Goal: Task Accomplishment & Management: Manage account settings

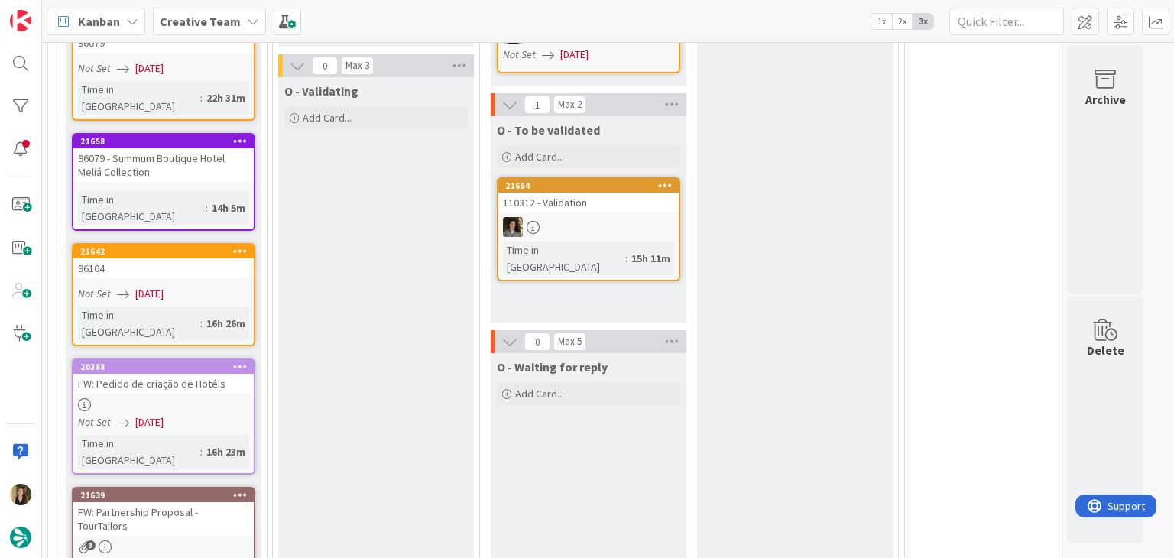
scroll to position [688, 0]
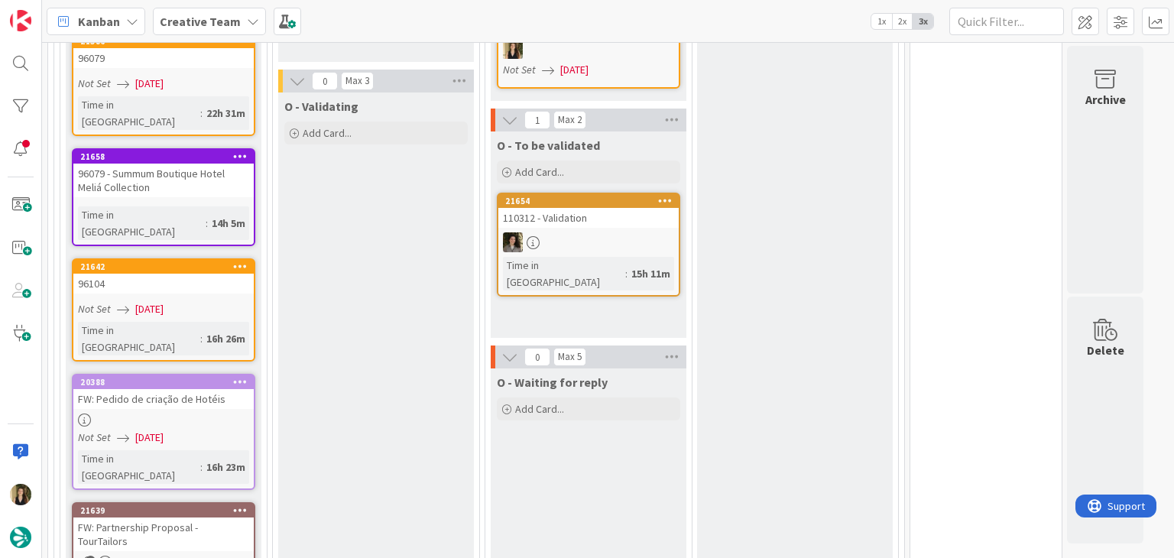
click at [234, 430] on div "Not Set [DATE]" at bounding box center [166, 438] width 176 height 16
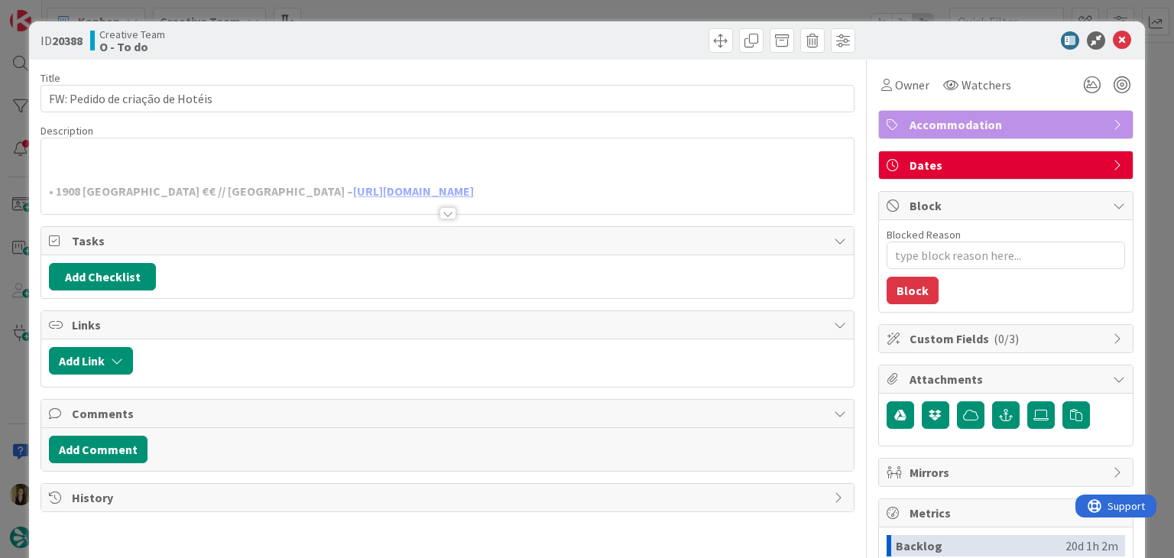
click at [443, 215] on div at bounding box center [448, 213] width 17 height 12
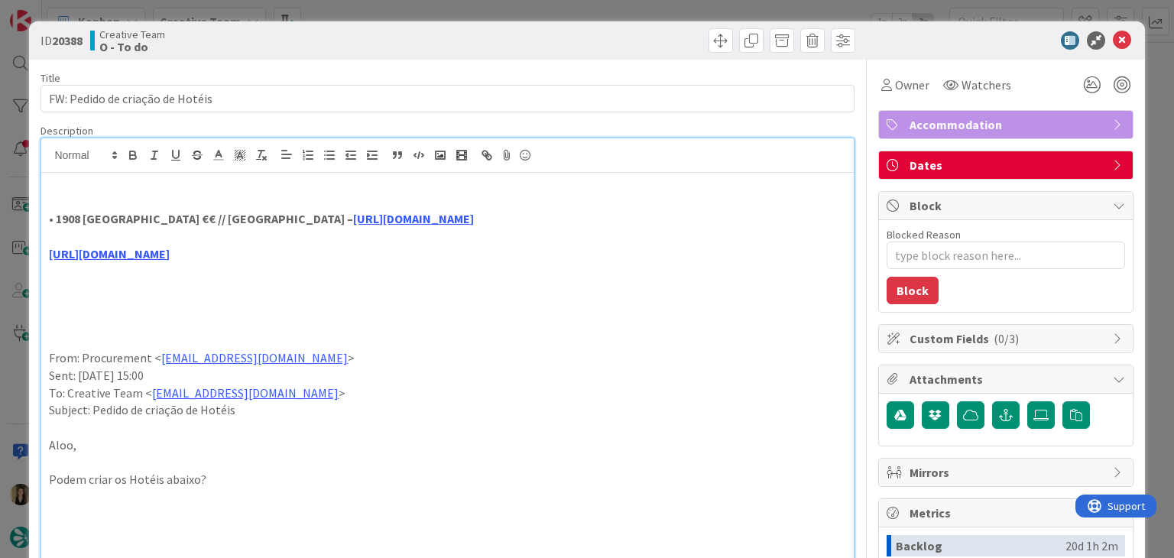
click at [459, 8] on div "ID 20388 Creative Team O - To do Title 32 / 128 FW: Pedido de criação de Hotéis…" at bounding box center [587, 279] width 1174 height 558
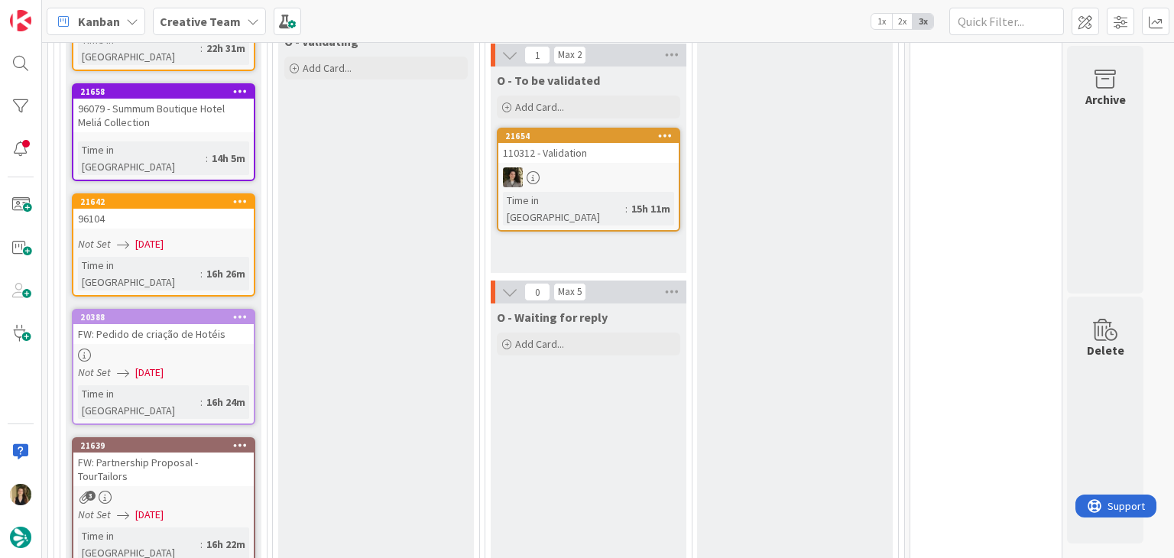
scroll to position [841, 0]
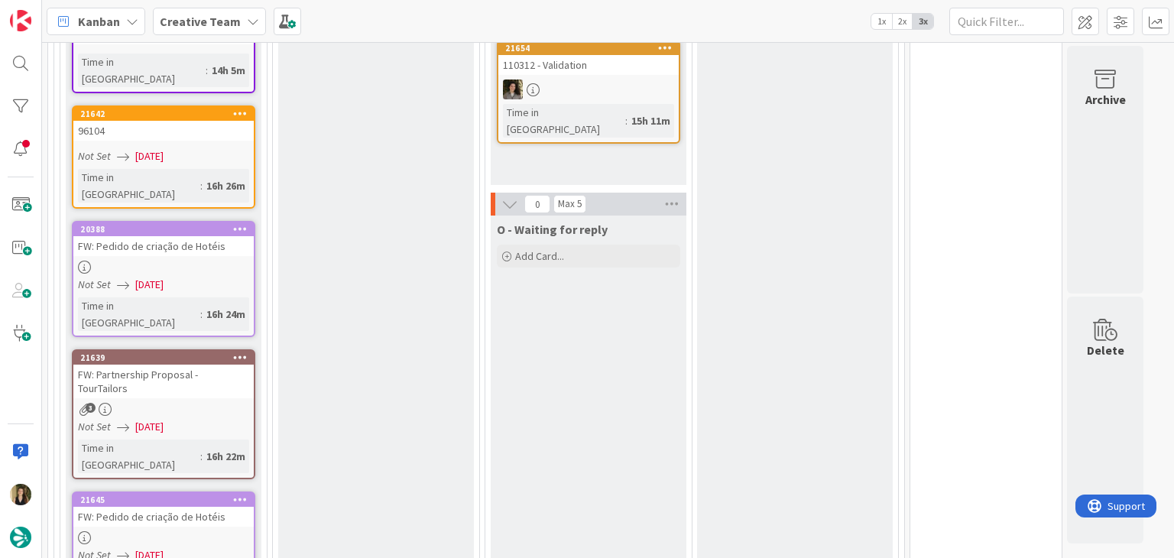
click at [213, 507] on div "FW: Pedido de criação de Hotéis" at bounding box center [163, 517] width 180 height 20
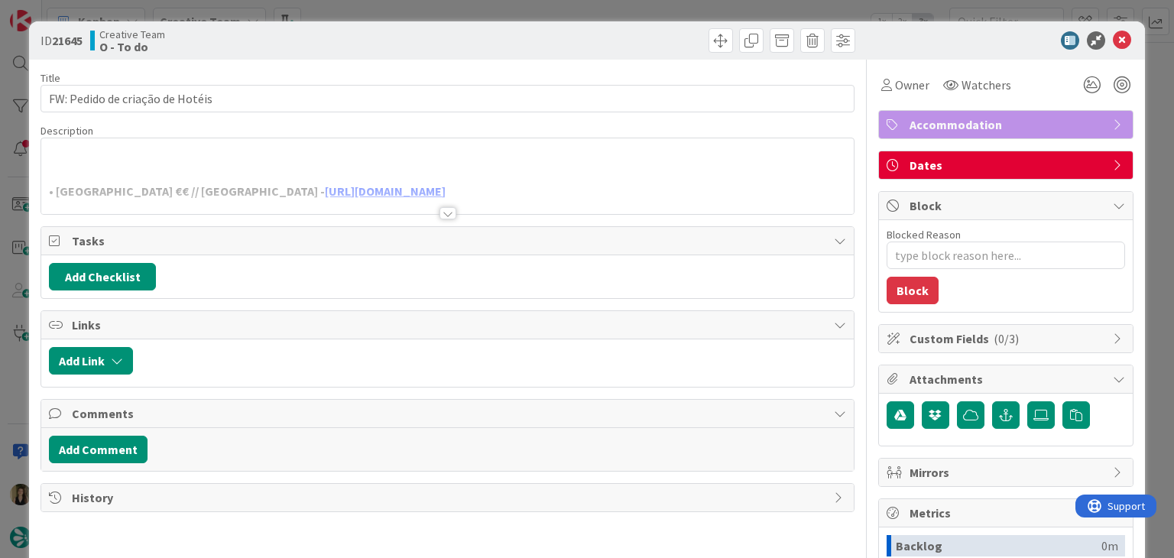
click at [436, 10] on div "ID 21645 Creative Team O - To do Title 32 / 128 FW: Pedido de criação de Hotéis…" at bounding box center [587, 279] width 1174 height 558
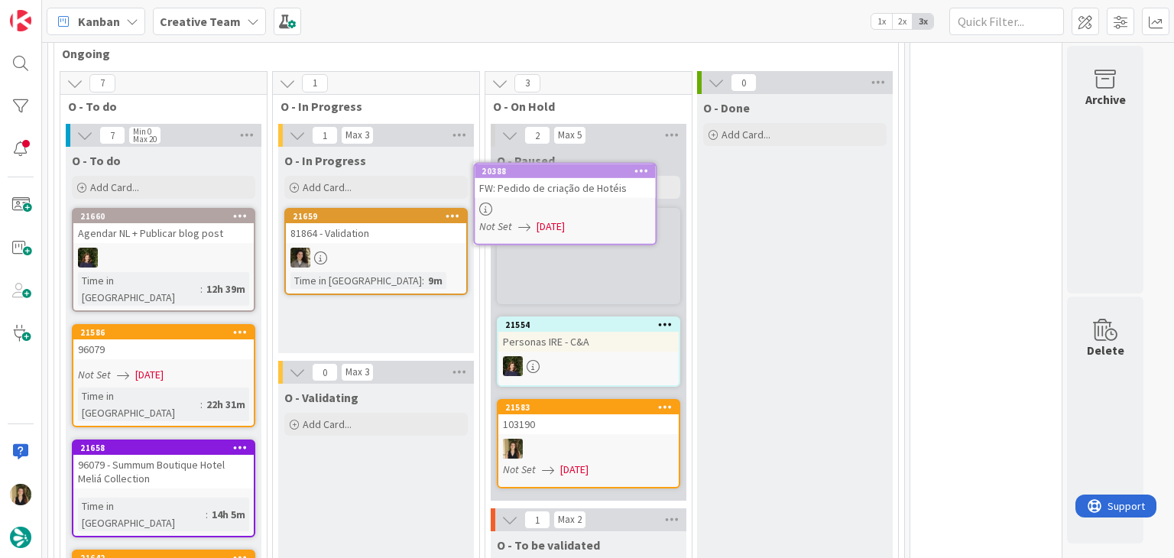
scroll to position [391, 0]
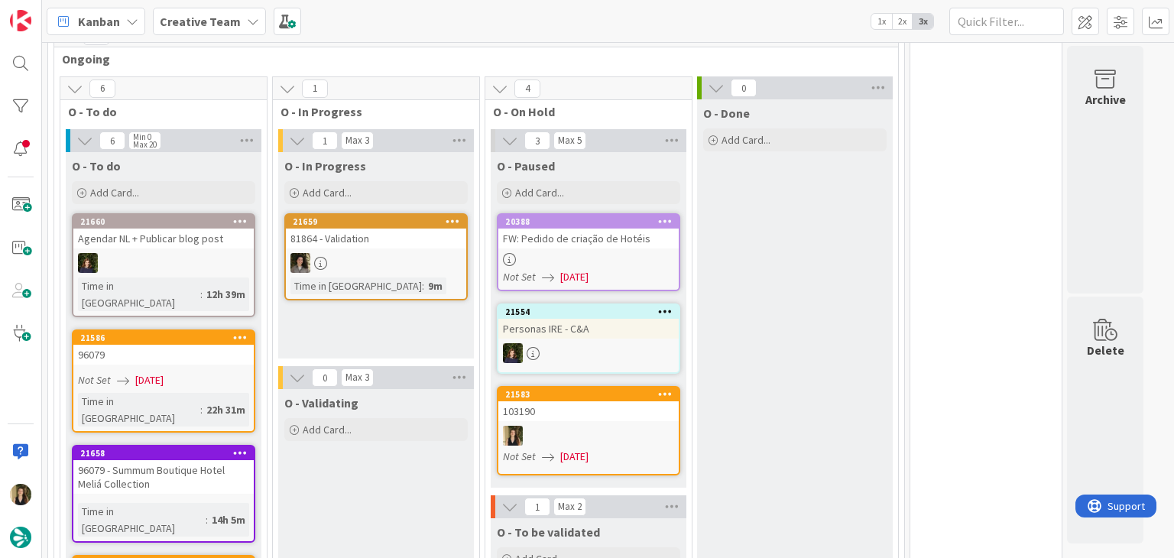
click at [634, 258] on div at bounding box center [588, 259] width 180 height 13
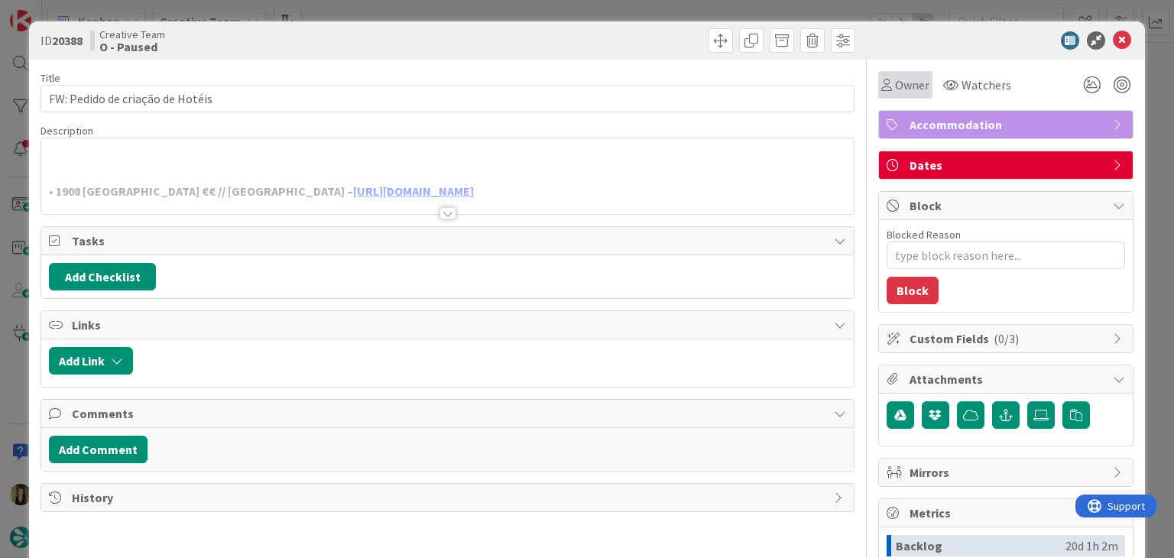
click at [898, 93] on span "Owner" at bounding box center [912, 85] width 34 height 18
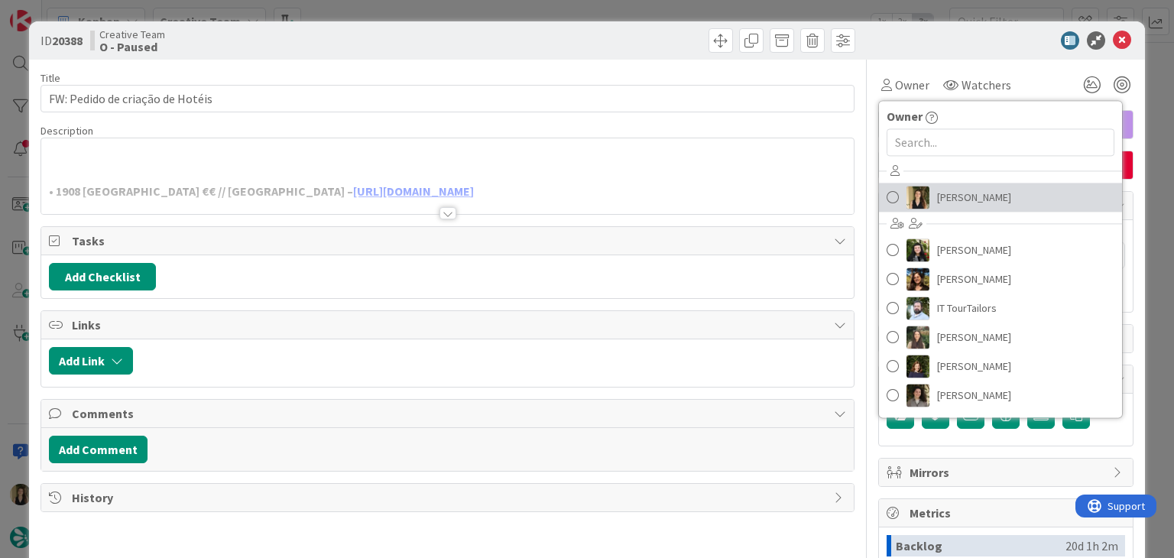
click at [937, 206] on span "[PERSON_NAME]" at bounding box center [974, 197] width 74 height 23
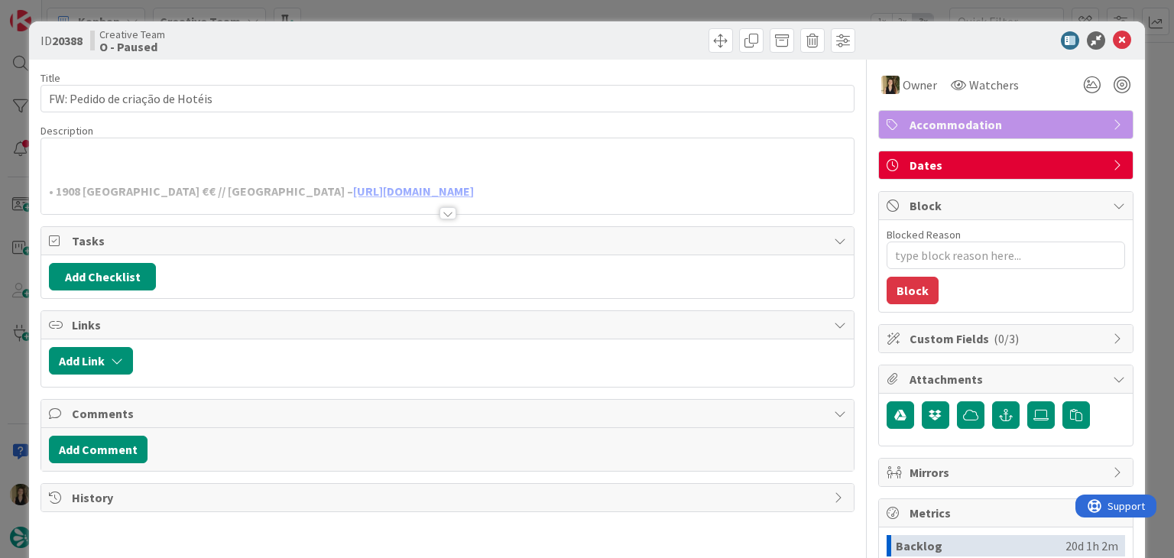
click at [605, 41] on div at bounding box center [654, 40] width 404 height 24
drag, startPoint x: 410, startPoint y: 37, endPoint x: 416, endPoint y: 19, distance: 19.3
click at [410, 37] on div "Creative Team O - Paused" at bounding box center [267, 40] width 354 height 24
click at [418, 11] on div "ID 20388 Creative Team O - Paused Title 32 / 128 FW: Pedido de criação de Hotéi…" at bounding box center [587, 279] width 1174 height 558
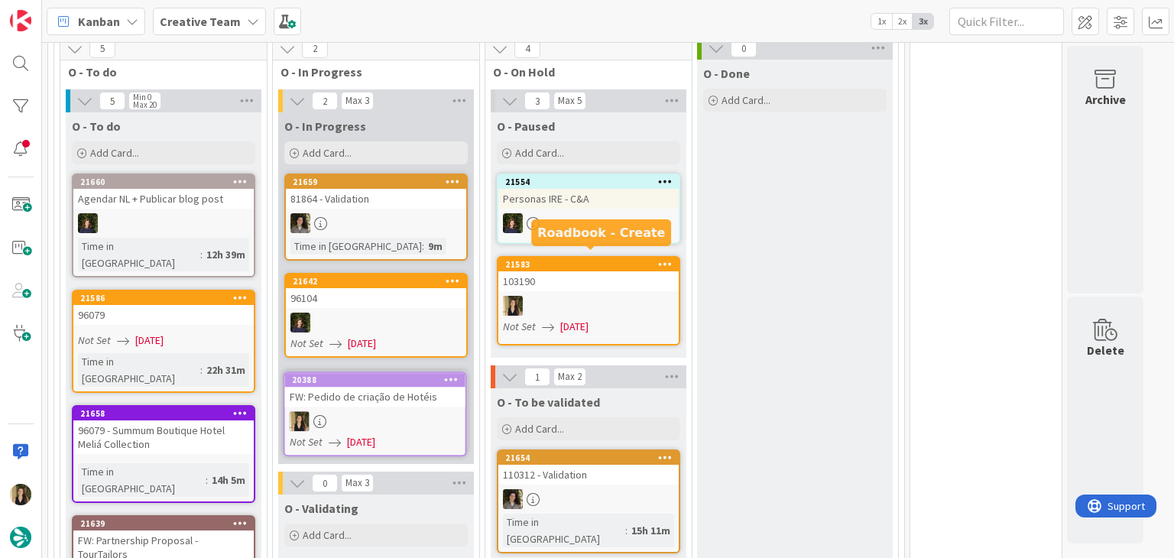
scroll to position [462, 0]
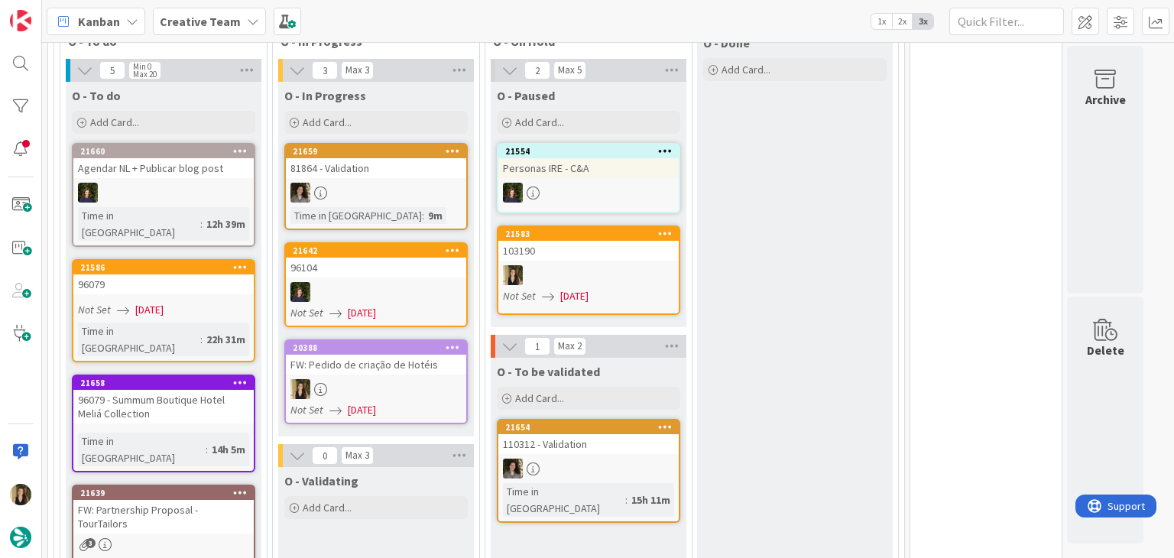
click at [802, 287] on div "O - Done Add Card..." at bounding box center [795, 419] width 196 height 780
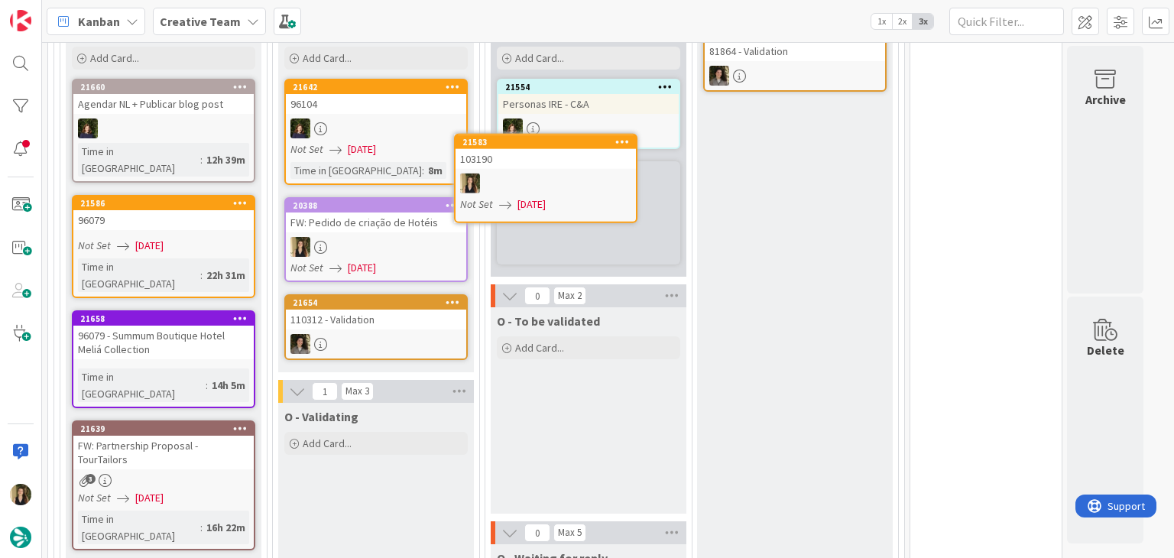
scroll to position [497, 0]
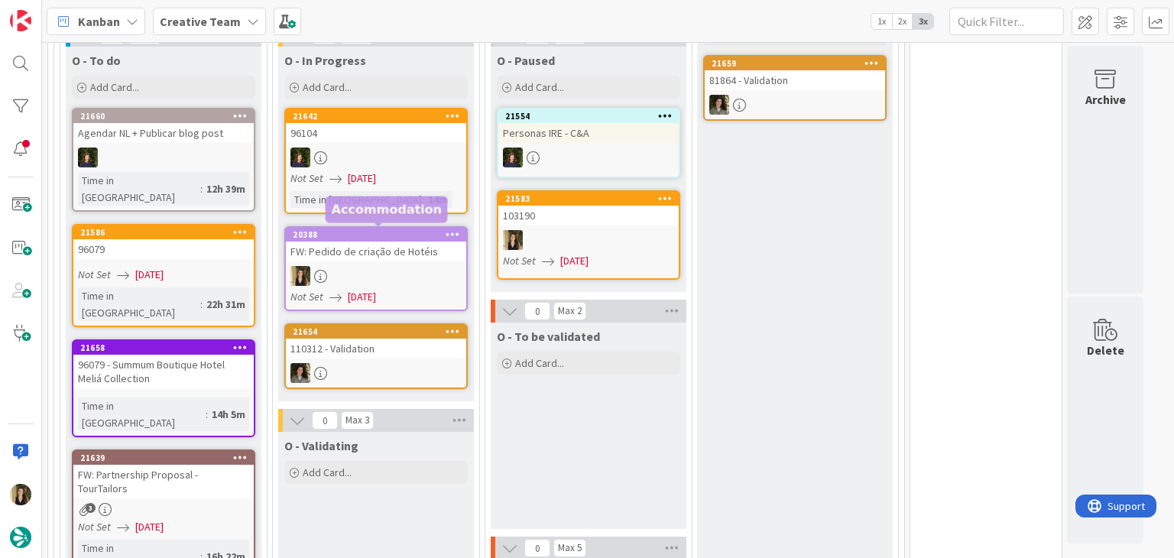
click at [384, 261] on link "20388 FW: Pedido de criação de Hotéis Not Set 25/08/2025" at bounding box center [375, 268] width 183 height 85
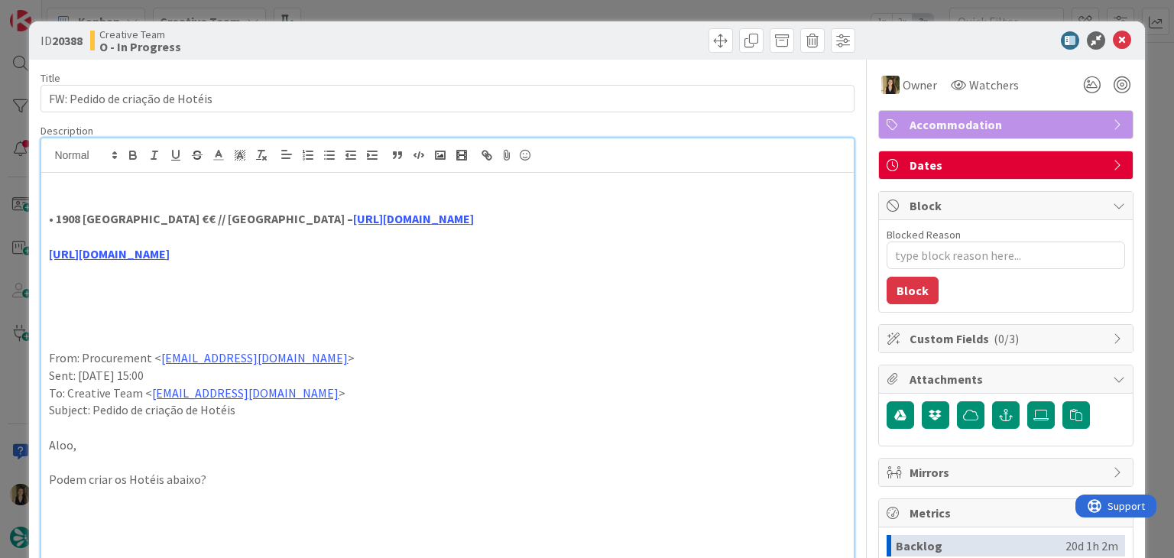
click at [219, 167] on div "• 1908 Lisboa Hotel €€ // Lisbon – https://sigav.tourtailors.com/#terceiro/view…" at bounding box center [447, 390] width 812 height 504
drag, startPoint x: 151, startPoint y: 218, endPoint x: 55, endPoint y: 218, distance: 95.5
click at [55, 218] on strong "• 1908 Lisboa Hotel €€ // Lisbon – https://sigav.tourtailors.com/#terceiro/view…" at bounding box center [261, 218] width 425 height 15
copy strong "1908 Lisboa Hotel"
click at [353, 219] on link "https://sigav.tourtailors.com/#terceiro/view/114551" at bounding box center [413, 218] width 121 height 15
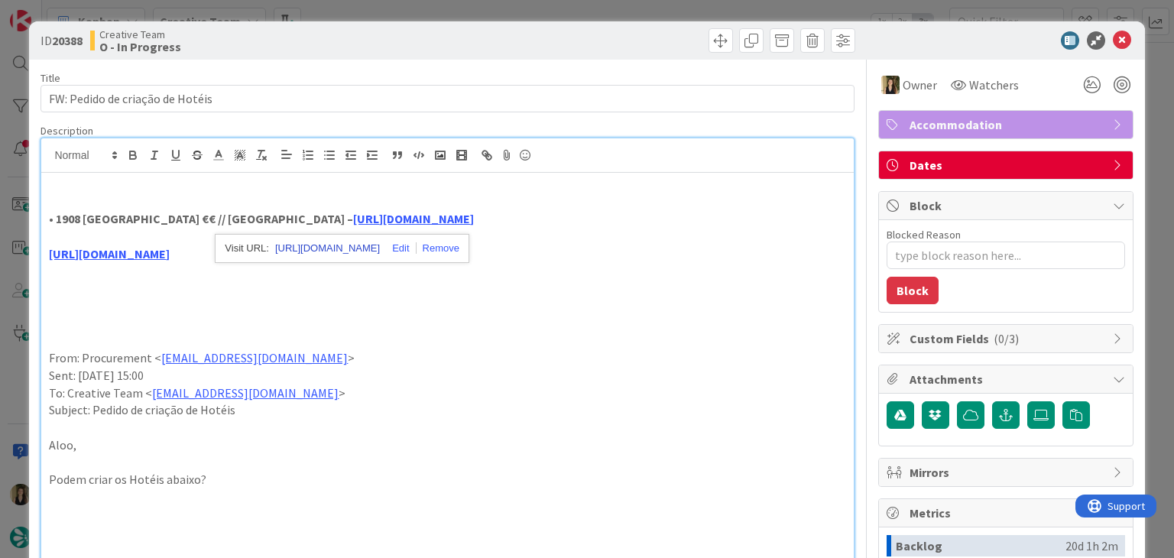
click at [339, 250] on link "https://sigav.tourtailors.com/#terceiro/view/114551" at bounding box center [327, 248] width 105 height 20
drag, startPoint x: 150, startPoint y: 215, endPoint x: 223, endPoint y: 197, distance: 75.5
click at [58, 223] on strong "• 1908 Lisboa Hotel €€ // Lisbon – https://sigav.tourtailors.com/#terceiro/view…" at bounding box center [261, 218] width 425 height 15
copy strong "1908 Lisboa Hotel"
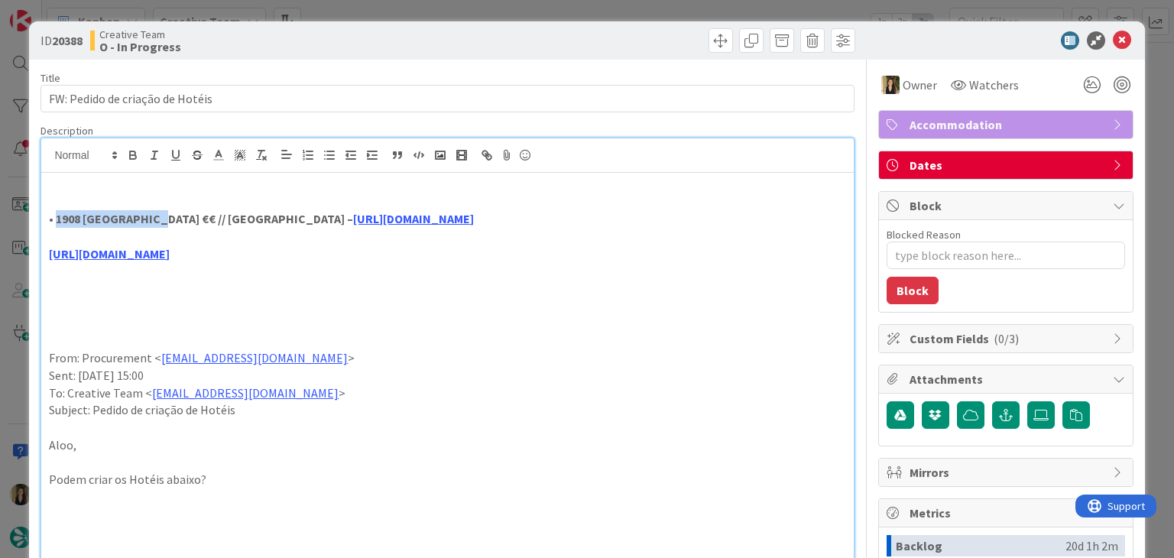
click at [404, 15] on div "ID 20388 Creative Team O - In Progress Title 32 / 128 FW: Pedido de criação de …" at bounding box center [587, 279] width 1174 height 558
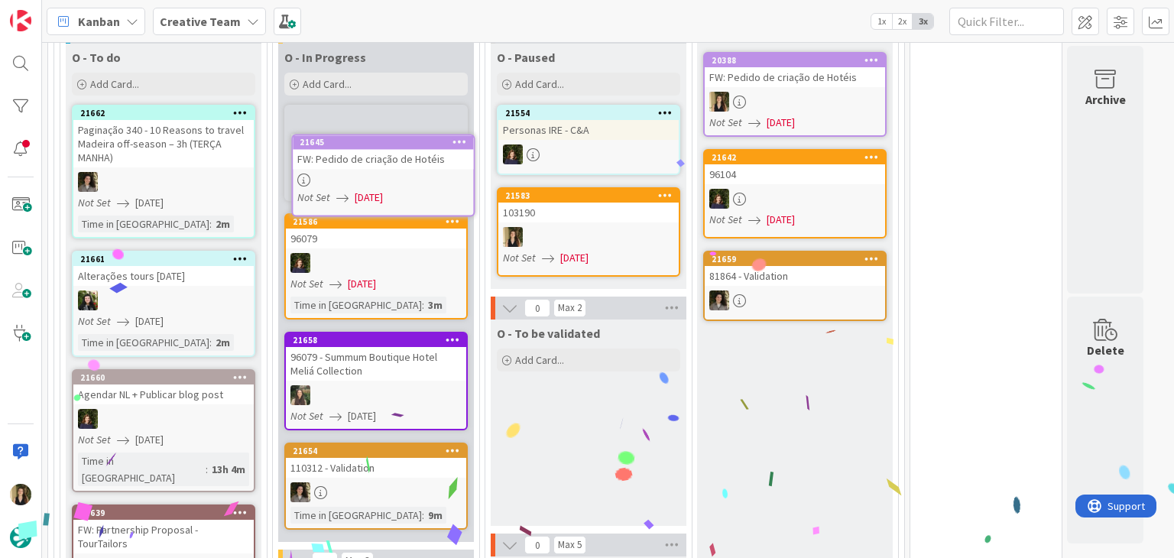
scroll to position [479, 0]
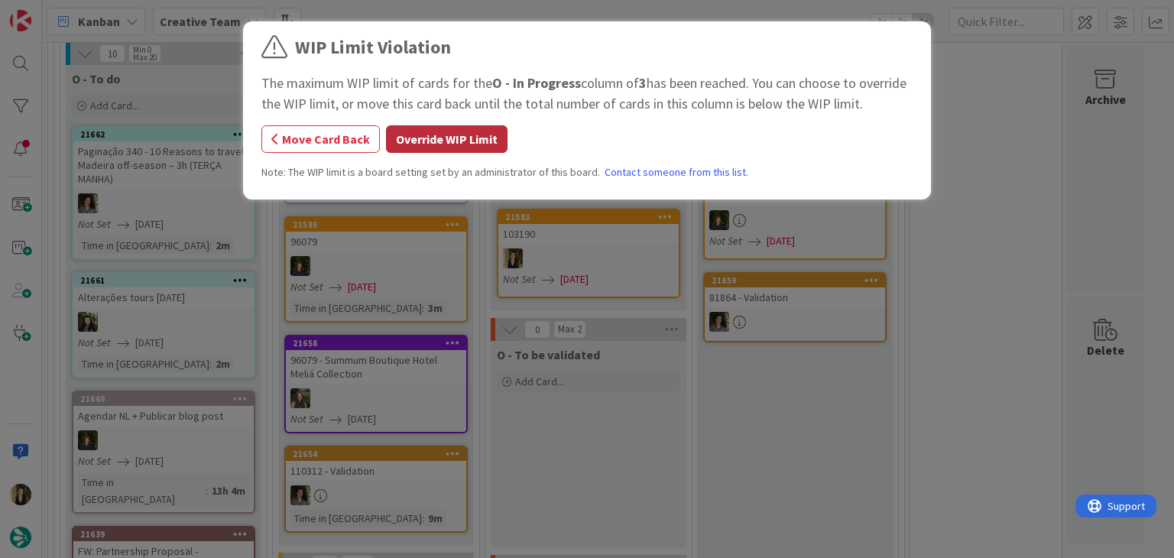
click at [443, 141] on button "Override WIP Limit" at bounding box center [447, 139] width 122 height 28
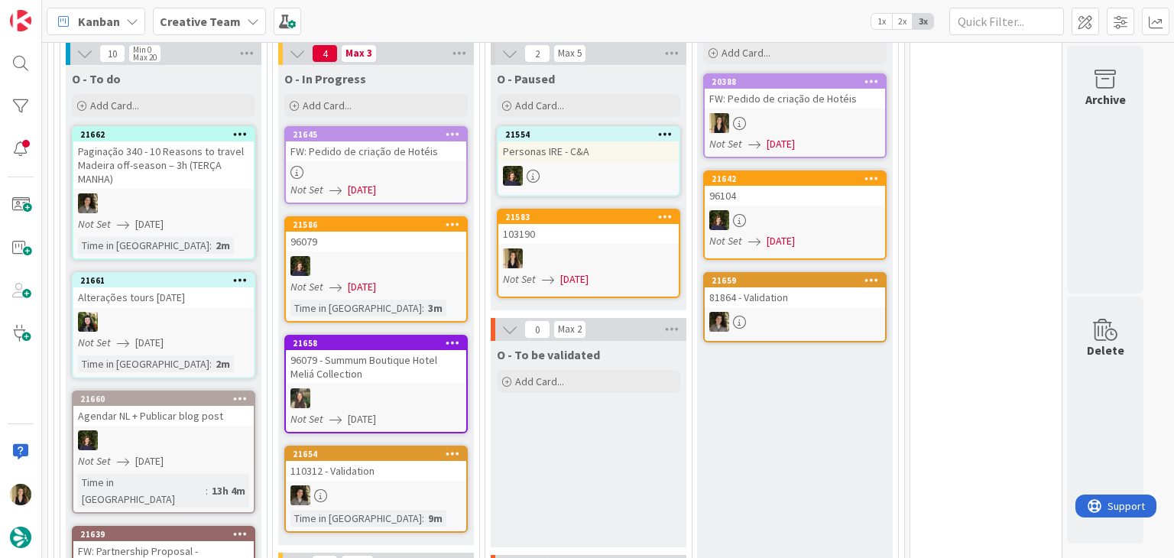
click at [422, 162] on link "21645 FW: Pedido de criação de Hotéis Not Set 25/08/2025" at bounding box center [375, 165] width 183 height 78
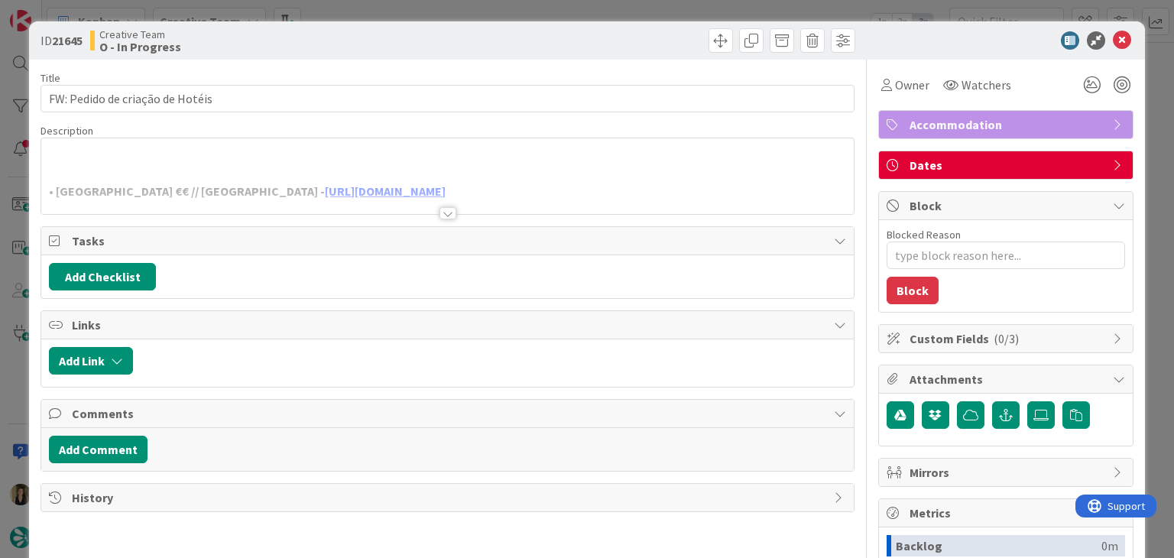
click at [440, 213] on div at bounding box center [448, 213] width 17 height 12
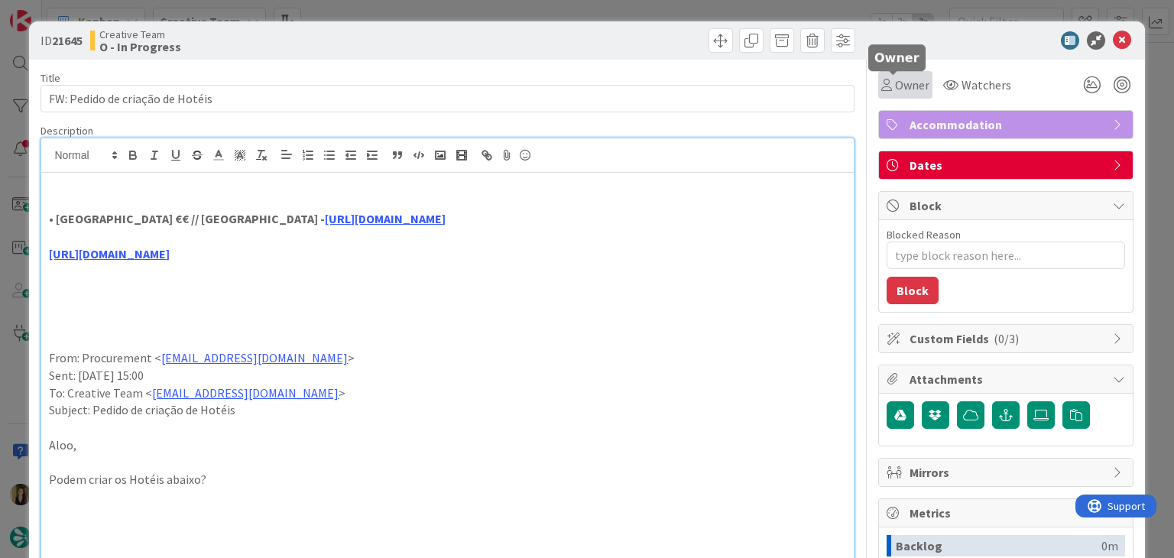
click at [899, 89] on span "Owner" at bounding box center [912, 85] width 34 height 18
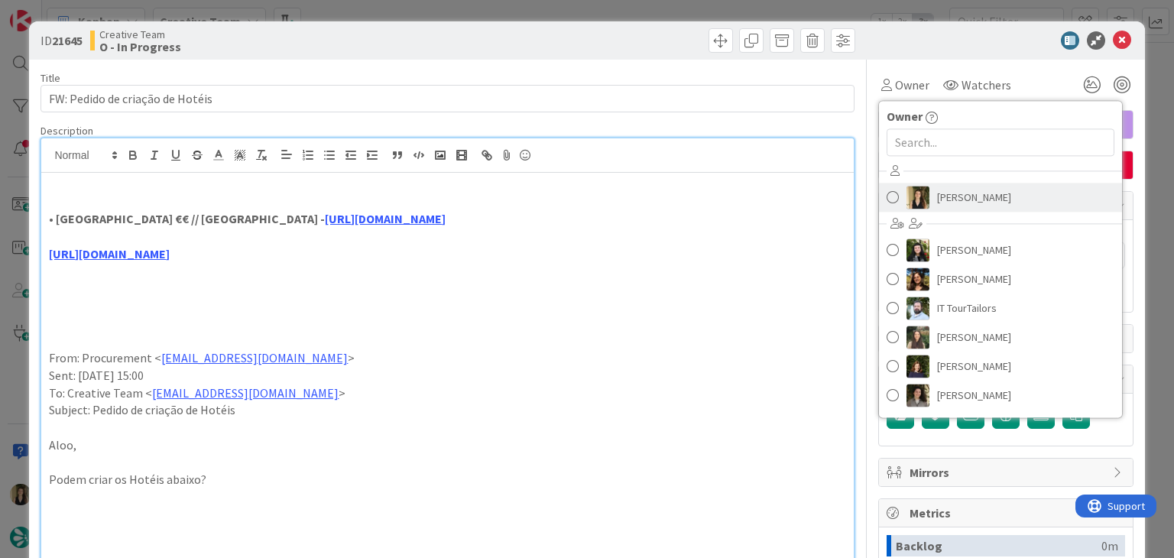
click at [948, 201] on span "[PERSON_NAME]" at bounding box center [974, 197] width 74 height 23
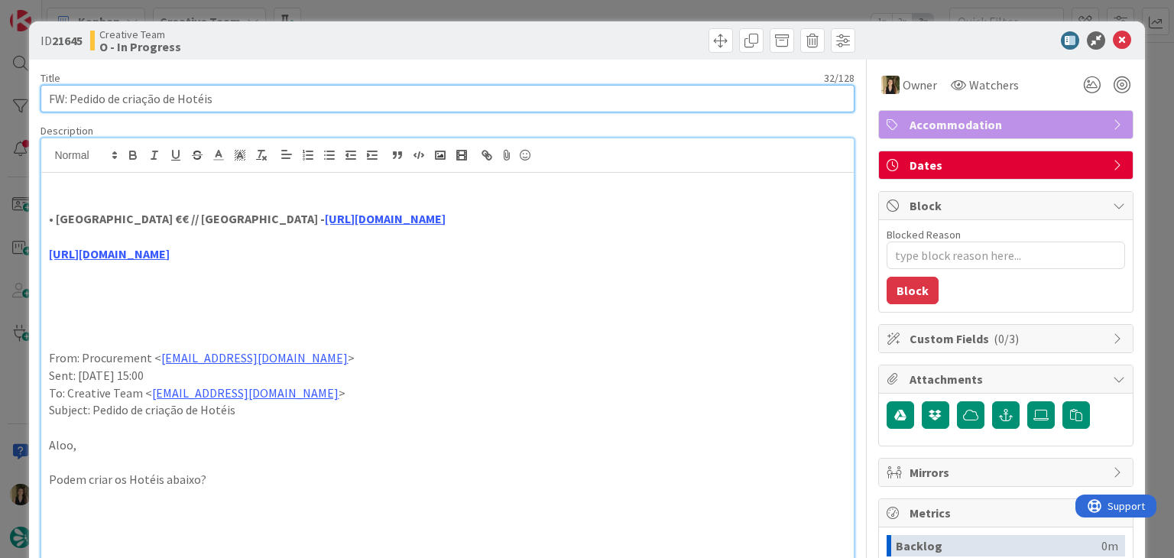
drag, startPoint x: 204, startPoint y: 99, endPoint x: 31, endPoint y: 96, distance: 173.5
click at [31, 96] on div "ID 21645 Creative Team O - In Progress Title 32 / 128 FW: Pedido de criação de …" at bounding box center [586, 512] width 1115 height 983
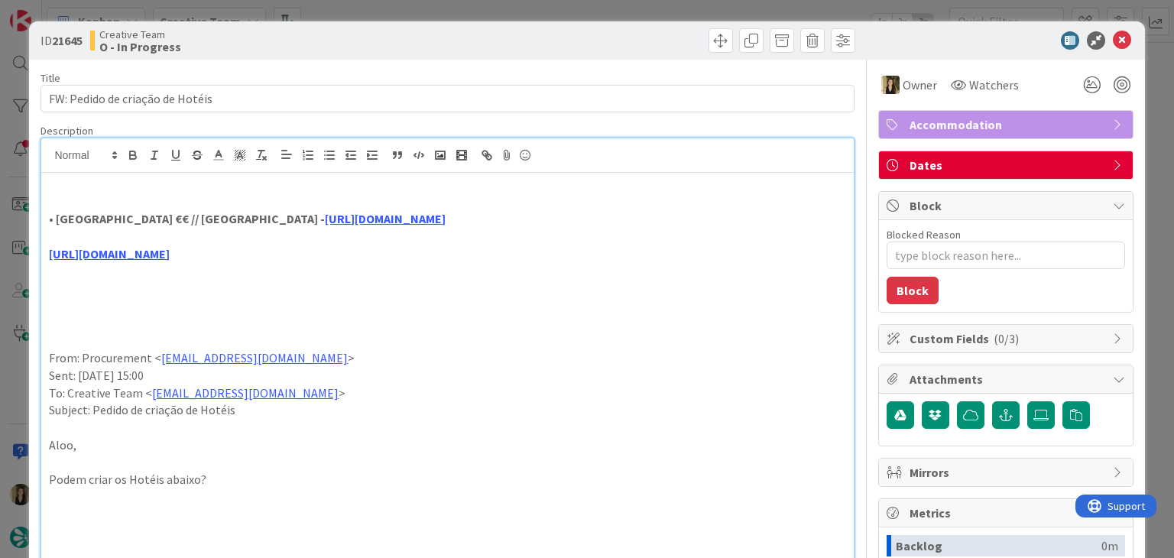
drag, startPoint x: 404, startPoint y: 38, endPoint x: 404, endPoint y: 22, distance: 16.1
click at [404, 36] on div "Creative Team O - In Progress" at bounding box center [267, 40] width 354 height 24
click at [404, 8] on div "ID 21645 Creative Team O - In Progress Title 32 / 128 FW: Pedido de criação de …" at bounding box center [587, 279] width 1174 height 558
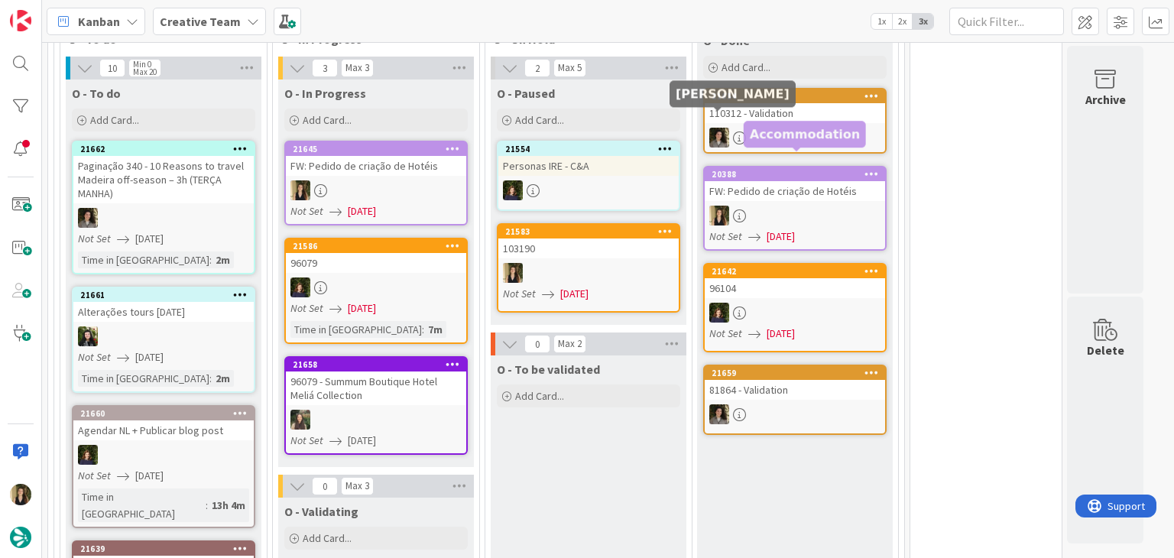
click at [803, 206] on div at bounding box center [795, 216] width 180 height 20
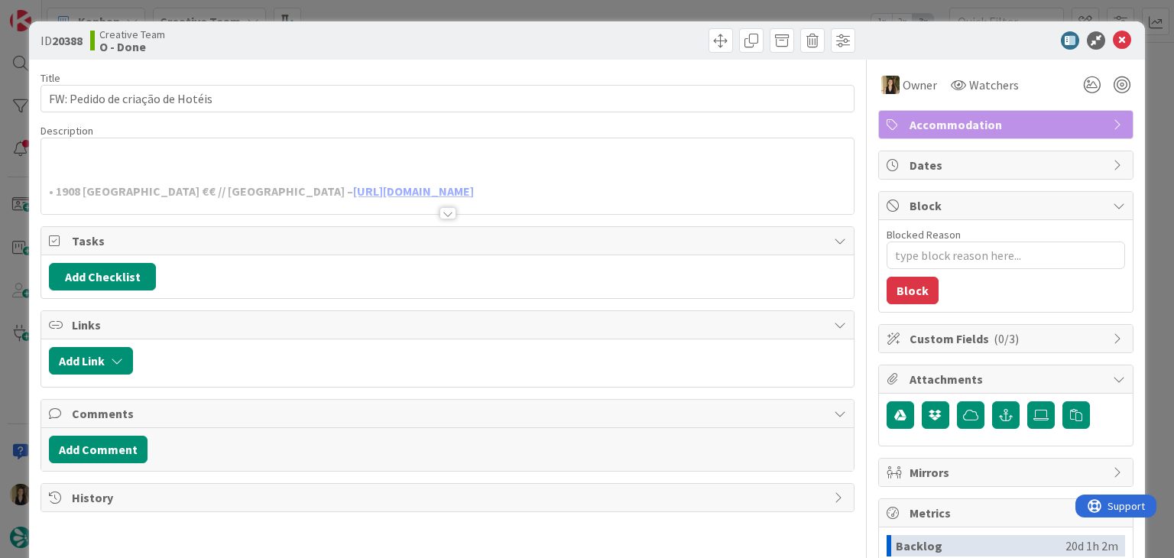
click at [162, 168] on p at bounding box center [447, 175] width 796 height 18
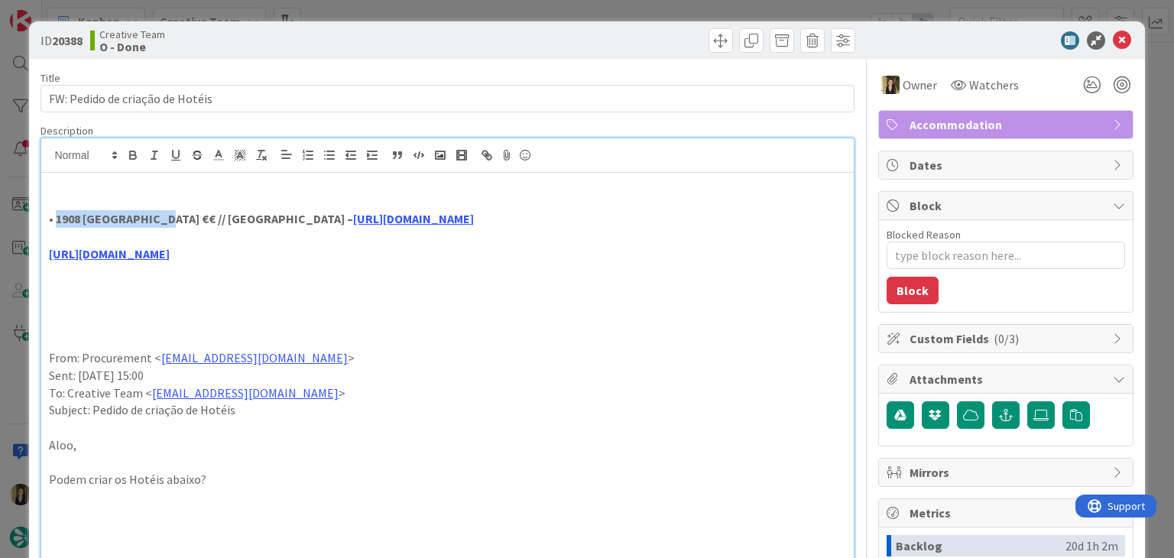
drag, startPoint x: 151, startPoint y: 216, endPoint x: 57, endPoint y: 216, distance: 94.8
click at [57, 216] on strong "• 1908 Lisboa Hotel €€ // Lisbon – https://sigav.tourtailors.com/#terceiro/view…" at bounding box center [261, 218] width 425 height 15
copy strong "1908 Lisboa Hotel"
click at [416, 36] on div "Creative Team O - Done" at bounding box center [267, 40] width 354 height 24
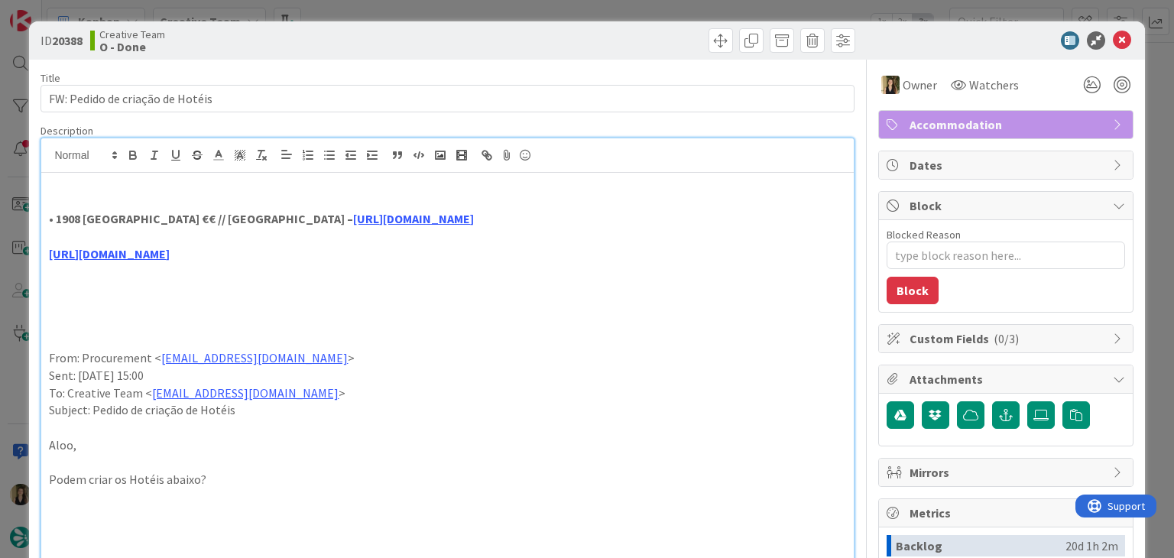
click at [414, 13] on div "ID 20388 Creative Team O - Done Title 32 / 128 FW: Pedido de criação de Hotéis …" at bounding box center [587, 279] width 1174 height 558
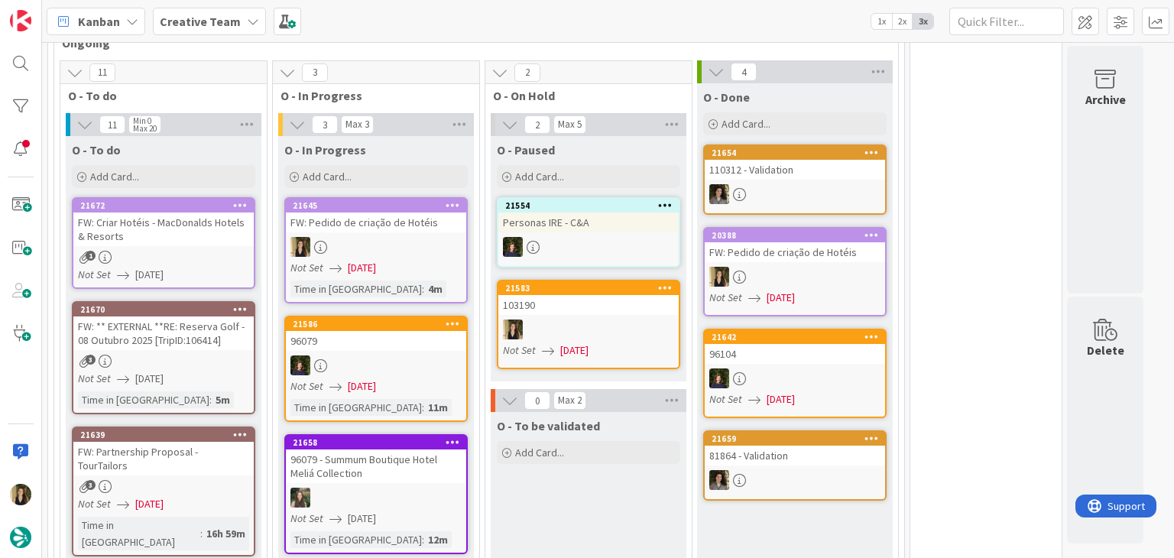
scroll to position [535, 0]
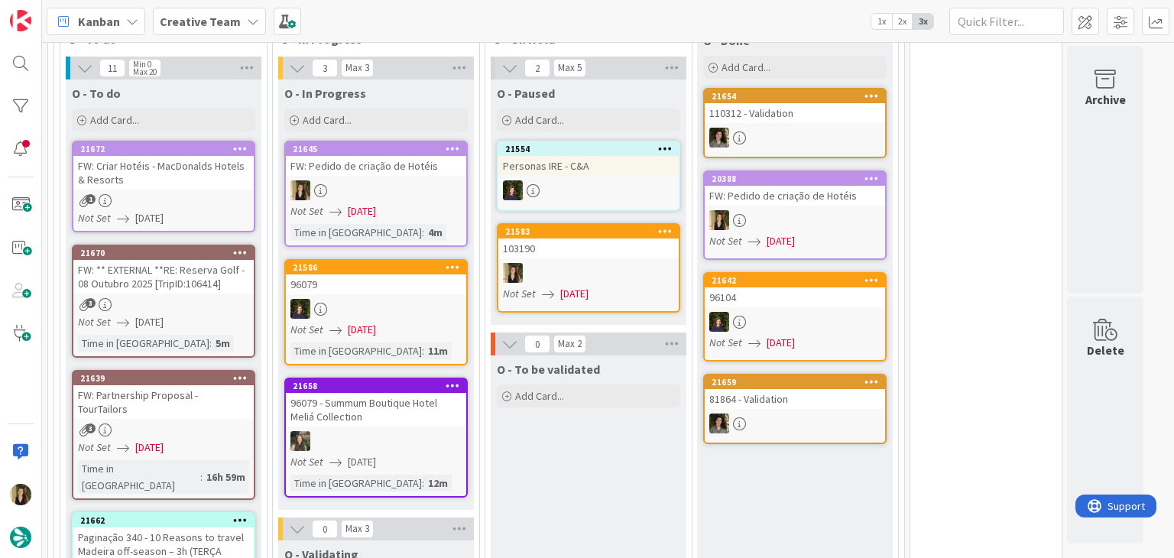
click at [434, 203] on div "Not Set 25/08/2025" at bounding box center [378, 211] width 176 height 16
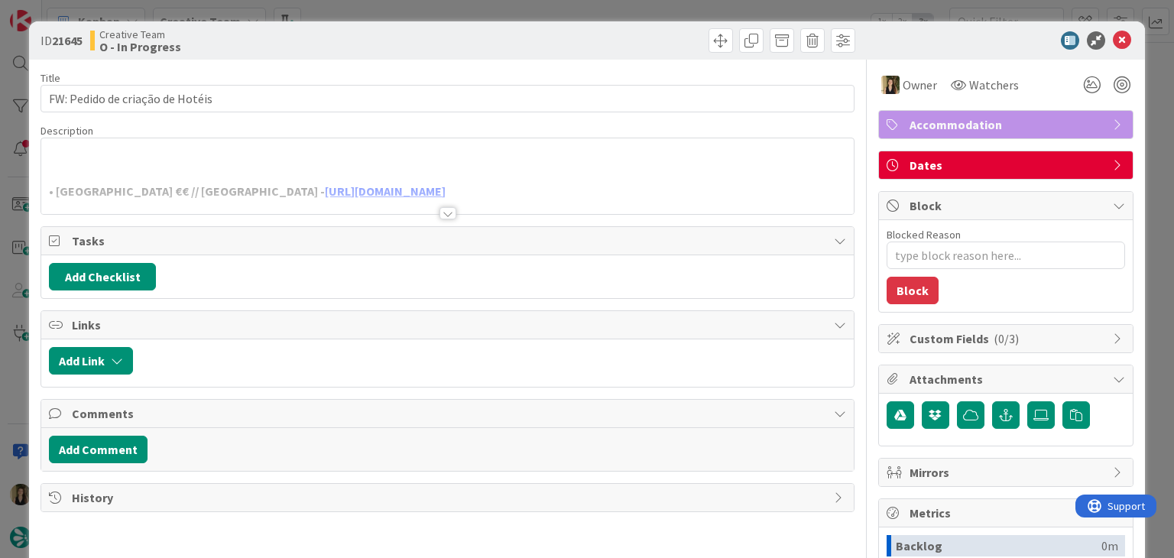
click at [190, 182] on div at bounding box center [447, 194] width 812 height 39
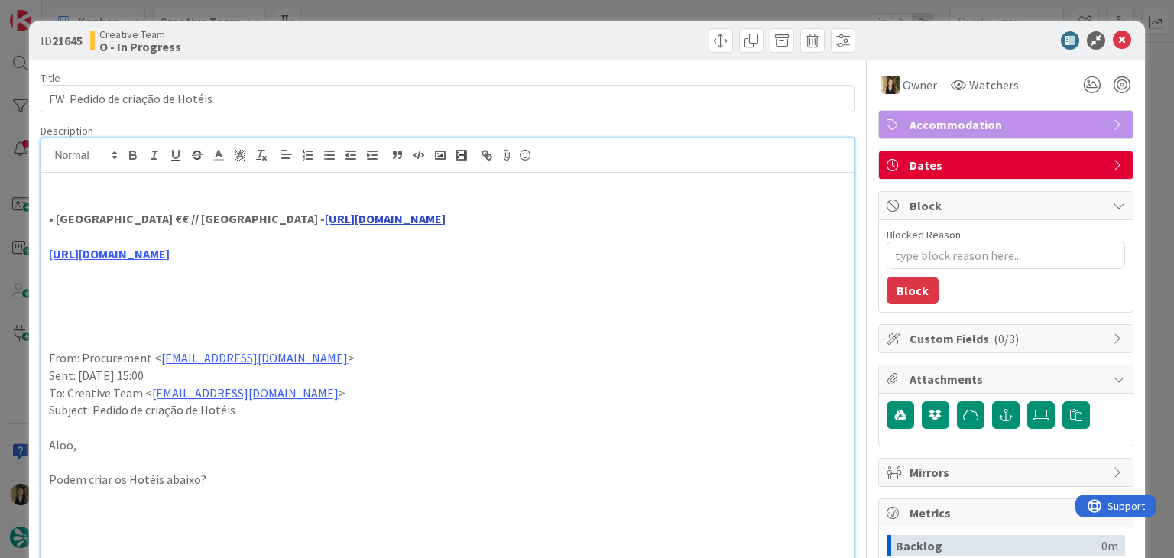
drag, startPoint x: 398, startPoint y: 228, endPoint x: 399, endPoint y: 218, distance: 10.0
click at [398, 228] on p at bounding box center [447, 237] width 796 height 18
click at [399, 218] on link "https://sigav.tourtailors.com/#terceiro/view/114550" at bounding box center [385, 218] width 121 height 15
click at [456, 245] on link "https://sigav.tourtailors.com/#terceiro/view/114550" at bounding box center [410, 248] width 105 height 20
drag, startPoint x: 191, startPoint y: 220, endPoint x: 60, endPoint y: 219, distance: 130.7
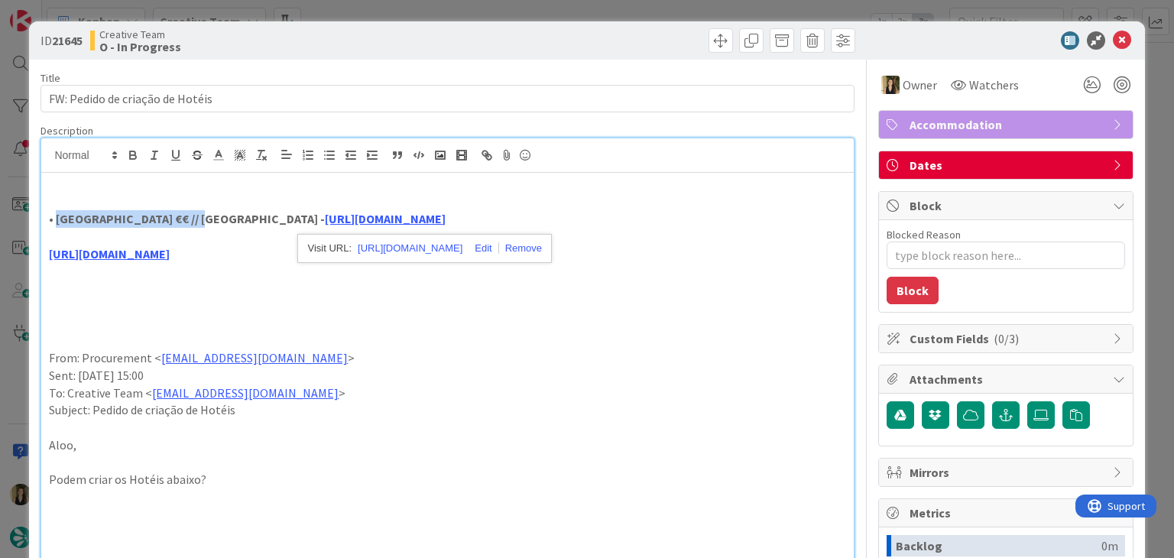
click at [57, 219] on strong "• Palácio de Santa Catarina €€ // Terceira Island - https://sigav.tourtailors.c…" at bounding box center [247, 218] width 397 height 15
copy strong "Palácio de Santa Catarina"
click at [170, 251] on link "https://www.palaciosantacatarinahotel.pt/" at bounding box center [109, 253] width 121 height 15
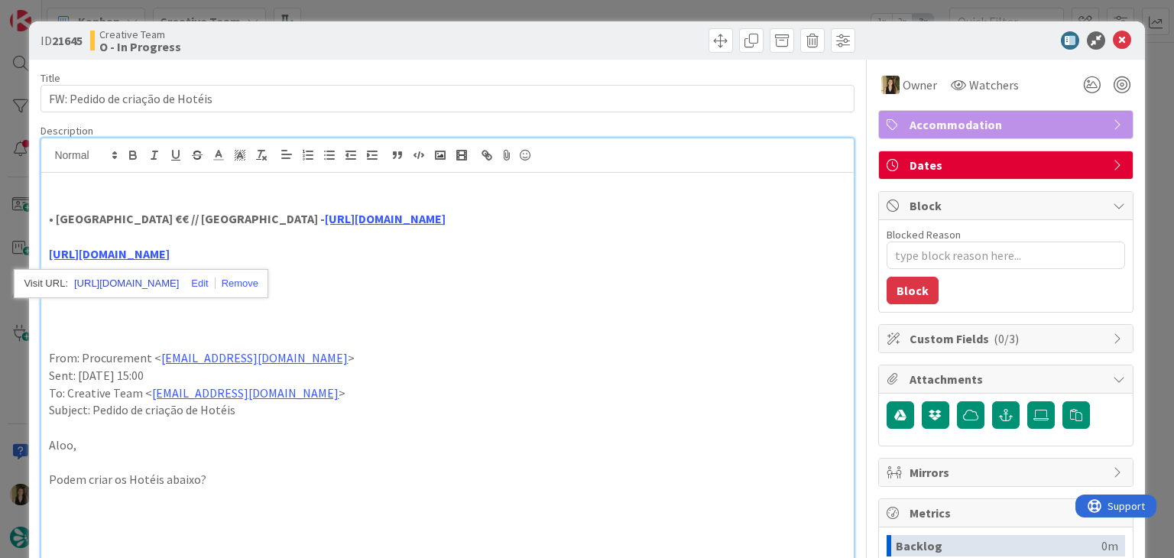
click at [178, 285] on link "https://www.palaciosantacatarinahotel.pt/" at bounding box center [126, 284] width 105 height 20
click at [497, 324] on p at bounding box center [447, 324] width 796 height 18
click at [394, 11] on div "ID 21645 Creative Team O - In Progress Title 32 / 128 FW: Pedido de criação de …" at bounding box center [587, 279] width 1174 height 558
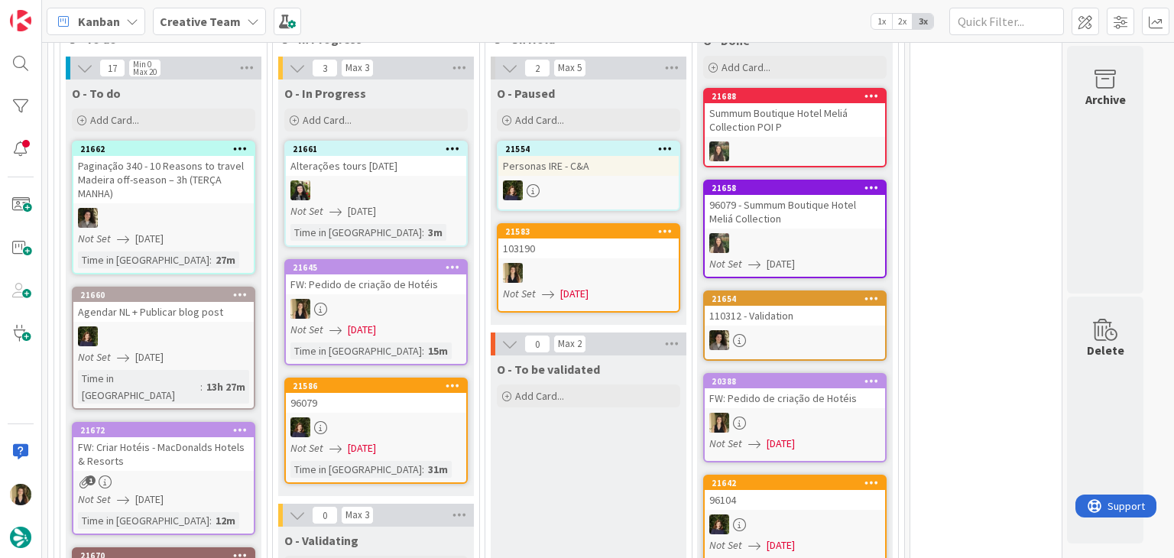
click at [436, 299] on div at bounding box center [376, 309] width 180 height 20
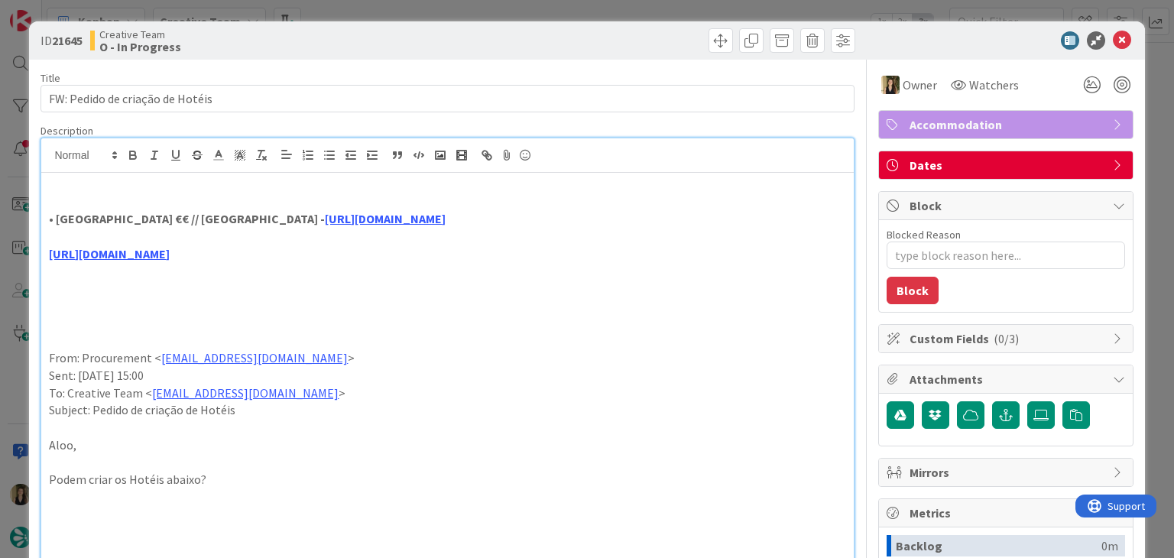
drag, startPoint x: 244, startPoint y: 171, endPoint x: 232, endPoint y: 184, distance: 17.8
click at [243, 173] on div "• Palácio de Santa Catarina €€ // Terceira Island - https://sigav.tourtailors.c…" at bounding box center [447, 434] width 812 height 522
drag, startPoint x: 190, startPoint y: 218, endPoint x: 56, endPoint y: 218, distance: 133.8
click at [56, 218] on strong "• Palácio de Santa Catarina €€ // Terceira Island - https://sigav.tourtailors.c…" at bounding box center [247, 218] width 397 height 15
copy strong "Palácio de Santa Catarina"
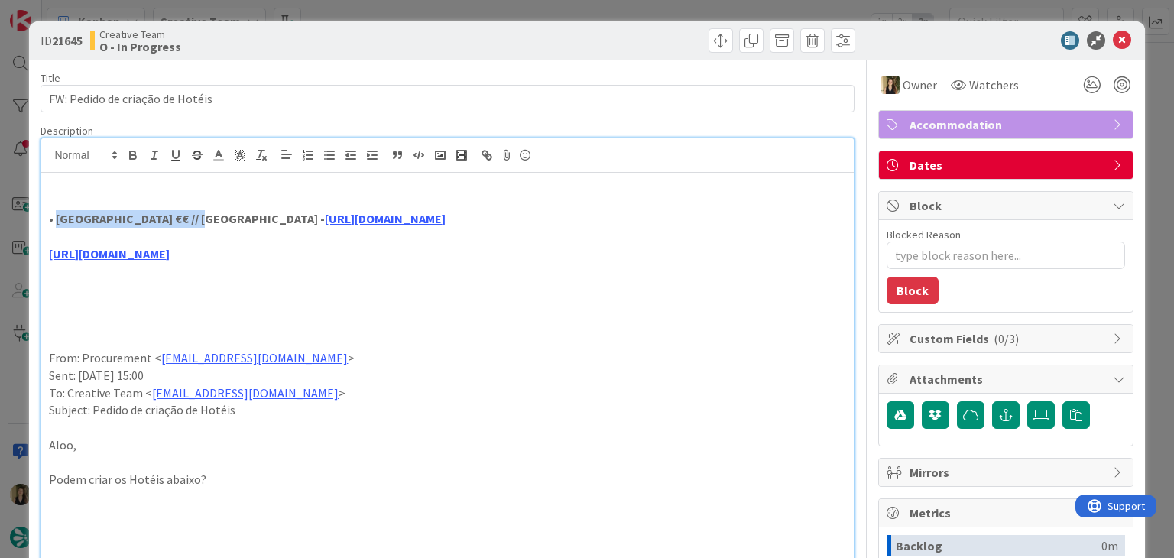
scroll to position [562, 0]
drag, startPoint x: 321, startPoint y: 37, endPoint x: 333, endPoint y: 21, distance: 20.8
click at [321, 37] on div "Creative Team O - In Progress" at bounding box center [267, 40] width 354 height 24
click at [339, 15] on div "ID 21645 Creative Team O - In Progress Title 32 / 128 FW: Pedido de criação de …" at bounding box center [587, 279] width 1174 height 558
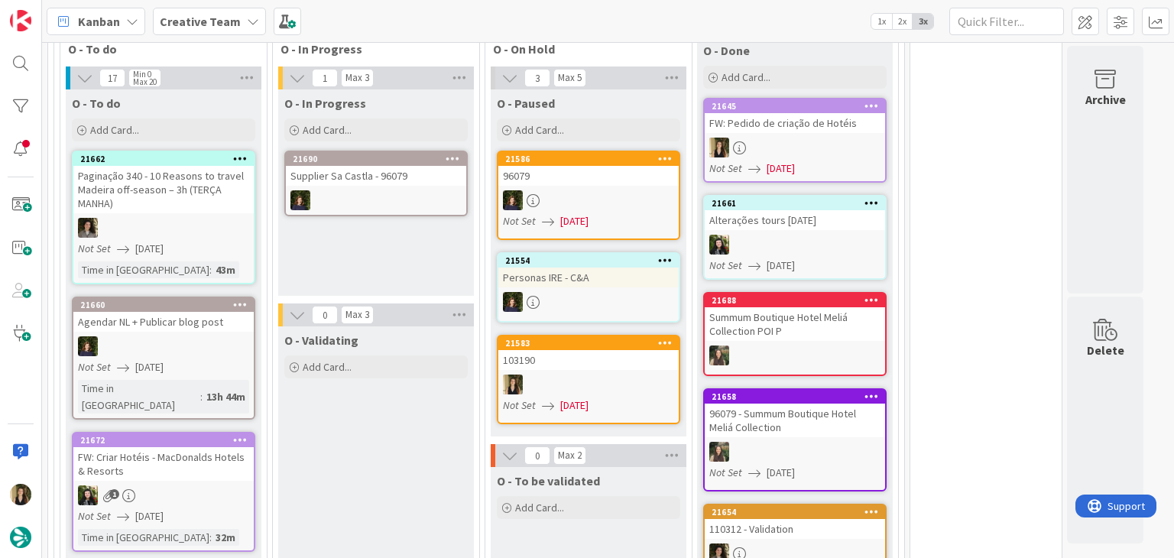
scroll to position [740, 0]
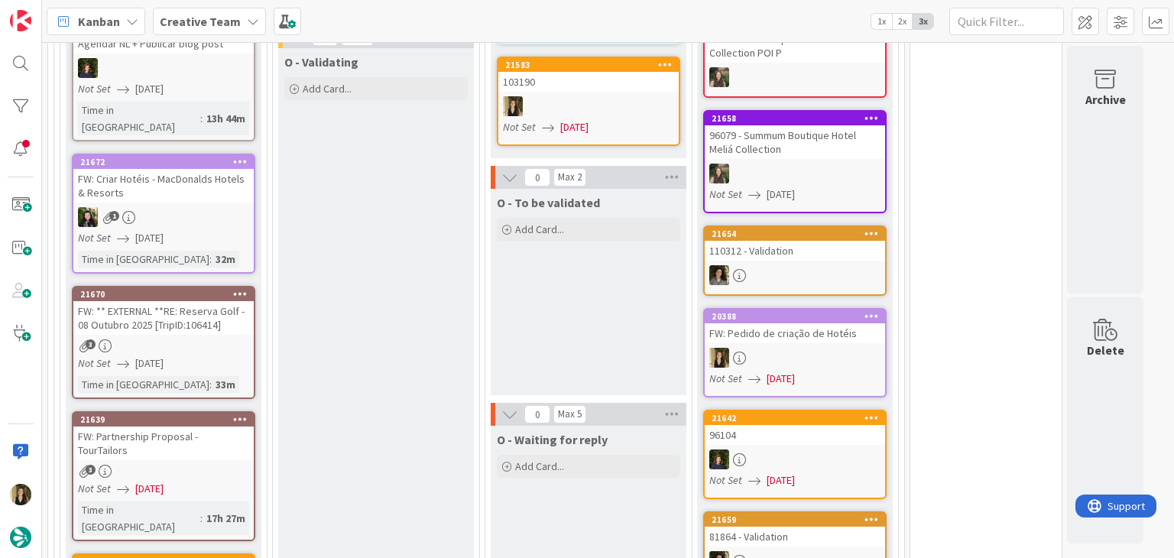
scroll to position [587, 0]
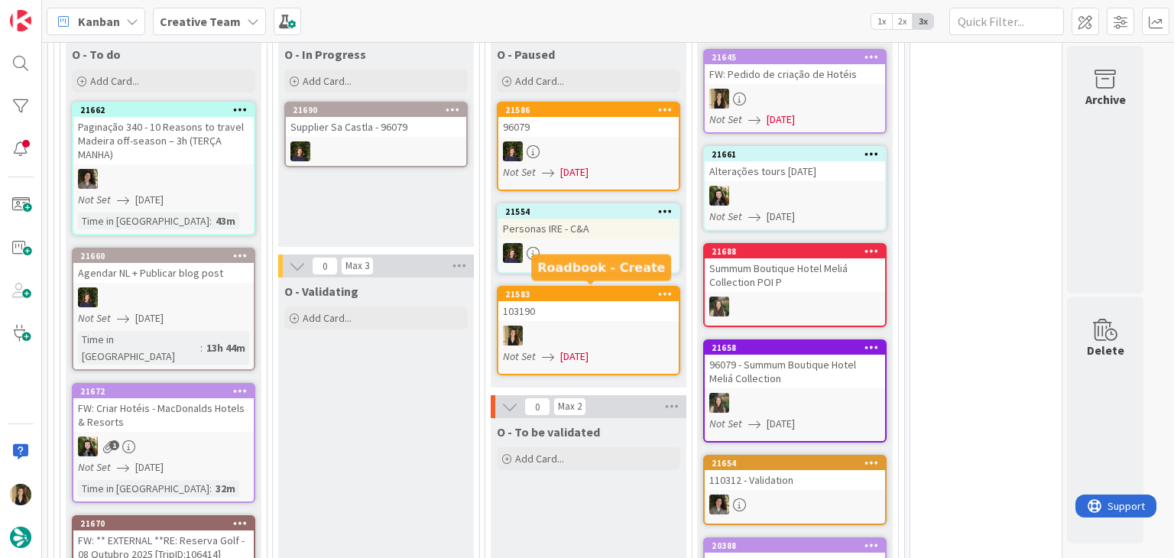
click at [596, 316] on div "103190" at bounding box center [588, 311] width 180 height 20
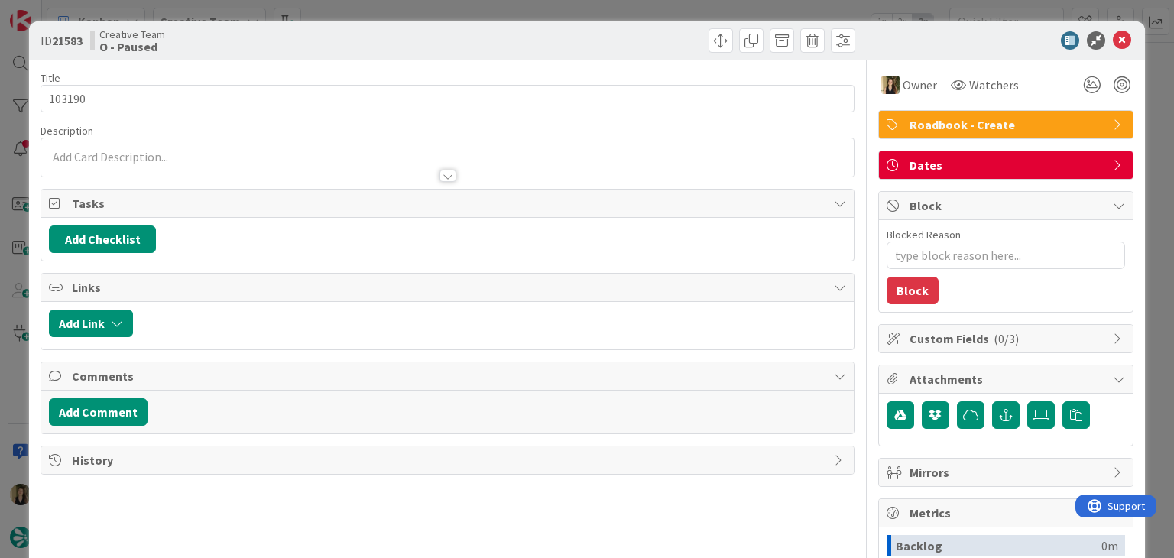
click at [566, 8] on div "ID 21583 Creative Team O - Paused Title 6 / 128 103190 Description Owner Watche…" at bounding box center [587, 279] width 1174 height 558
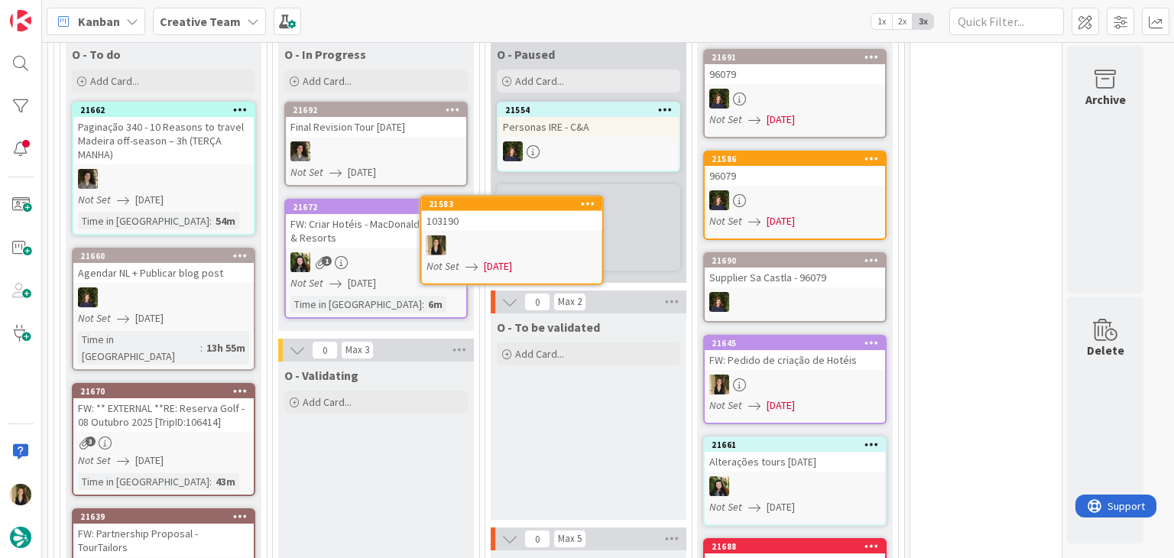
scroll to position [581, 0]
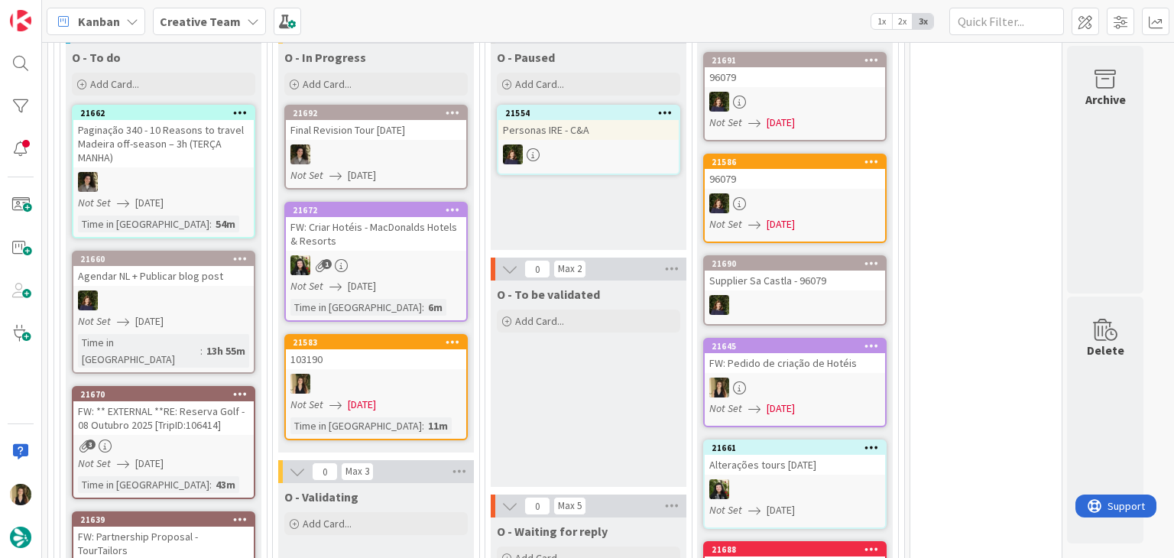
click at [406, 358] on div "103190" at bounding box center [376, 359] width 180 height 20
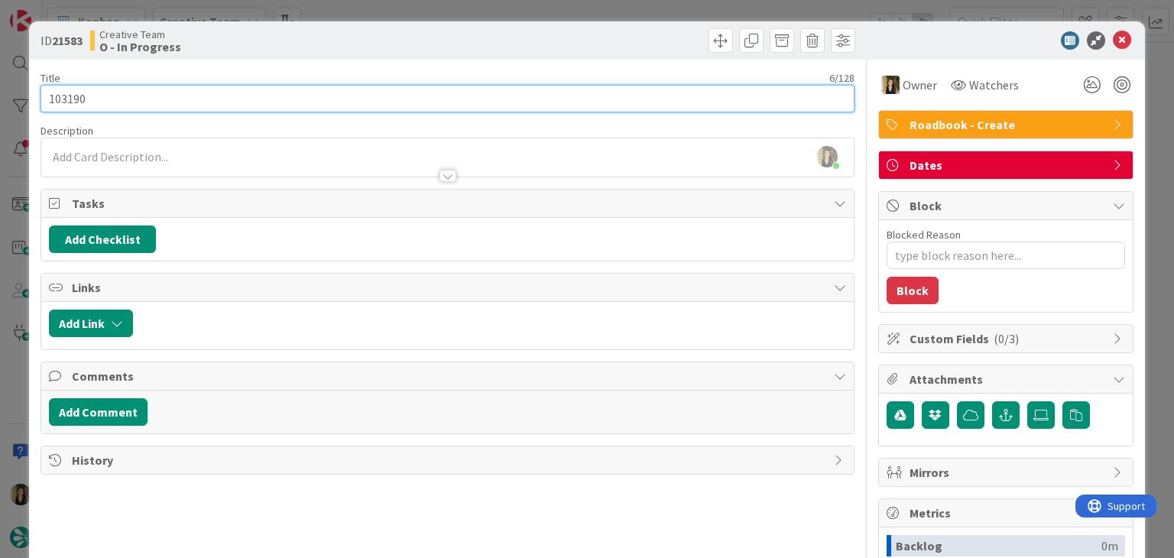
click at [69, 96] on input "103190" at bounding box center [447, 99] width 813 height 28
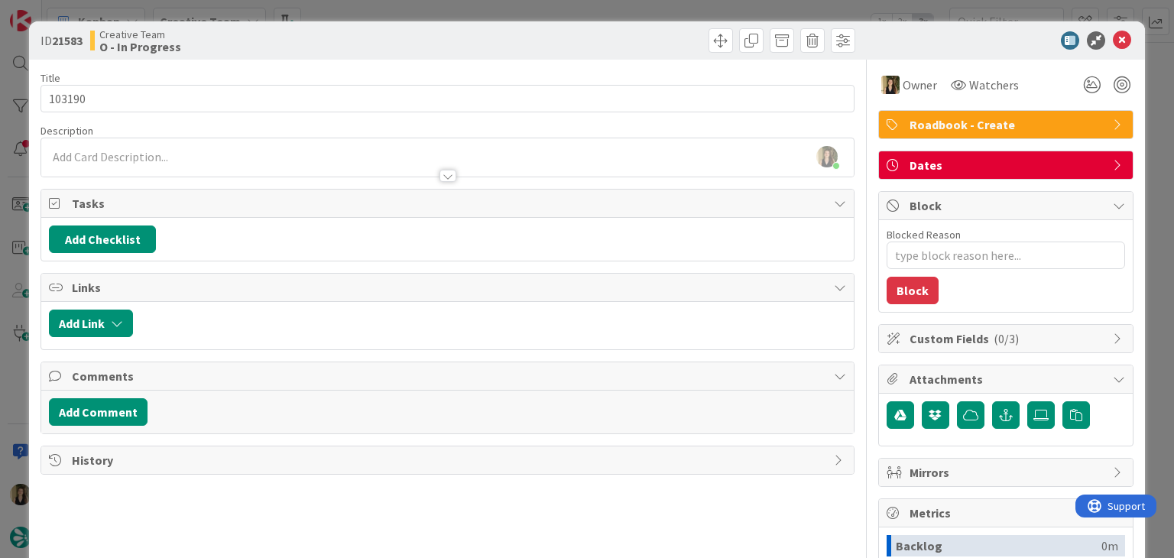
click at [488, 7] on div "ID 21583 Creative Team O - In Progress Title 6 / 128 103190 Description Sofia P…" at bounding box center [587, 279] width 1174 height 558
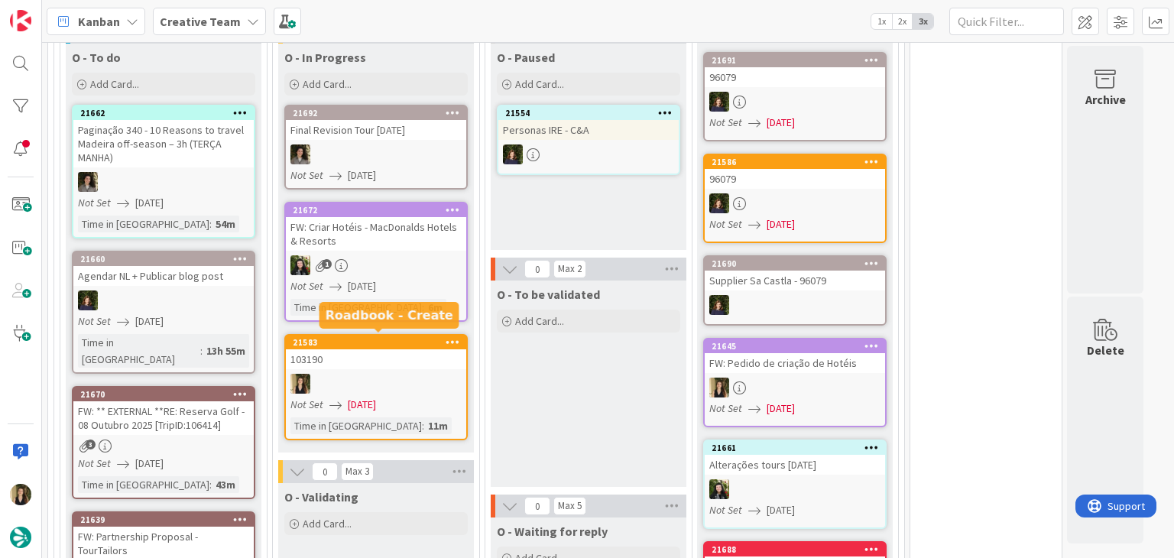
click at [403, 364] on div "103190" at bounding box center [376, 359] width 180 height 20
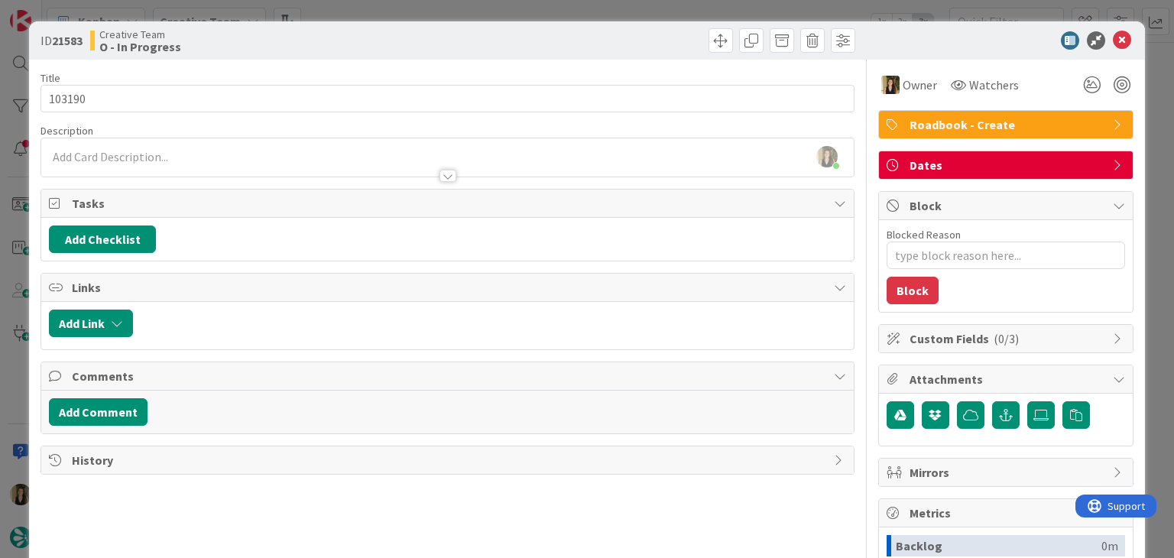
type textarea "x"
click at [231, 155] on div "Sofia Palma joined 15 m ago" at bounding box center [447, 157] width 812 height 38
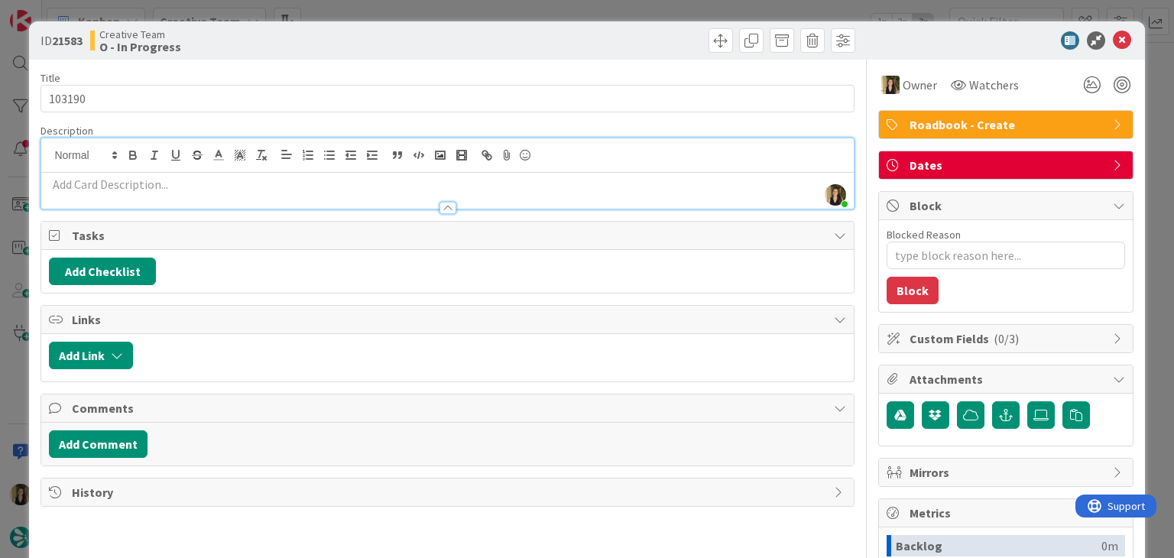
click at [231, 186] on p at bounding box center [447, 185] width 796 height 18
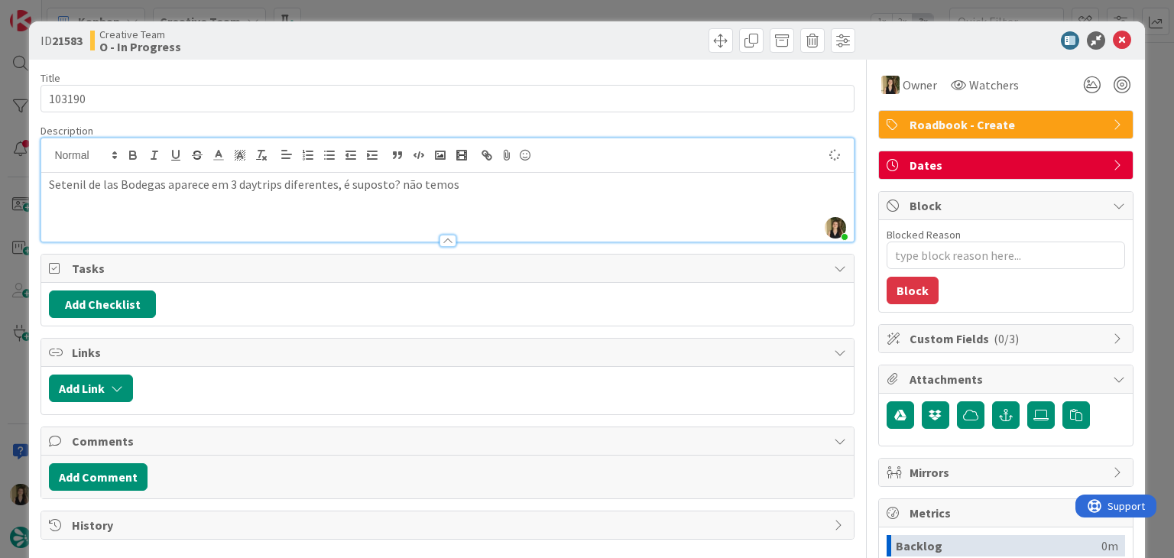
click at [403, 179] on p "Setenil de las Bodegas aparece em 3 daytrips diferentes, é suposto? não temos" at bounding box center [447, 185] width 796 height 18
click at [479, 186] on p "Setenil de las Bodegas aparece em 3 daytrips diferentes, é suposto? só temos" at bounding box center [447, 185] width 796 height 18
drag, startPoint x: 590, startPoint y: 183, endPoint x: 615, endPoint y: 167, distance: 29.7
click at [590, 183] on p "Setenil de las Bodegas aparece em 3 daytrips diferentes, é suposto? só temos PO…" at bounding box center [447, 185] width 796 height 18
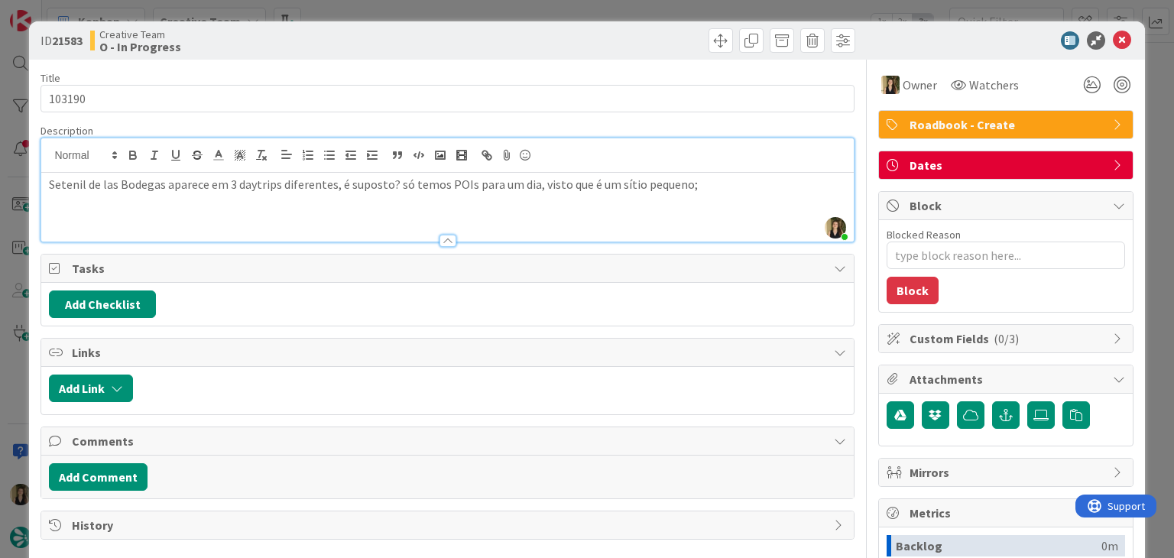
click at [701, 188] on p "Setenil de las Bodegas aparece em 3 daytrips diferentes, é suposto? só temos PO…" at bounding box center [447, 185] width 796 height 18
drag, startPoint x: 403, startPoint y: 44, endPoint x: 413, endPoint y: 9, distance: 36.5
click at [402, 41] on div "Creative Team O - In Progress" at bounding box center [267, 40] width 354 height 24
click at [415, 5] on div "ID 21583 Creative Team O - In Progress Title 6 / 128 103190 Description Sofia P…" at bounding box center [587, 279] width 1174 height 558
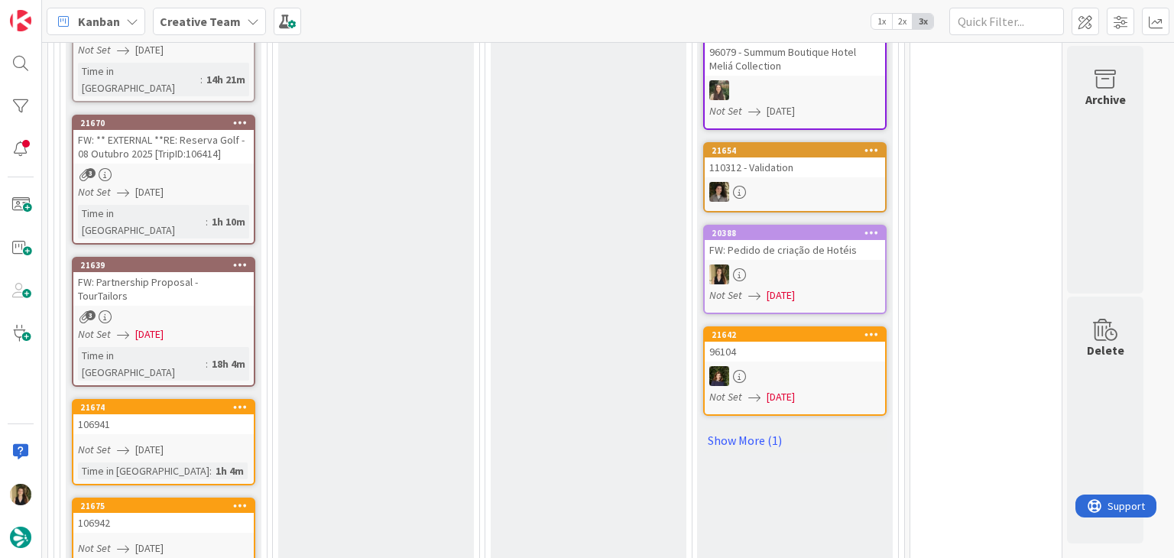
scroll to position [650, 0]
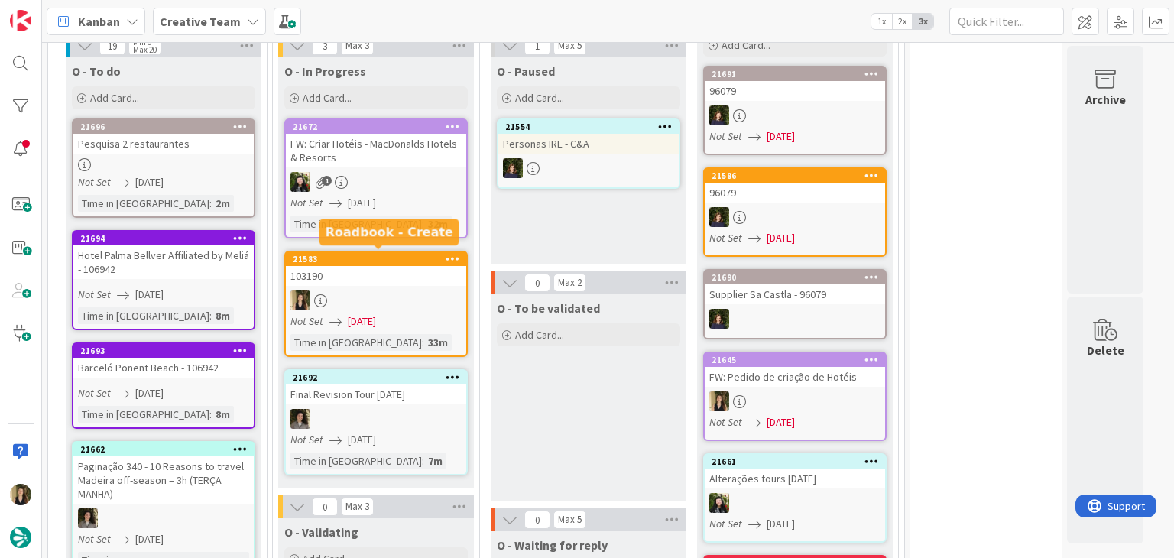
click at [402, 258] on div "21583" at bounding box center [380, 259] width 174 height 11
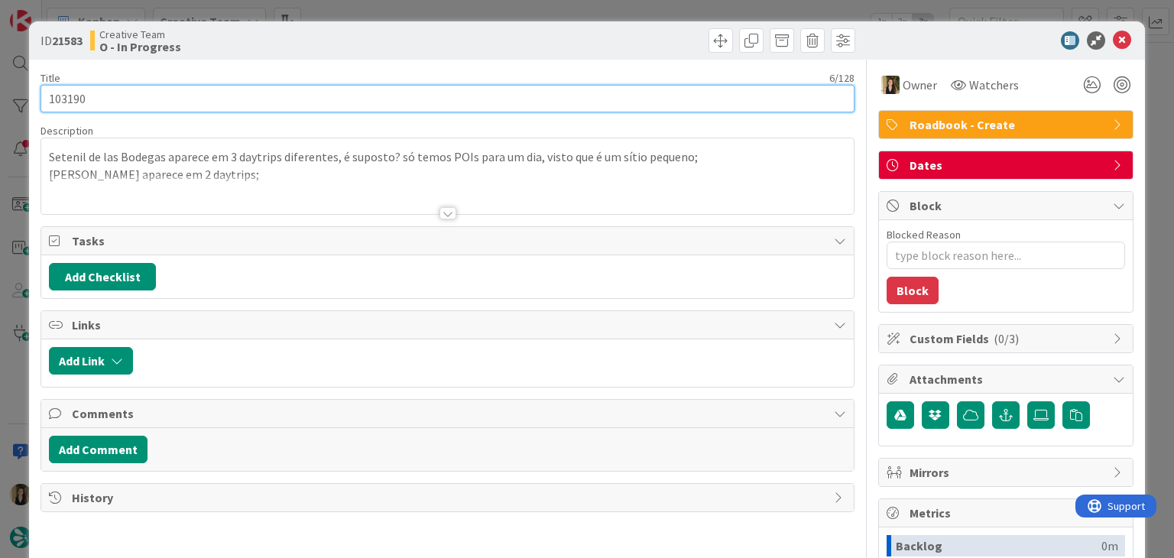
click at [70, 93] on input "103190" at bounding box center [447, 99] width 813 height 28
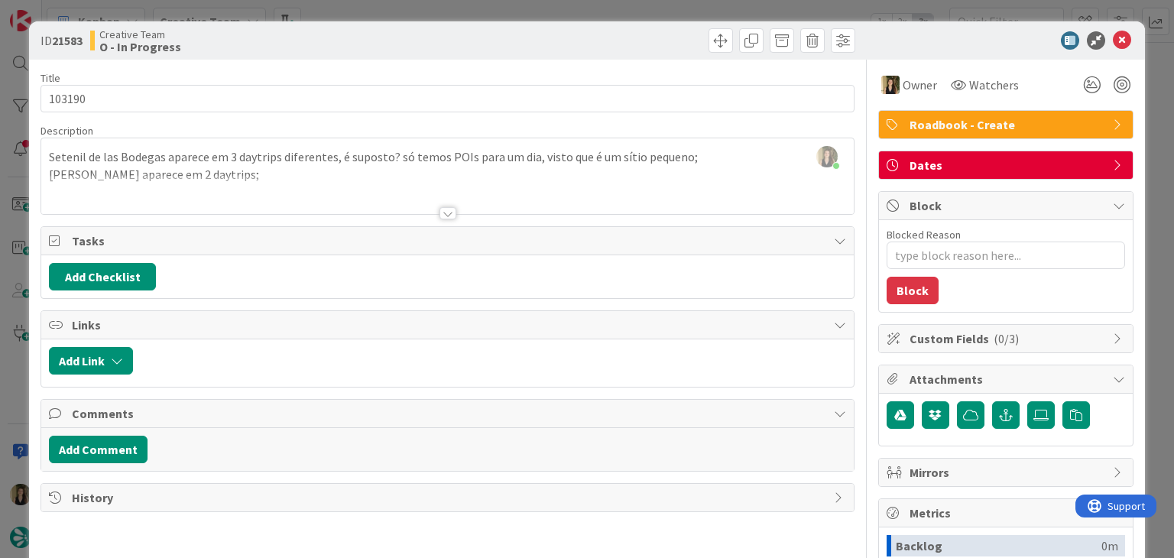
click at [341, 37] on div "Creative Team O - In Progress" at bounding box center [267, 40] width 354 height 24
click at [349, 12] on div "ID 21583 Creative Team O - In Progress Title 6 / 128 103190 Description Sofia P…" at bounding box center [587, 279] width 1174 height 558
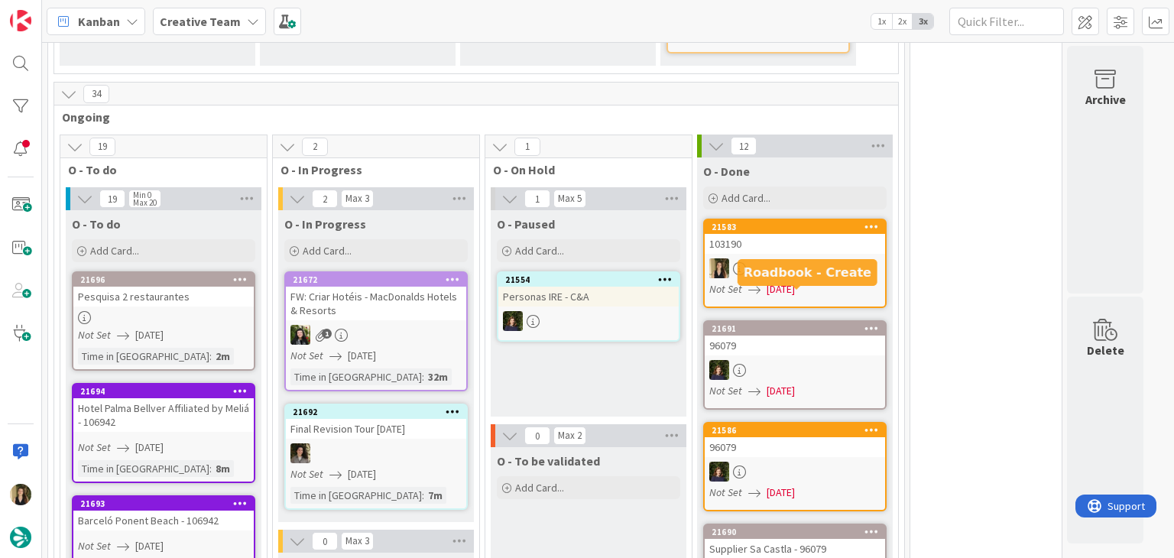
scroll to position [501, 0]
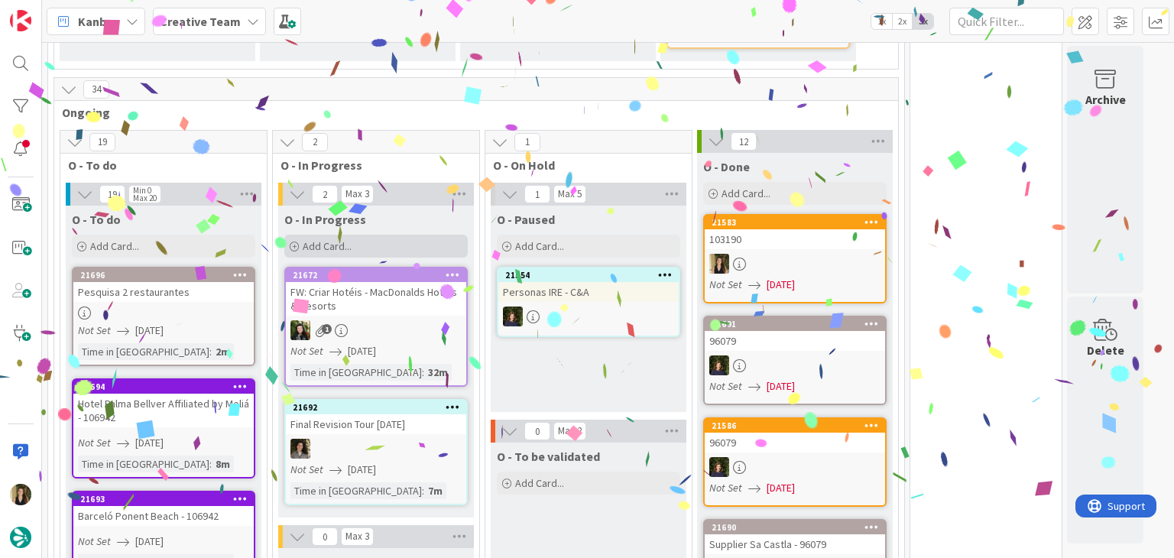
click at [404, 235] on div "Add Card..." at bounding box center [375, 246] width 183 height 23
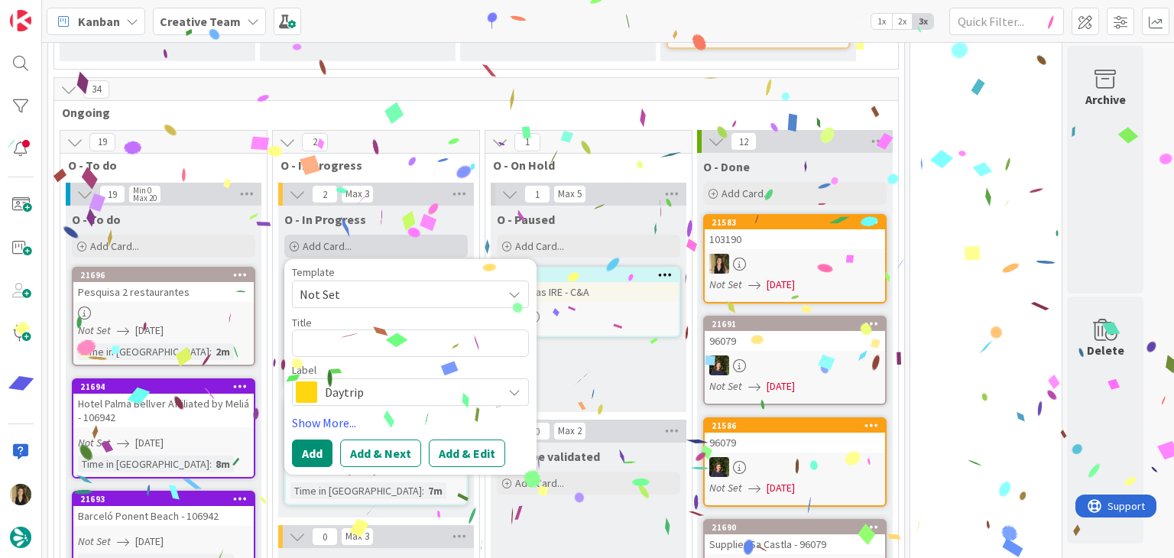
type textarea "x"
type textarea "103190"
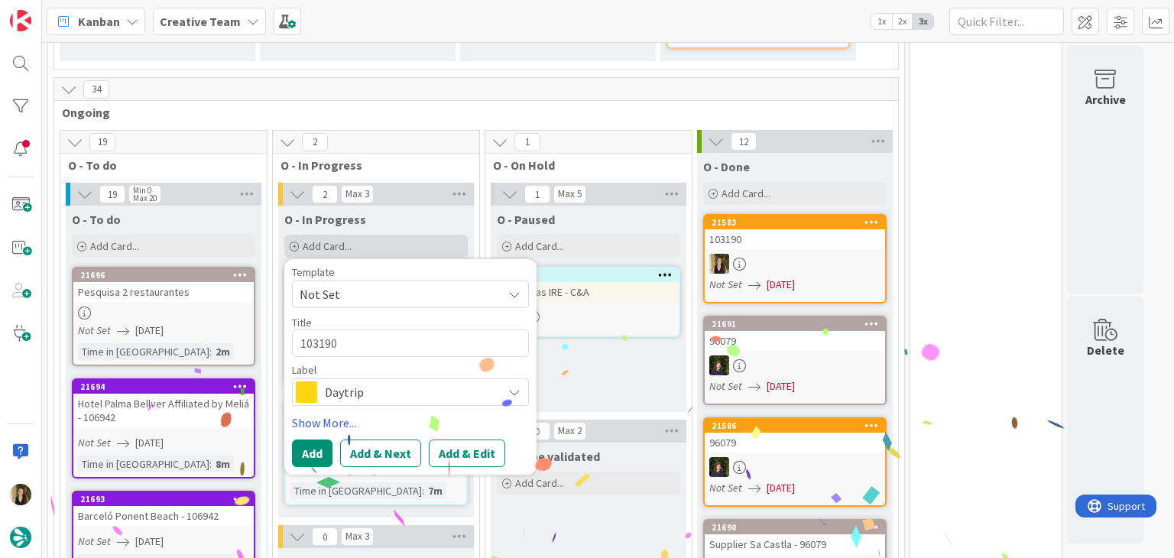
type textarea "x"
type textarea "103190"
type textarea "x"
type textarea "103190 c"
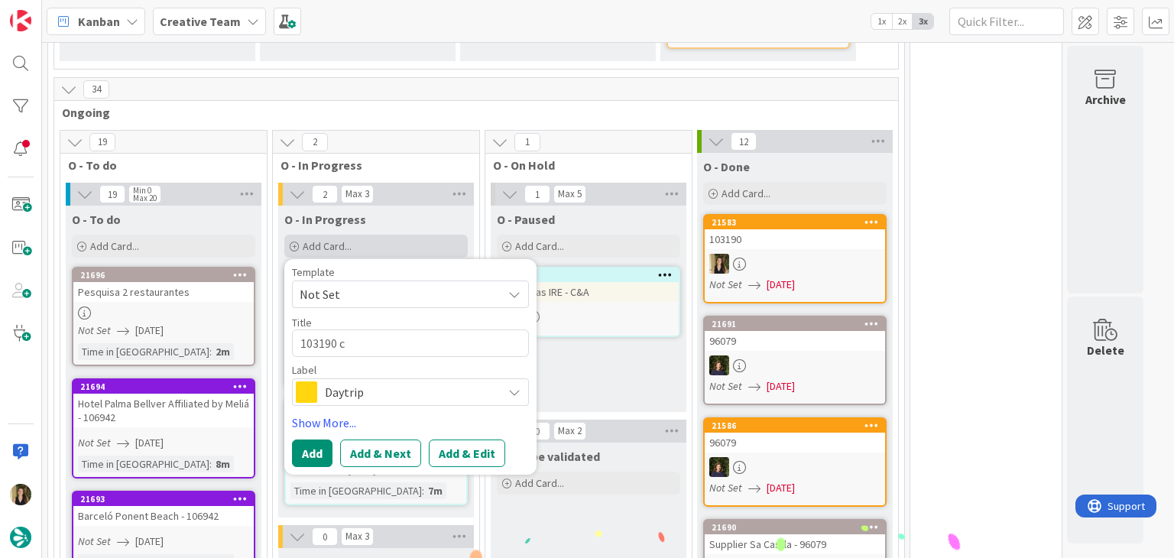
type textarea "x"
type textarea "103190 co"
type textarea "x"
type textarea "103190 con"
type textarea "x"
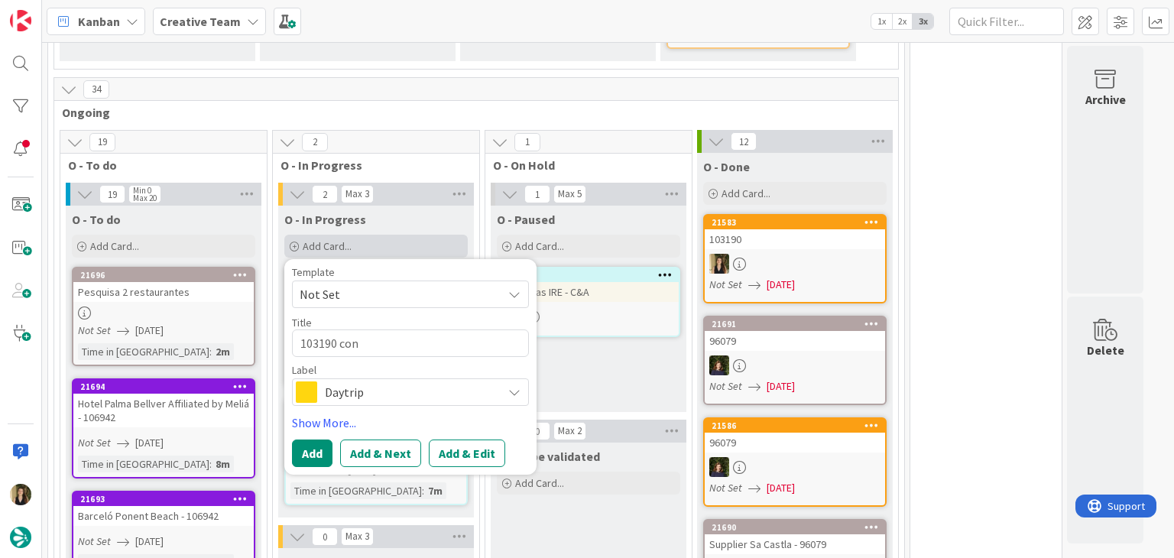
type textarea "103190 cont"
type textarea "x"
type textarea "103190 conti"
type textarea "x"
type textarea "103190 contin"
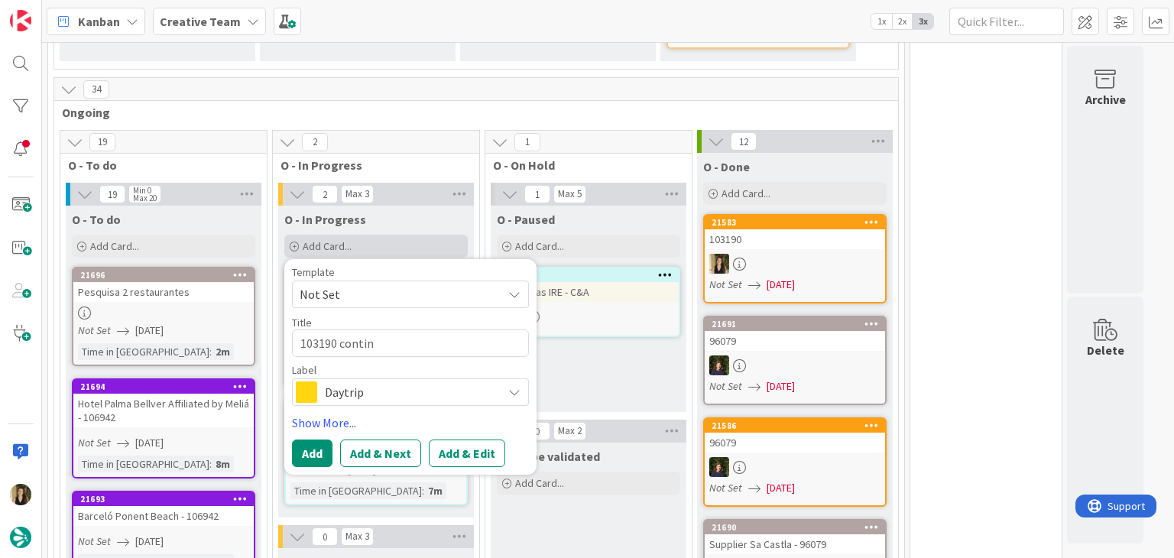
type textarea "x"
type textarea "103190 continu"
type textarea "x"
type textarea "103190 continua"
type textarea "x"
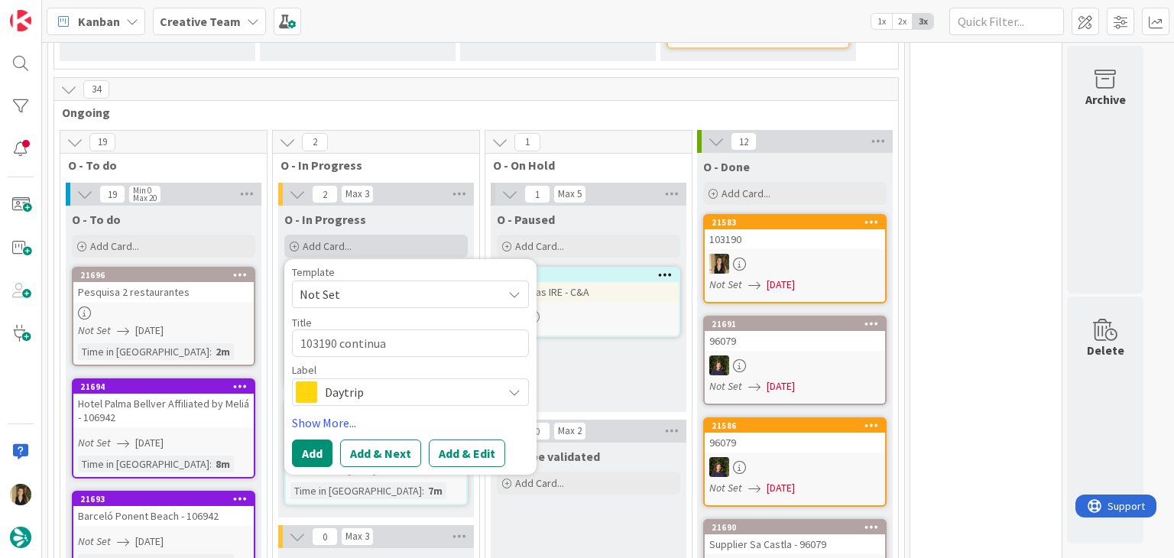
type textarea "103190 continuaç"
type textarea "x"
type textarea "103190 continuaçã"
type textarea "x"
type textarea "103190 continuação"
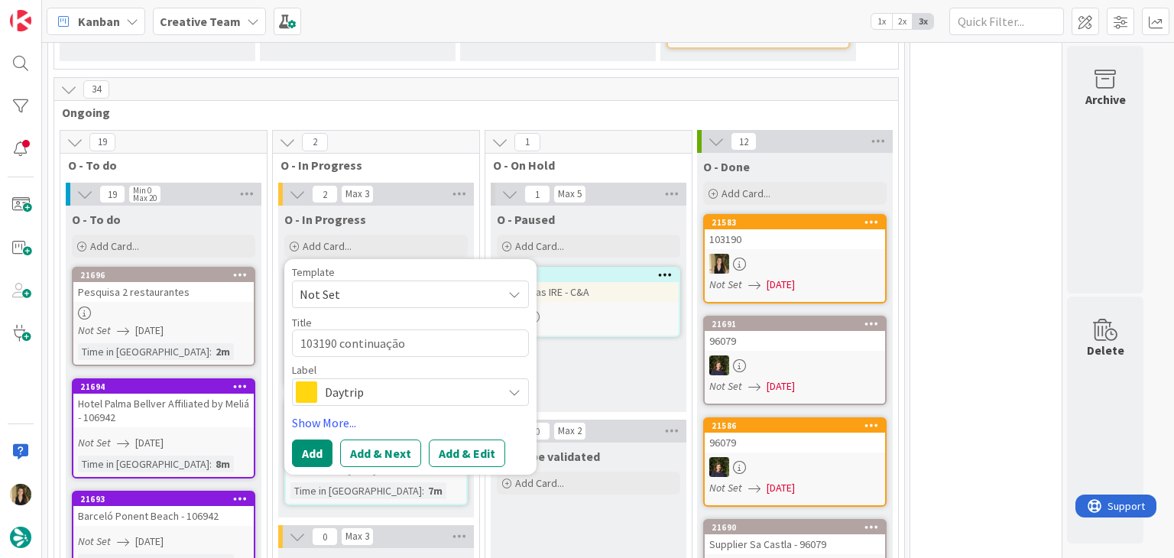
click at [399, 391] on span "Daytrip" at bounding box center [410, 391] width 170 height 21
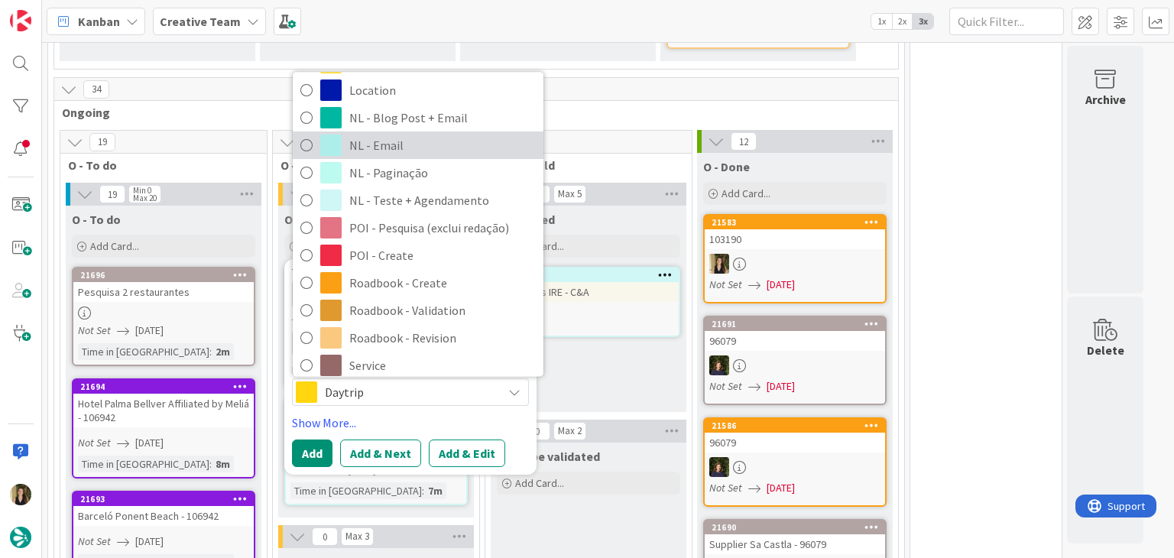
scroll to position [153, 0]
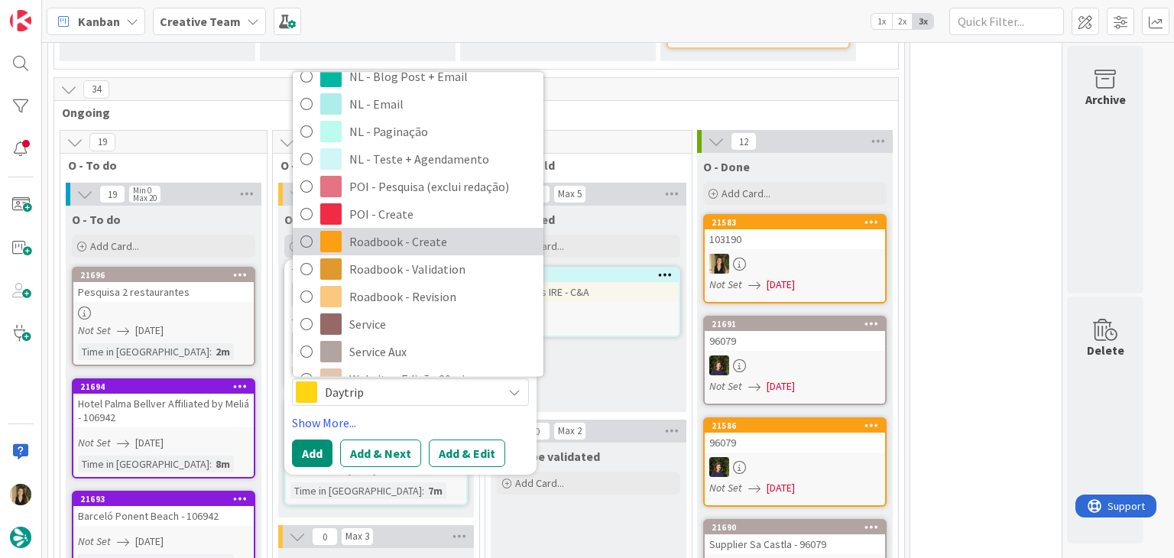
click at [448, 241] on span "Roadbook - Create" at bounding box center [442, 242] width 187 height 23
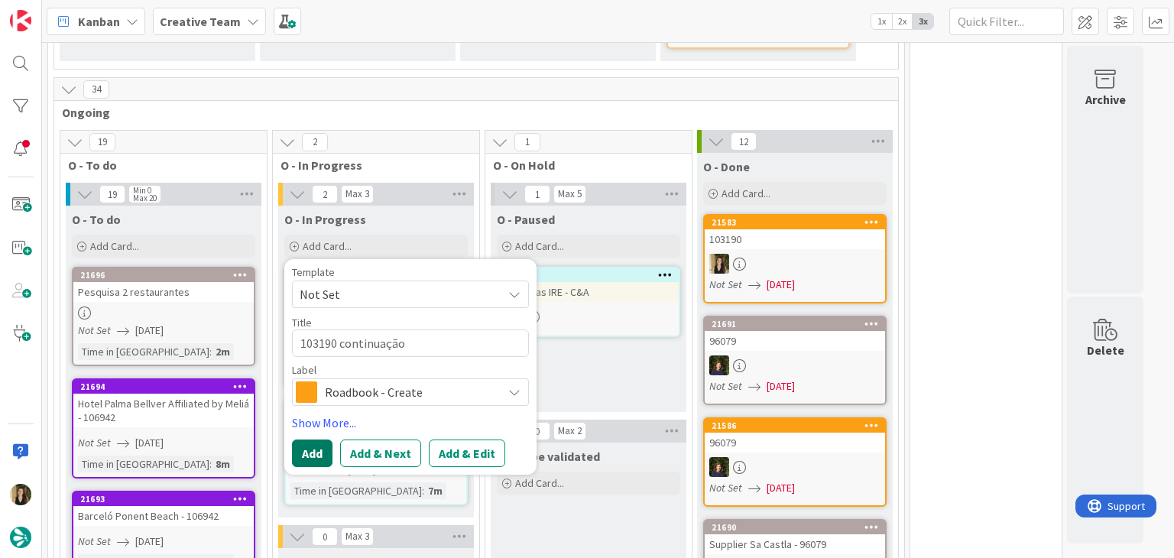
click at [312, 446] on button "Add" at bounding box center [312, 454] width 41 height 28
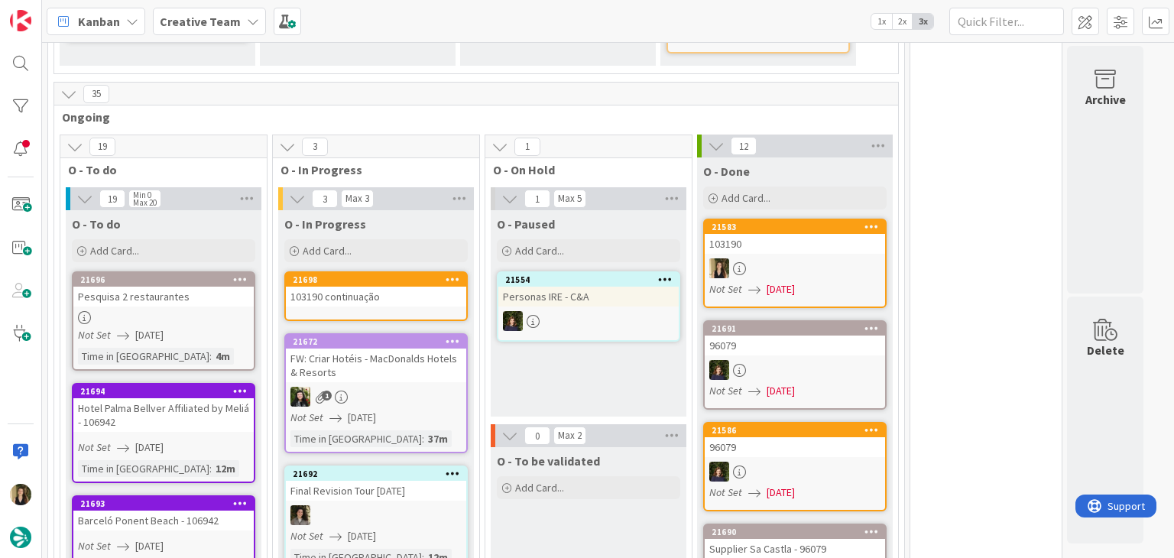
click at [382, 301] on div "103190 continuação" at bounding box center [376, 297] width 180 height 20
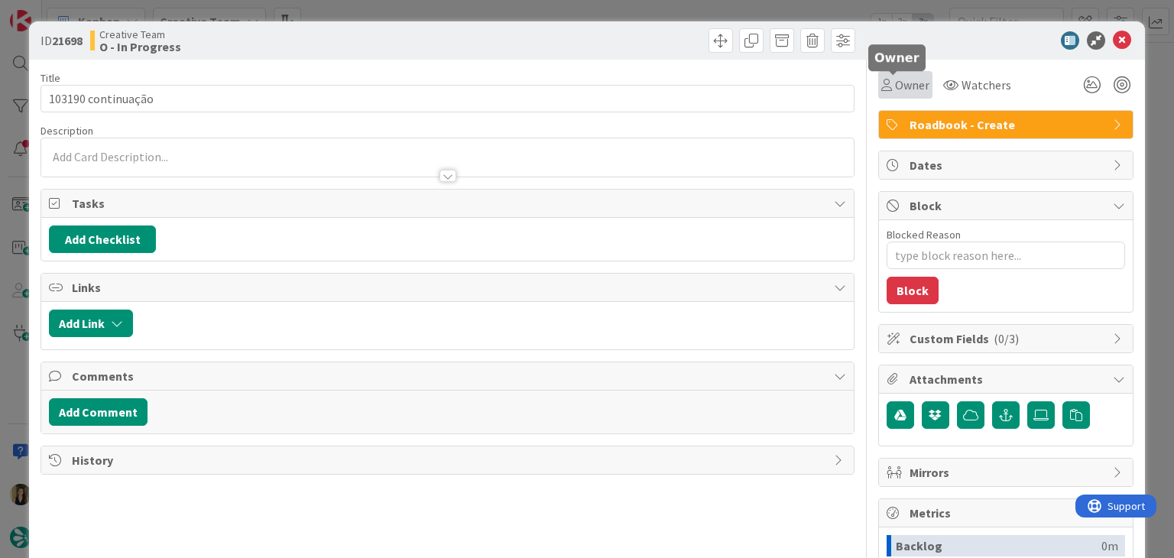
click at [895, 88] on span "Owner" at bounding box center [912, 85] width 34 height 18
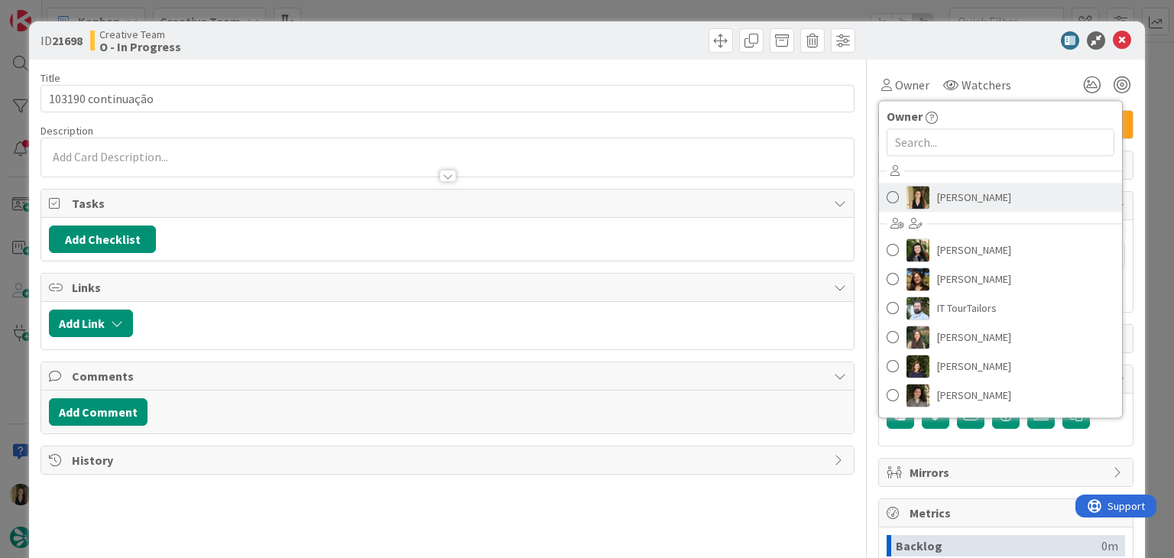
click at [950, 201] on span "[PERSON_NAME]" at bounding box center [974, 197] width 74 height 23
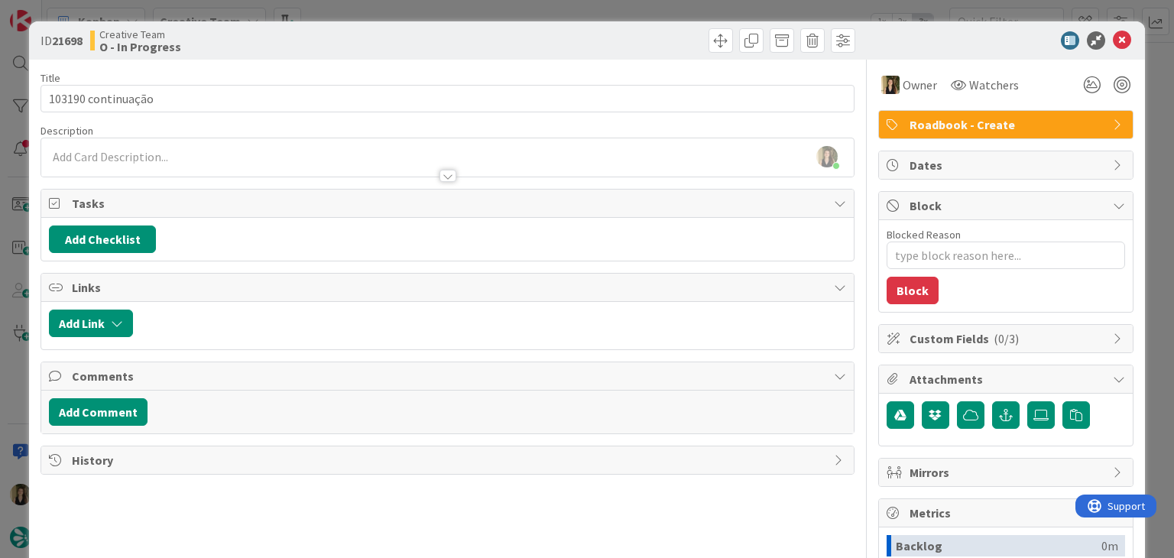
drag, startPoint x: 640, startPoint y: 48, endPoint x: 634, endPoint y: 24, distance: 24.5
click at [637, 42] on div at bounding box center [654, 40] width 404 height 24
click at [634, 8] on div "ID 21698 Creative Team O - In Progress Title 18 / 128 103190 continuação Descri…" at bounding box center [587, 279] width 1174 height 558
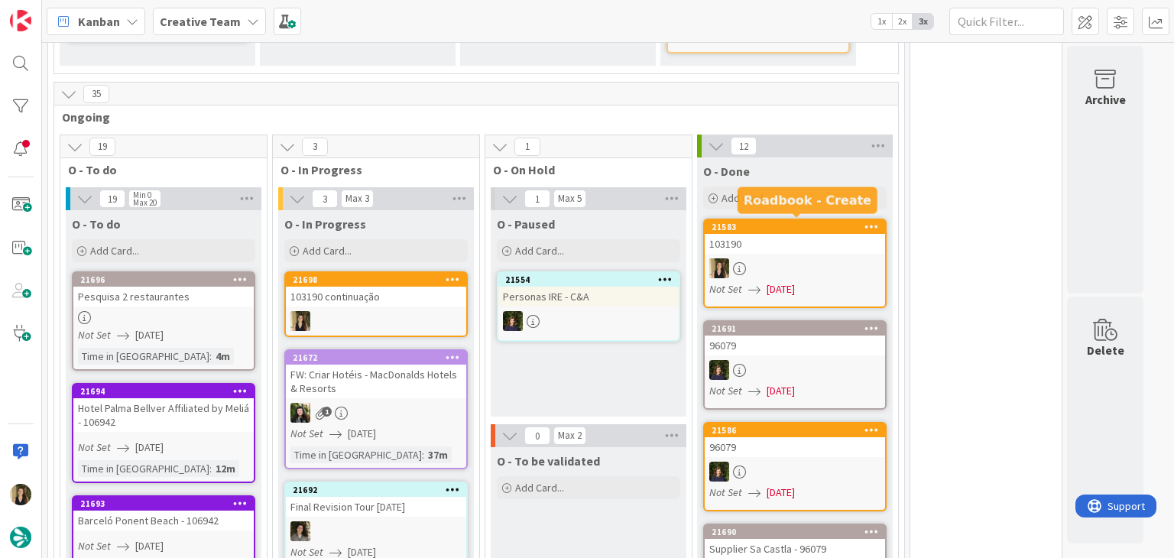
click at [799, 244] on div "103190" at bounding box center [795, 244] width 180 height 20
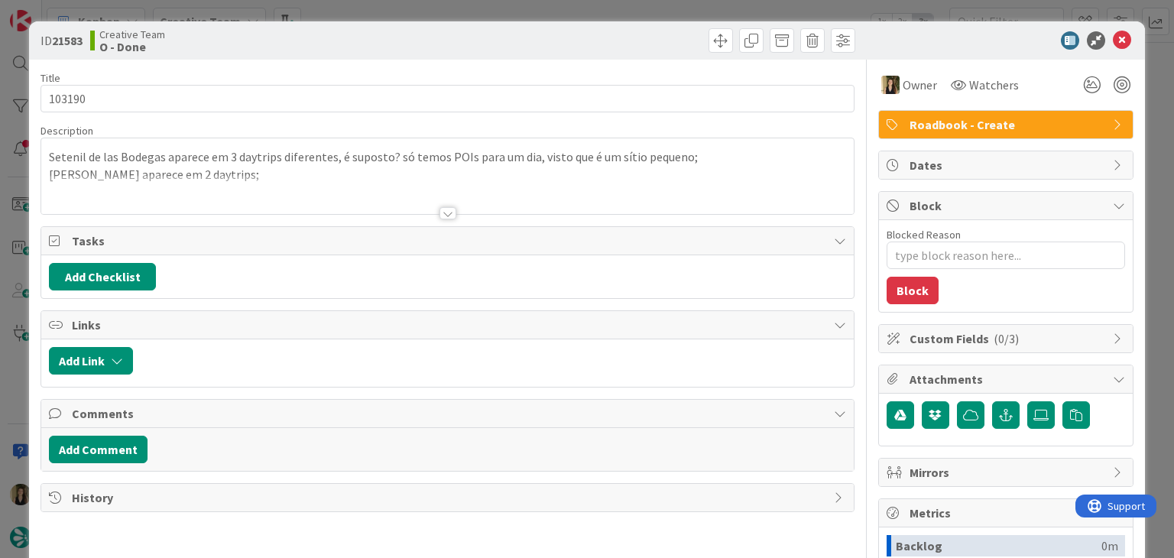
click at [429, 212] on div at bounding box center [447, 194] width 812 height 39
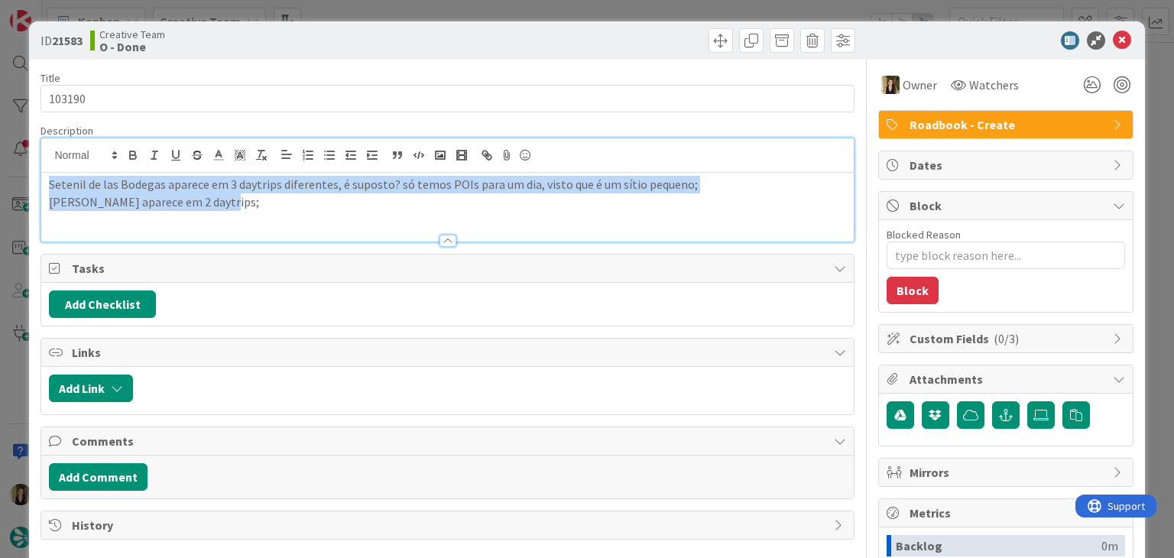
drag, startPoint x: 208, startPoint y: 214, endPoint x: 18, endPoint y: 176, distance: 194.1
click at [19, 177] on div "ID 21583 Creative Team O - Done Title 6 / 128 103190 Description Setenil de las…" at bounding box center [587, 279] width 1174 height 558
copy div "Setenil de las Bodegas aparece em 3 daytrips diferentes, é suposto? só temos PO…"
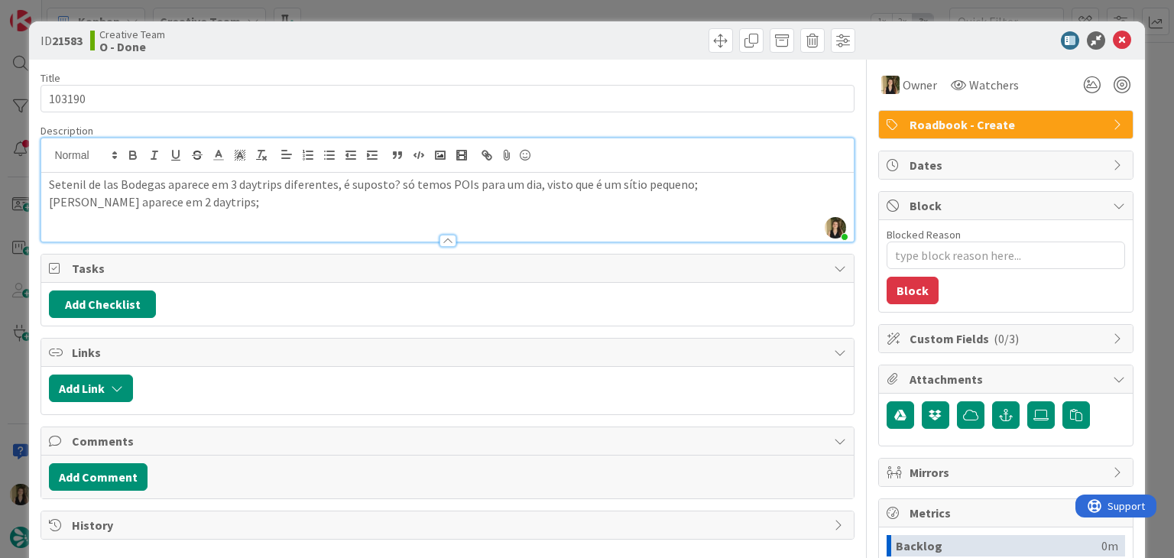
drag, startPoint x: 431, startPoint y: 44, endPoint x: 428, endPoint y: 12, distance: 32.2
click at [429, 37] on div "Creative Team O - Done" at bounding box center [267, 40] width 354 height 24
click at [428, 12] on div "ID 21583 Creative Team O - Done Title 6 / 128 103190 Description Sofia Palma ju…" at bounding box center [587, 279] width 1174 height 558
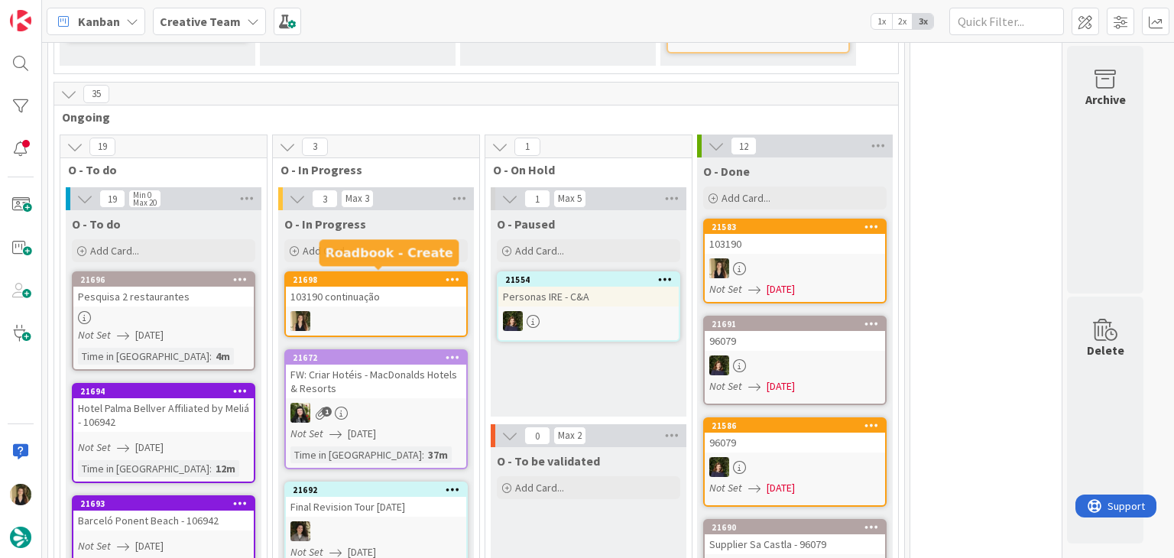
click at [406, 301] on div "103190 continuação" at bounding box center [376, 297] width 180 height 20
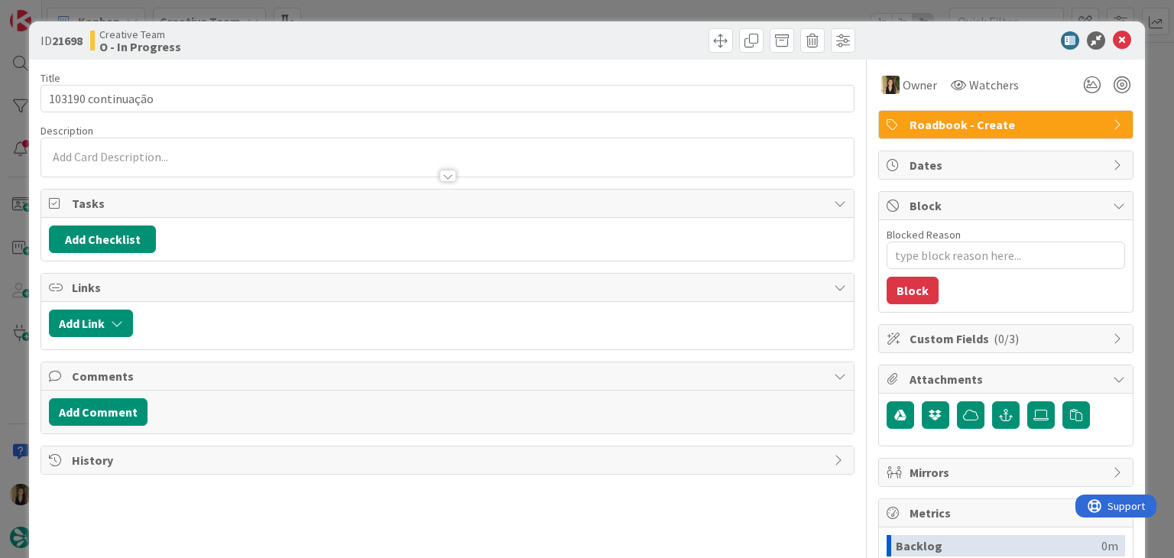
click at [248, 166] on div at bounding box center [447, 169] width 812 height 16
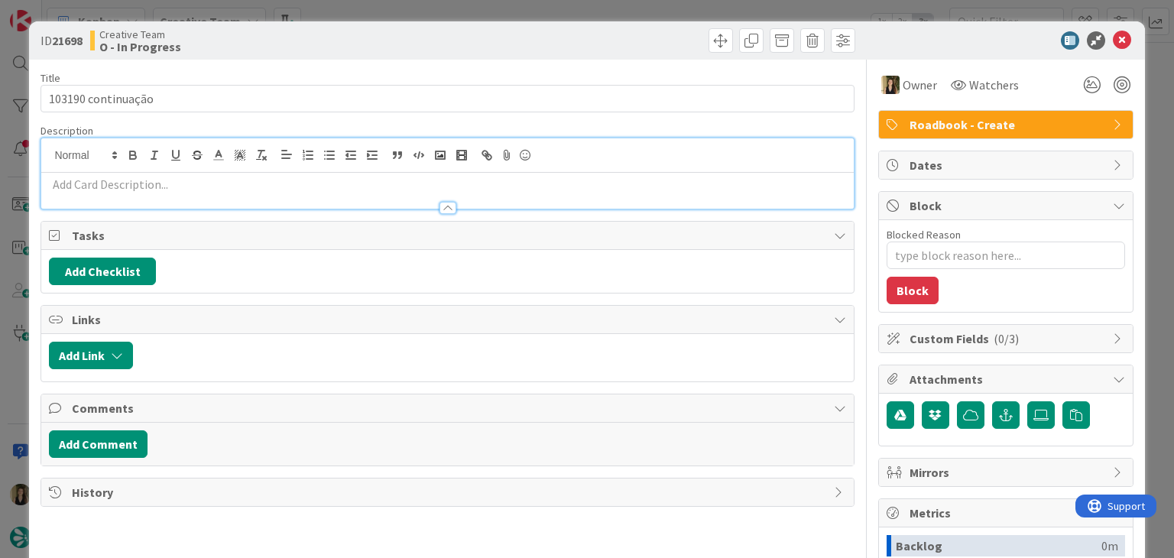
click at [188, 188] on p at bounding box center [447, 185] width 796 height 18
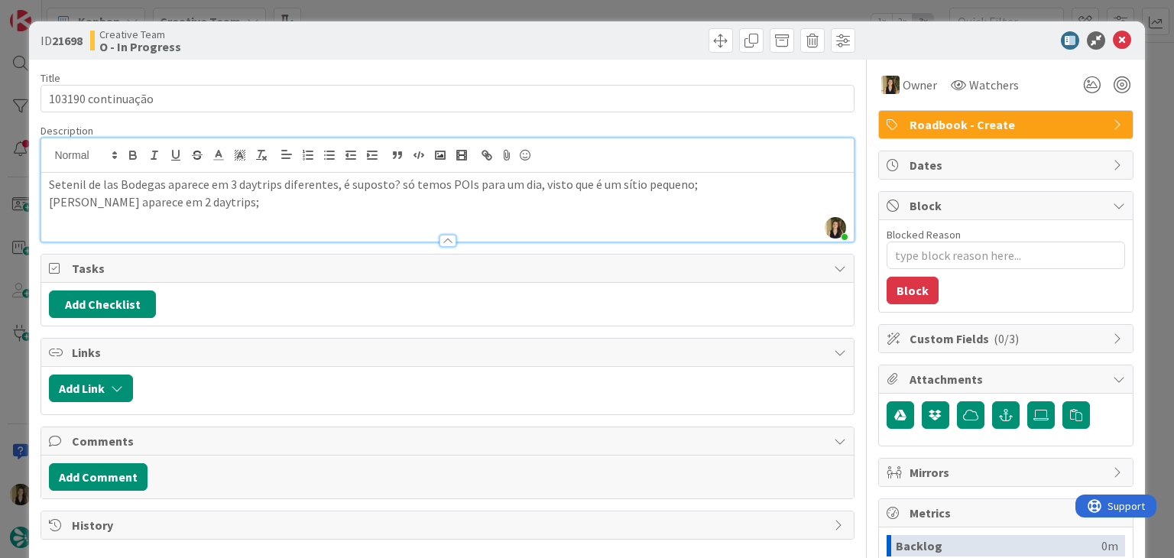
click at [376, 47] on div "Creative Team O - In Progress" at bounding box center [267, 40] width 354 height 24
type textarea "x"
click at [263, 206] on p "Grazalema aparece em 2 daytrips;" at bounding box center [447, 202] width 796 height 18
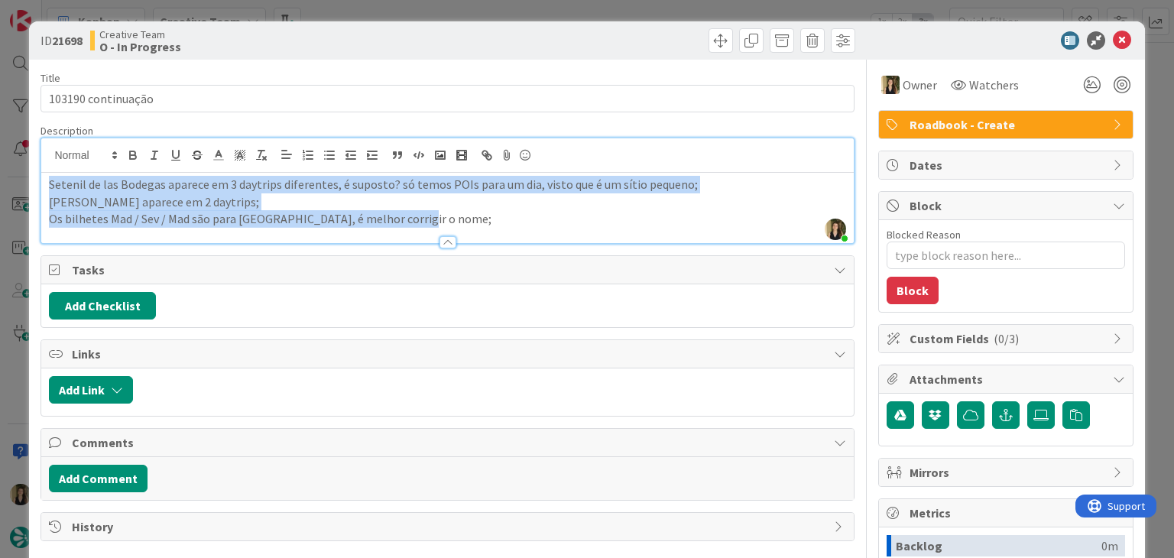
drag, startPoint x: 424, startPoint y: 221, endPoint x: 9, endPoint y: 177, distance: 417.3
click at [9, 177] on div "ID 21698 Creative Team O - In Progress Title 18 / 128 103190 continuação Descri…" at bounding box center [587, 279] width 1174 height 558
copy div "Setenil de las Bodegas aparece em 3 daytrips diferentes, é suposto? só temos PO…"
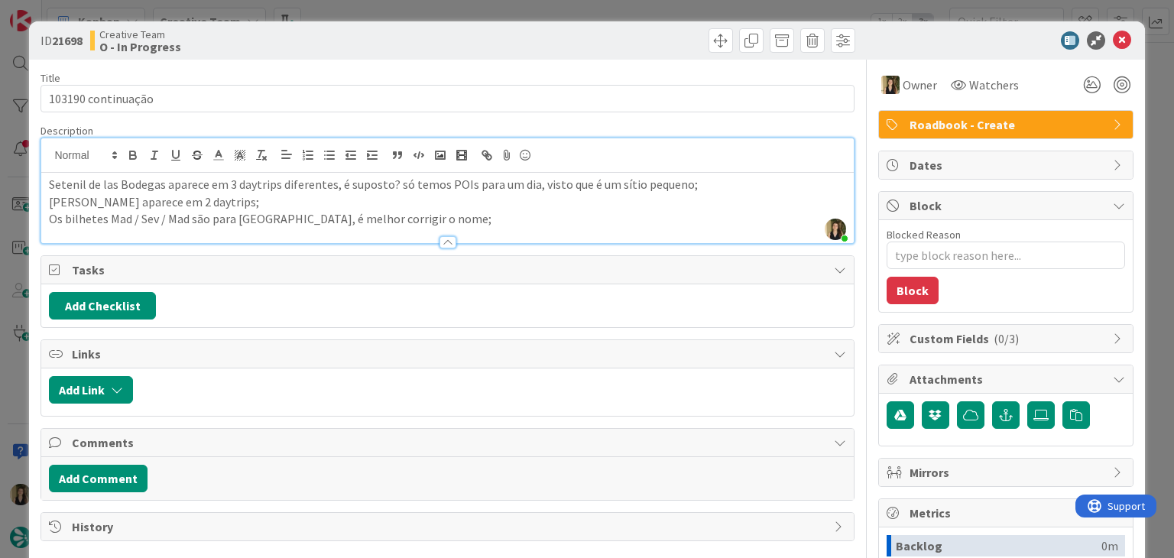
click at [429, 32] on div "Creative Team O - In Progress" at bounding box center [267, 40] width 354 height 24
click at [428, 14] on div "ID 21698 Creative Team O - In Progress Title 18 / 128 103190 continuação Descri…" at bounding box center [587, 279] width 1174 height 558
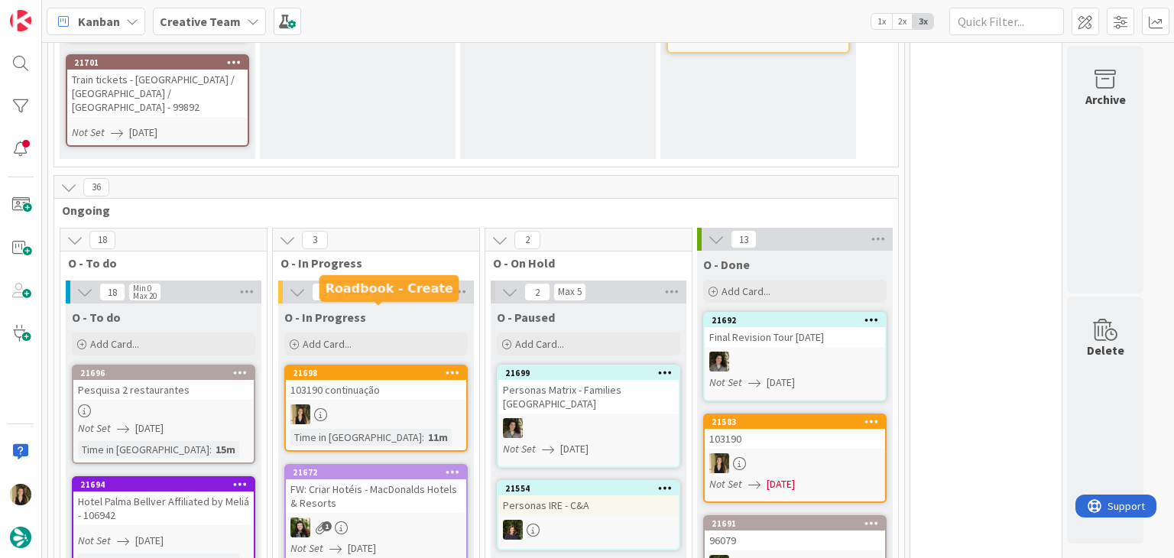
click at [402, 404] on div at bounding box center [376, 414] width 180 height 20
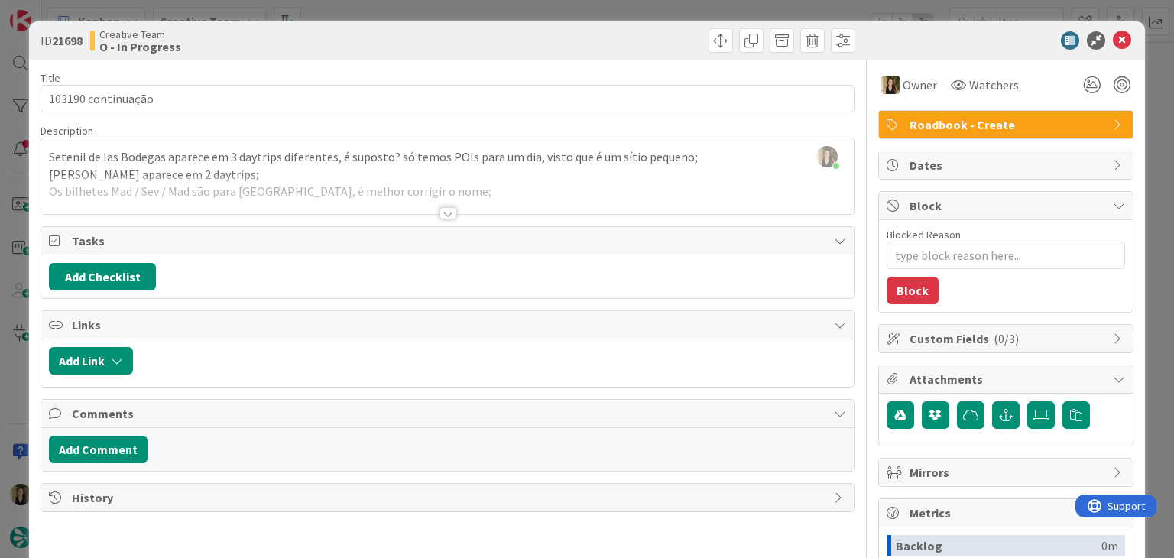
click at [373, 1] on div "ID 21698 Creative Team O - In Progress Title 18 / 128 103190 continuação Descri…" at bounding box center [587, 279] width 1174 height 558
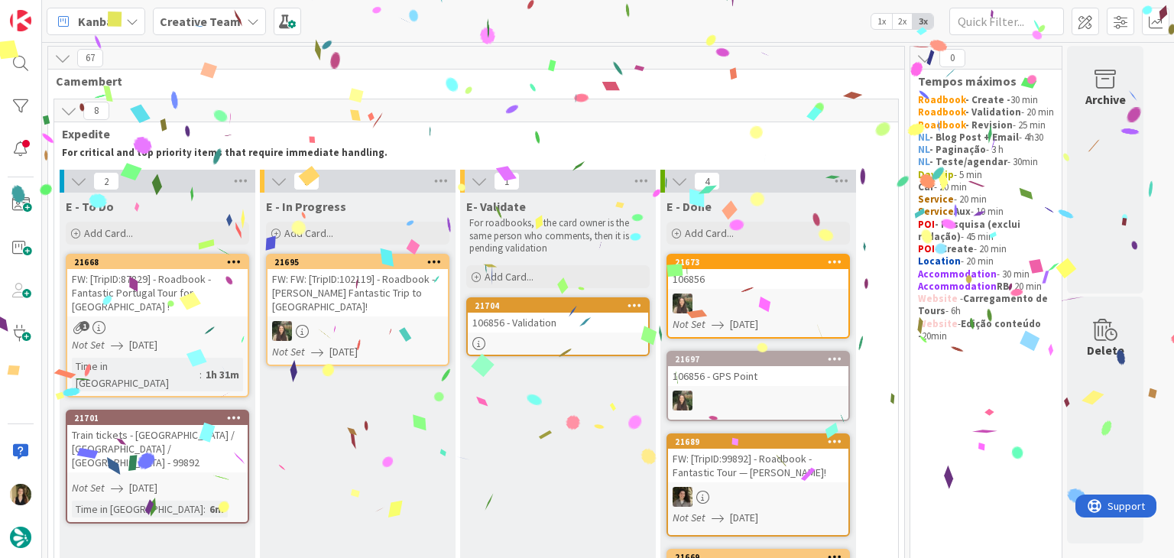
click at [141, 303] on link "21668 FW: [TripID:87829] - Roadbook - Fantastic Portugal Tour for Troy ! 1 Not …" at bounding box center [157, 326] width 183 height 144
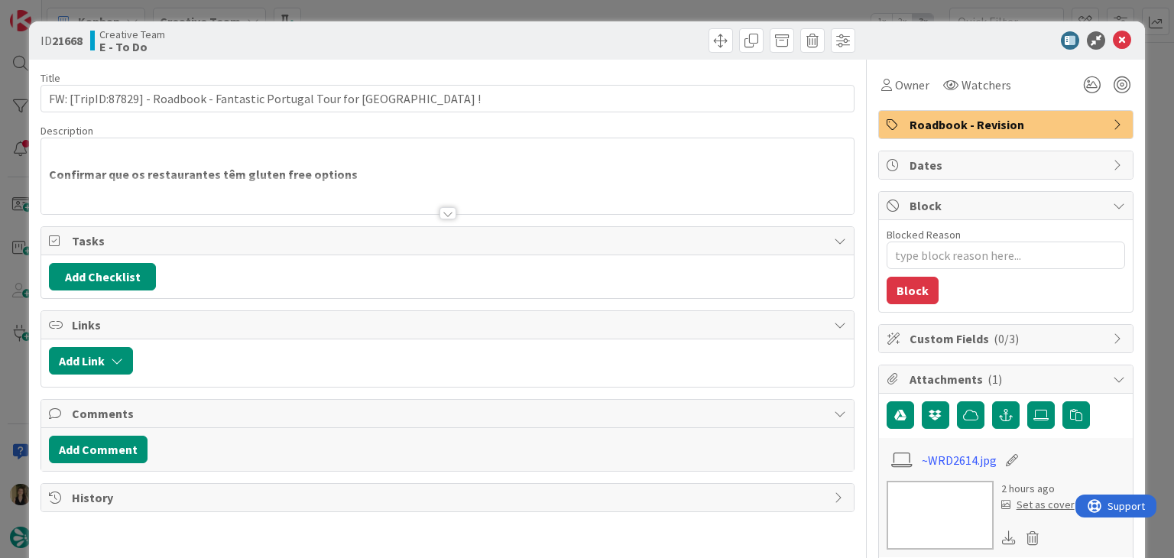
click at [442, 213] on div at bounding box center [448, 213] width 17 height 12
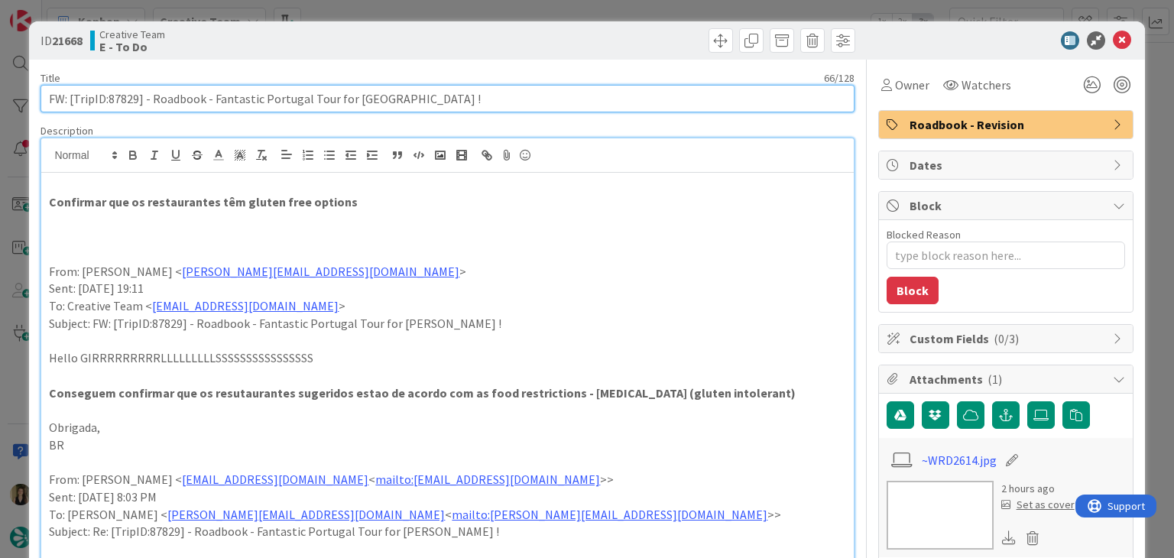
click at [124, 92] on input "FW: [TripID:87829] - Roadbook - Fantastic Portugal Tour for [PERSON_NAME] !" at bounding box center [447, 99] width 813 height 28
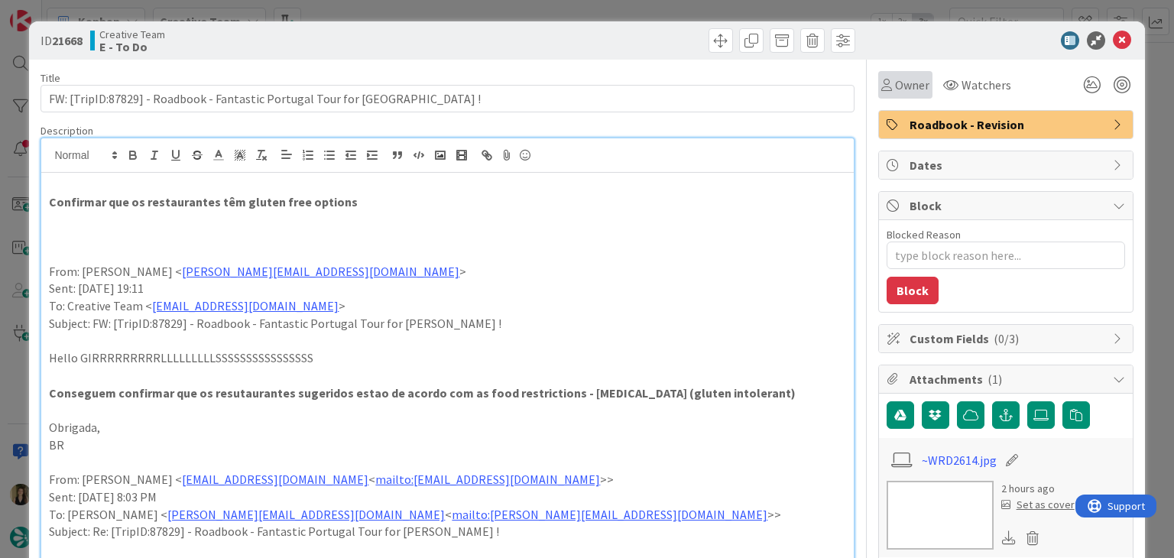
click at [881, 80] on icon at bounding box center [886, 85] width 11 height 12
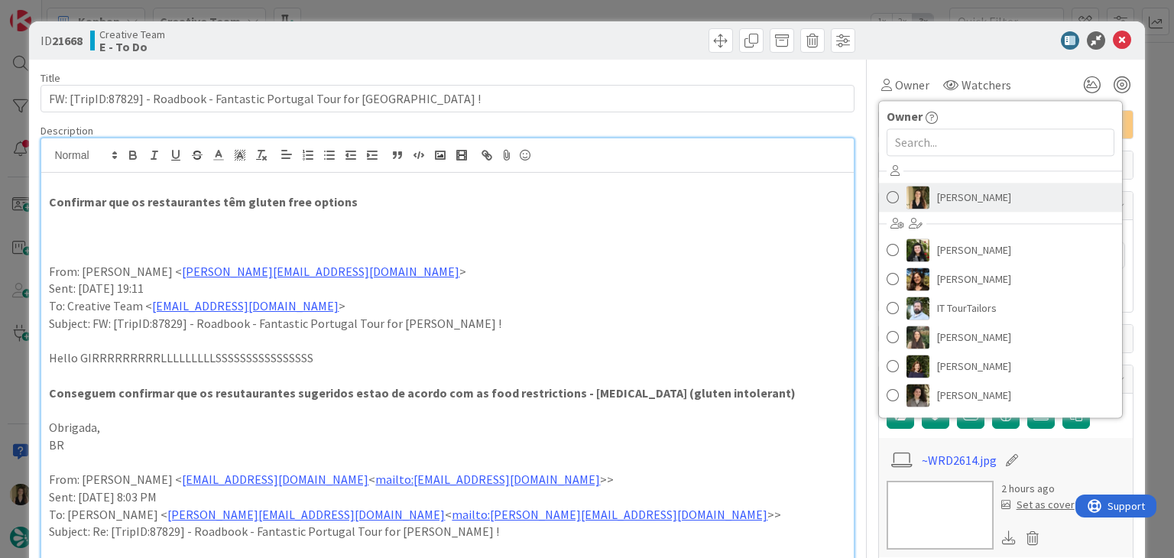
click at [940, 203] on span "[PERSON_NAME]" at bounding box center [974, 197] width 74 height 23
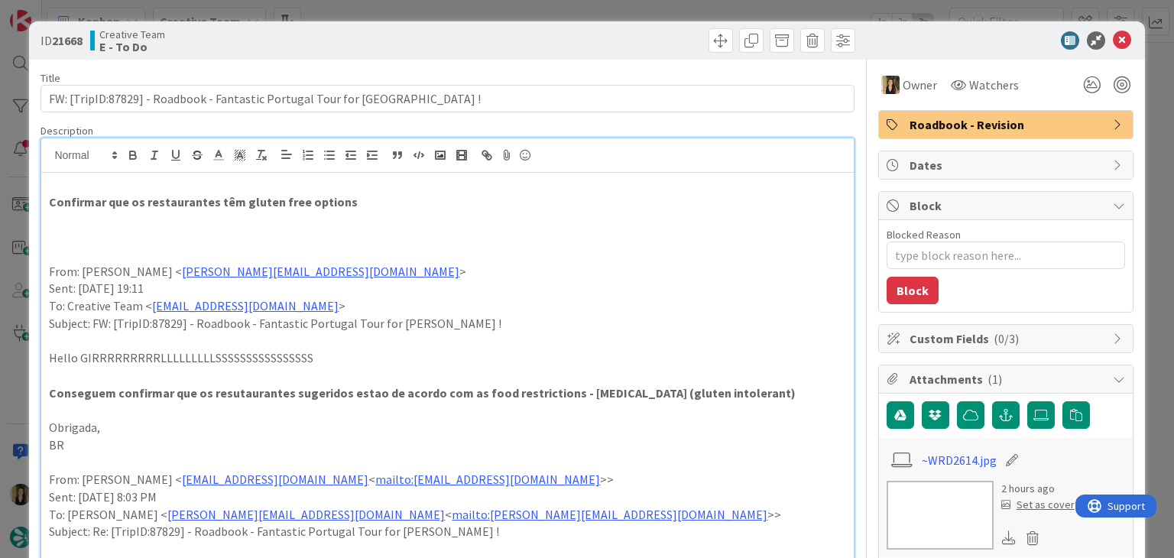
click at [620, 34] on div at bounding box center [654, 40] width 404 height 24
click at [616, 16] on div "ID 21668 Creative Team E - To Do Title 66 / 128 FW: [TripID:87829] - Roadbook -…" at bounding box center [587, 279] width 1174 height 558
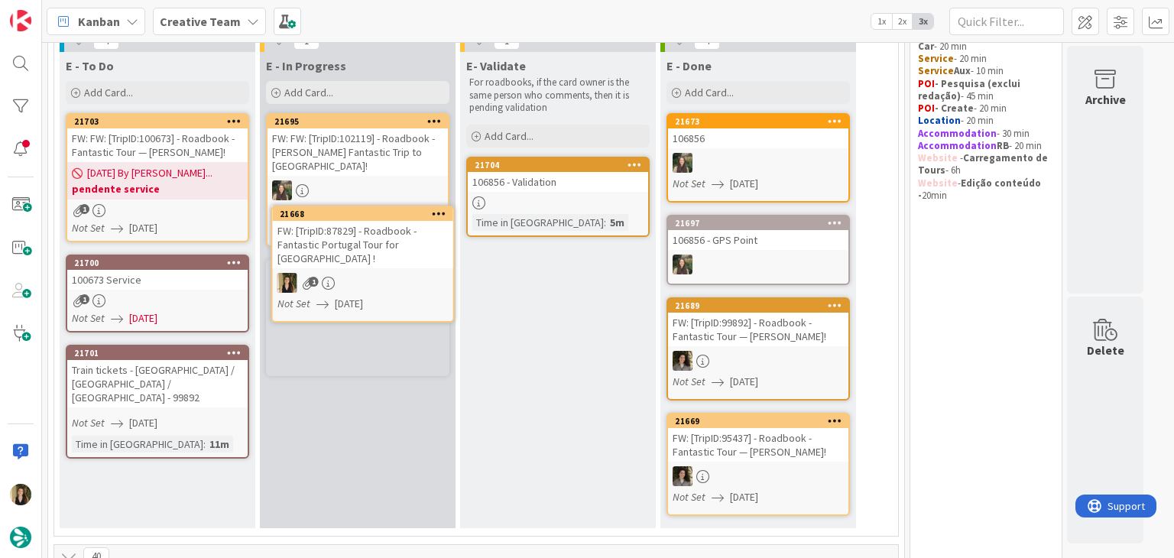
scroll to position [130, 0]
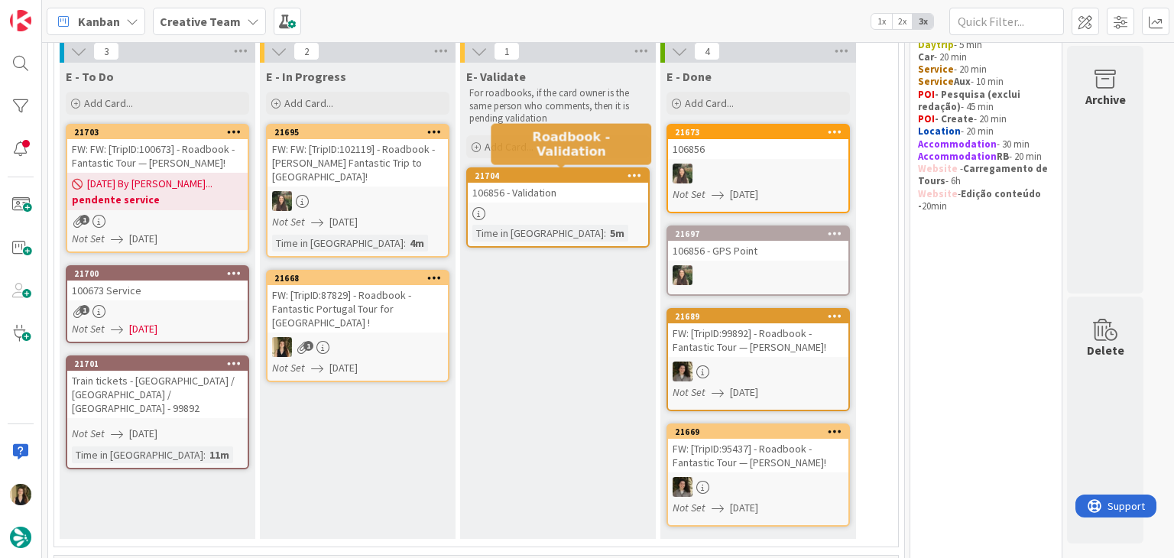
click at [549, 178] on div "21704" at bounding box center [562, 175] width 174 height 11
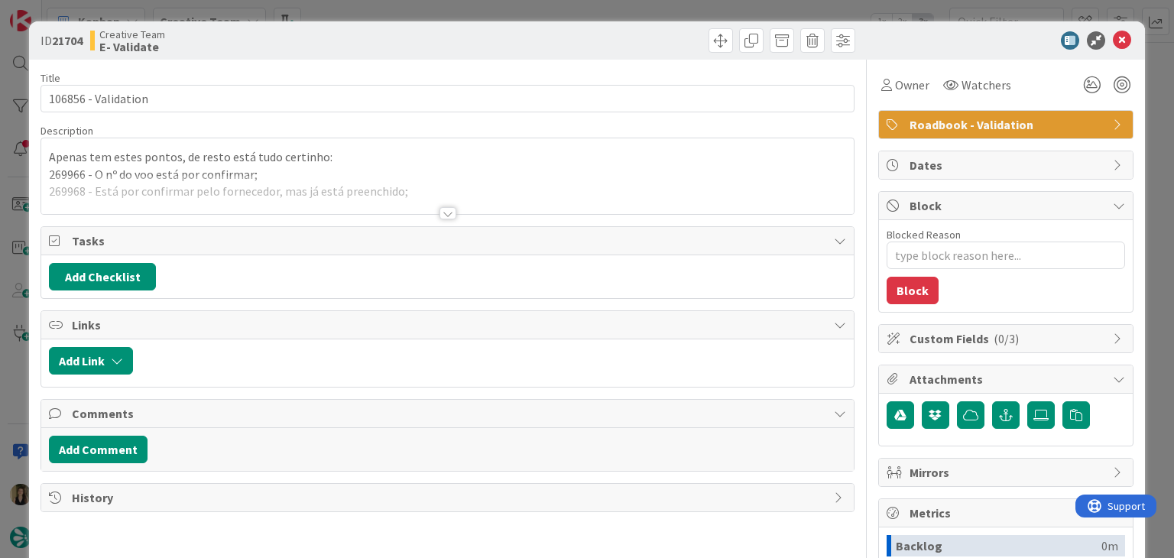
click at [440, 212] on div at bounding box center [448, 213] width 17 height 12
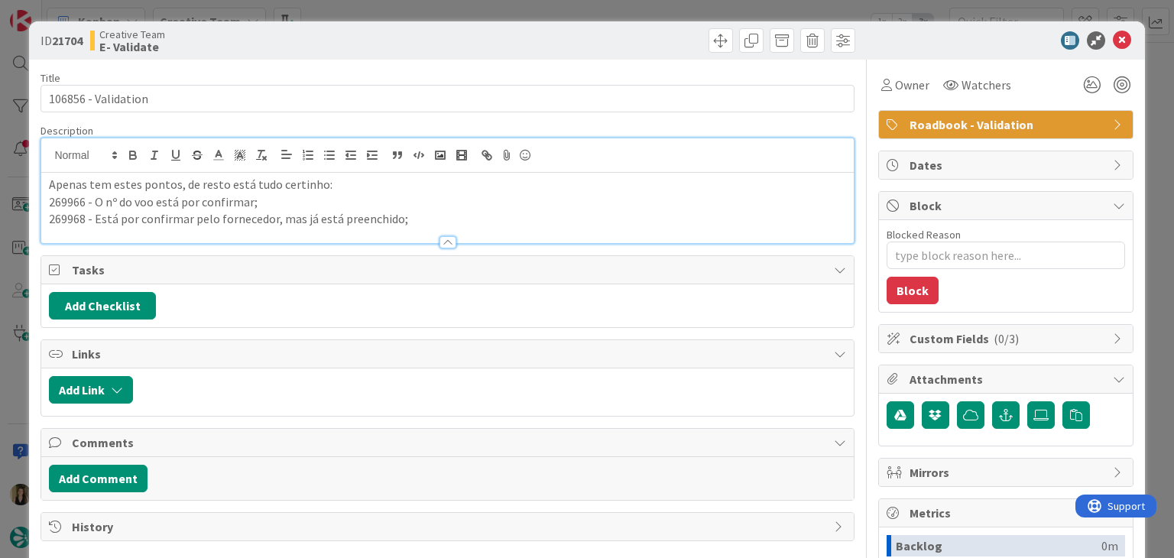
drag, startPoint x: 431, startPoint y: 30, endPoint x: 438, endPoint y: 0, distance: 30.6
click at [431, 29] on div "Creative Team E- Validate" at bounding box center [267, 40] width 354 height 24
click at [442, 7] on div "ID 21704 Creative Team E- Validate Title 19 / 128 106856 - Validation Descripti…" at bounding box center [587, 279] width 1174 height 558
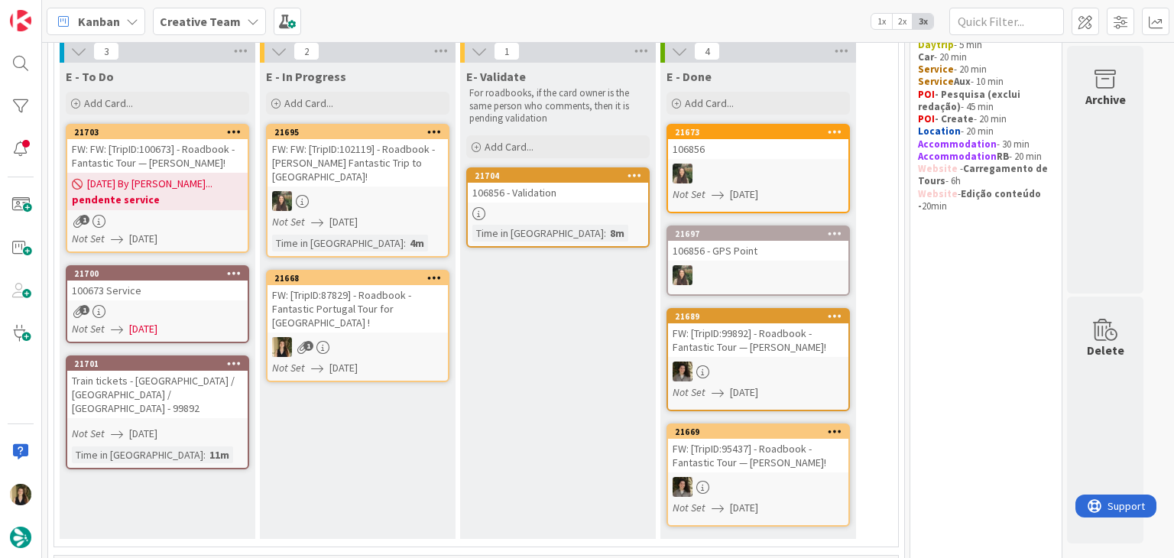
click at [387, 285] on div "FW: [TripID:87829] - Roadbook - Fantastic Portugal Tour for [PERSON_NAME] !" at bounding box center [358, 308] width 180 height 47
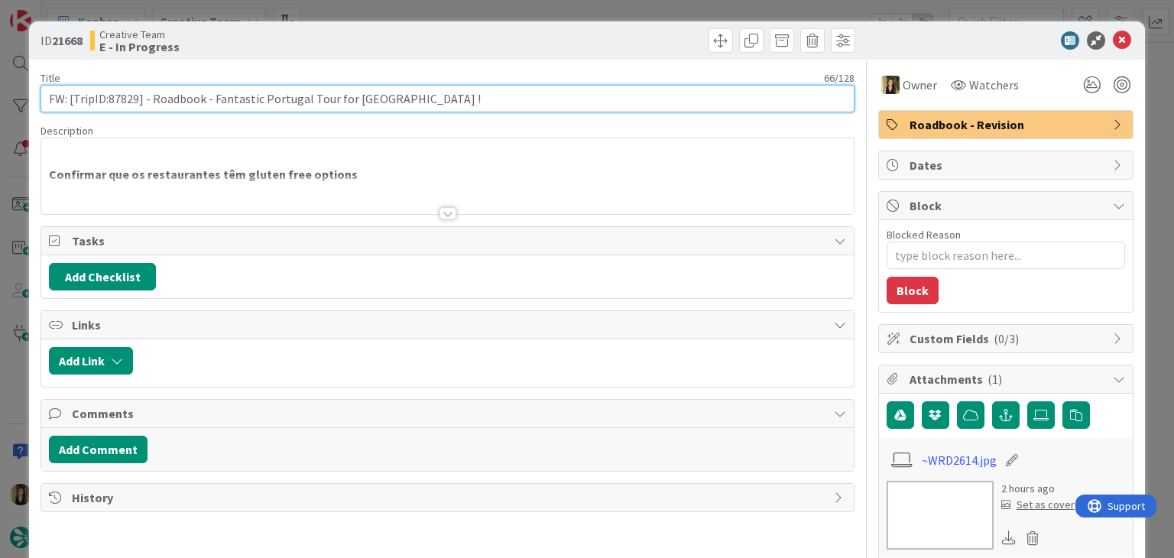
click at [128, 99] on input "FW: [TripID:87829] - Roadbook - Fantastic Portugal Tour for [PERSON_NAME] !" at bounding box center [447, 99] width 813 height 28
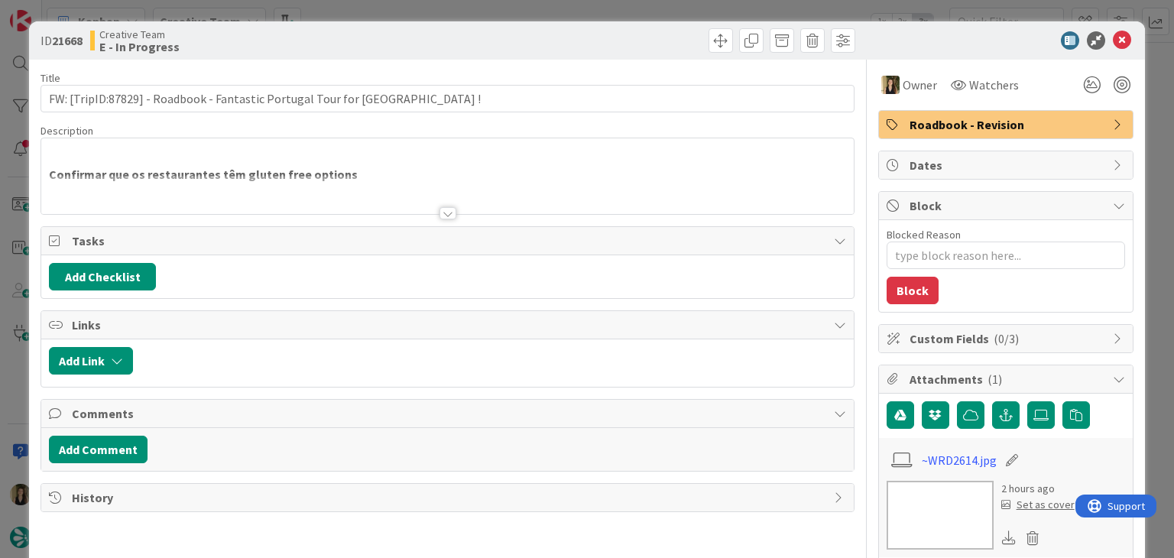
click at [440, 208] on div at bounding box center [448, 213] width 17 height 12
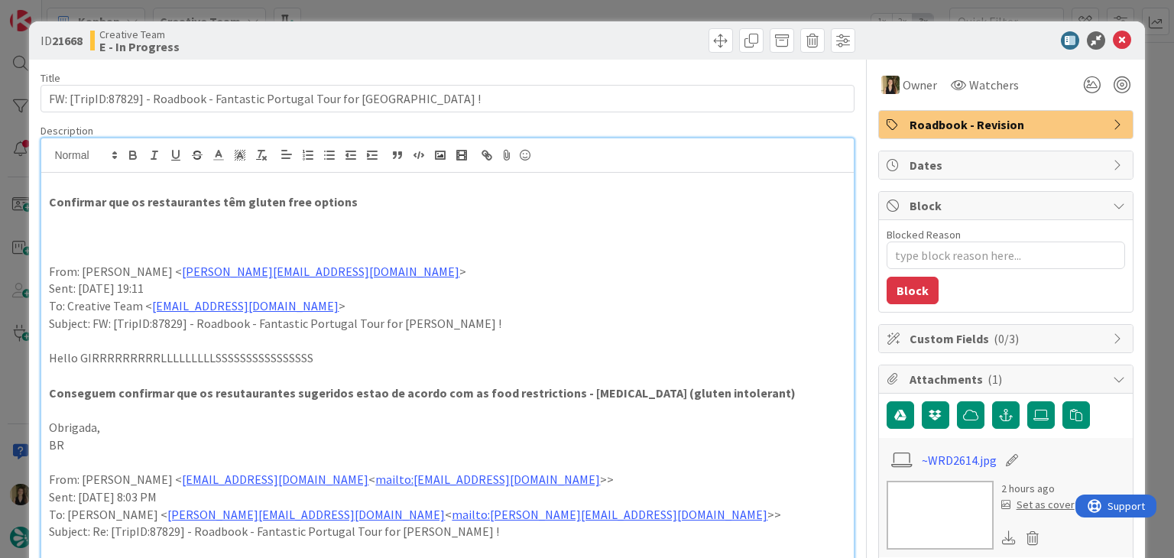
click at [378, 34] on div "Creative Team E - In Progress" at bounding box center [267, 40] width 354 height 24
click at [371, 16] on div "ID 21668 Creative Team E - In Progress Title 66 / 128 FW: [TripID:87829] - Road…" at bounding box center [587, 279] width 1174 height 558
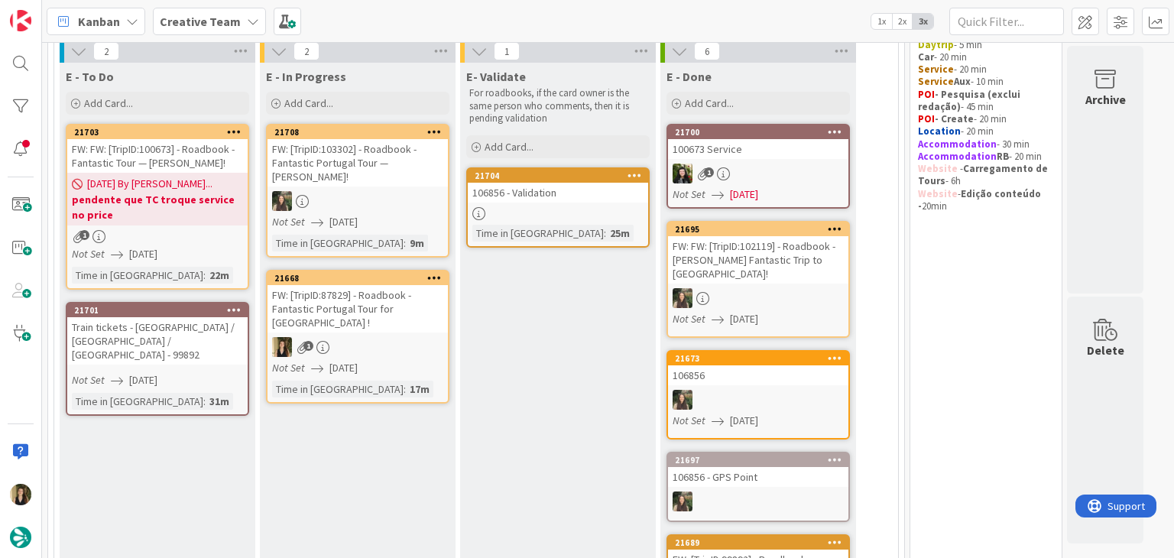
click at [417, 300] on div "FW: [TripID:87829] - Roadbook - Fantastic Portugal Tour for [PERSON_NAME] !" at bounding box center [358, 308] width 180 height 47
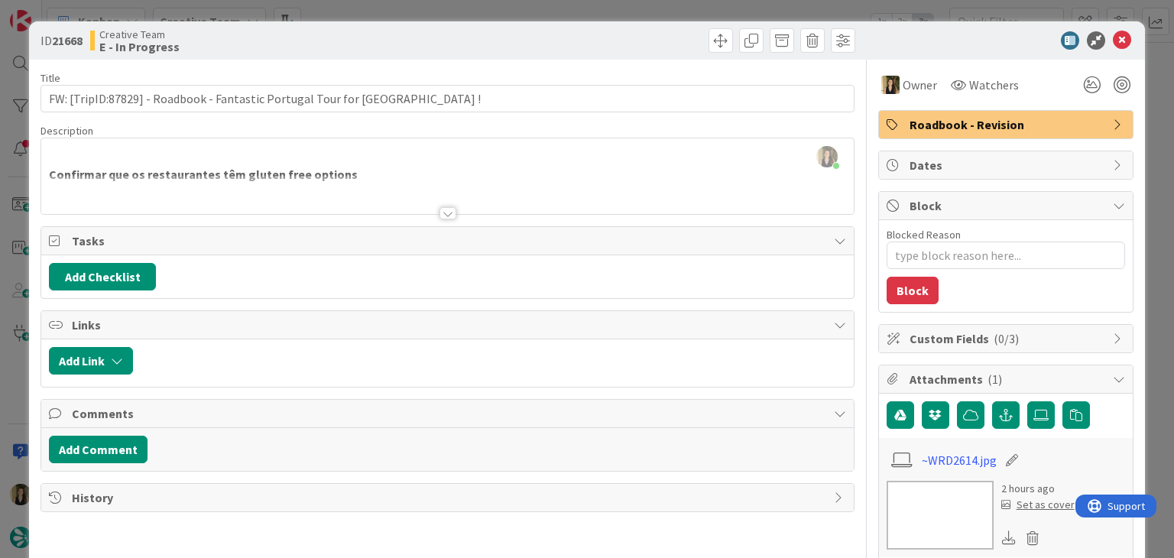
drag, startPoint x: 550, startPoint y: 28, endPoint x: 547, endPoint y: 13, distance: 14.8
click at [550, 27] on div "ID 21668 Creative Team E - In Progress" at bounding box center [586, 40] width 1115 height 38
click at [547, 11] on div "ID 21668 Creative Team E - In Progress Title 66 / 128 FW: [TripID:87829] - Road…" at bounding box center [587, 279] width 1174 height 558
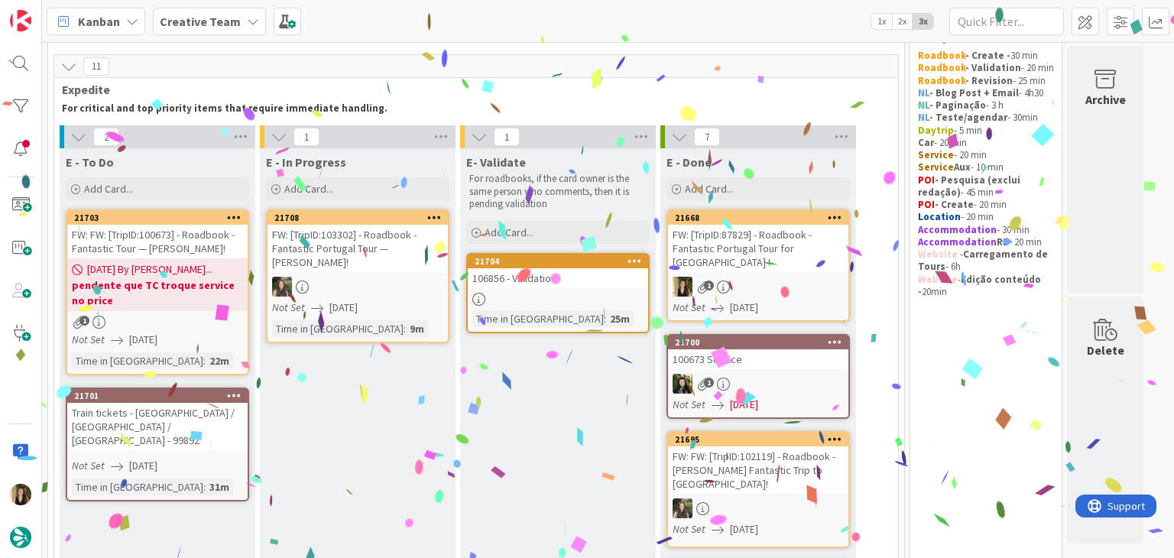
click at [212, 429] on div "Train tickets - [GEOGRAPHIC_DATA] / [GEOGRAPHIC_DATA] / [GEOGRAPHIC_DATA] - 998…" at bounding box center [157, 426] width 180 height 47
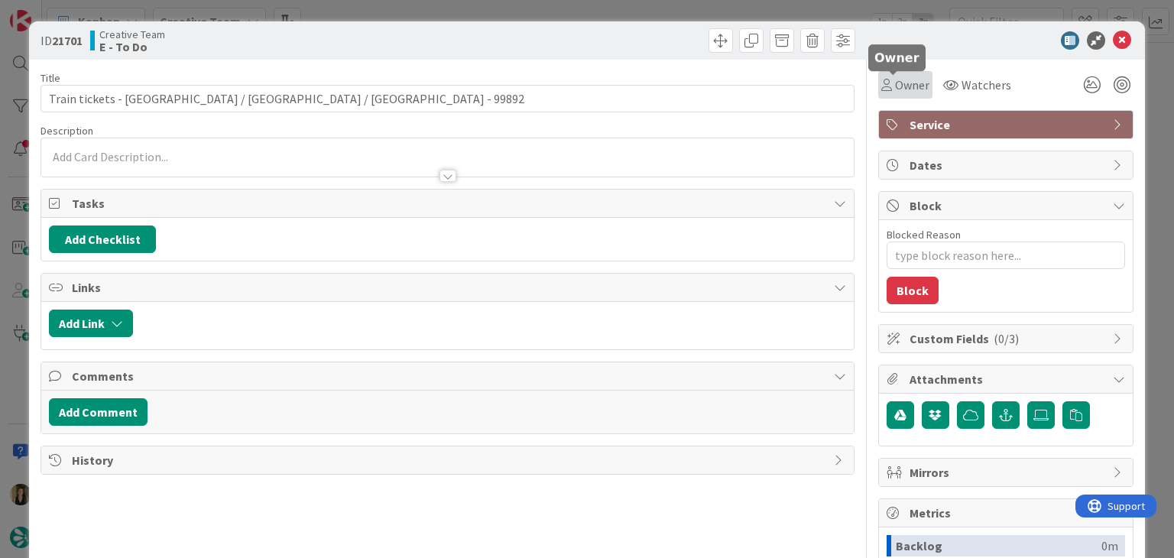
drag, startPoint x: 900, startPoint y: 85, endPoint x: 908, endPoint y: 99, distance: 15.7
click at [900, 85] on span "Owner" at bounding box center [912, 85] width 34 height 18
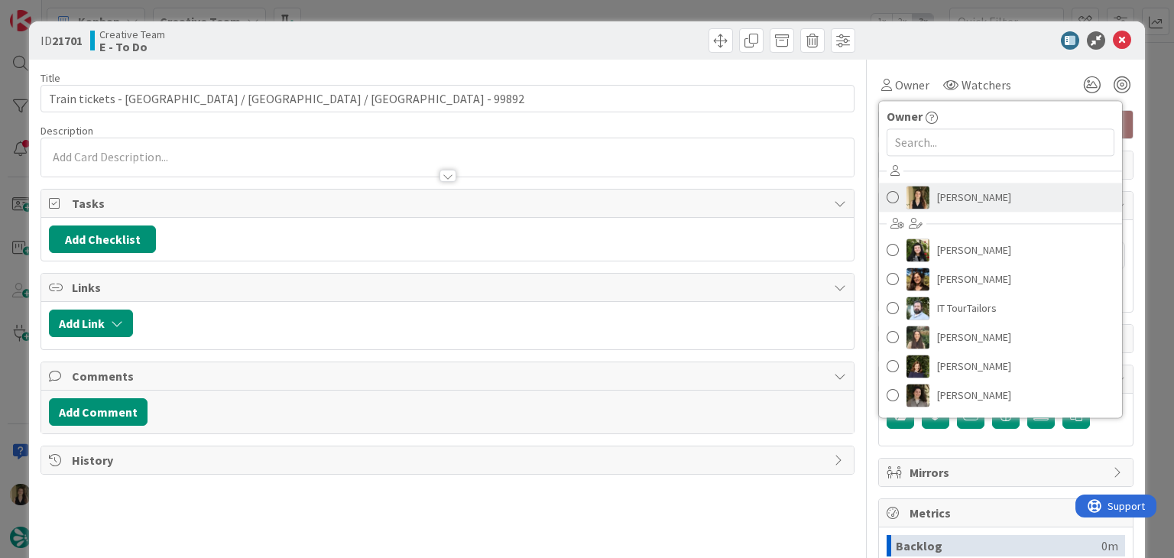
drag, startPoint x: 962, startPoint y: 198, endPoint x: 712, endPoint y: 135, distance: 258.6
click at [962, 198] on span "[PERSON_NAME]" at bounding box center [974, 197] width 74 height 23
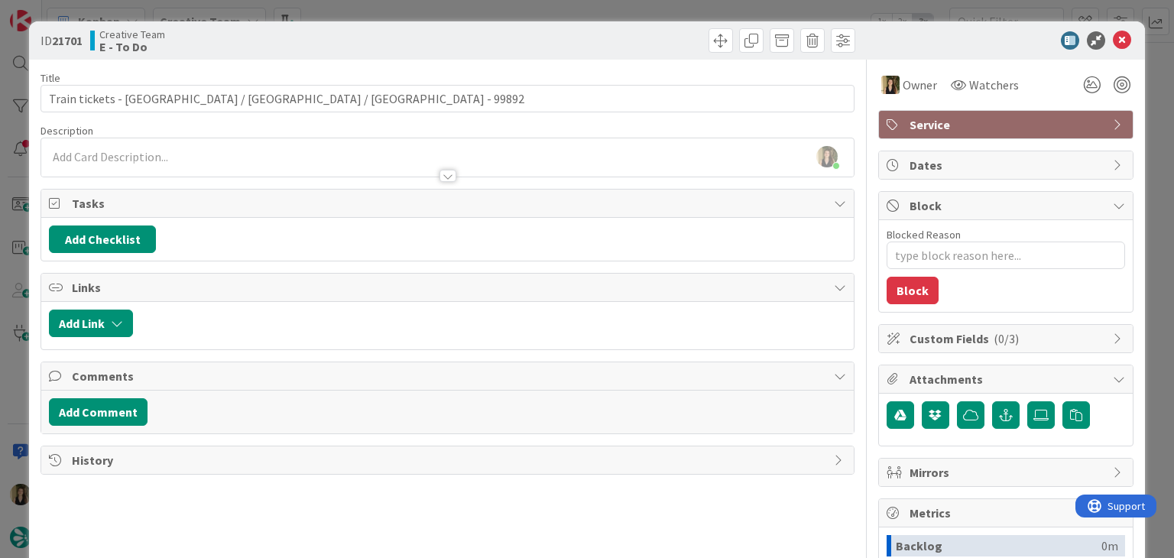
drag, startPoint x: 611, startPoint y: 44, endPoint x: 608, endPoint y: 5, distance: 39.1
click at [611, 41] on div at bounding box center [654, 40] width 404 height 24
click at [608, 4] on div "ID 21701 Creative Team E - To Do Title 51 / 128 Train tickets - La Spezia / Pis…" at bounding box center [587, 279] width 1174 height 558
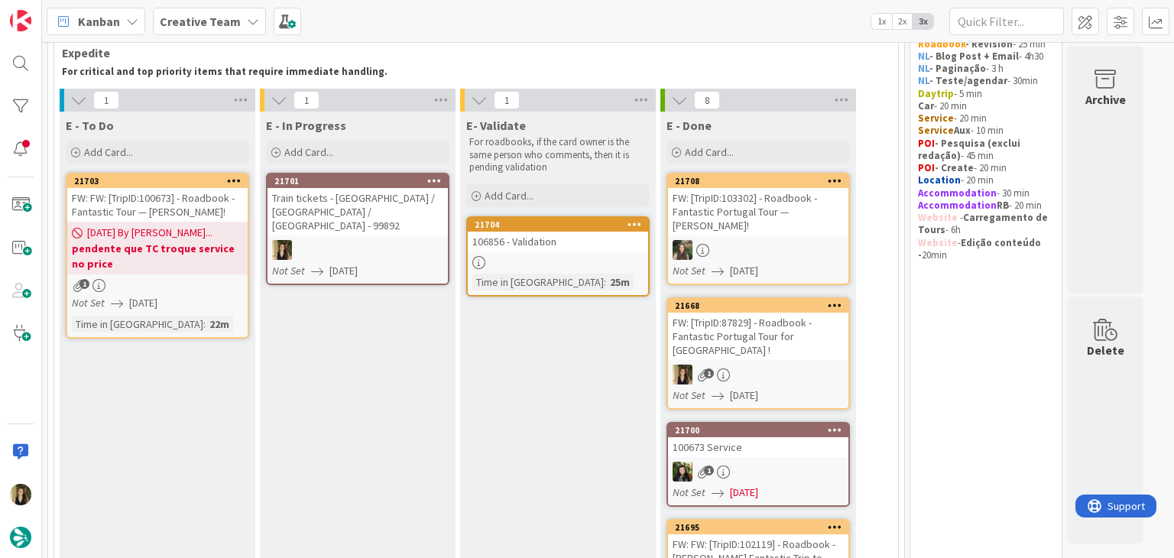
click at [413, 240] on div at bounding box center [358, 250] width 180 height 20
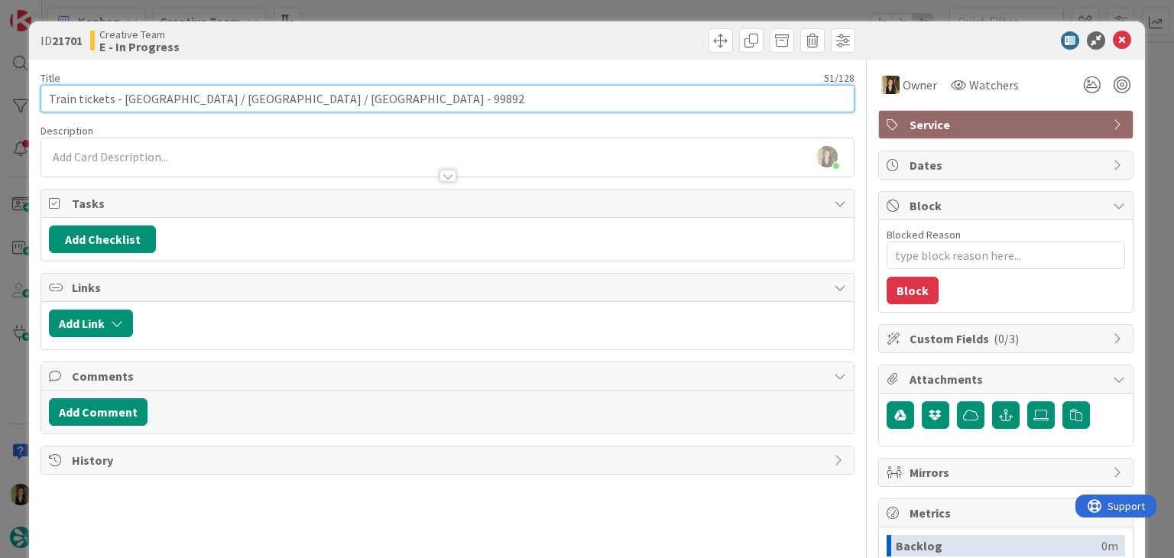
drag, startPoint x: 253, startPoint y: 96, endPoint x: 92, endPoint y: 102, distance: 160.6
click at [36, 99] on div "ID 21701 Creative Team E - In Progress Title 51 / 128 Train tickets - La Spezia…" at bounding box center [586, 410] width 1115 height 778
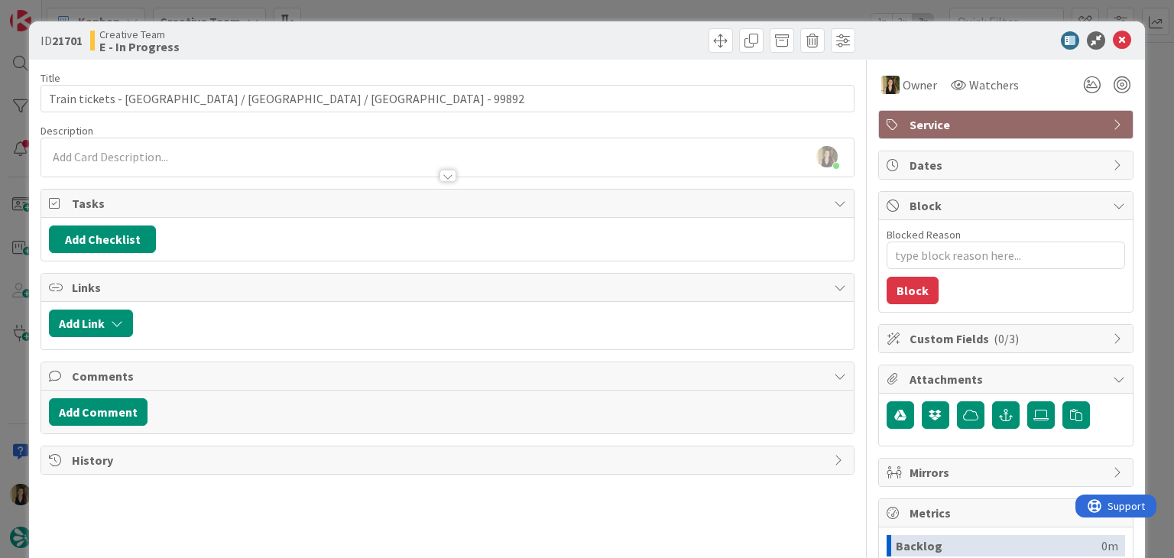
click at [382, 41] on div "Creative Team E - In Progress" at bounding box center [267, 40] width 354 height 24
click at [401, 14] on div "ID 21701 Creative Team E - In Progress Title 51 / 128 Train tickets - La Spezia…" at bounding box center [587, 279] width 1174 height 558
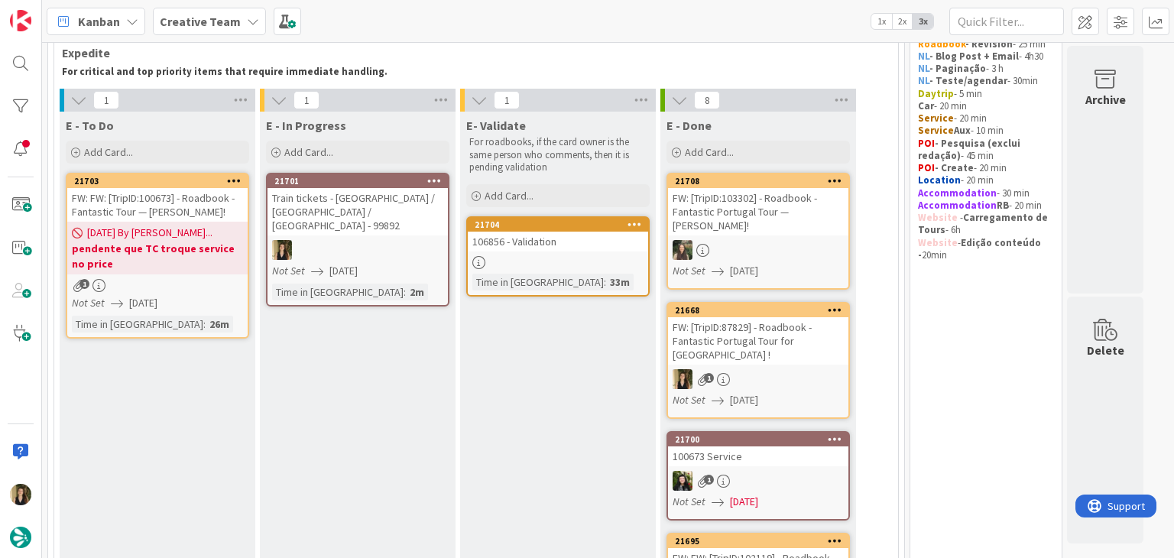
click at [370, 224] on link "21701 Train tickets - La Spezia / Pisa / Florence - 99892 Not Set 26/08/2025 Ti…" at bounding box center [357, 240] width 183 height 134
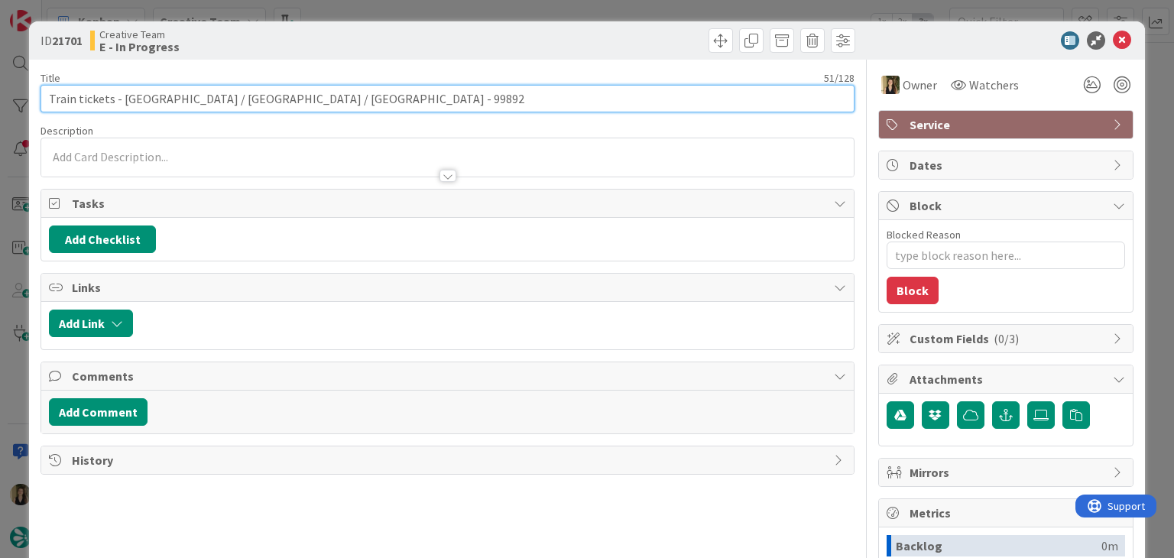
drag, startPoint x: 317, startPoint y: 99, endPoint x: 42, endPoint y: 98, distance: 275.2
click at [42, 98] on input "Train tickets - [GEOGRAPHIC_DATA] / [GEOGRAPHIC_DATA] / [GEOGRAPHIC_DATA] - 998…" at bounding box center [447, 99] width 813 height 28
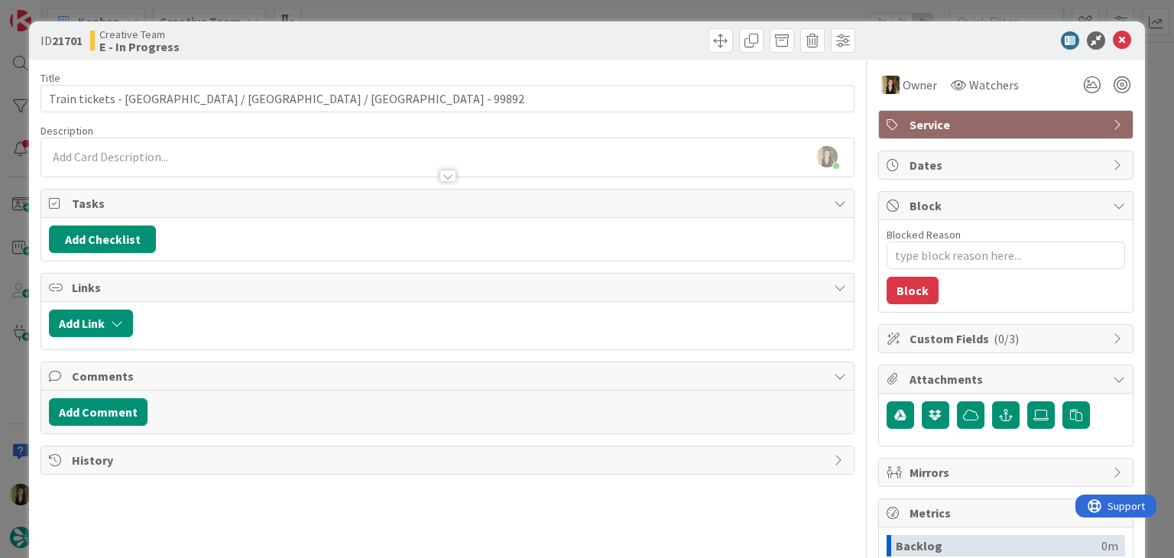
drag, startPoint x: 358, startPoint y: 44, endPoint x: 364, endPoint y: 28, distance: 16.9
click at [359, 44] on div "Creative Team E - In Progress" at bounding box center [267, 40] width 354 height 24
click at [368, 11] on div "ID 21701 Creative Team E - In Progress Title 51 / 128 Train tickets - La Spezia…" at bounding box center [587, 279] width 1174 height 558
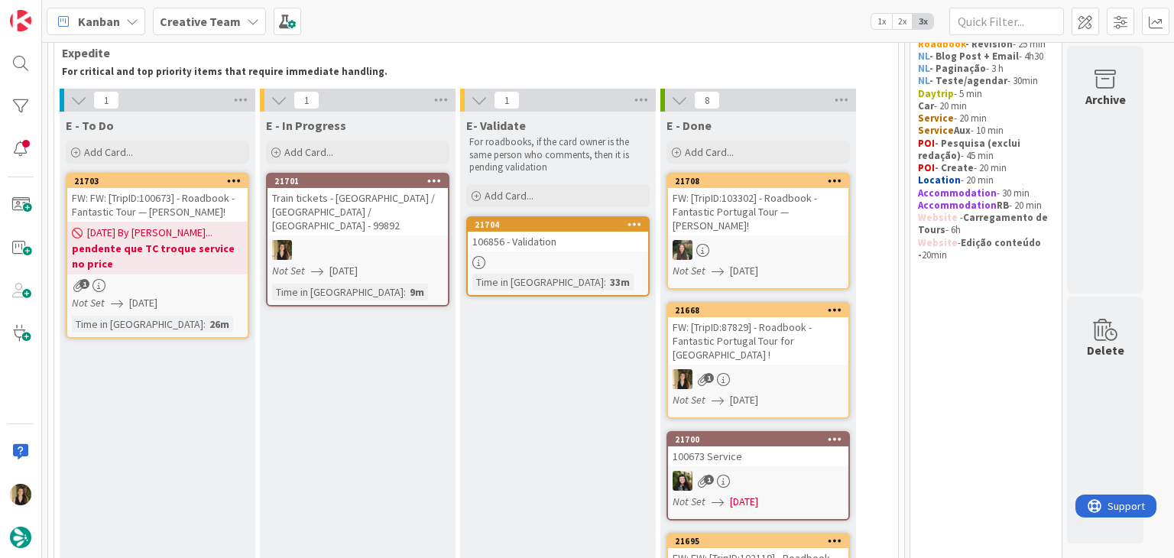
click at [214, 311] on link "21703 FW: FW: [TripID:100673] - Roadbook - Fantastic Tour — Dennis Aitken! 26/0…" at bounding box center [157, 256] width 183 height 166
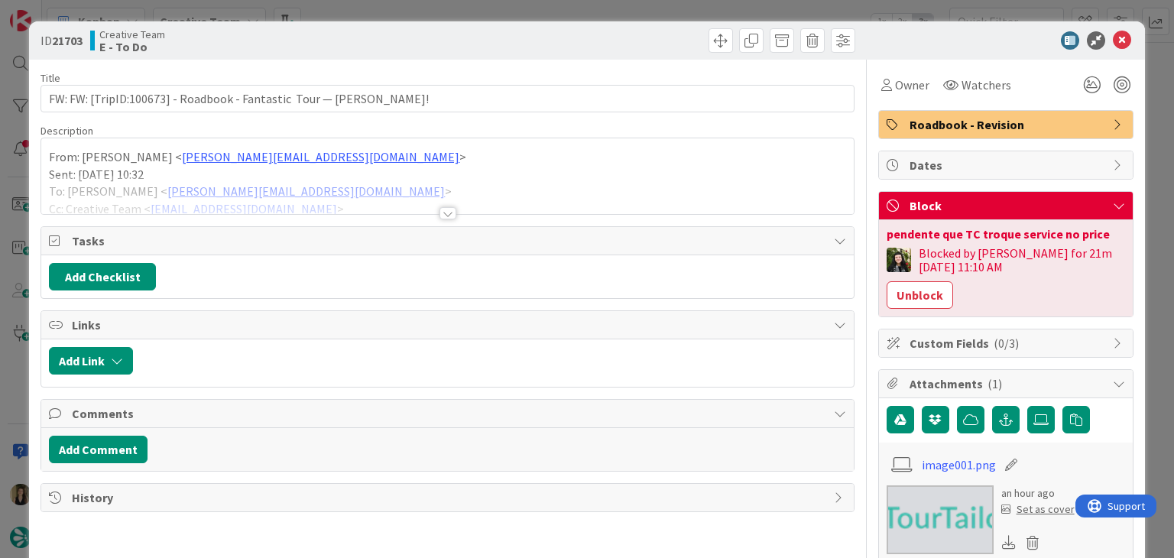
click at [437, 205] on div at bounding box center [447, 194] width 812 height 39
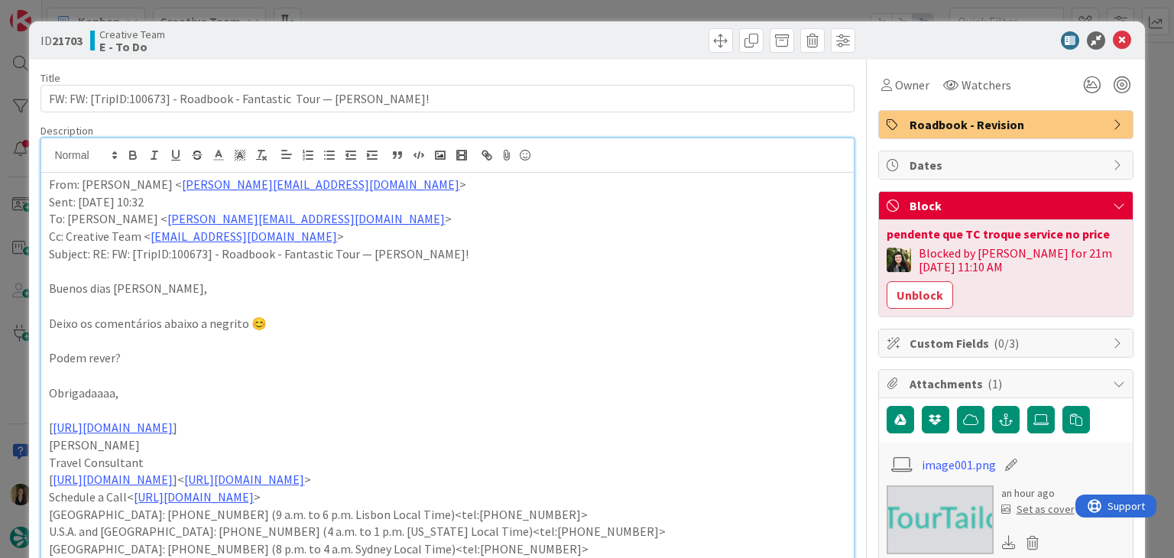
click at [439, 39] on div "ID 21703 Creative Team E - To Do" at bounding box center [448, 40] width 814 height 24
click at [425, 11] on div "ID 21703 Creative Team E - To Do Title 69 / 128 FW: FW: [TripID:100673] - Roadb…" at bounding box center [587, 279] width 1174 height 558
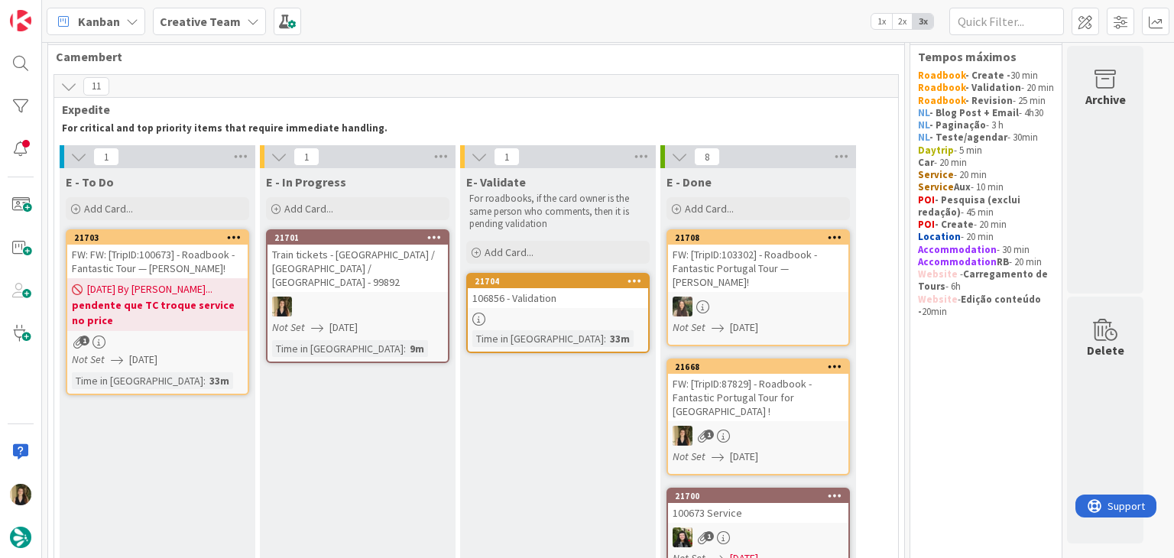
click at [419, 297] on div at bounding box center [358, 307] width 180 height 20
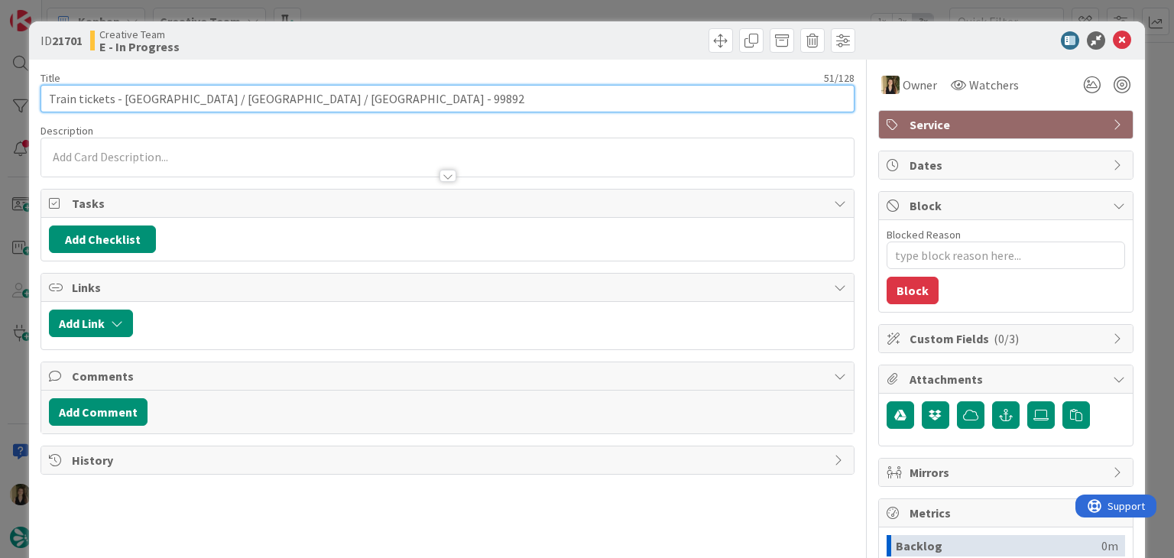
click at [281, 98] on input "Train tickets - [GEOGRAPHIC_DATA] / [GEOGRAPHIC_DATA] / [GEOGRAPHIC_DATA] - 998…" at bounding box center [447, 99] width 813 height 28
click at [342, 102] on input "Train tickets - [GEOGRAPHIC_DATA] / [GEOGRAPHIC_DATA] / [GEOGRAPHIC_DATA] - 998…" at bounding box center [447, 99] width 813 height 28
drag, startPoint x: 342, startPoint y: 99, endPoint x: 43, endPoint y: 99, distance: 299.6
click at [43, 99] on input "Train tickets - [GEOGRAPHIC_DATA] / [GEOGRAPHIC_DATA] / [GEOGRAPHIC_DATA] - 998…" at bounding box center [447, 99] width 813 height 28
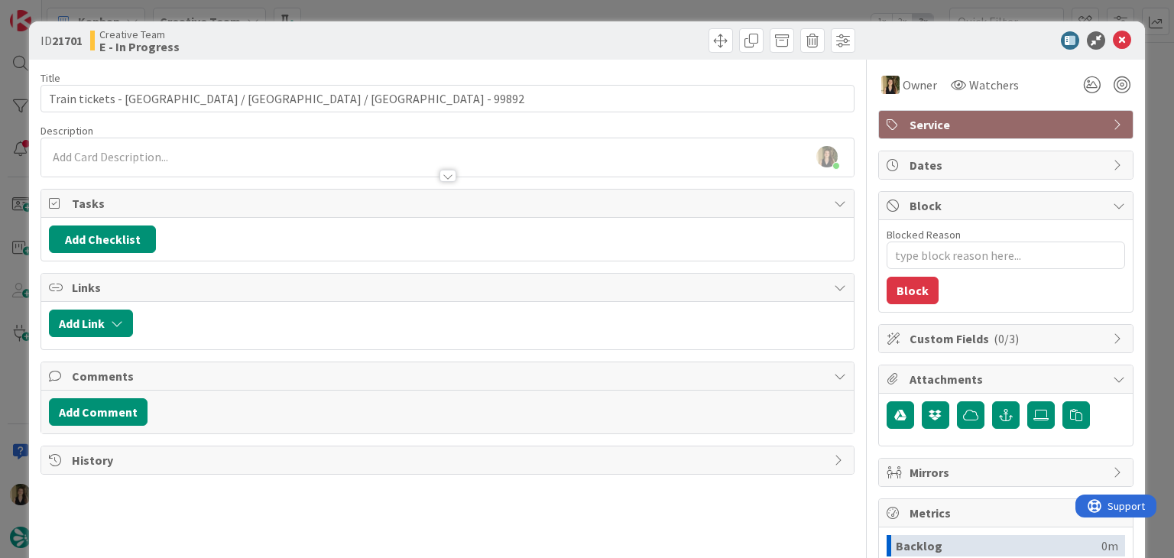
click at [381, 40] on div "Creative Team E - In Progress" at bounding box center [267, 40] width 354 height 24
click at [394, 8] on div "ID 21701 Creative Team E - In Progress Title 51 / 128 Train tickets - La Spezia…" at bounding box center [587, 279] width 1174 height 558
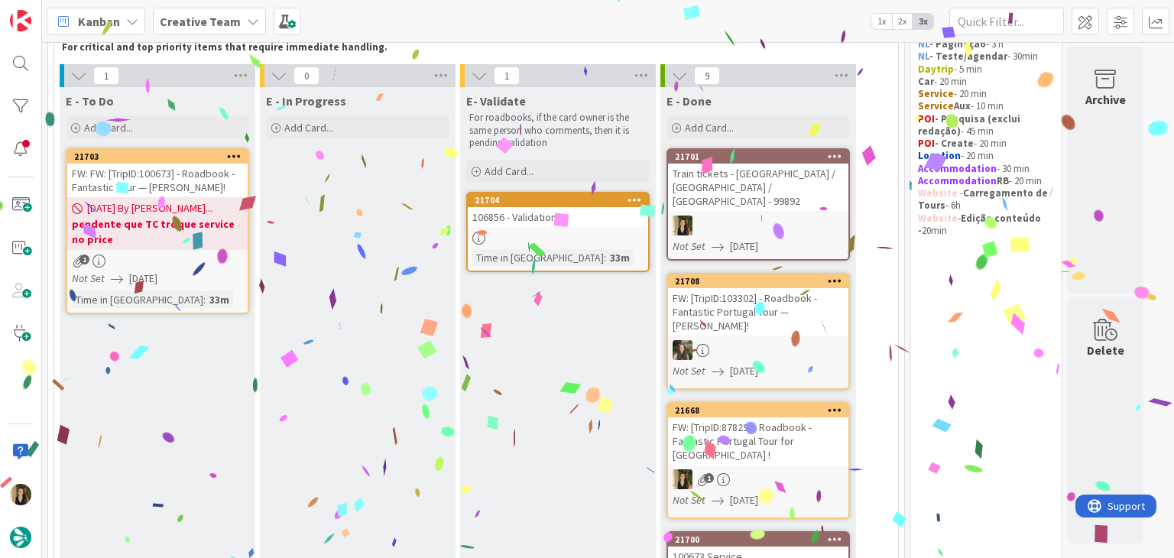
scroll to position [24, 0]
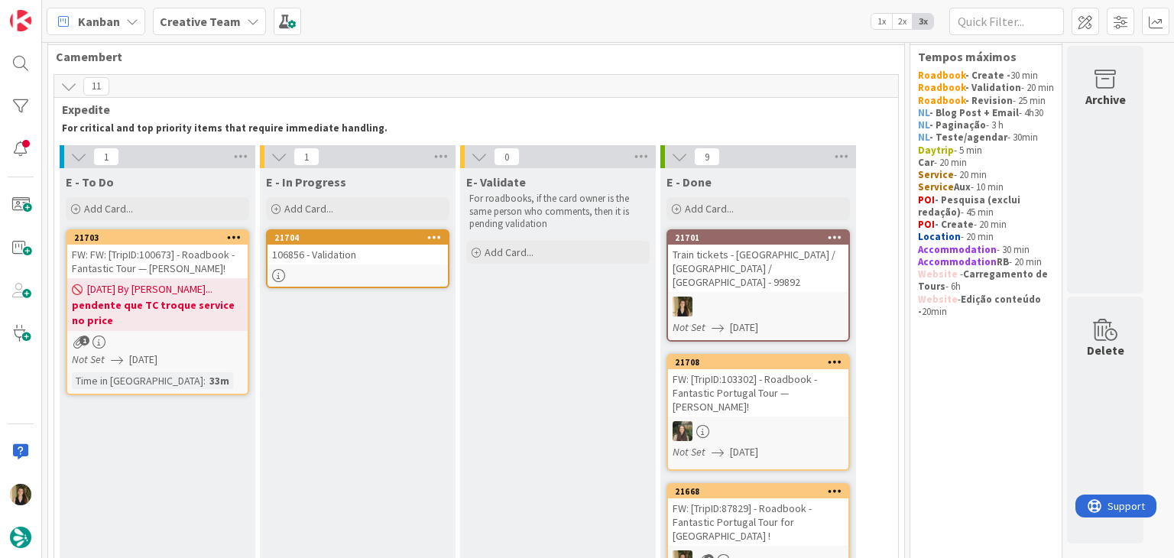
click at [367, 261] on div "106856 - Validation" at bounding box center [358, 255] width 180 height 20
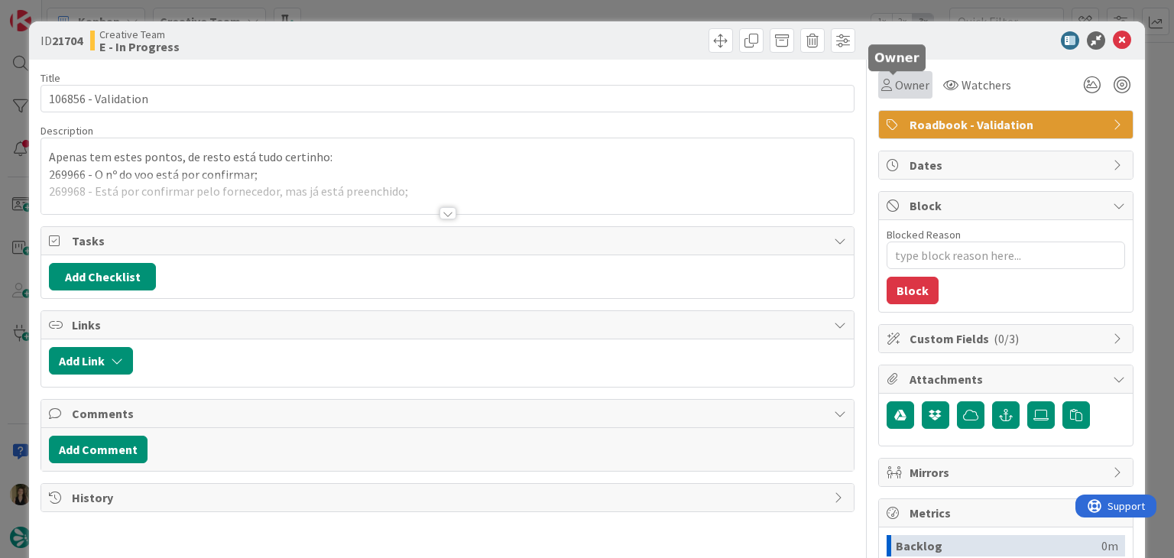
click at [881, 91] on div "Owner" at bounding box center [905, 85] width 48 height 18
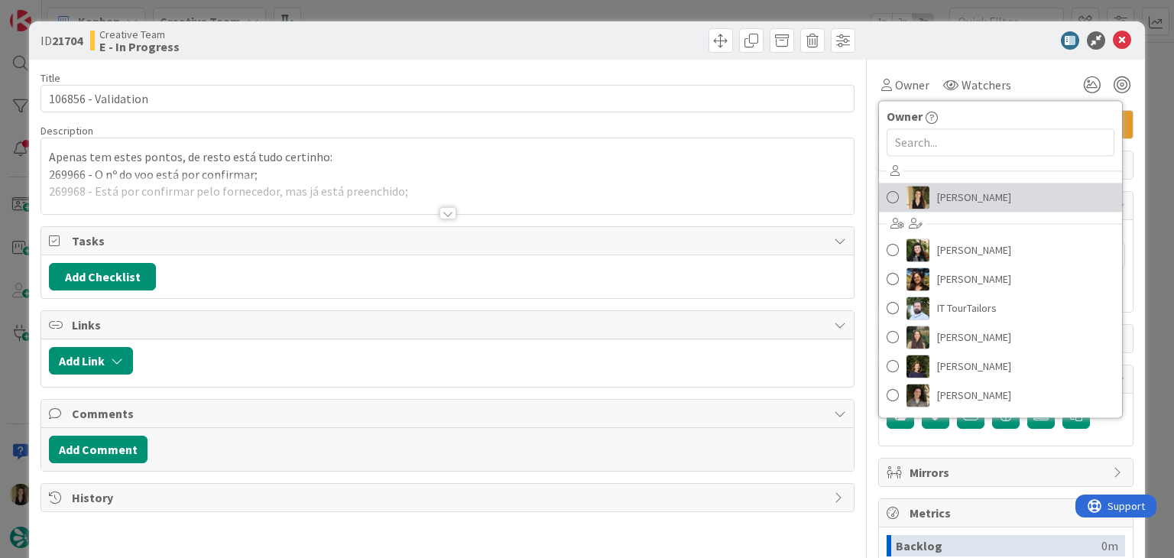
click at [942, 195] on span "[PERSON_NAME]" at bounding box center [974, 197] width 74 height 23
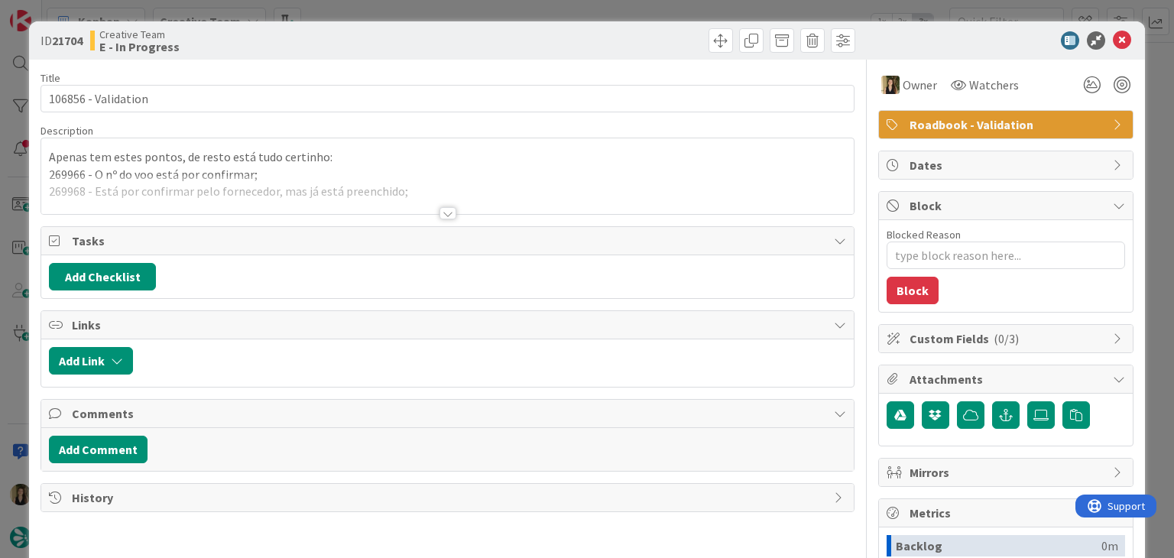
click at [447, 214] on div at bounding box center [448, 213] width 17 height 12
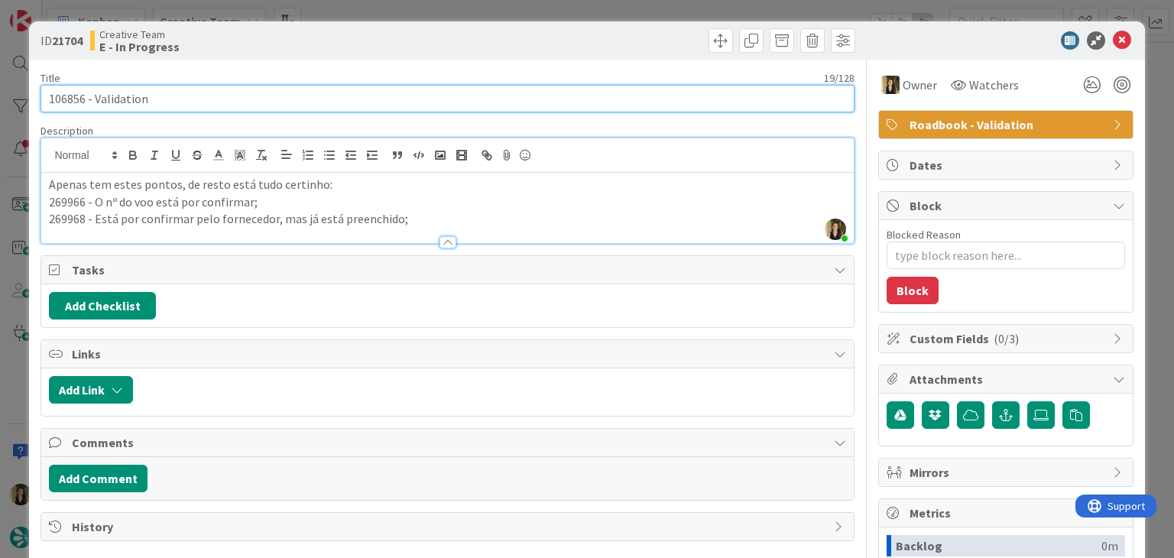
click at [66, 99] on input "106856 - Validation" at bounding box center [447, 99] width 813 height 28
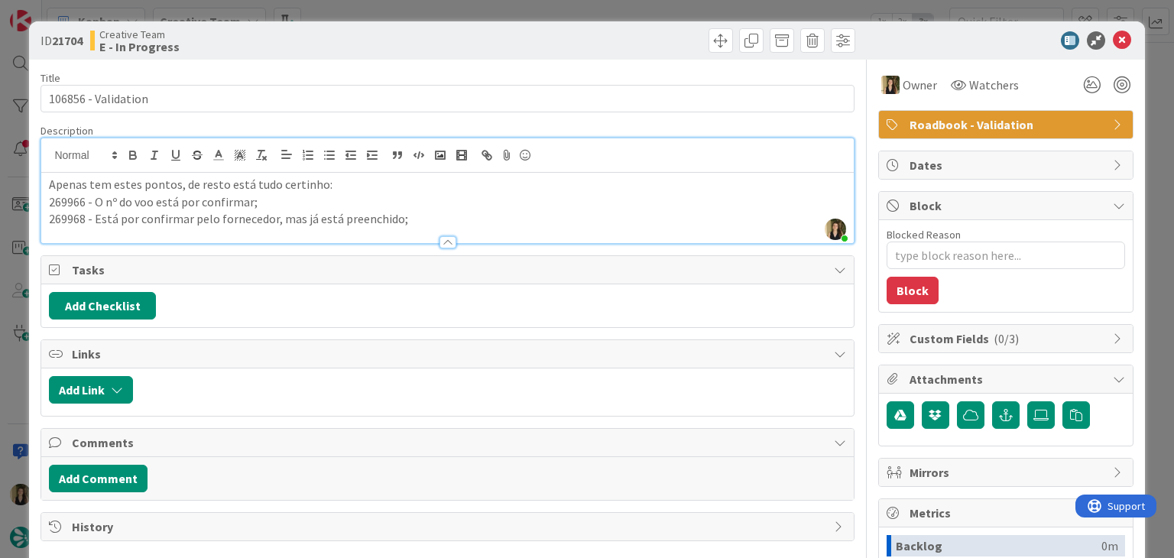
click at [333, 46] on div "Creative Team E - In Progress" at bounding box center [267, 40] width 354 height 24
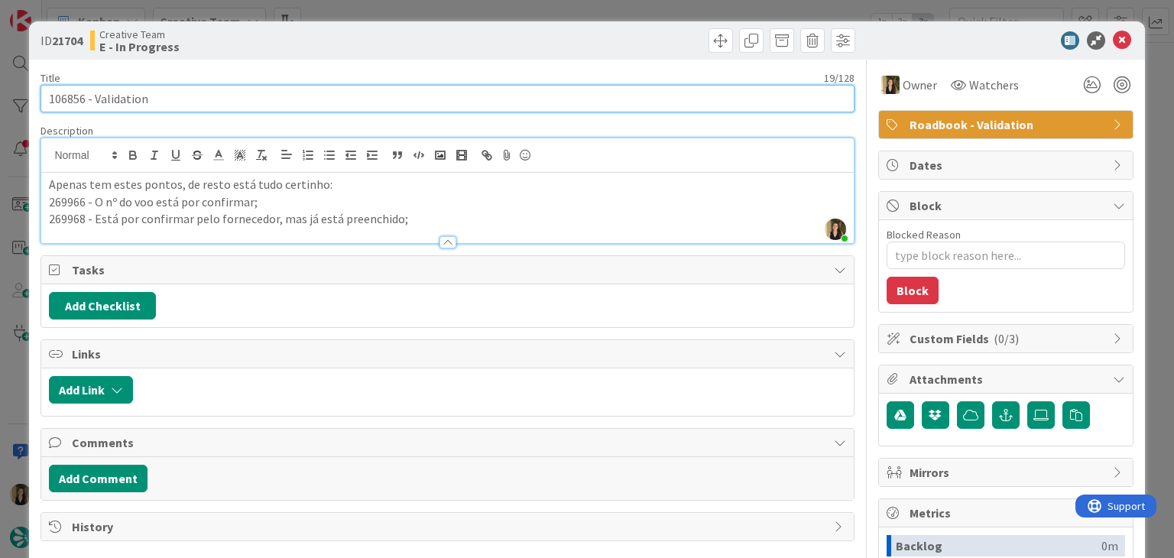
click at [73, 92] on input "106856 - Validation" at bounding box center [447, 99] width 813 height 28
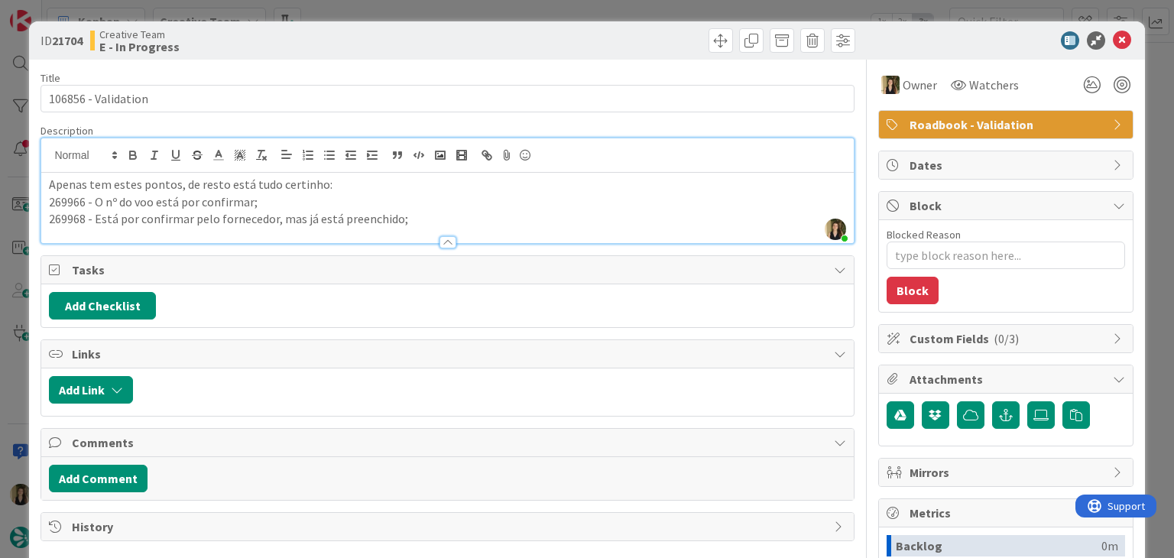
click at [507, 31] on div at bounding box center [654, 40] width 404 height 24
click at [504, 13] on div "ID 21704 Creative Team E - In Progress Title 19 / 128 106856 - Validation Descr…" at bounding box center [587, 279] width 1174 height 558
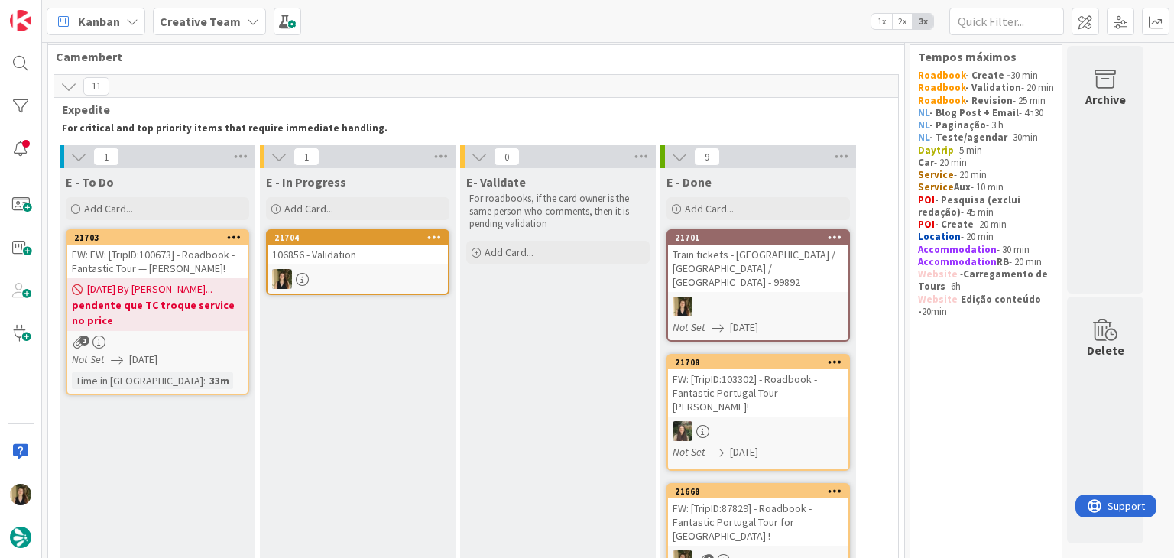
click at [369, 270] on div at bounding box center [358, 279] width 180 height 20
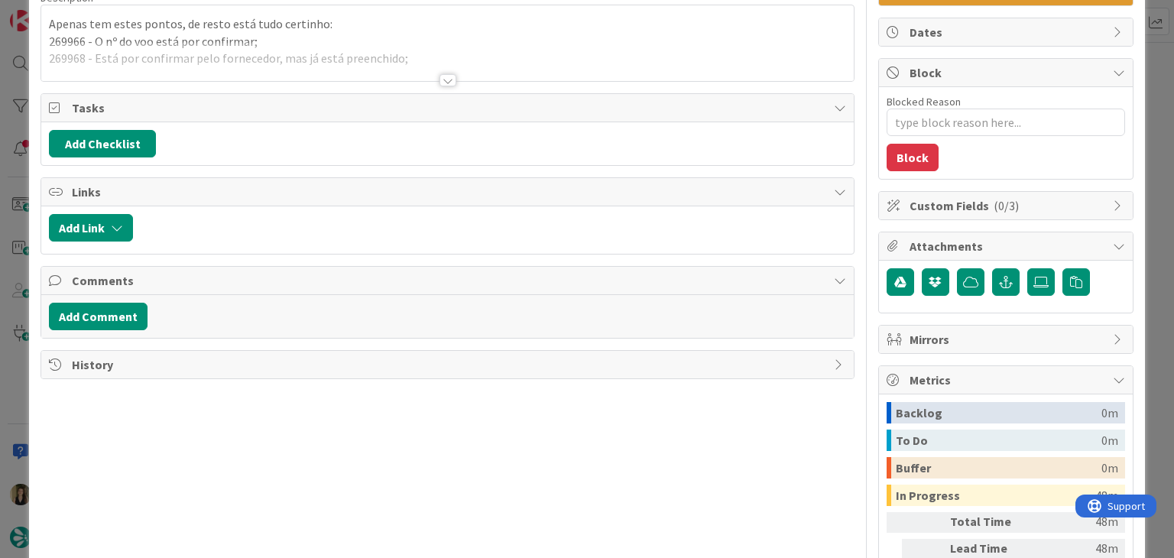
scroll to position [260, 0]
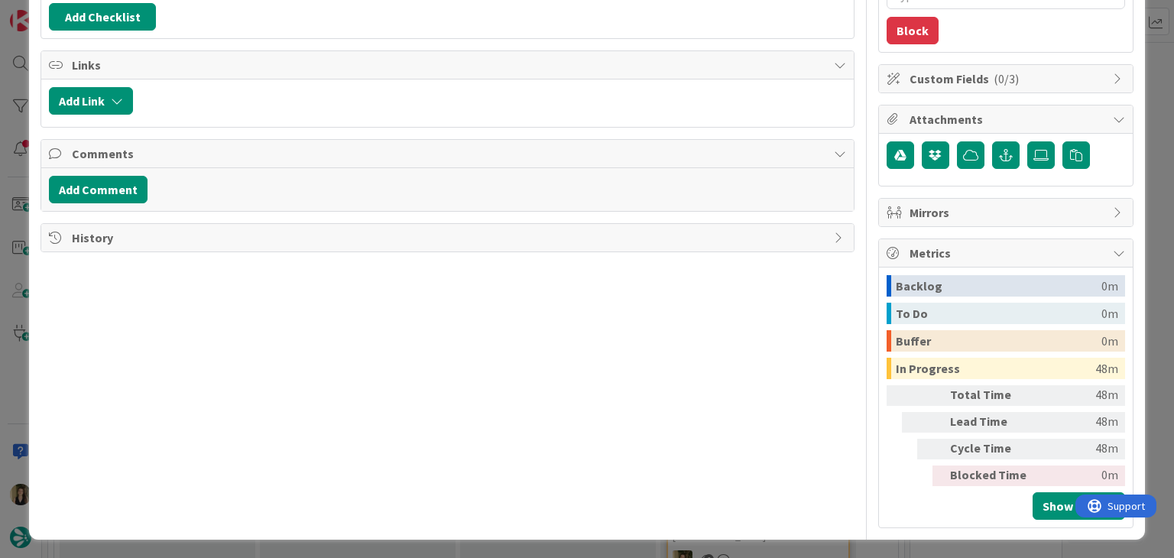
click at [125, 232] on span "History" at bounding box center [449, 238] width 754 height 18
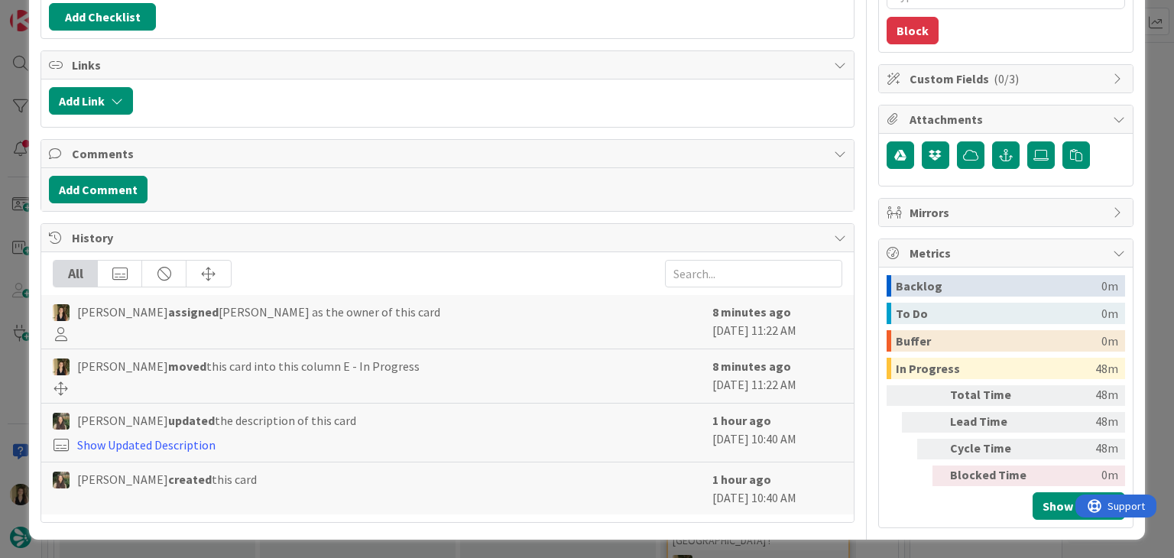
scroll to position [0, 0]
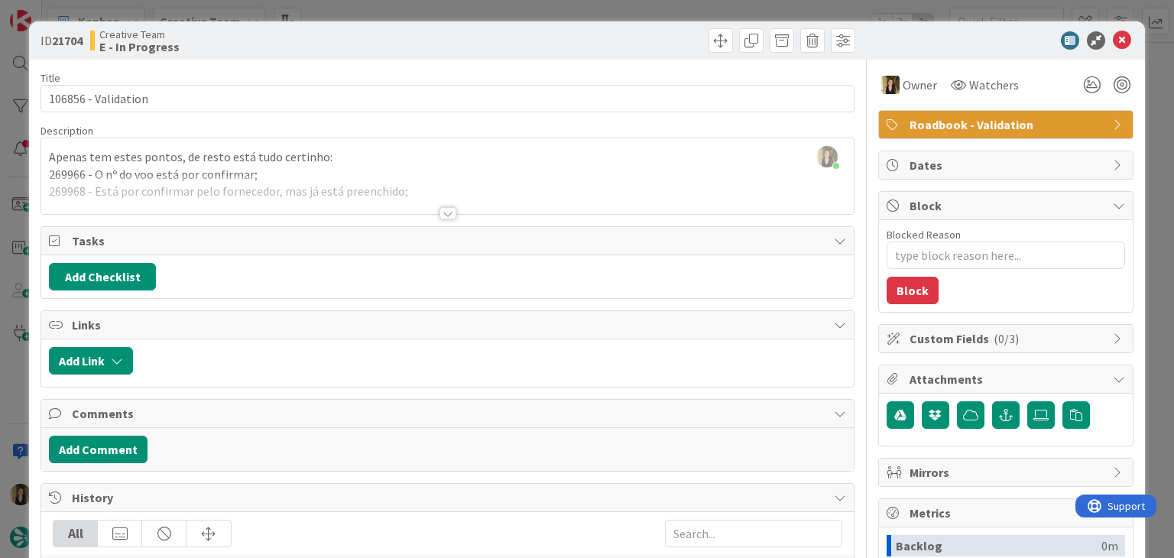
click at [570, 12] on div "ID 21704 Creative Team E - In Progress Title 19 / 128 106856 - Validation Descr…" at bounding box center [587, 279] width 1174 height 558
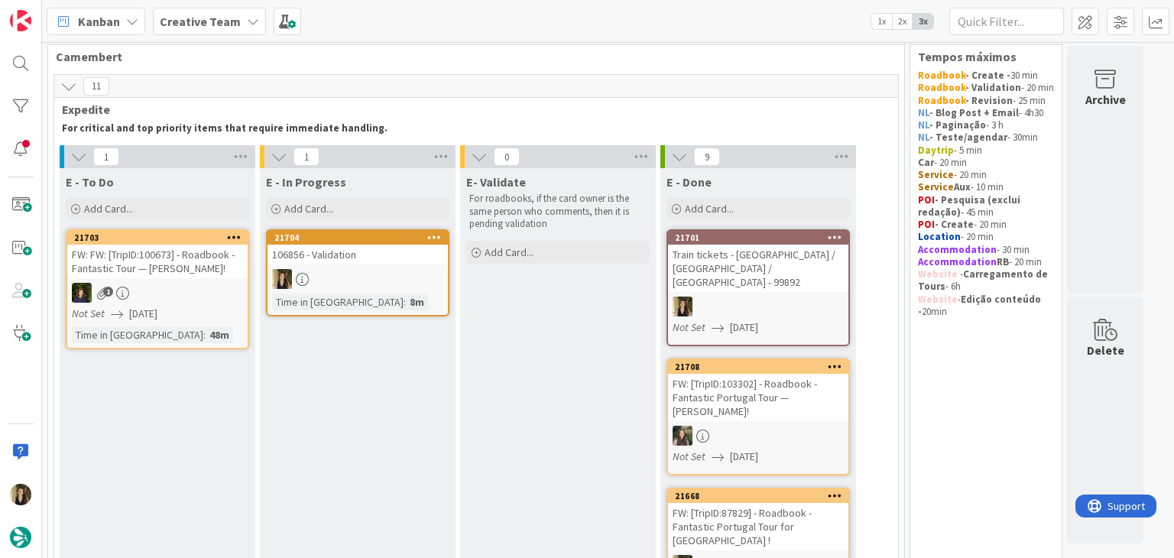
click at [416, 274] on div at bounding box center [358, 279] width 180 height 20
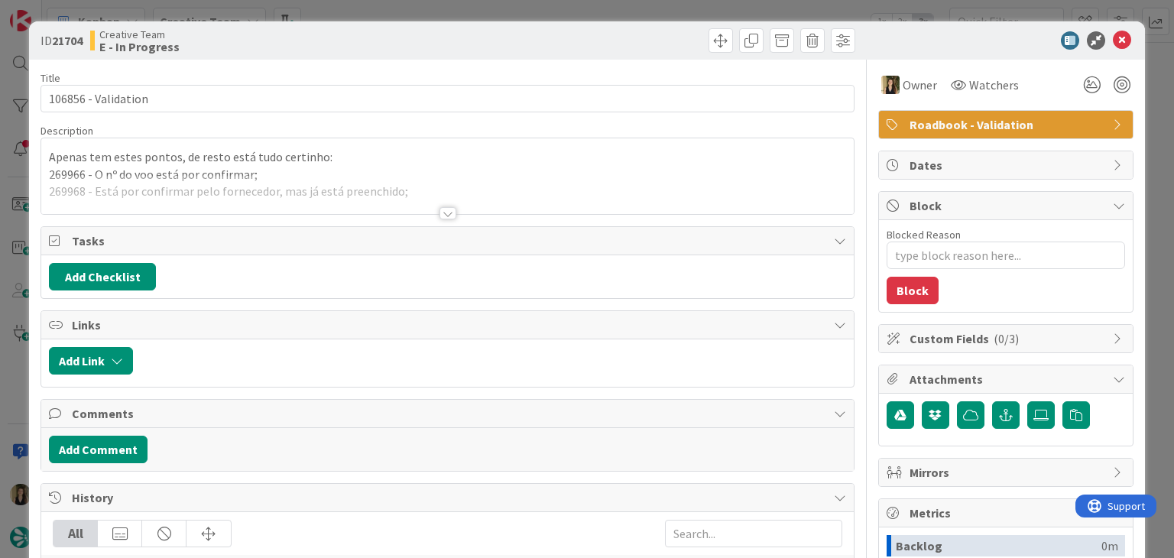
drag, startPoint x: 544, startPoint y: 14, endPoint x: 534, endPoint y: 32, distance: 20.9
click at [543, 14] on div "ID 21704 Creative Team E - In Progress Title 19 / 128 106856 - Validation Descr…" at bounding box center [587, 279] width 1174 height 558
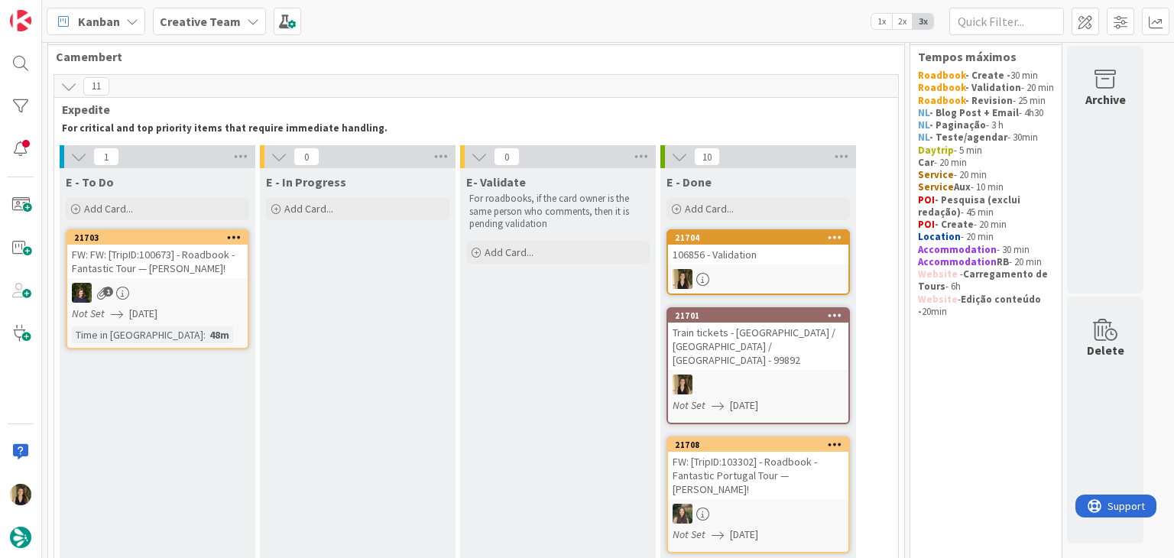
click at [731, 251] on div "106856 - Validation" at bounding box center [758, 255] width 180 height 20
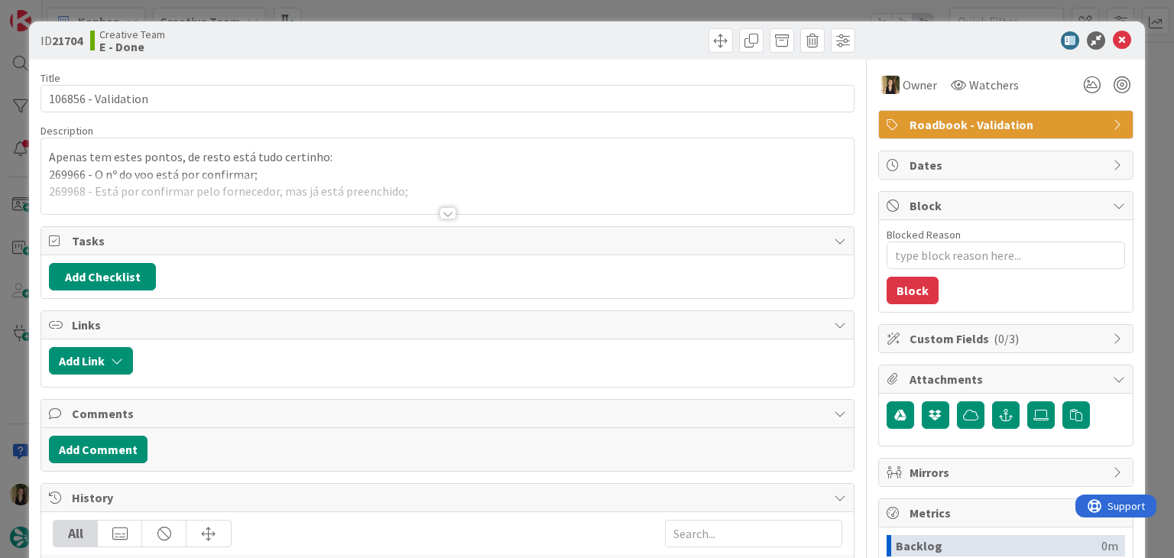
click at [440, 212] on div at bounding box center [448, 213] width 17 height 12
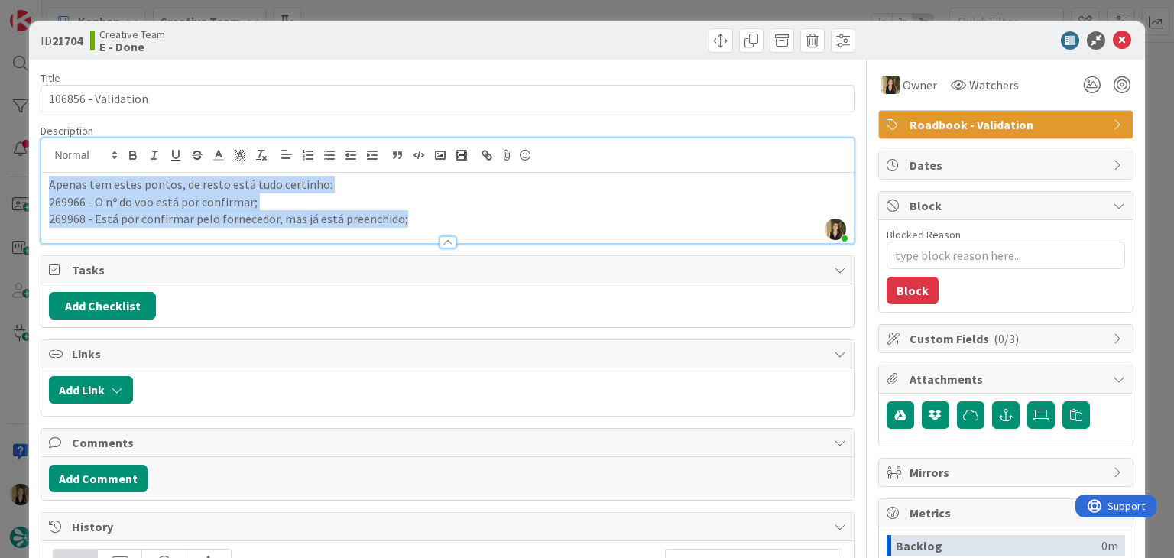
drag, startPoint x: 413, startPoint y: 222, endPoint x: 23, endPoint y: 179, distance: 392.3
click at [23, 179] on div "ID 21704 Creative Team E - Done Title 19 / 128 106856 - Validation Description …" at bounding box center [587, 279] width 1174 height 558
copy div "Apenas tem estes pontos, de resto está tudo certinho: 269966 - O nº do voo está…"
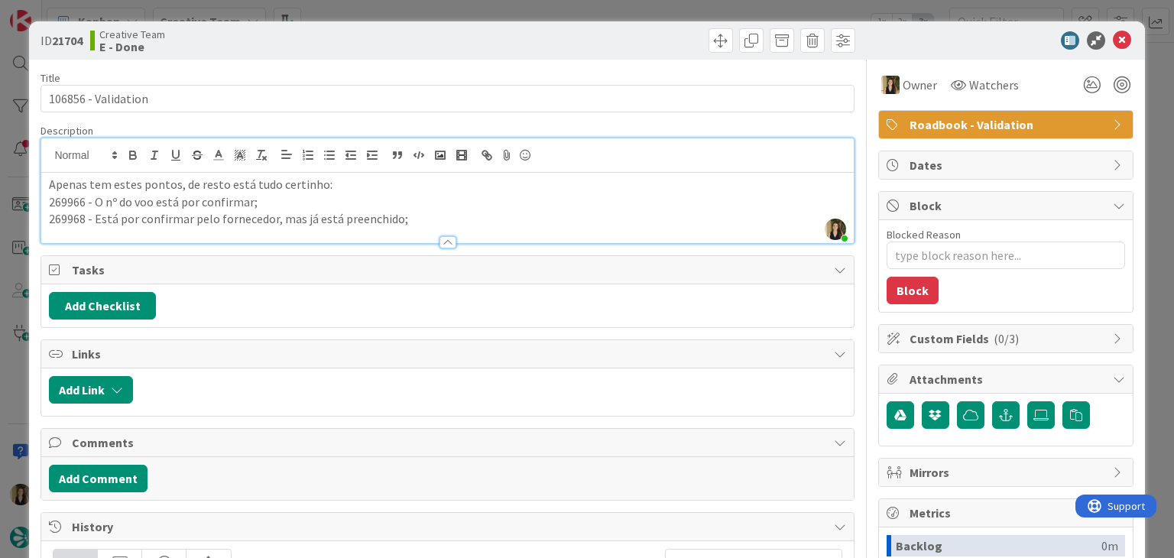
click at [439, 29] on div "ID 21704 Creative Team E - Done" at bounding box center [448, 40] width 814 height 24
click at [442, 4] on div "ID 21704 Creative Team E - Done Title 19 / 128 106856 - Validation Description …" at bounding box center [587, 279] width 1174 height 558
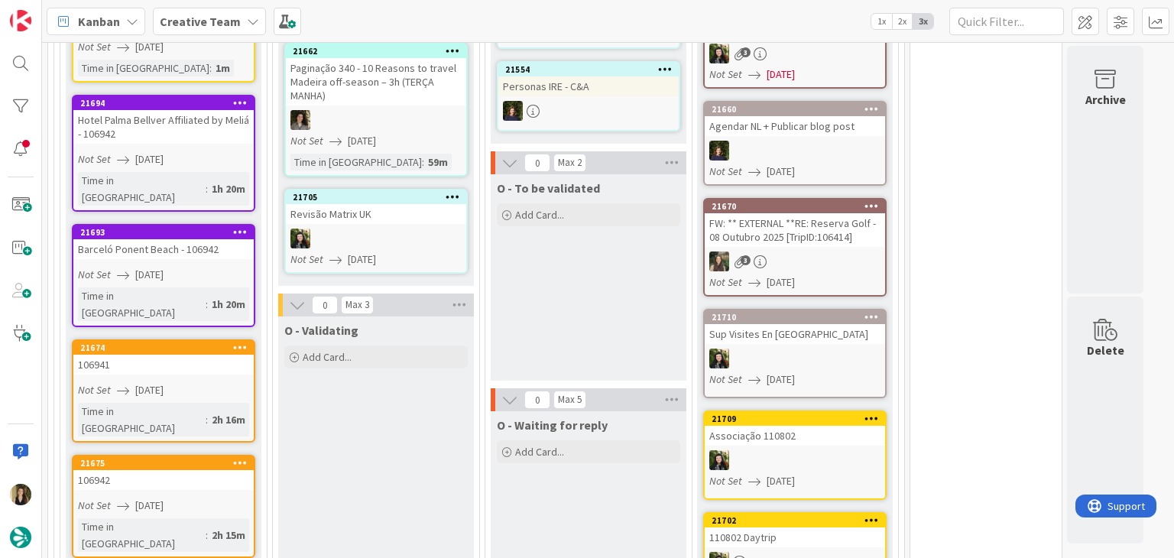
click at [595, 248] on div "O - To be validated Add Card..." at bounding box center [589, 277] width 196 height 206
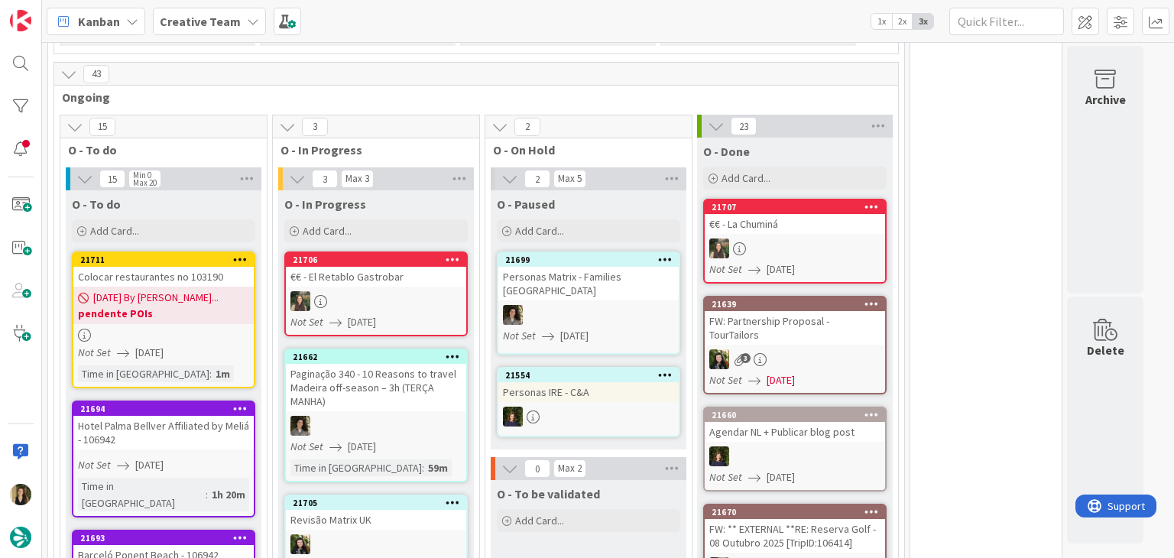
scroll to position [1706, 0]
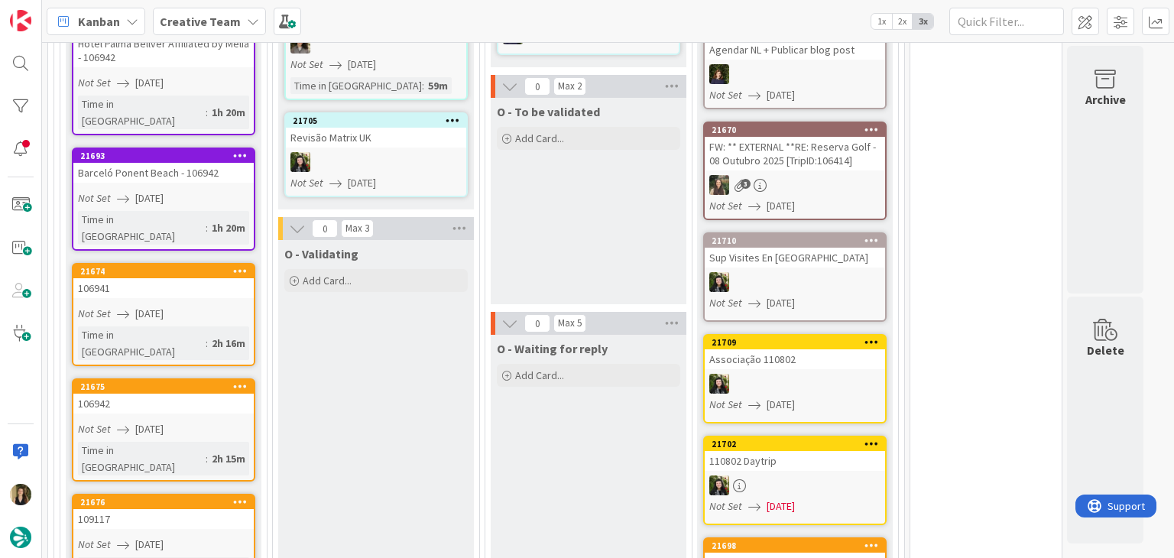
click at [211, 306] on div "Not Set [DATE]" at bounding box center [166, 314] width 176 height 16
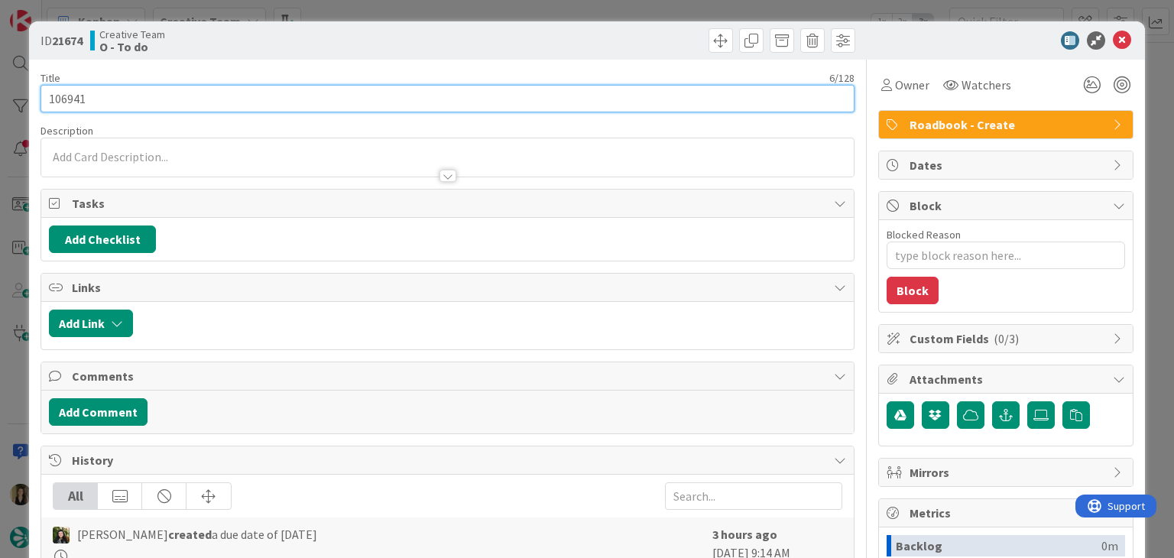
click at [72, 96] on input "106941" at bounding box center [447, 99] width 813 height 28
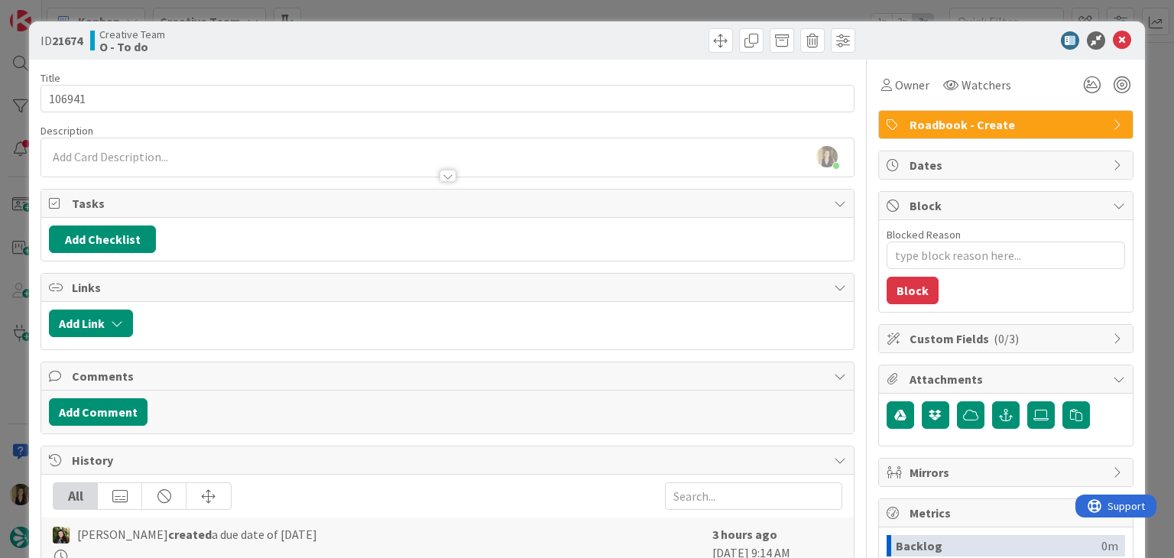
click at [385, 31] on div "Creative Team O - To do" at bounding box center [267, 40] width 354 height 24
click at [389, 19] on div "ID 21674 Creative Team O - To do Title 6 / 128 106941 Description Sofia Palma j…" at bounding box center [587, 279] width 1174 height 558
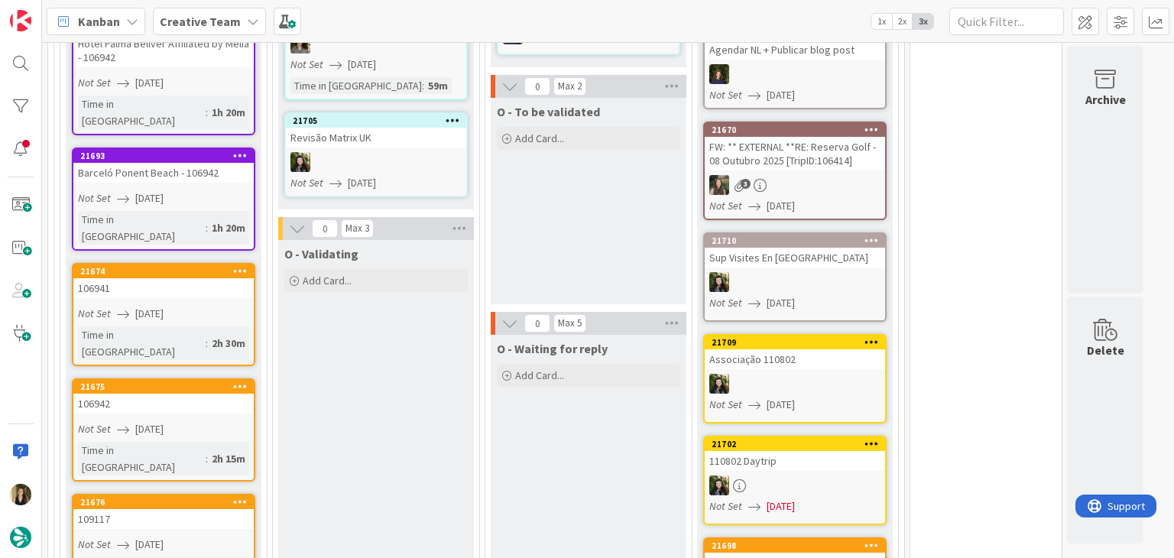
click at [227, 442] on div "Time in Column : 2h 15m" at bounding box center [163, 459] width 171 height 34
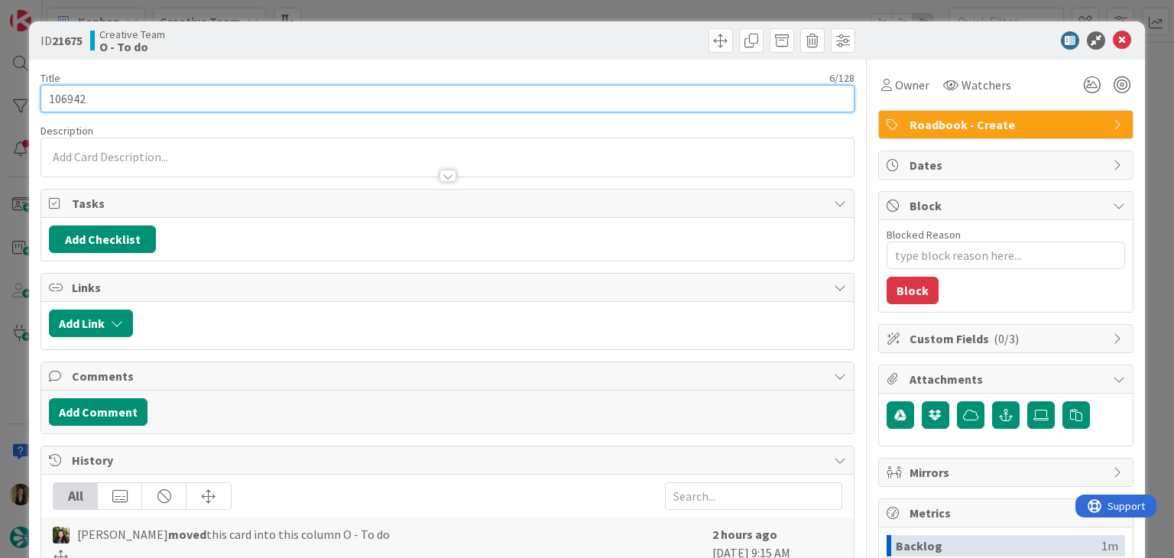
click at [73, 93] on input "106942" at bounding box center [447, 99] width 813 height 28
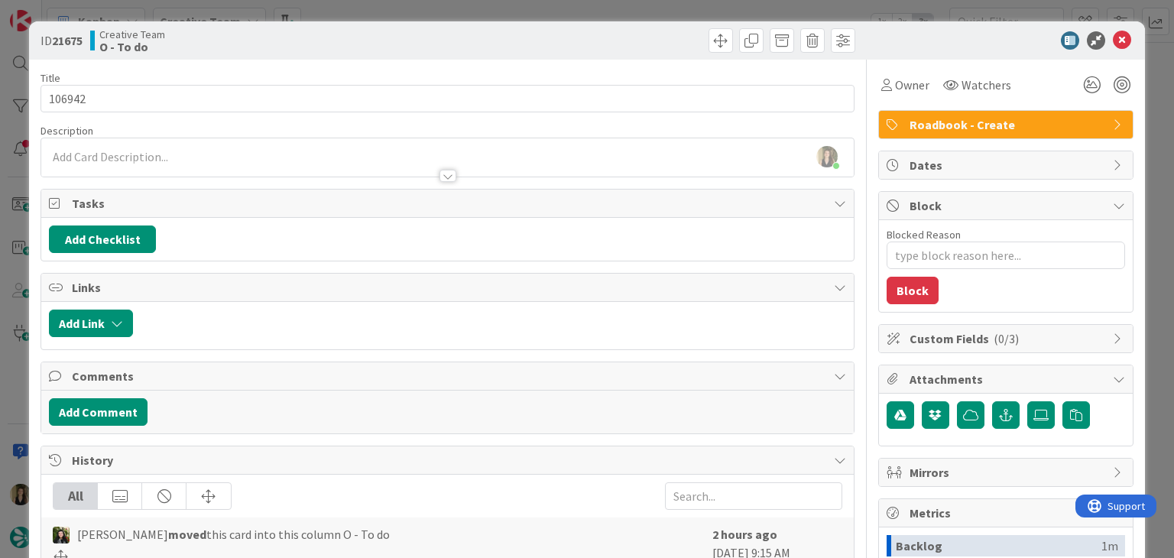
drag, startPoint x: 284, startPoint y: 42, endPoint x: 340, endPoint y: 18, distance: 60.9
click at [287, 41] on div "Creative Team O - To do" at bounding box center [267, 40] width 354 height 24
click at [376, 4] on div "ID 21675 Creative Team O - To do Title 6 / 128 106942 Description Sofia Palma j…" at bounding box center [587, 279] width 1174 height 558
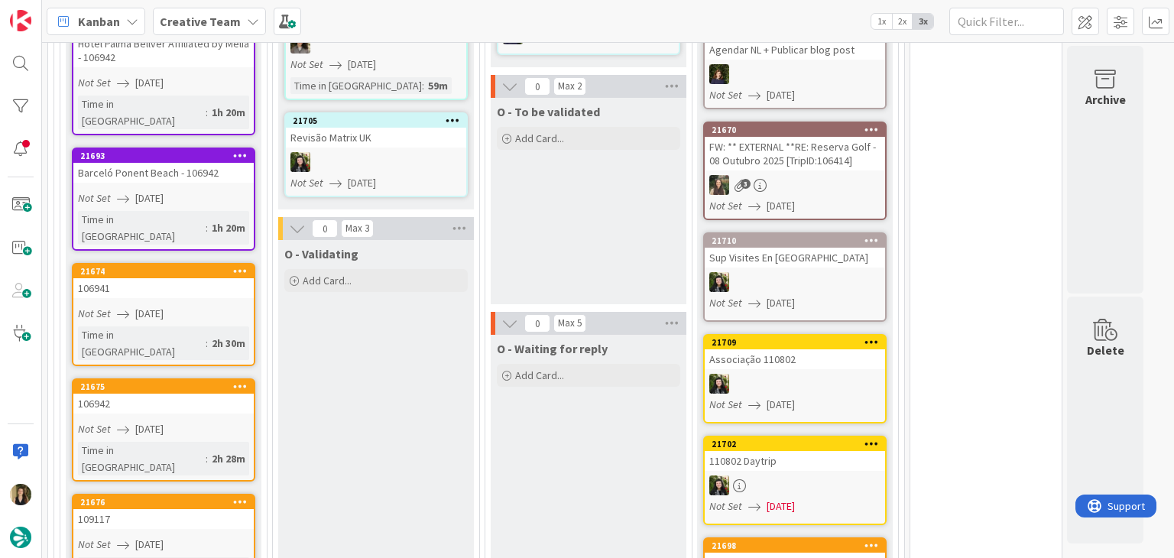
click at [219, 537] on div "Not Set [DATE]" at bounding box center [166, 545] width 176 height 16
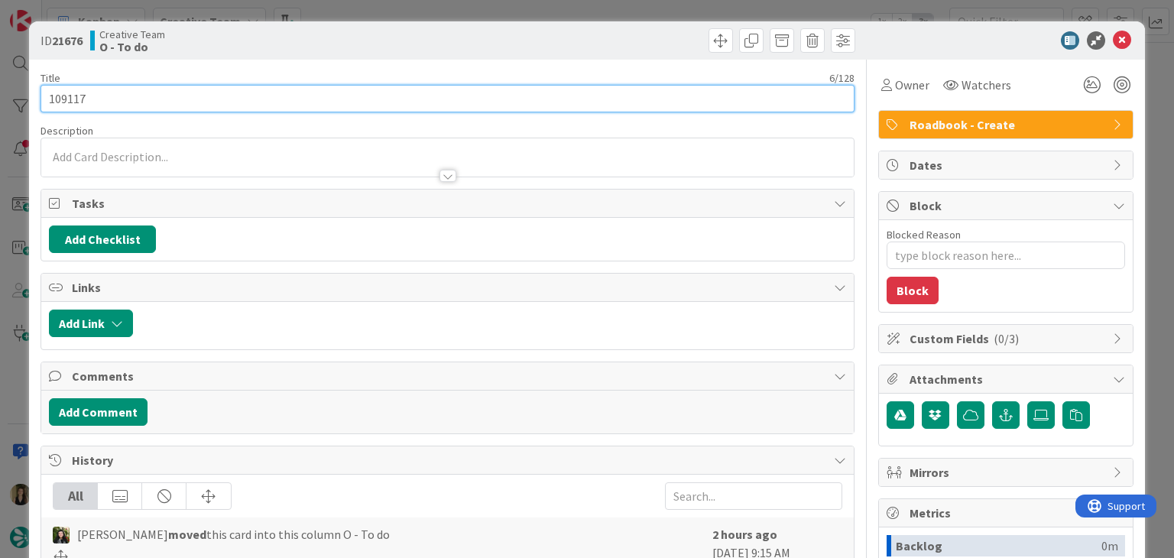
click at [71, 92] on input "109117" at bounding box center [447, 99] width 813 height 28
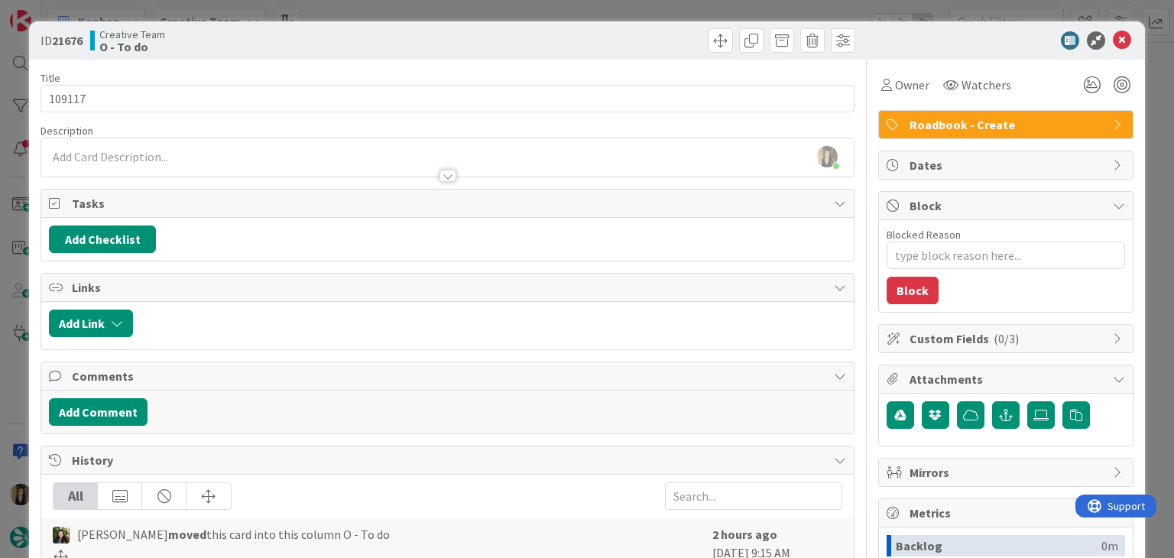
drag, startPoint x: 297, startPoint y: 45, endPoint x: 322, endPoint y: 34, distance: 27.4
click at [300, 45] on div "Creative Team O - To do" at bounding box center [267, 40] width 354 height 24
click at [367, 15] on div "ID 21676 Creative Team O - To do Title 6 / 128 109117 Description Sofia Palma j…" at bounding box center [587, 279] width 1174 height 558
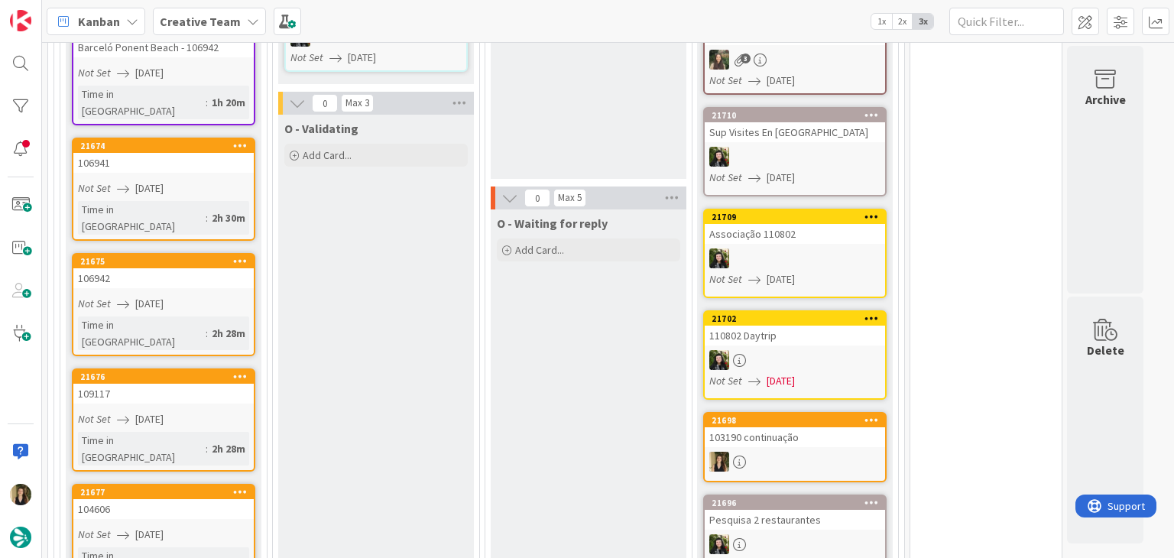
scroll to position [1859, 0]
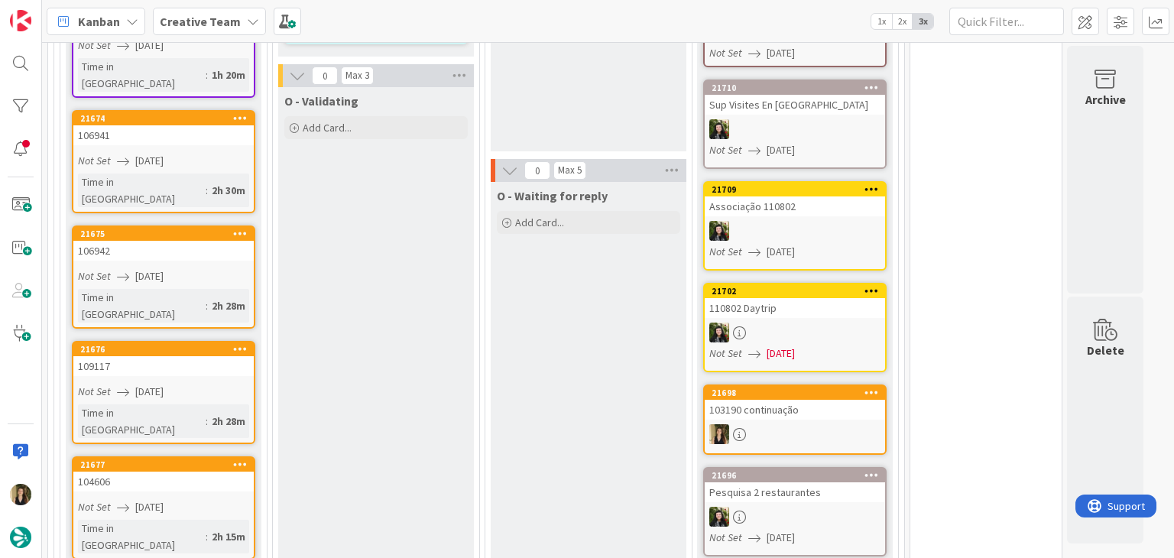
click at [219, 341] on link "21676 109117 Not Set 26/08/2025 Time in Column : 2h 28m" at bounding box center [163, 392] width 183 height 103
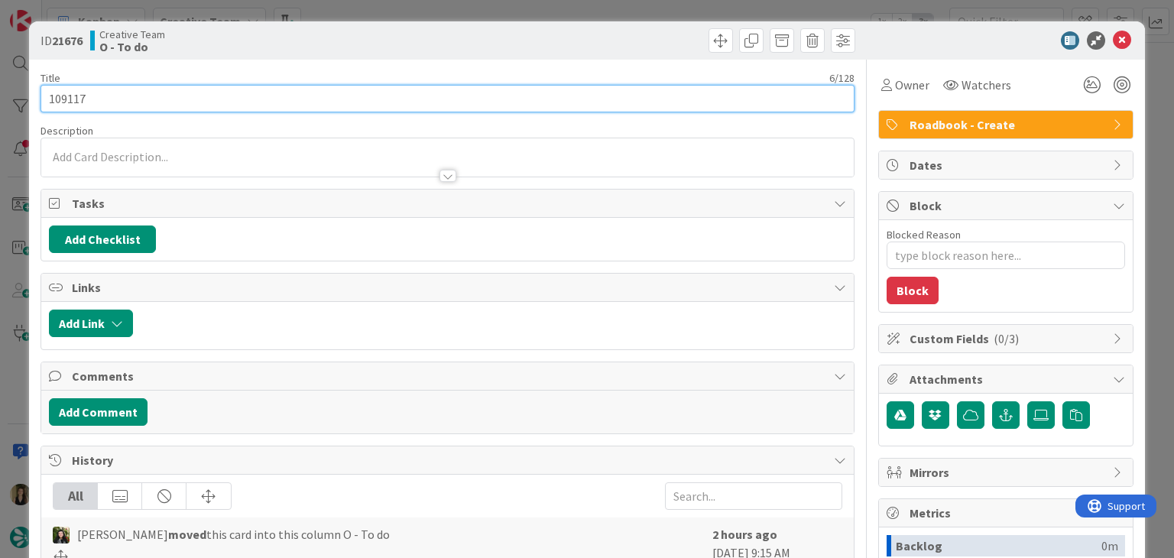
click at [54, 97] on input "109117" at bounding box center [447, 99] width 813 height 28
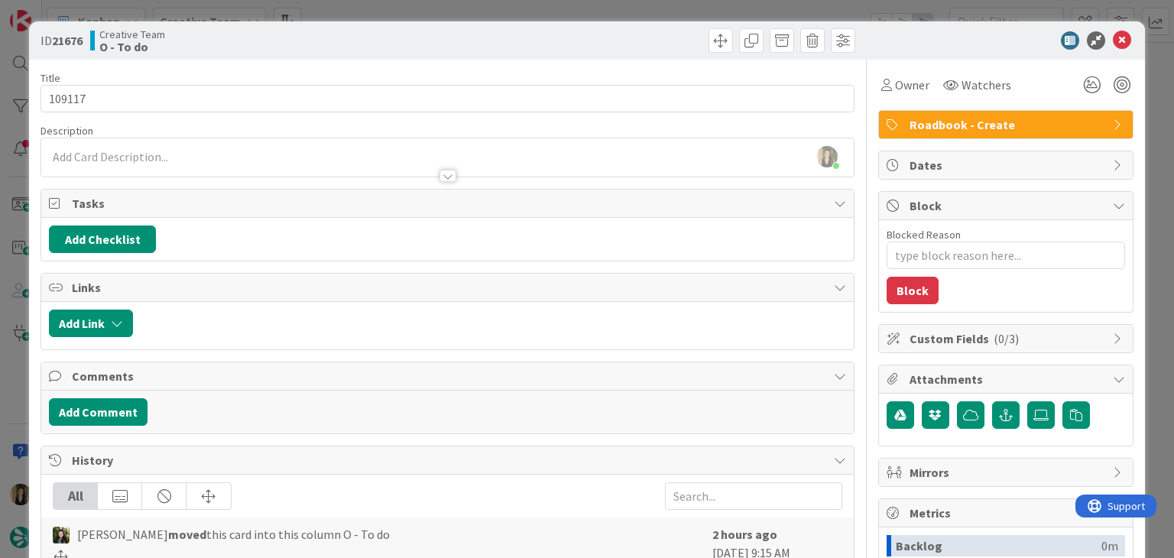
click at [405, 43] on div "Creative Team O - To do" at bounding box center [267, 40] width 354 height 24
click at [414, 10] on div "ID 21676 Creative Team O - To do Title 6 / 128 109117 Description Sofia Palma j…" at bounding box center [587, 279] width 1174 height 558
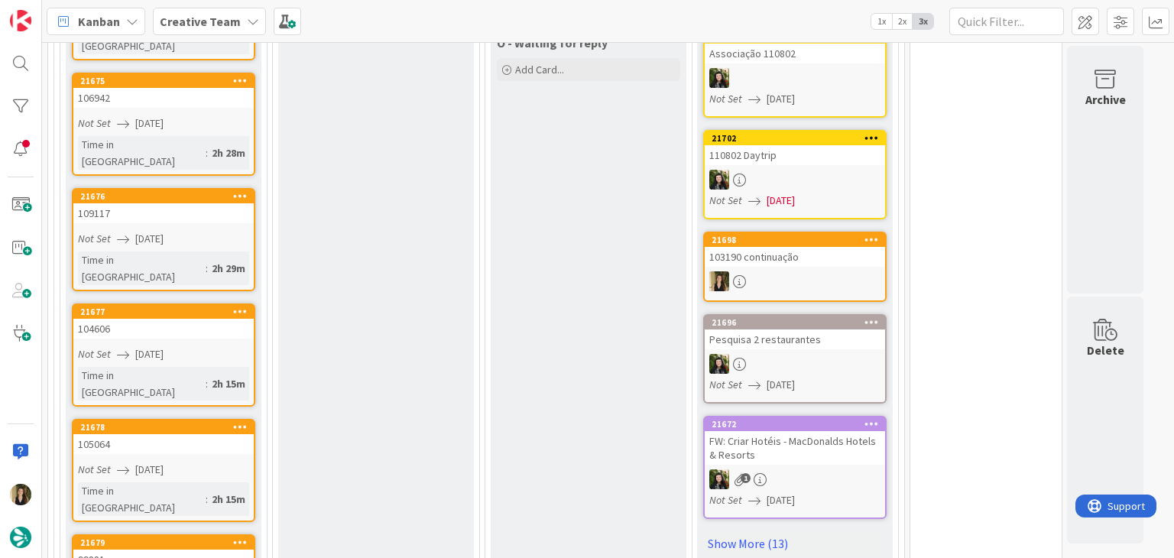
click at [182, 303] on link "21677 104606 Not Set 26/08/2025 Time in Column : 2h 15m" at bounding box center [163, 354] width 183 height 103
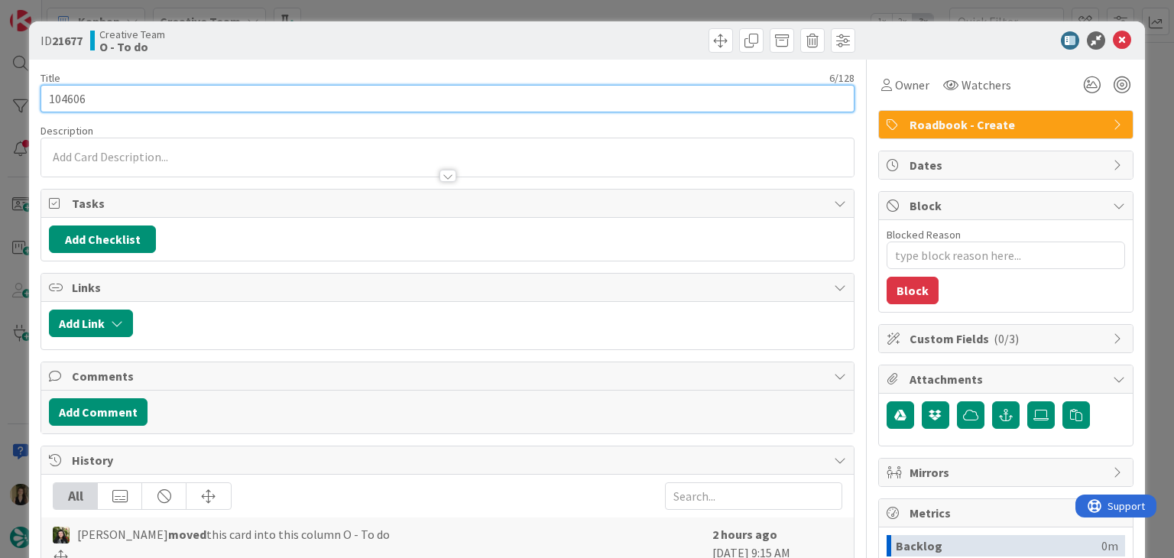
click at [70, 99] on input "104606" at bounding box center [447, 99] width 813 height 28
click at [122, 99] on input "104606" at bounding box center [447, 99] width 813 height 28
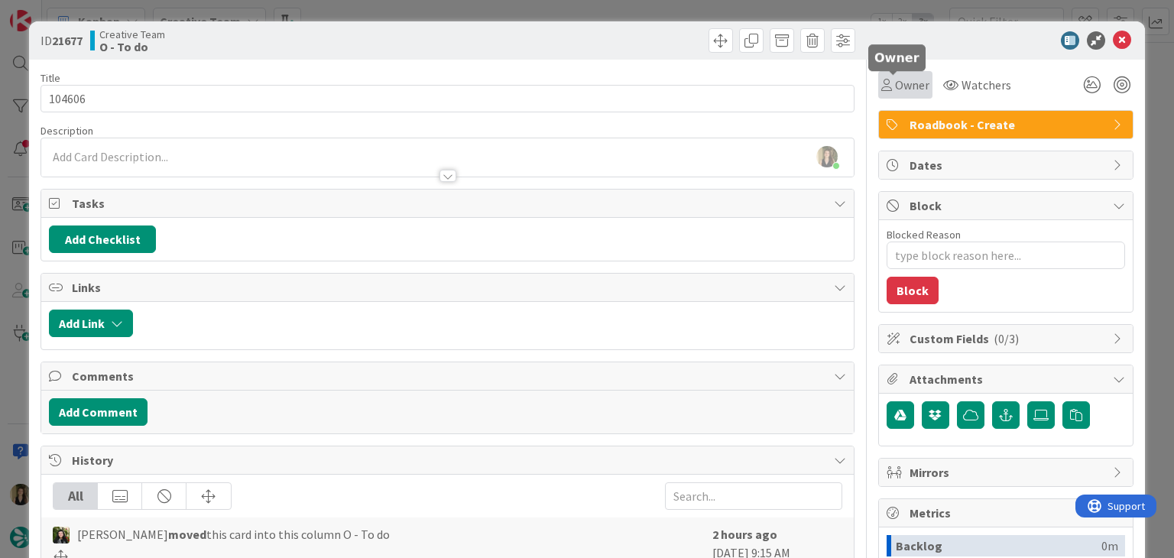
click at [911, 89] on span "Owner" at bounding box center [912, 85] width 34 height 18
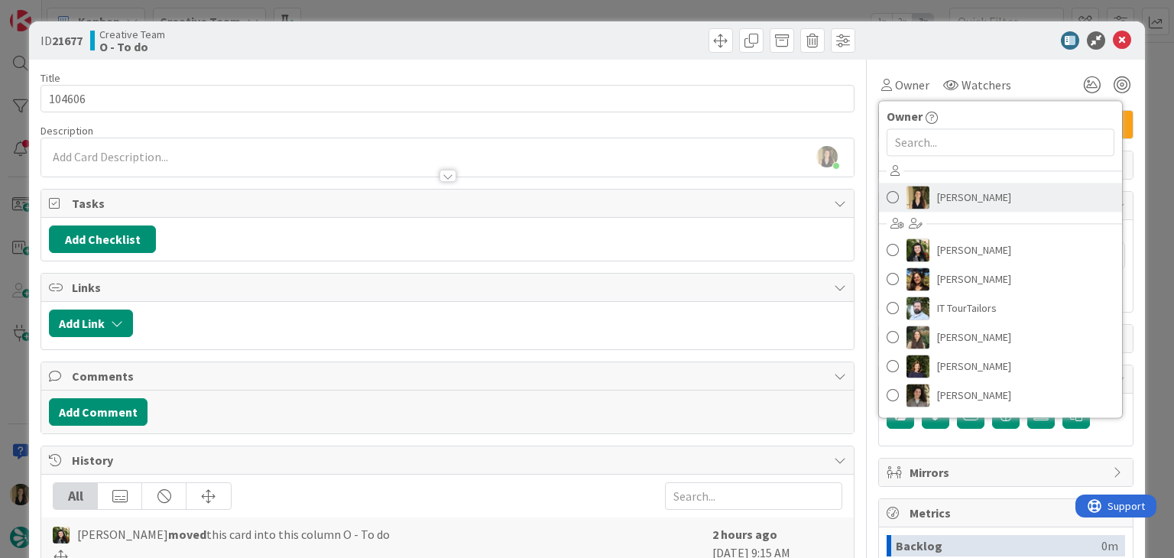
click at [949, 191] on span "[PERSON_NAME]" at bounding box center [974, 197] width 74 height 23
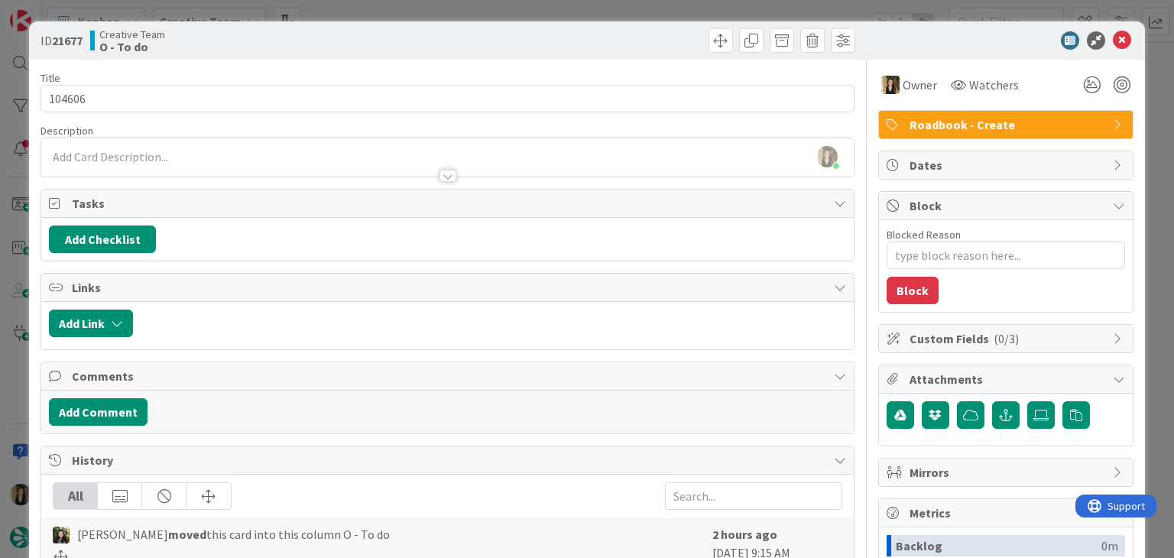
click at [660, 28] on div at bounding box center [654, 40] width 404 height 24
click at [652, 11] on div "ID 21677 Creative Team O - To do Title 6 / 128 104606 Description Sofia Palma j…" at bounding box center [587, 279] width 1174 height 558
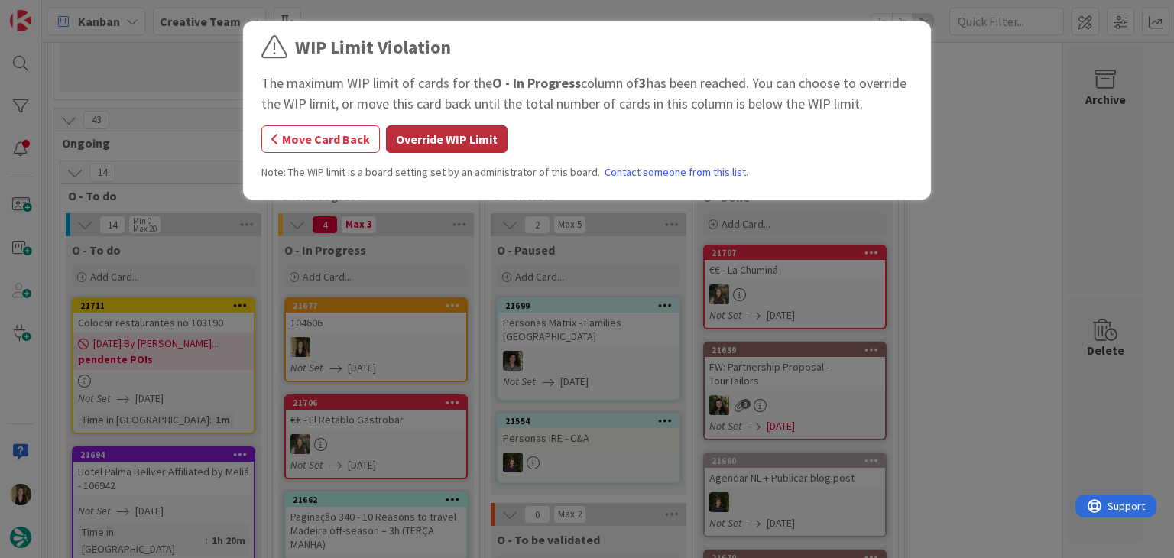
click at [477, 151] on div "WIP Limit Violation The maximum WIP limit of cards for the O - In Progress colu…" at bounding box center [586, 113] width 651 height 158
click at [475, 150] on button "Override WIP Limit" at bounding box center [447, 139] width 122 height 28
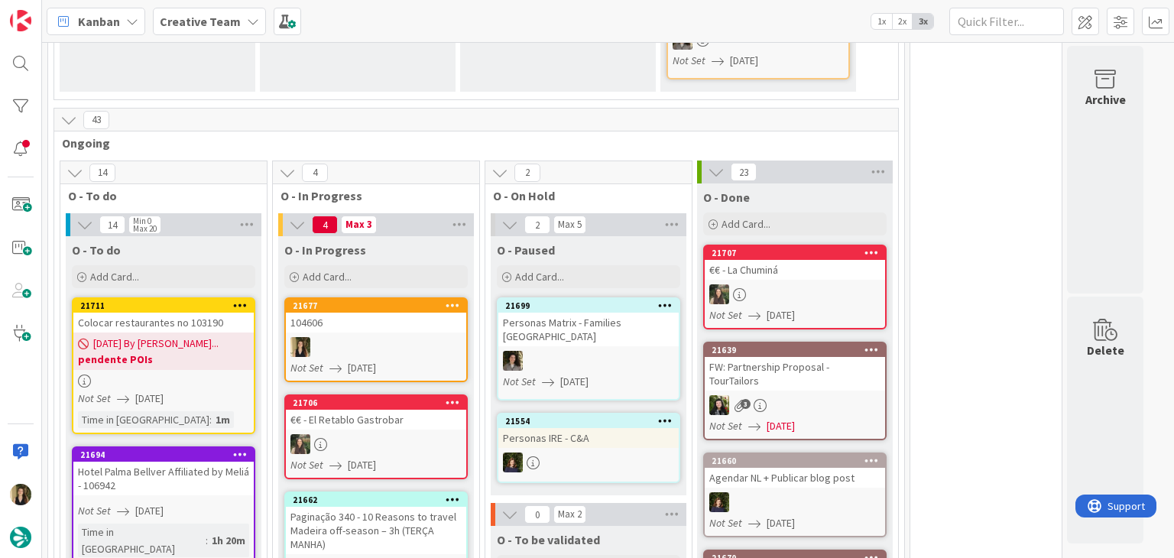
click at [411, 337] on div at bounding box center [376, 347] width 180 height 20
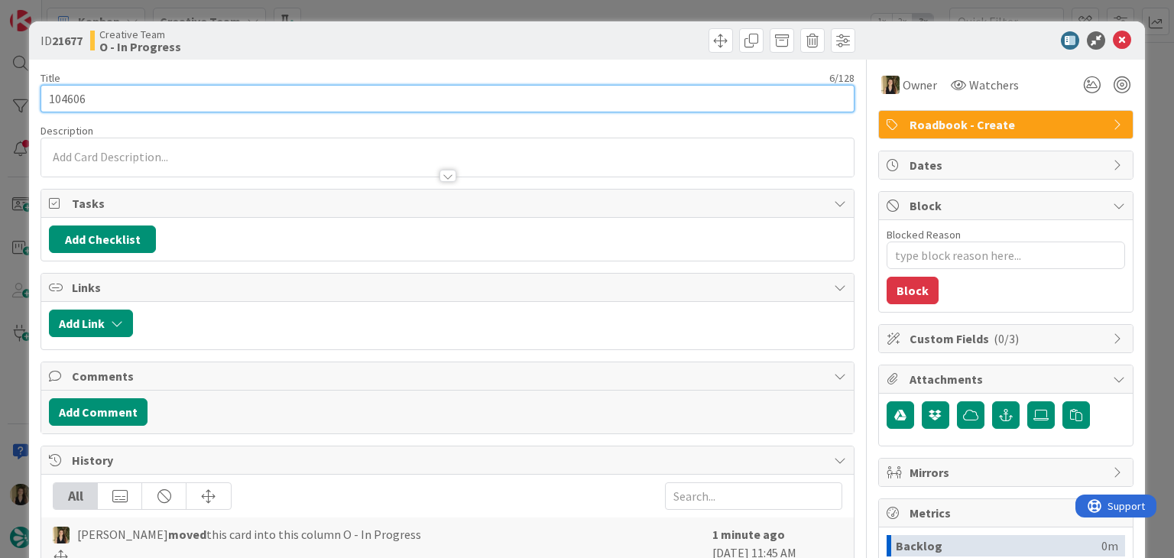
click at [64, 90] on input "104606" at bounding box center [447, 99] width 813 height 28
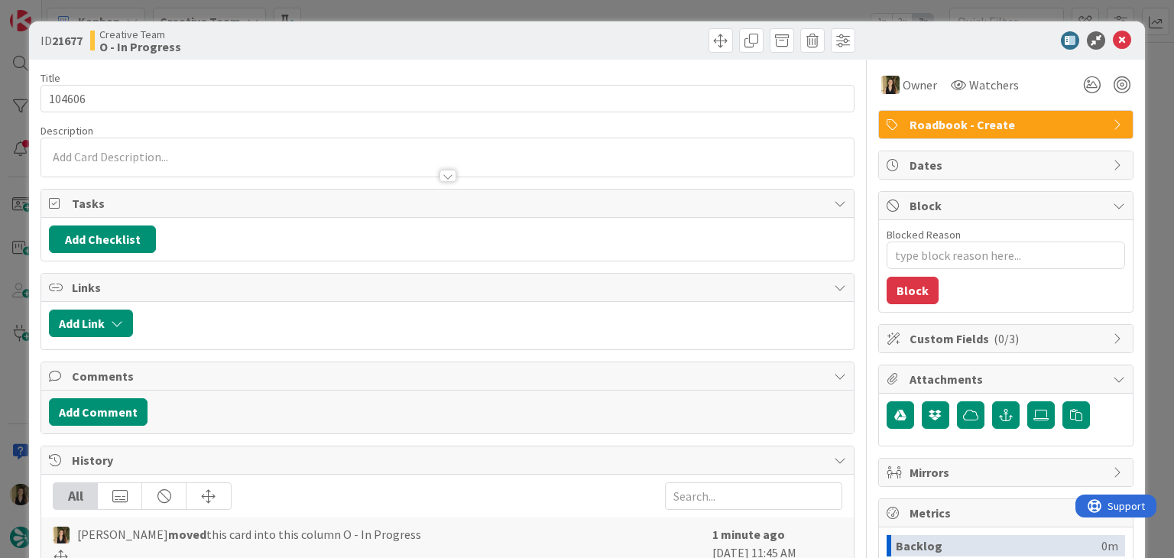
click at [257, 466] on div "History" at bounding box center [447, 460] width 812 height 28
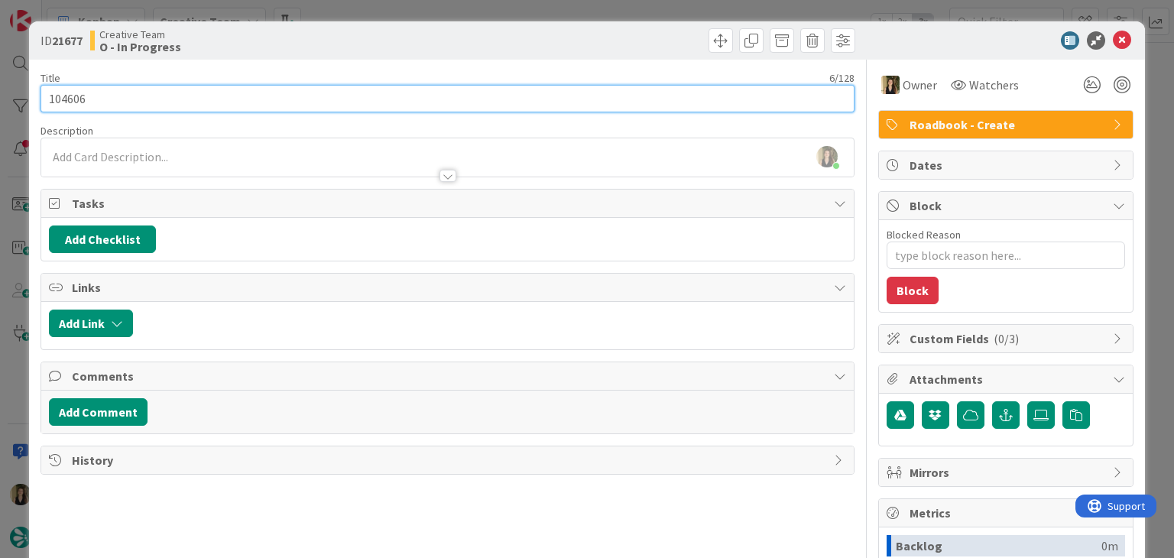
click at [60, 102] on input "104606" at bounding box center [447, 99] width 813 height 28
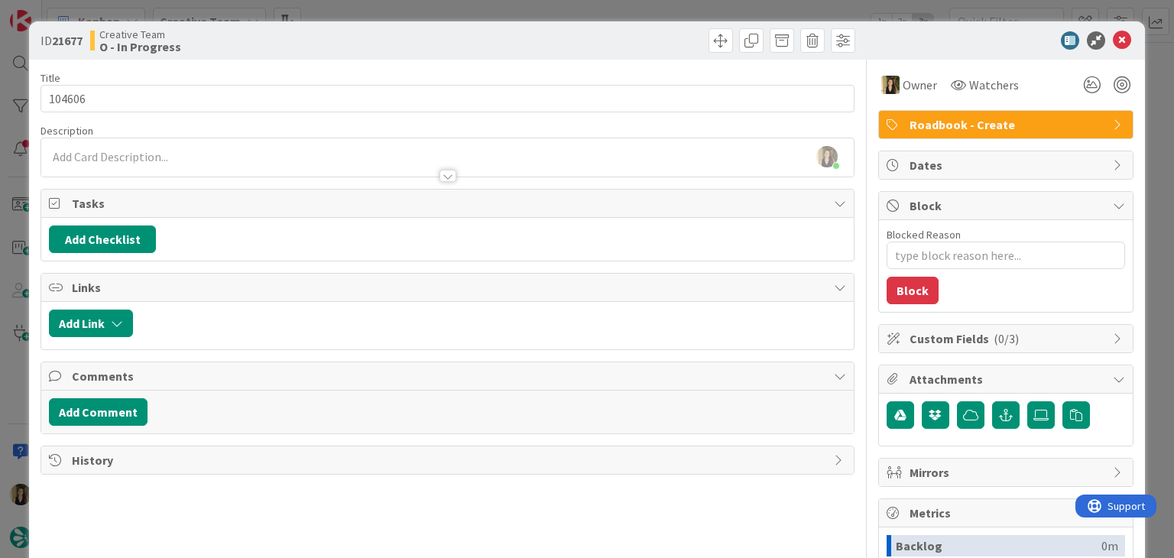
click at [505, 34] on div at bounding box center [654, 40] width 404 height 24
click at [520, 3] on div "ID 21677 Creative Team O - In Progress Title 6 / 128 104606 Description Sofia P…" at bounding box center [587, 279] width 1174 height 558
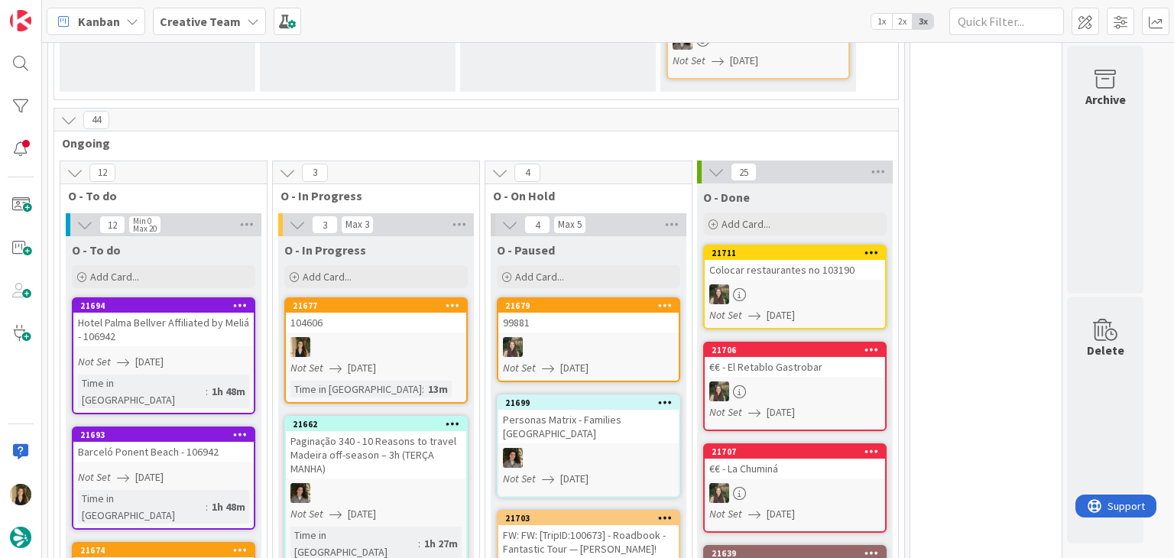
click at [407, 337] on div at bounding box center [376, 347] width 180 height 20
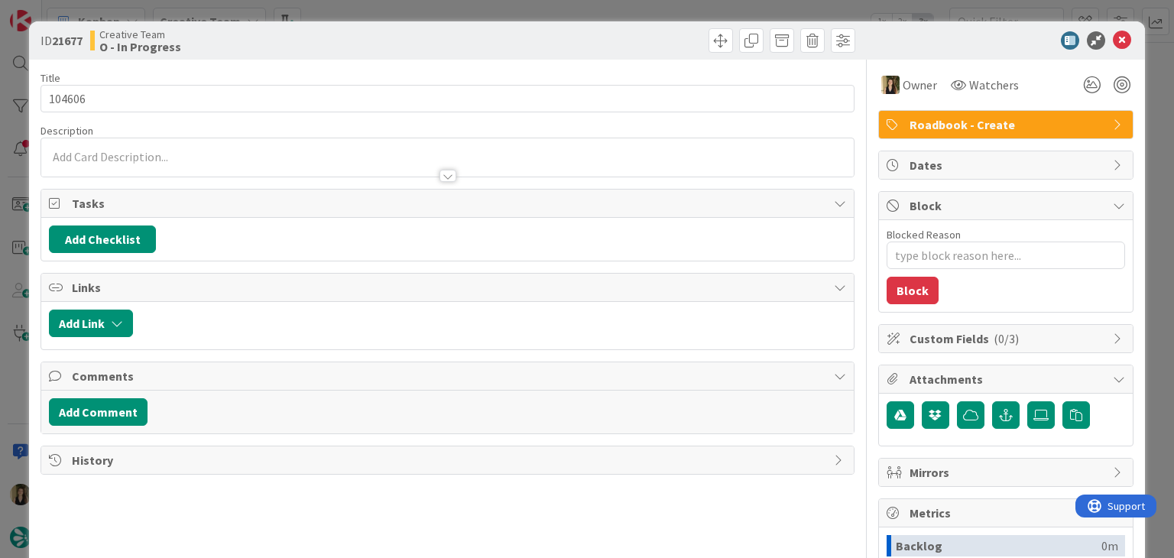
drag, startPoint x: 613, startPoint y: 47, endPoint x: 612, endPoint y: 8, distance: 38.2
click at [613, 39] on div at bounding box center [654, 40] width 404 height 24
click at [612, 7] on div "ID 21677 Creative Team O - In Progress Title 6 / 128 104606 Description Owner W…" at bounding box center [587, 279] width 1174 height 558
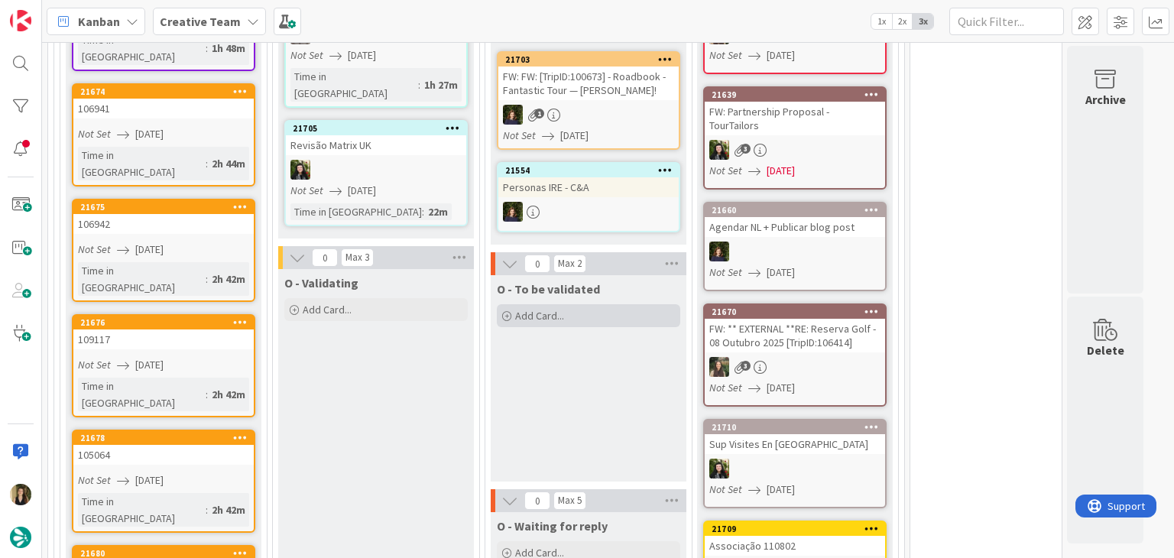
drag, startPoint x: 588, startPoint y: 232, endPoint x: 603, endPoint y: 233, distance: 15.4
click at [588, 304] on div "Add Card..." at bounding box center [588, 315] width 183 height 23
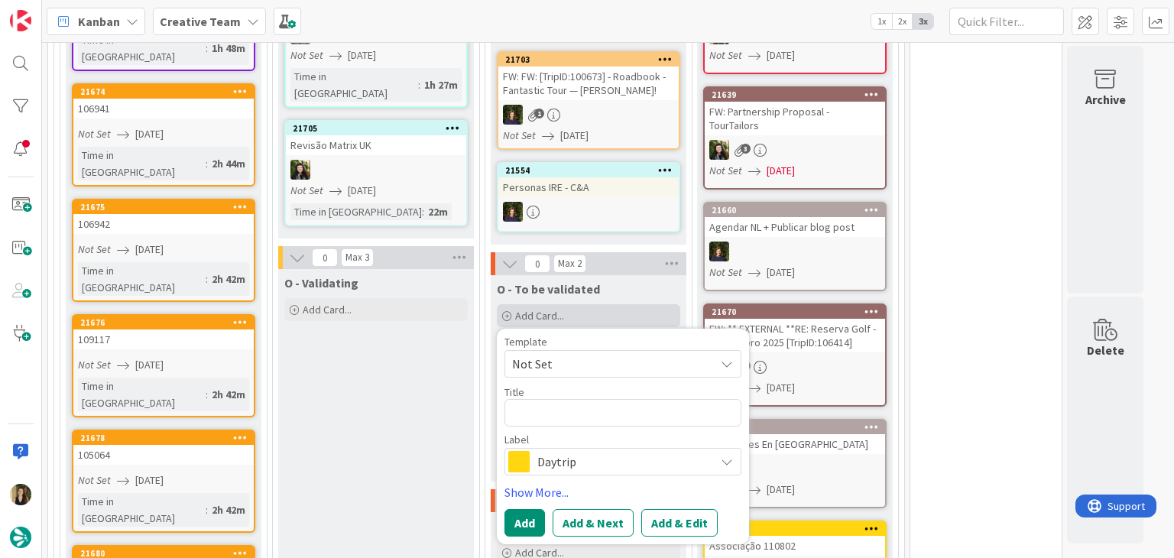
type textarea "x"
type textarea "104606"
type textarea "x"
type textarea "104606"
type textarea "x"
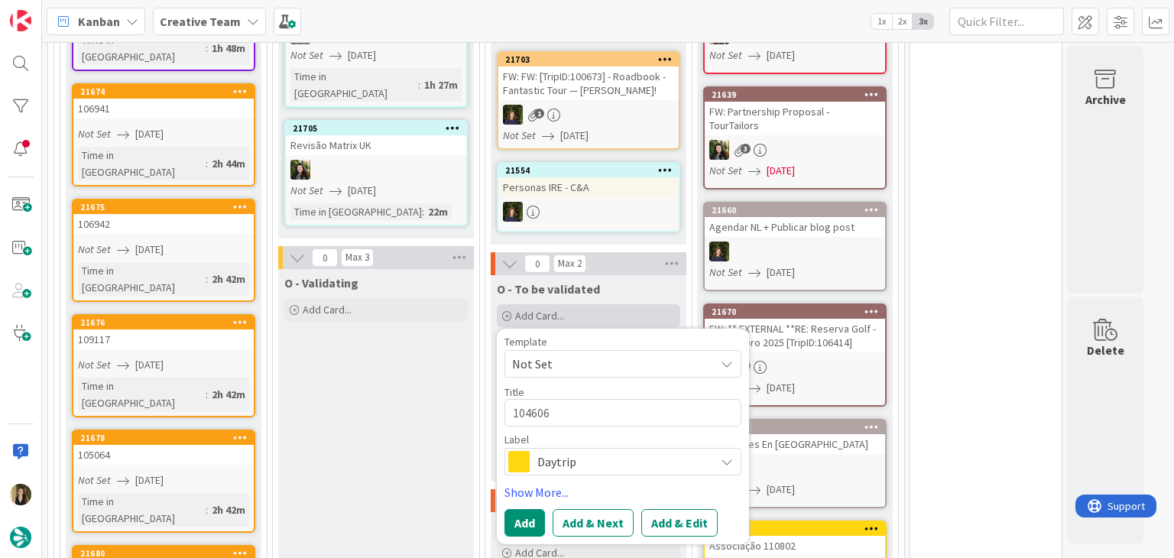
type textarea "104606 V"
type textarea "x"
type textarea "104606 Va"
type textarea "x"
type textarea "104606 Val"
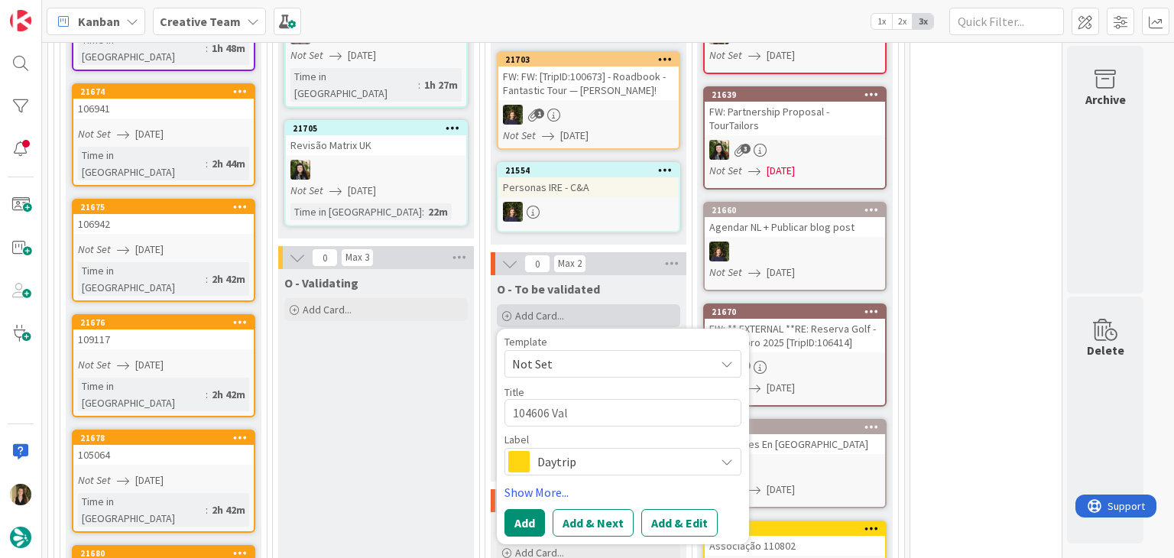
type textarea "x"
type textarea "104606 Vali"
type textarea "x"
type textarea "104606 Valid"
type textarea "x"
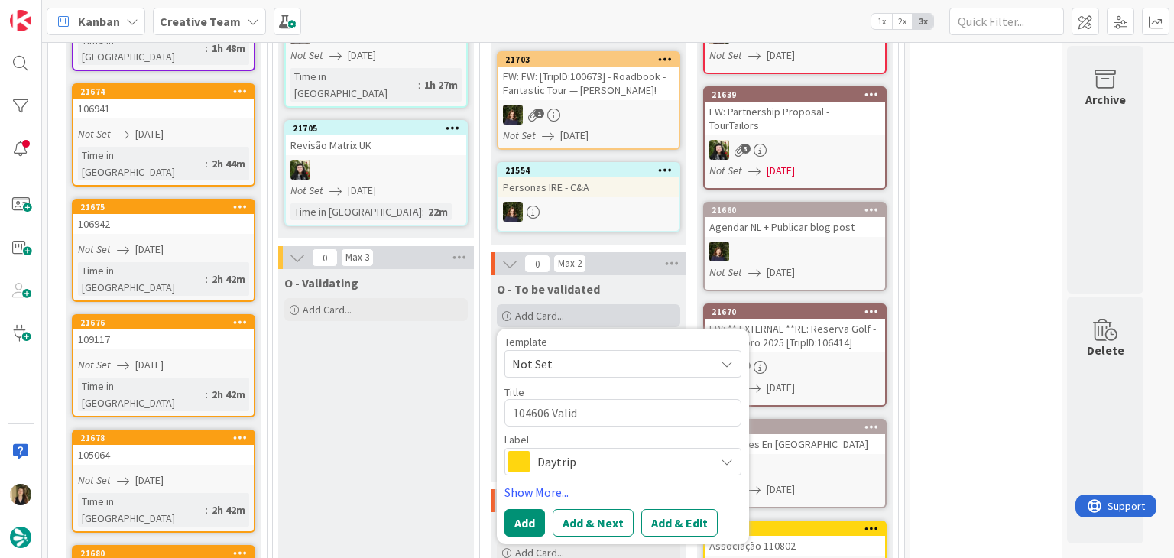
type textarea "104606 Valida"
type textarea "x"
type textarea "104606 Validat"
type textarea "x"
type textarea "104606 Validati"
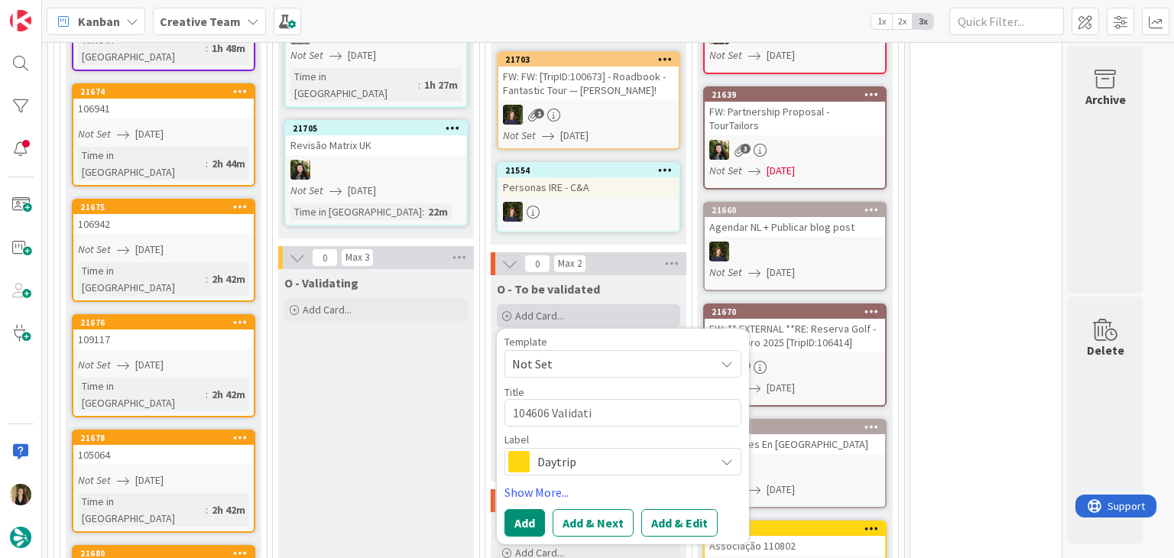
type textarea "x"
type textarea "104606 Validatio"
type textarea "x"
type textarea "104606 Validation"
click at [592, 451] on span "Daytrip" at bounding box center [622, 461] width 170 height 21
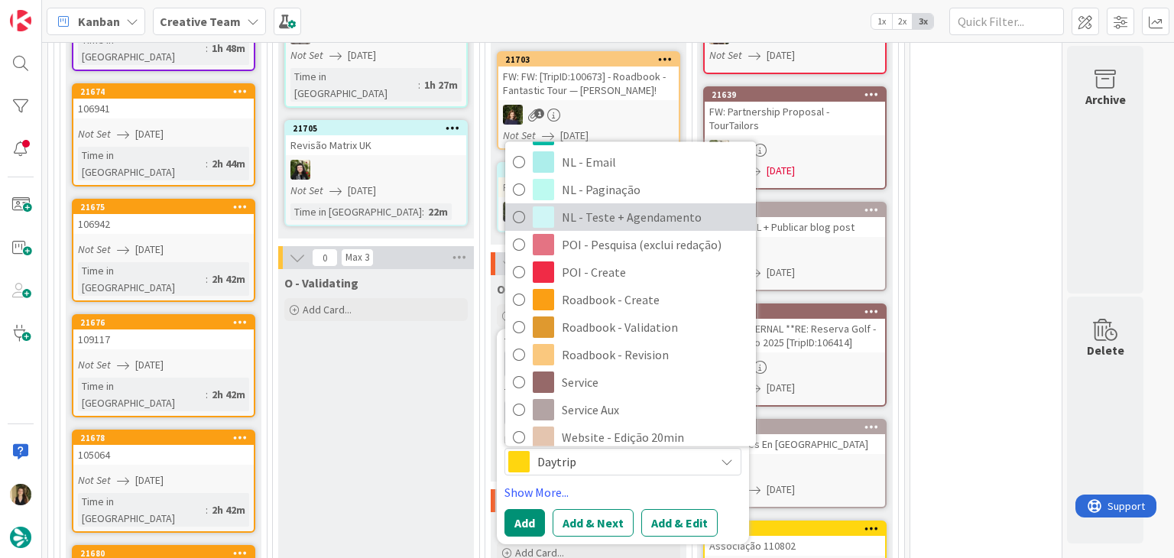
scroll to position [229, 0]
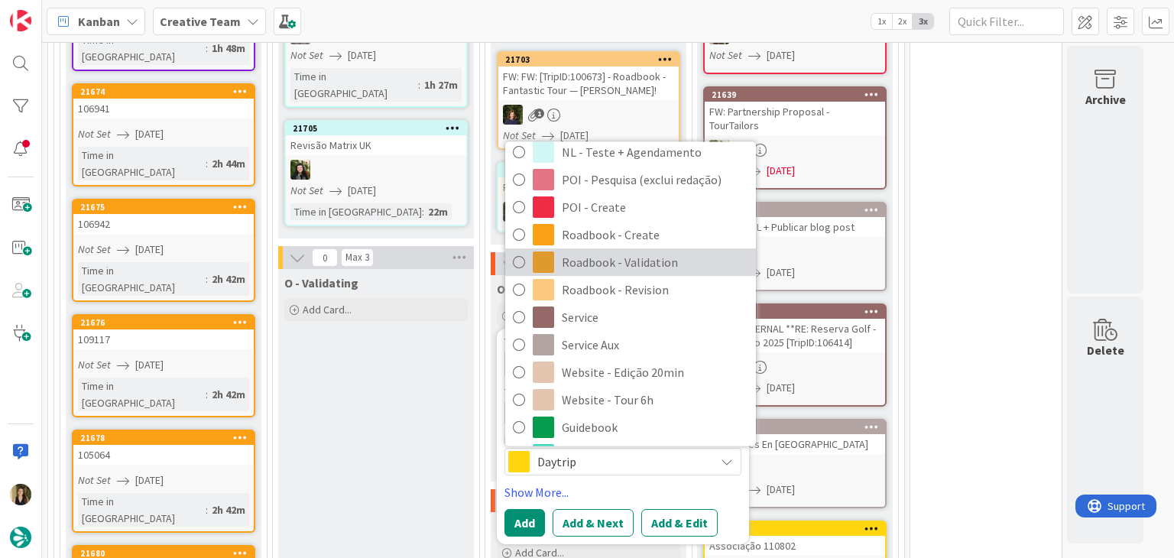
click at [650, 251] on span "Roadbook - Validation" at bounding box center [655, 262] width 187 height 23
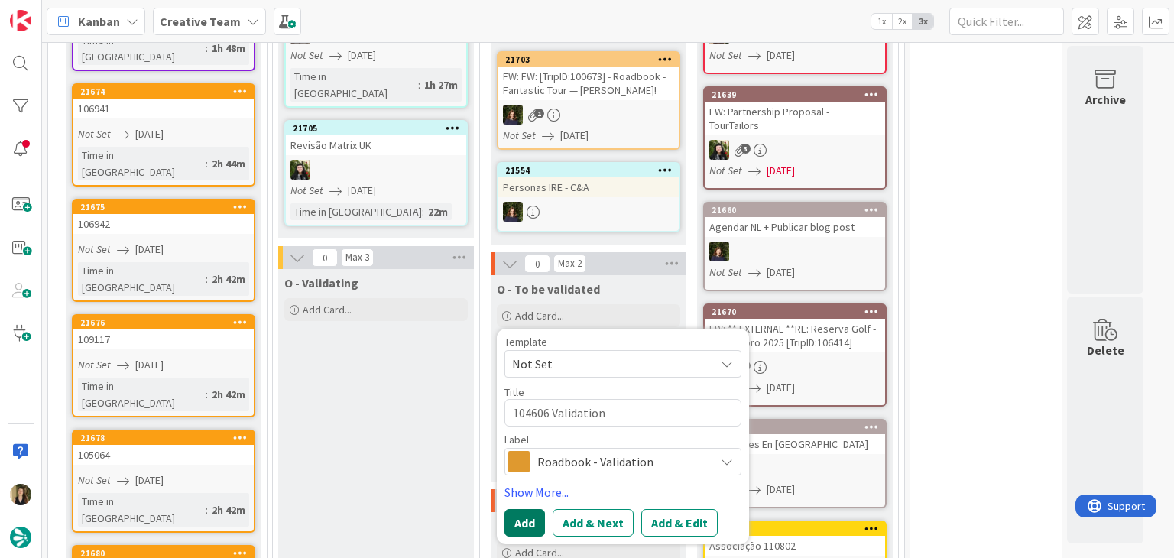
click at [534, 509] on button "Add" at bounding box center [524, 523] width 41 height 28
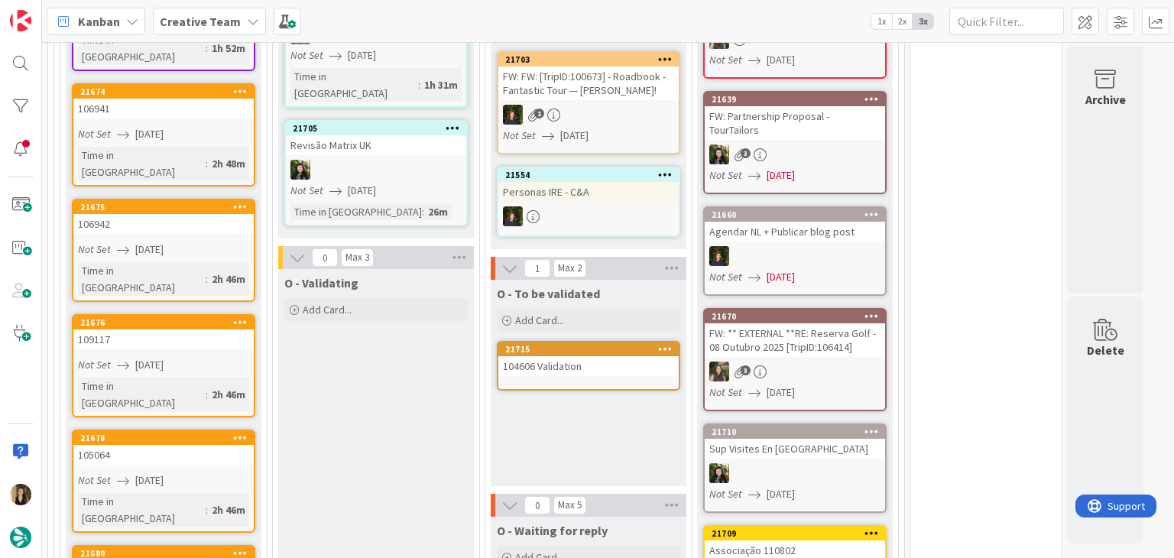
click at [586, 356] on div "104606 Validation" at bounding box center [588, 366] width 180 height 20
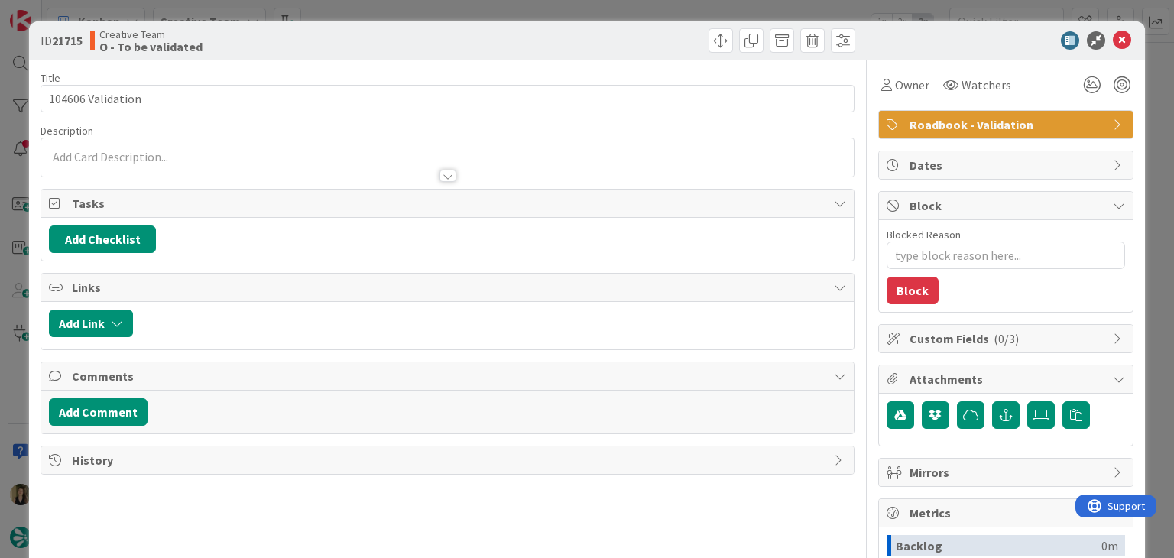
type textarea "x"
click at [211, 161] on div at bounding box center [447, 169] width 812 height 16
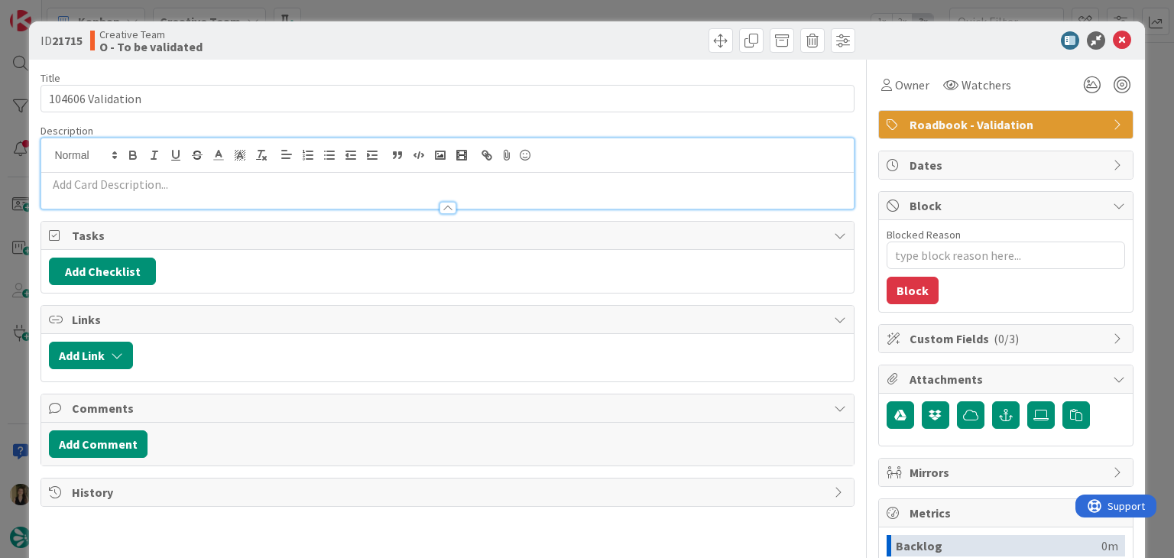
click at [233, 177] on p at bounding box center [447, 185] width 796 height 18
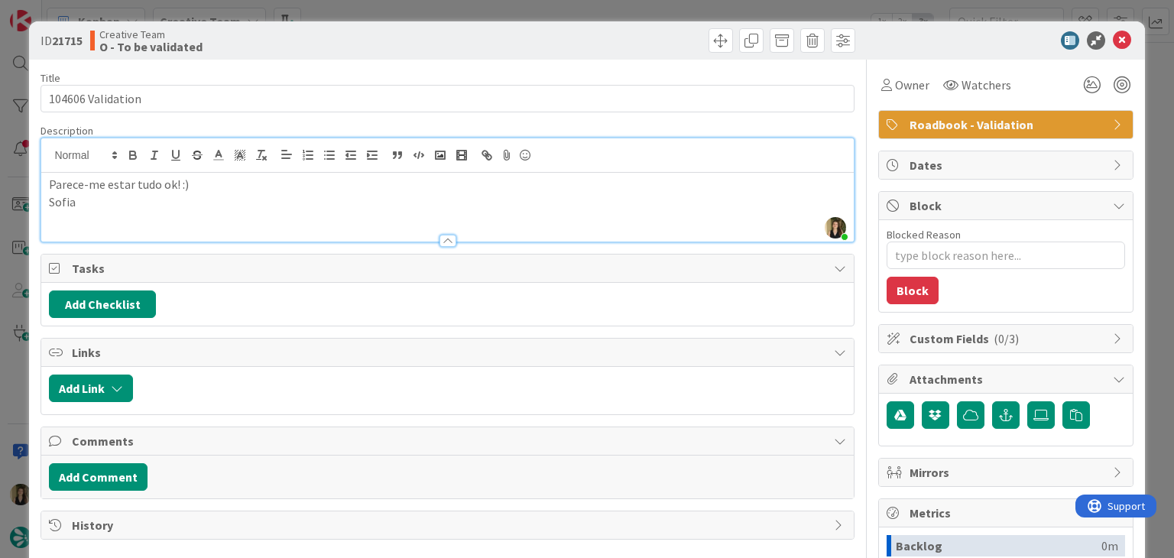
click at [477, 24] on div "ID 21715 Creative Team O - To be validated" at bounding box center [586, 40] width 1115 height 38
type textarea "x"
click at [490, 9] on div "ID 21715 Creative Team O - To be validated Title 17 / 128 104606 Validation Des…" at bounding box center [587, 279] width 1174 height 558
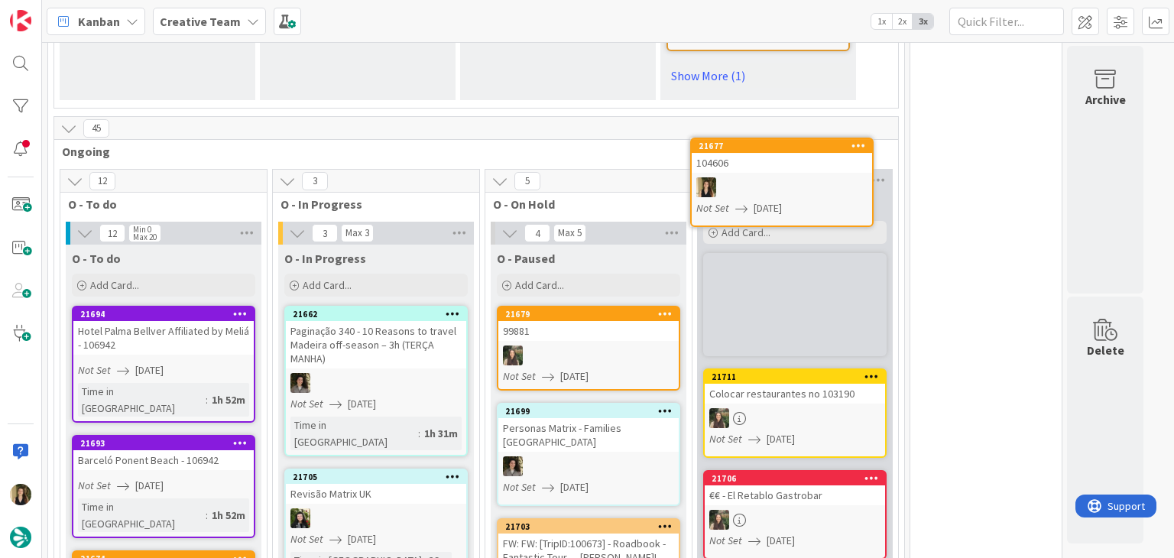
scroll to position [1258, 0]
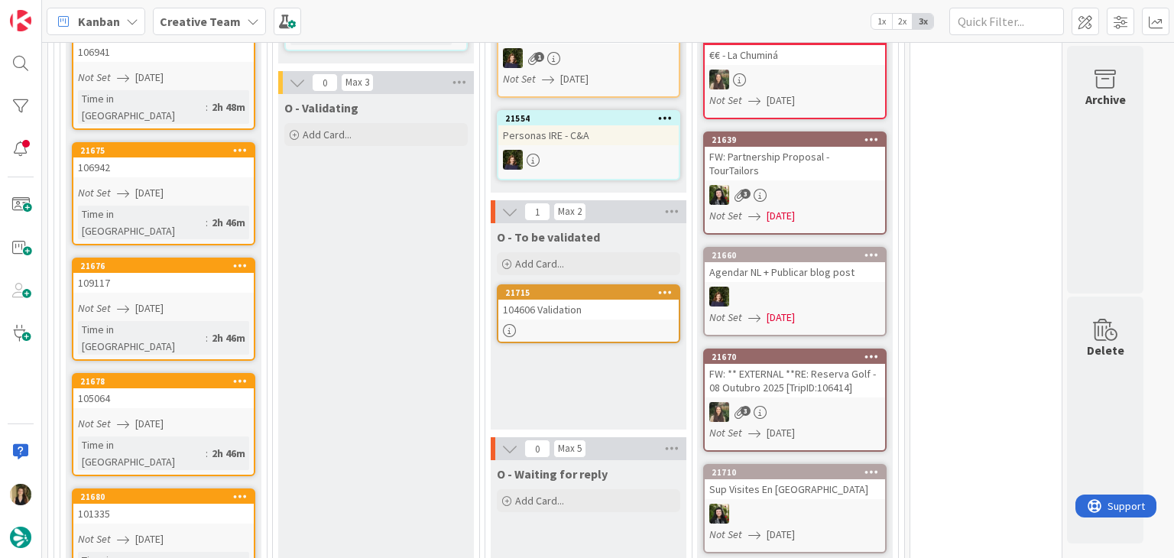
scroll to position [1946, 0]
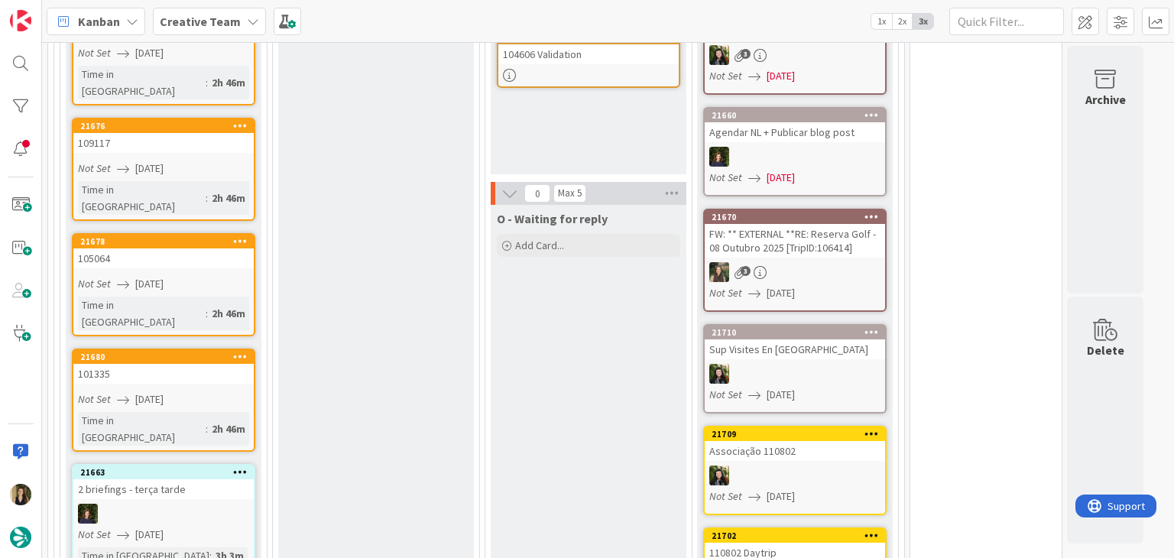
click at [202, 391] on div "Not Set [DATE]" at bounding box center [166, 399] width 176 height 16
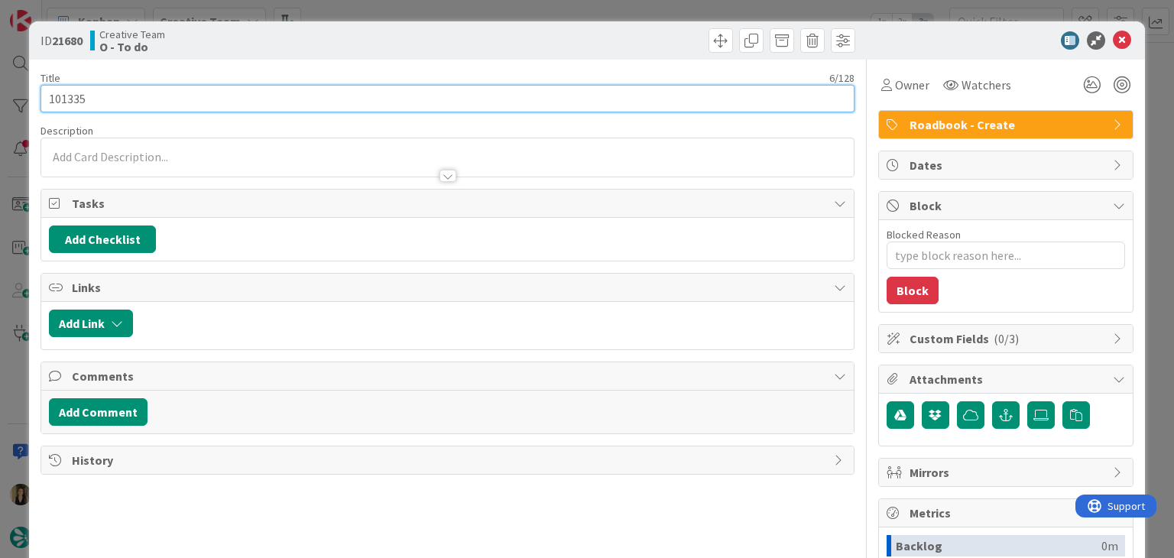
click at [70, 96] on input "101335" at bounding box center [447, 99] width 813 height 28
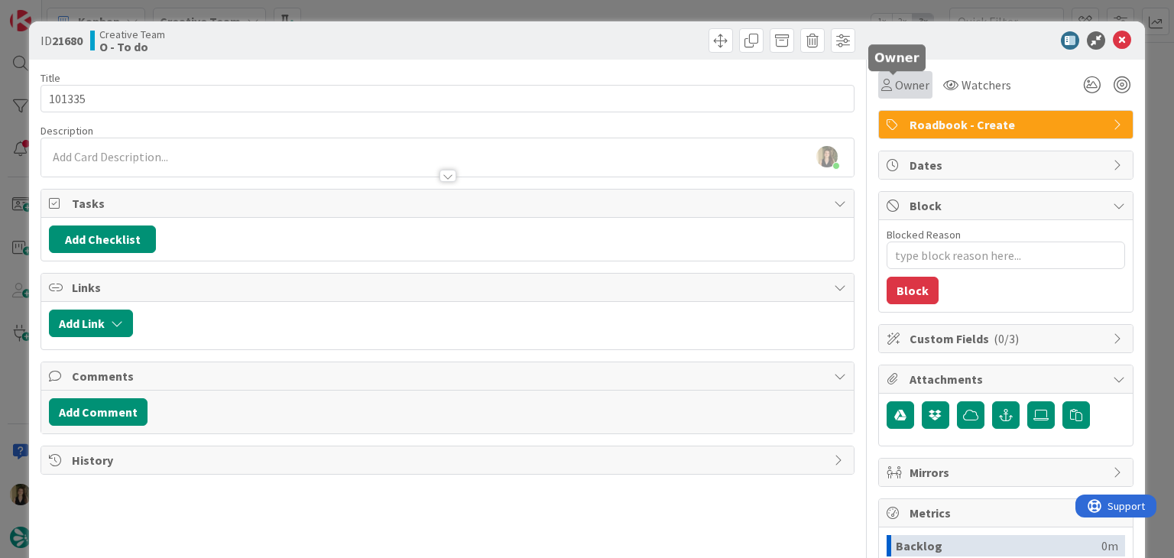
click at [914, 87] on span "Owner" at bounding box center [912, 85] width 34 height 18
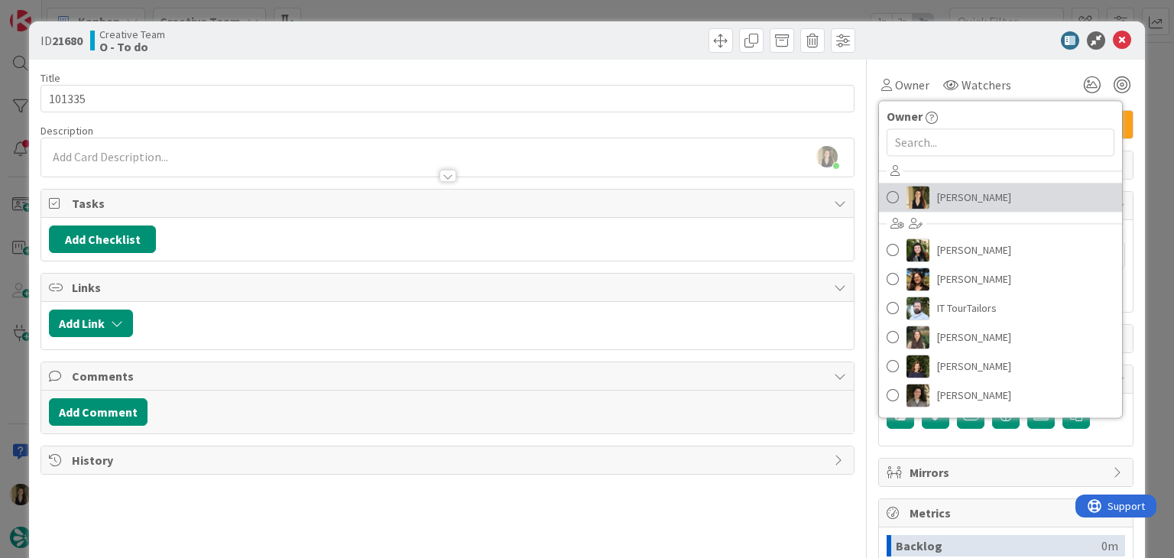
click at [960, 194] on span "[PERSON_NAME]" at bounding box center [974, 197] width 74 height 23
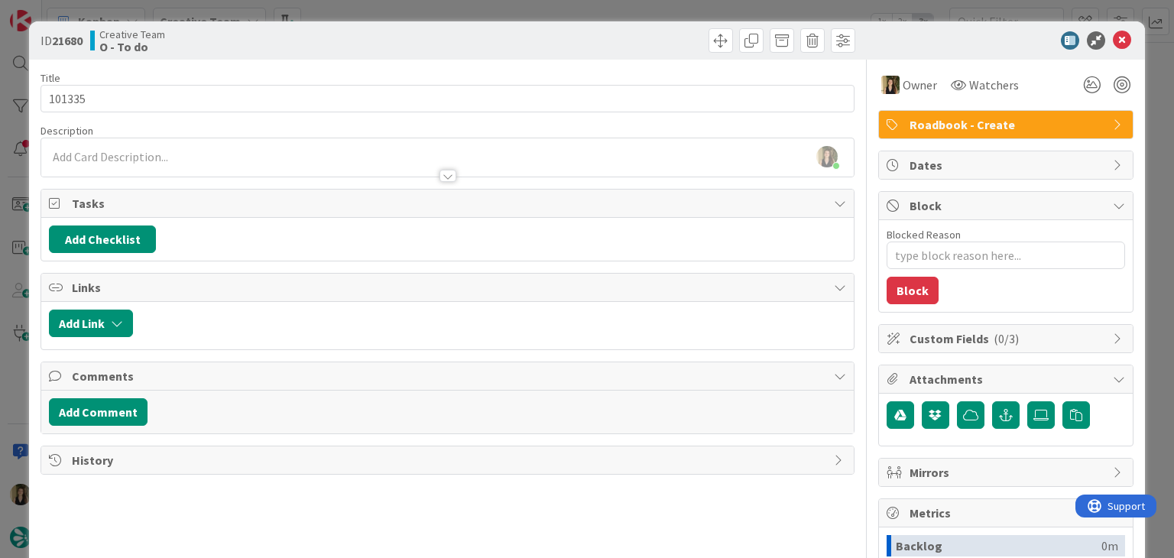
click at [634, 27] on div "ID 21680 Creative Team O - To do" at bounding box center [586, 40] width 1115 height 38
click at [630, 15] on div "ID 21680 Creative Team O - To do Title 6 / 128 101335 Description [PERSON_NAME]…" at bounding box center [587, 279] width 1174 height 558
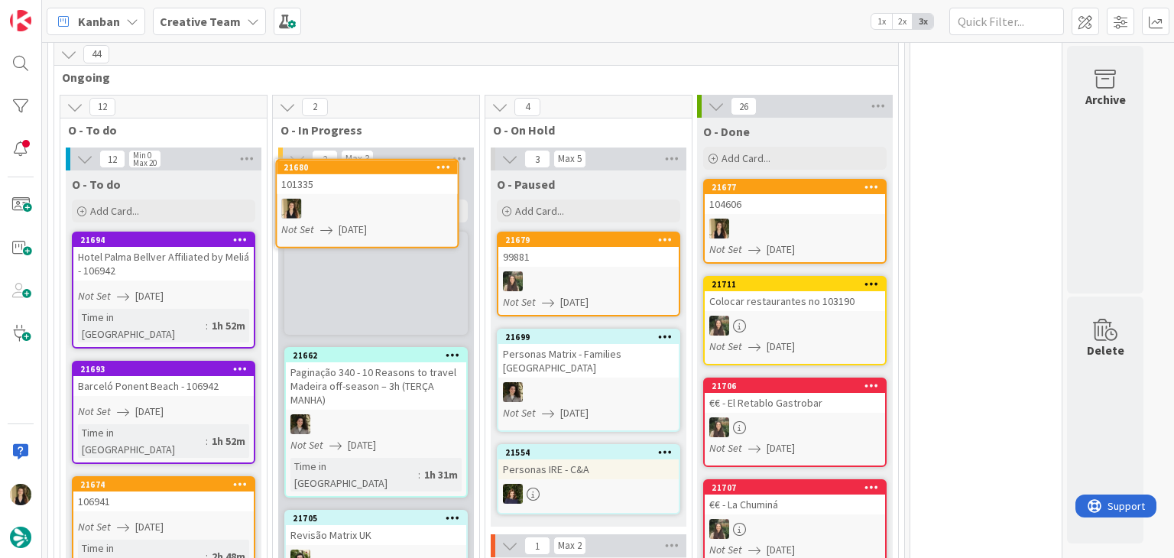
scroll to position [1351, 0]
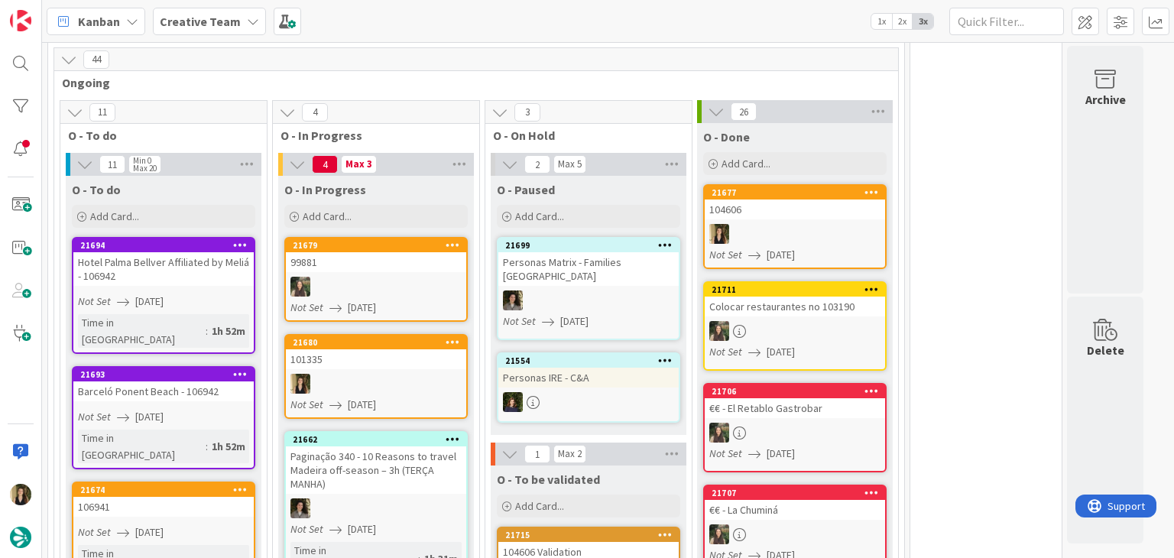
click at [371, 374] on div at bounding box center [376, 384] width 180 height 20
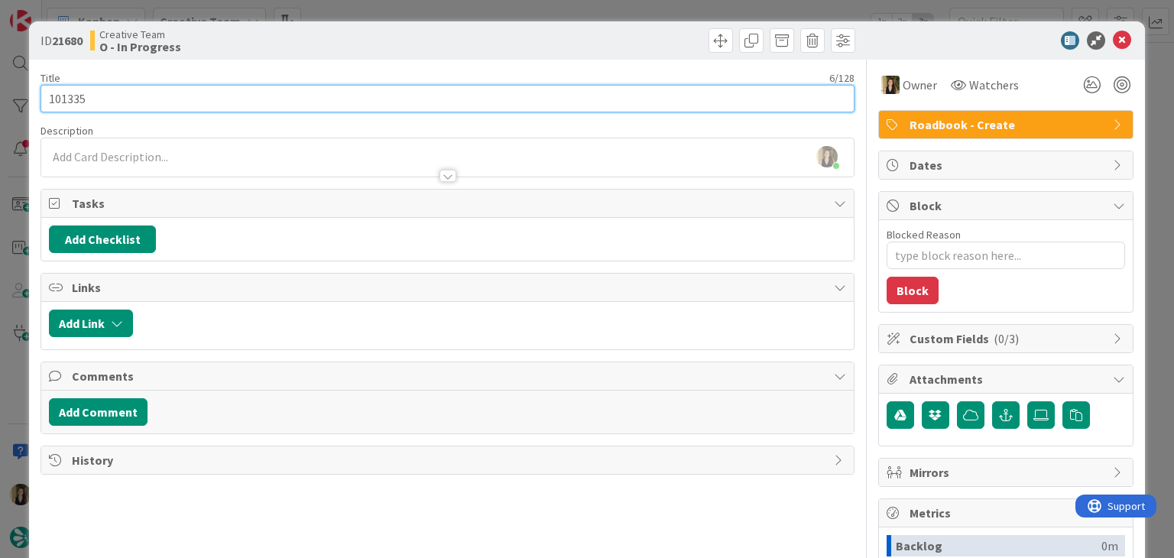
click at [70, 97] on input "101335" at bounding box center [447, 99] width 813 height 28
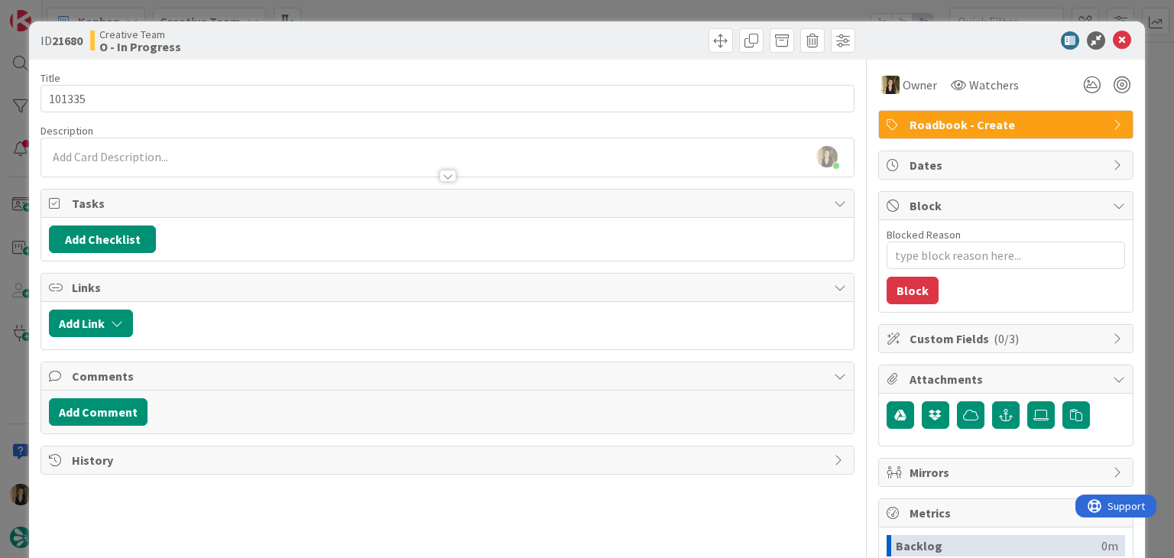
type textarea "x"
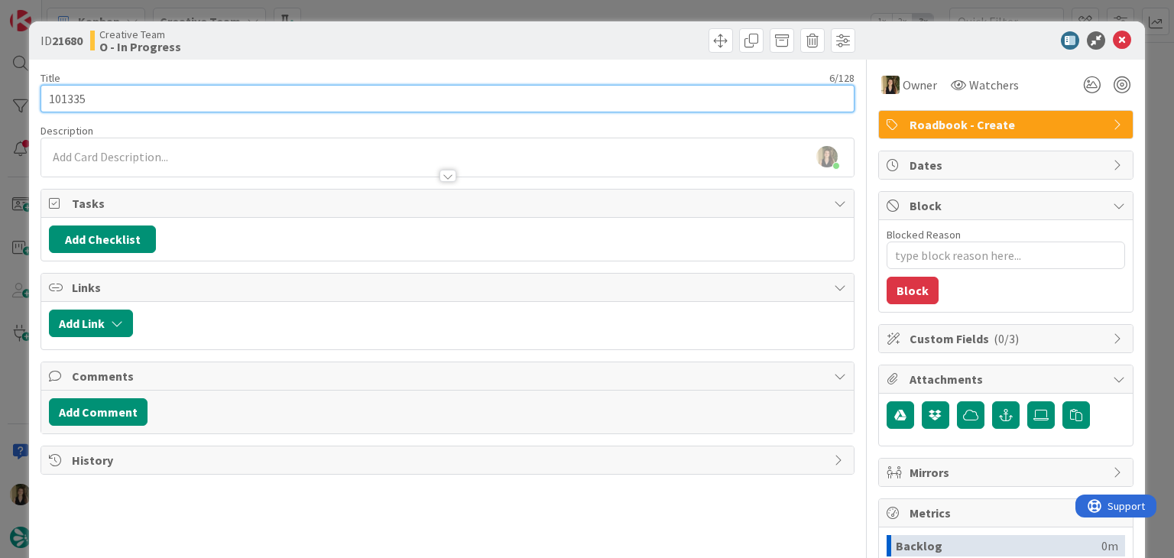
scroll to position [1347, 0]
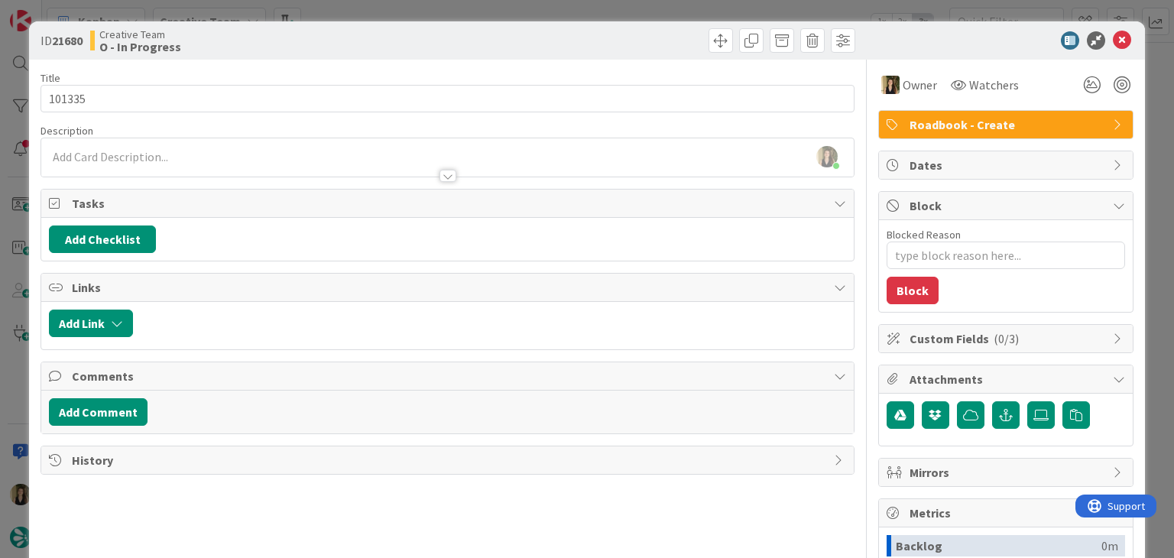
click at [180, 164] on div at bounding box center [447, 169] width 812 height 16
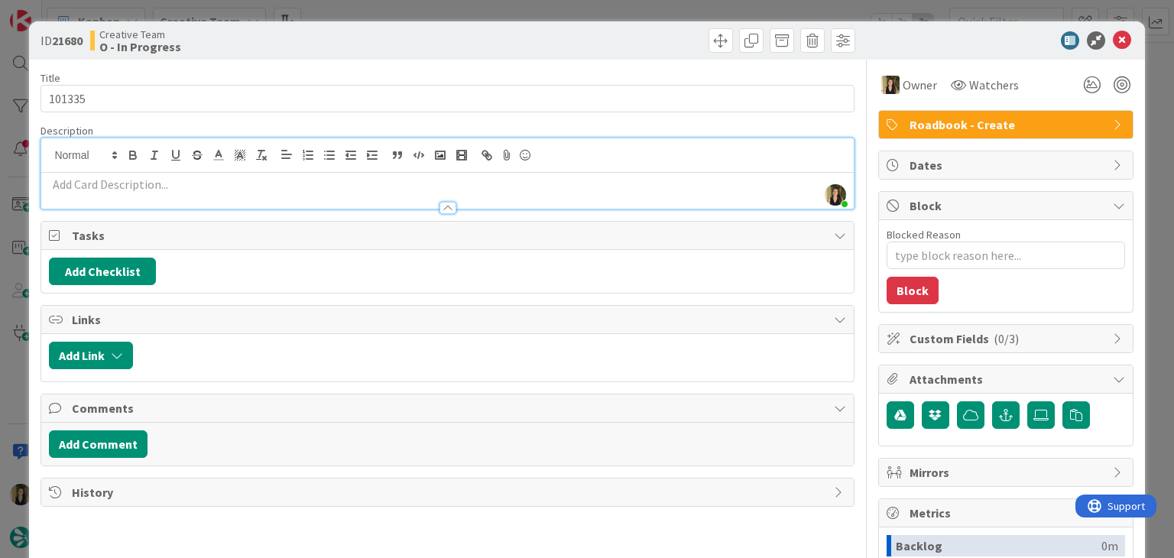
click at [182, 183] on p at bounding box center [447, 185] width 796 height 18
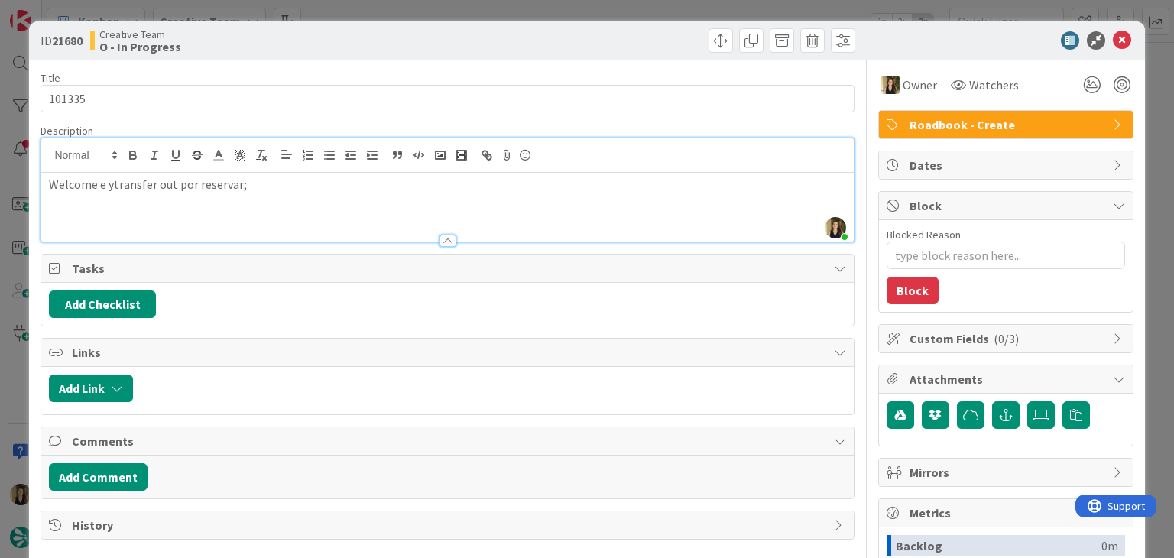
click at [113, 181] on p "Welcome e ytransfer out por reservar;" at bounding box center [447, 185] width 796 height 18
click at [266, 197] on div "Welcome e transfer out por reservar;" at bounding box center [447, 207] width 812 height 69
click at [71, 200] on p "28.01 - Transfers por reservar;" at bounding box center [447, 202] width 796 height 18
click at [271, 205] on p "28.09 - Transfers por reservar;" at bounding box center [447, 202] width 796 height 18
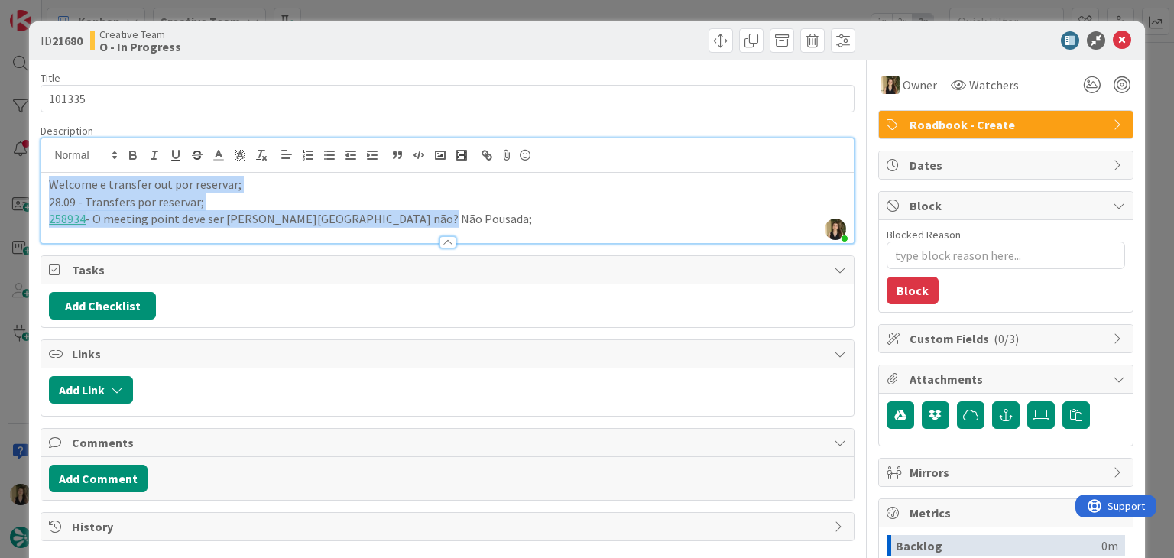
drag, startPoint x: 419, startPoint y: 220, endPoint x: 30, endPoint y: 189, distance: 390.3
click at [30, 189] on div "ID 21680 Creative Team O - In Progress Title 6 / 128 101335 Description [PERSON…" at bounding box center [586, 410] width 1115 height 778
copy div "Welcome e transfer out por reservar; 28.09 - Transfers por reservar; 258934 - O…"
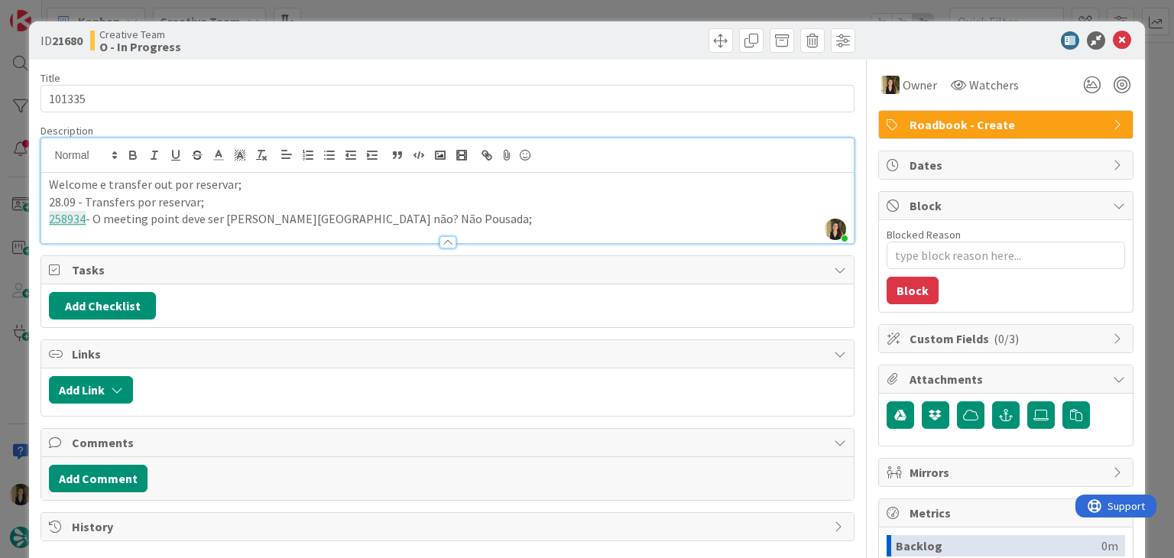
click at [321, 28] on div "Creative Team O - In Progress" at bounding box center [267, 40] width 354 height 24
click at [327, 15] on div "ID 21680 Creative Team O - In Progress Title 6 / 128 101335 Description [PERSON…" at bounding box center [587, 279] width 1174 height 558
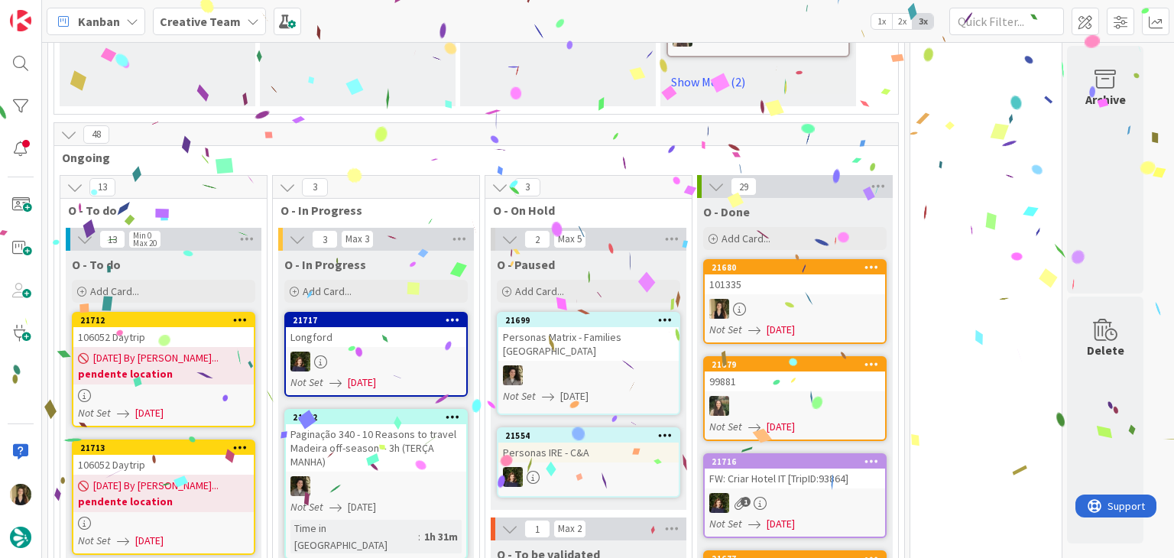
scroll to position [1501, 0]
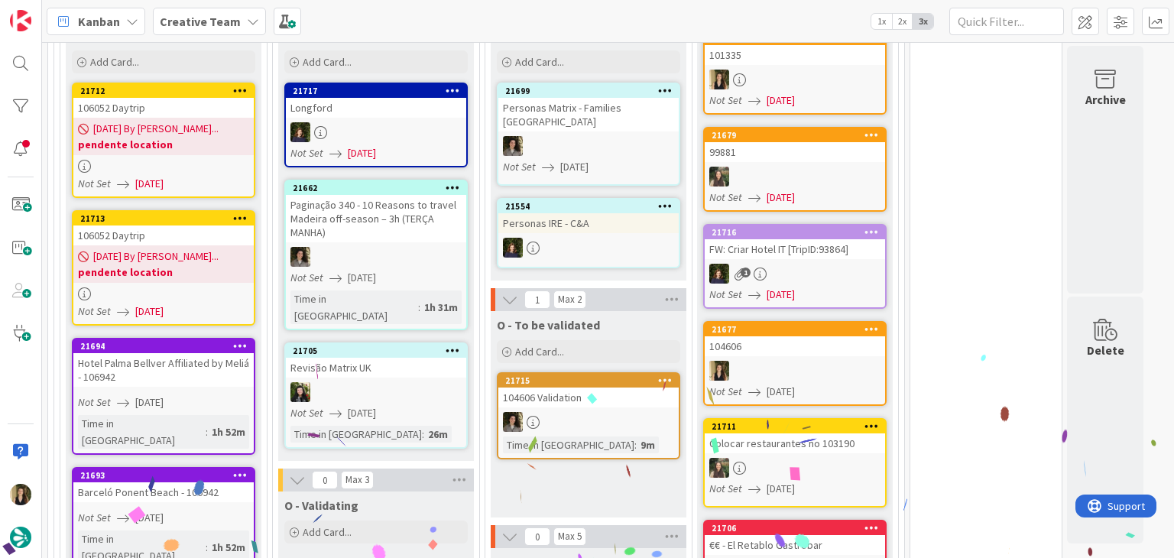
click at [595, 395] on div "O - To be validated Add Card... Template Not Set Title 0 / 128 Label Daytrip Ac…" at bounding box center [589, 414] width 196 height 206
click at [554, 386] on div "O - To be validated Add Card... Template Not Set Title 0 / 128 Label Daytrip Ac…" at bounding box center [589, 414] width 196 height 206
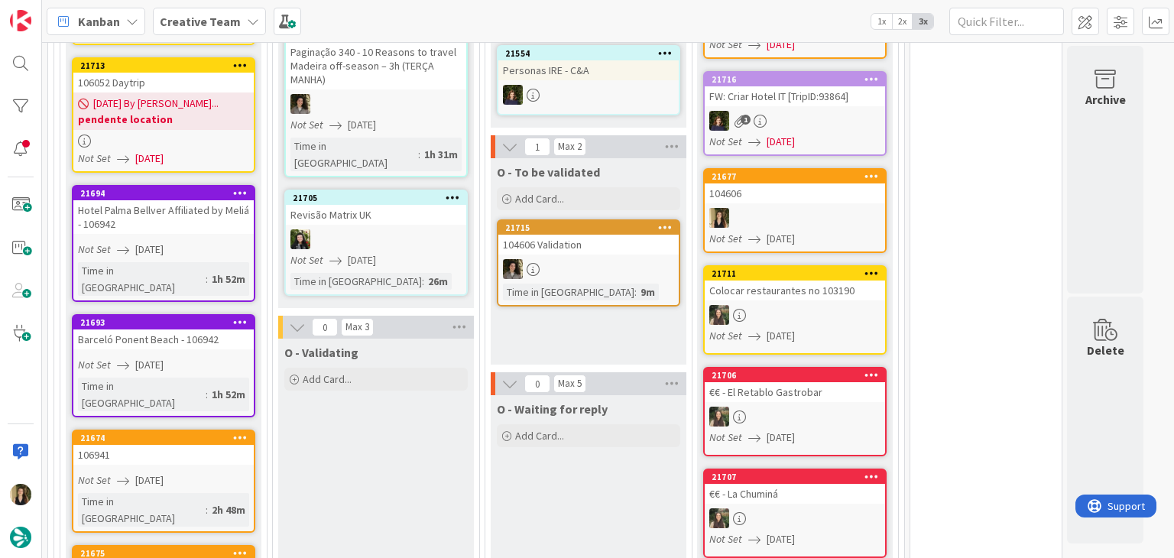
scroll to position [1960, 0]
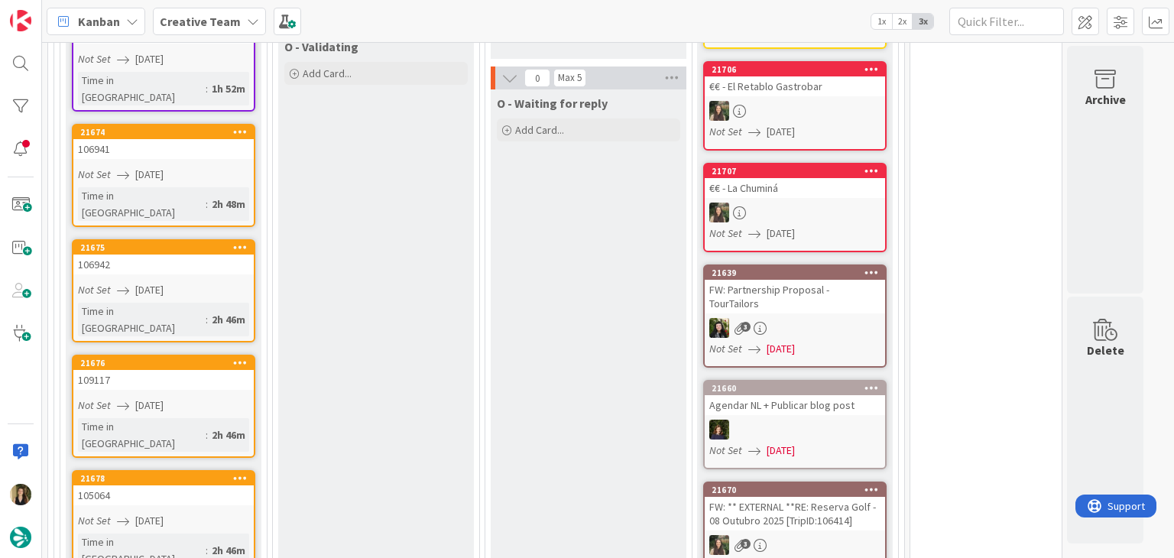
click at [222, 513] on div "Not Set [DATE]" at bounding box center [166, 521] width 176 height 16
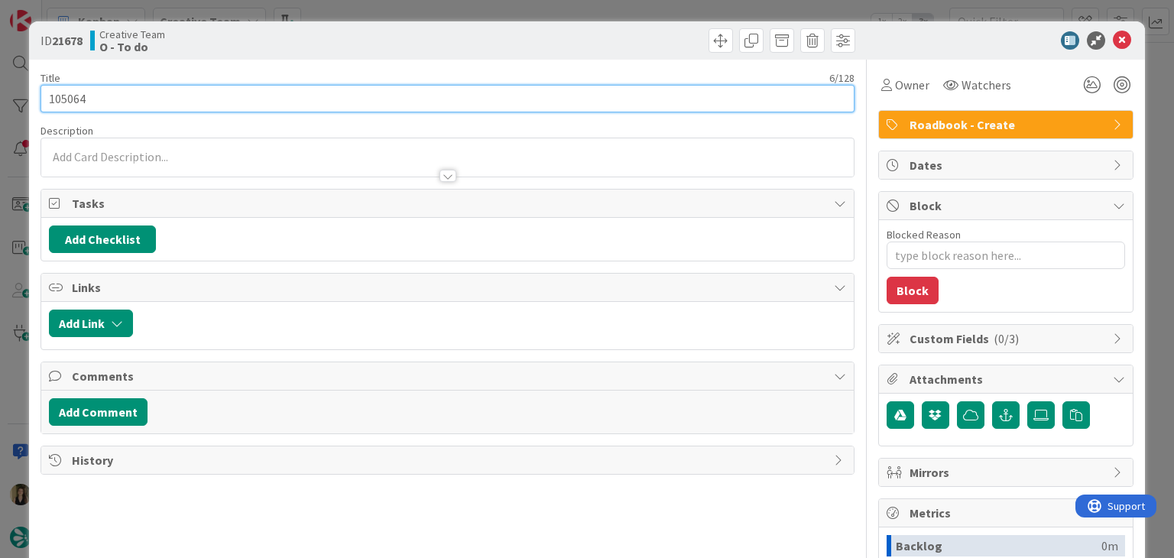
click at [68, 95] on input "105064" at bounding box center [447, 99] width 813 height 28
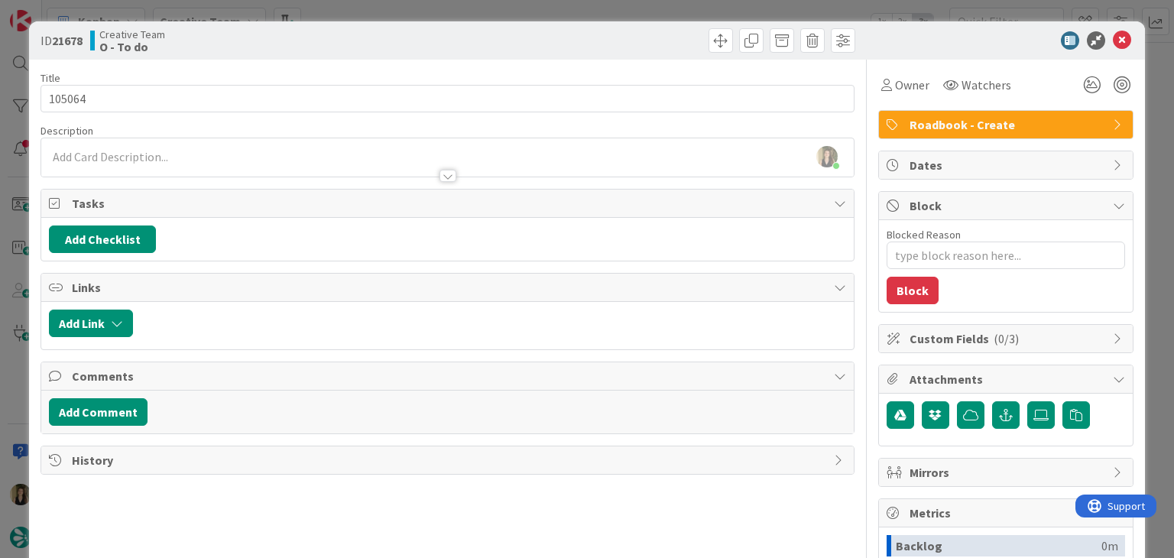
click at [349, 44] on div "Creative Team O - To do" at bounding box center [267, 40] width 354 height 24
click at [370, 11] on div "ID 21678 Creative Team O - To do Title 6 / 128 105064 Description [PERSON_NAME]…" at bounding box center [587, 279] width 1174 height 558
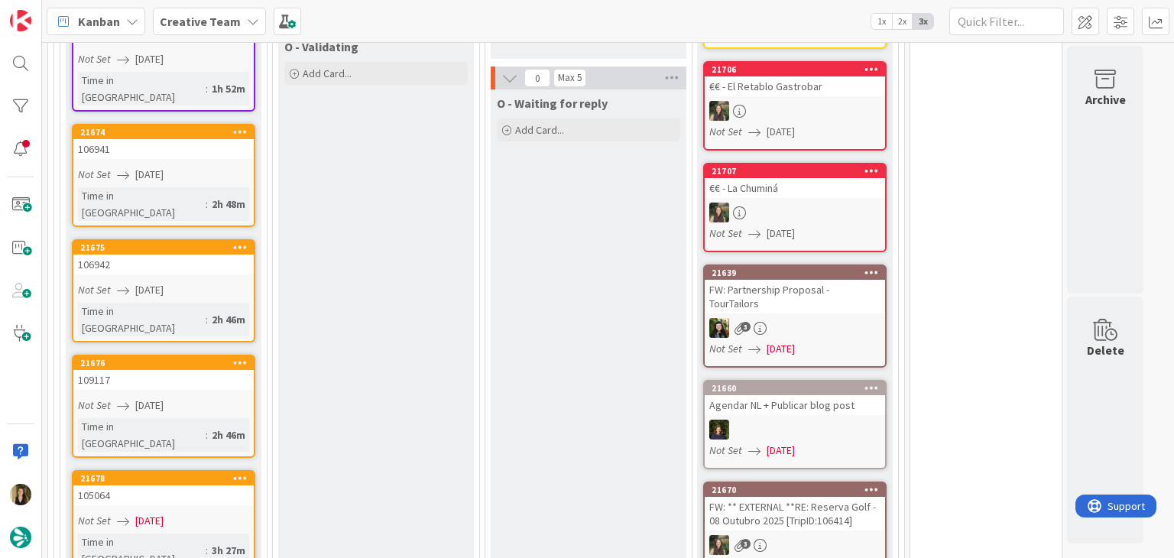
click at [208, 397] on div "Not Set [DATE]" at bounding box center [166, 405] width 176 height 16
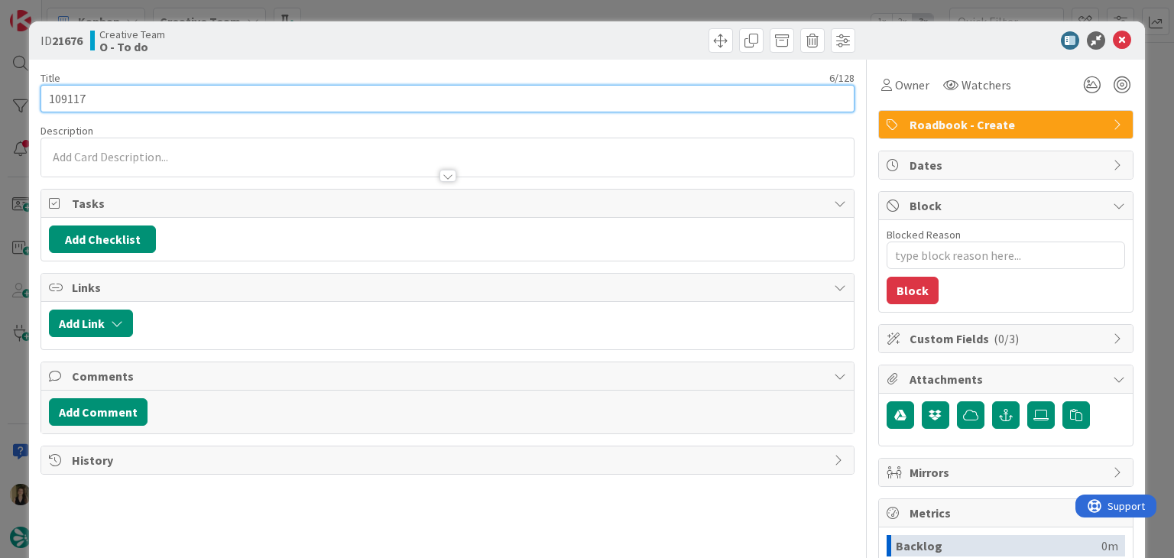
click at [56, 96] on input "109117" at bounding box center [447, 99] width 813 height 28
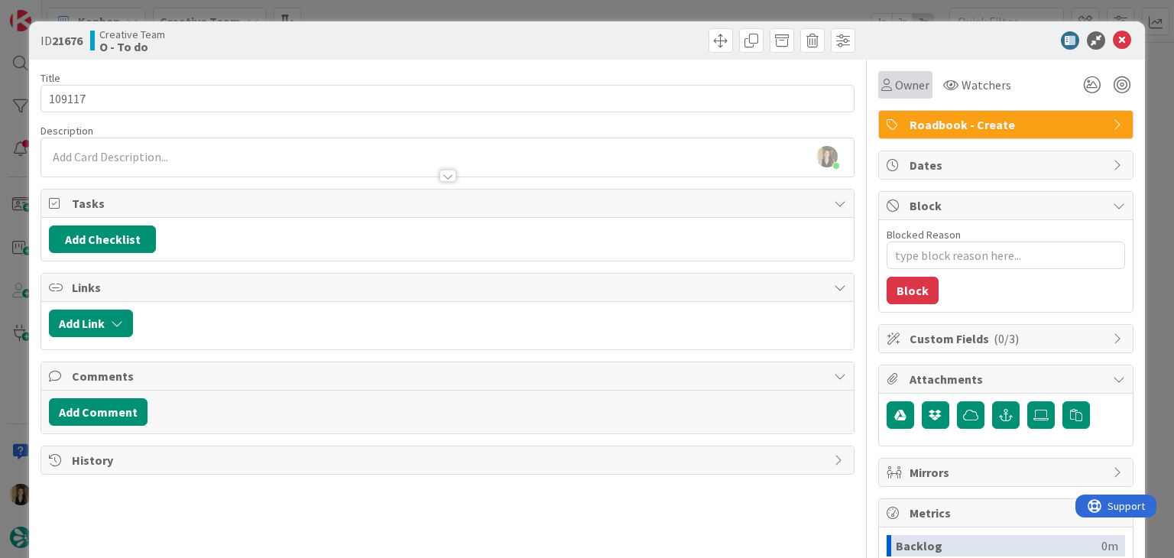
click at [887, 96] on div "Owner" at bounding box center [905, 85] width 54 height 28
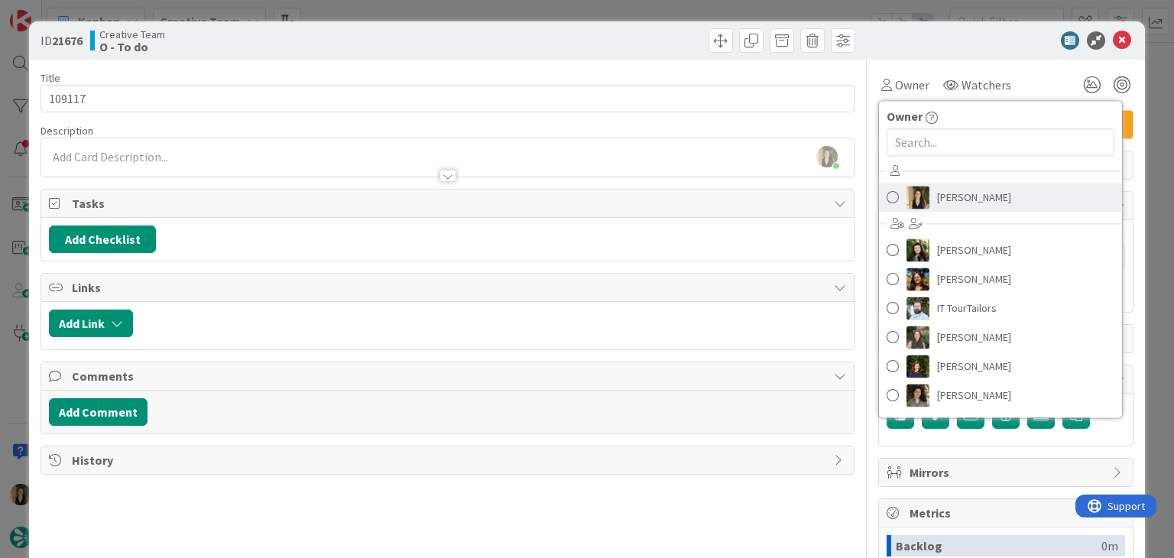
click at [955, 187] on span "[PERSON_NAME]" at bounding box center [974, 197] width 74 height 23
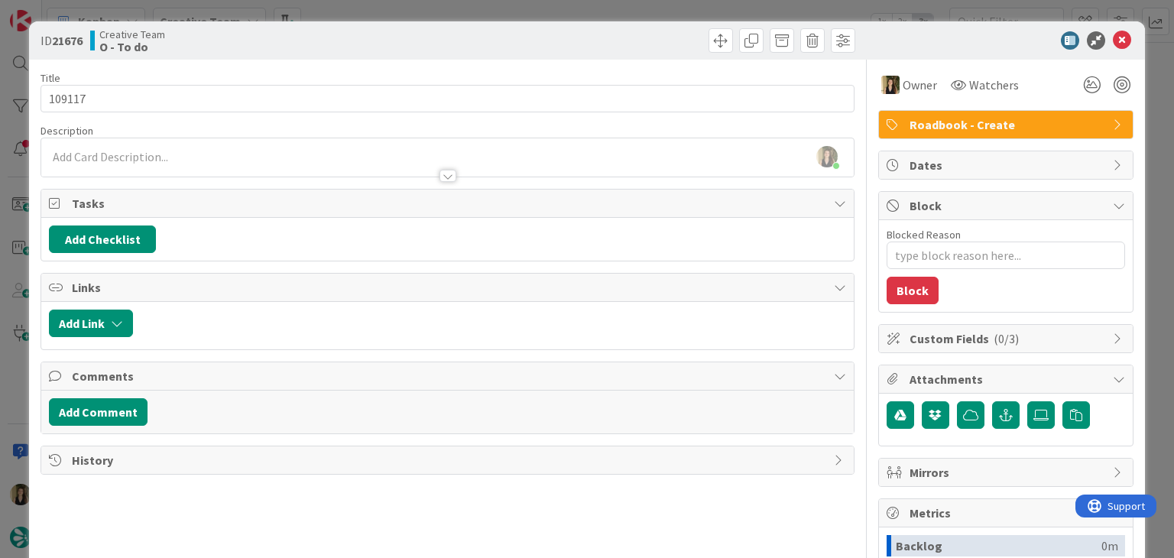
drag, startPoint x: 621, startPoint y: 34, endPoint x: 613, endPoint y: 13, distance: 22.0
click at [620, 34] on div at bounding box center [654, 40] width 404 height 24
click at [612, 8] on div "ID 21676 Creative Team O - To do Title 6 / 128 109117 Description [PERSON_NAME]…" at bounding box center [587, 279] width 1174 height 558
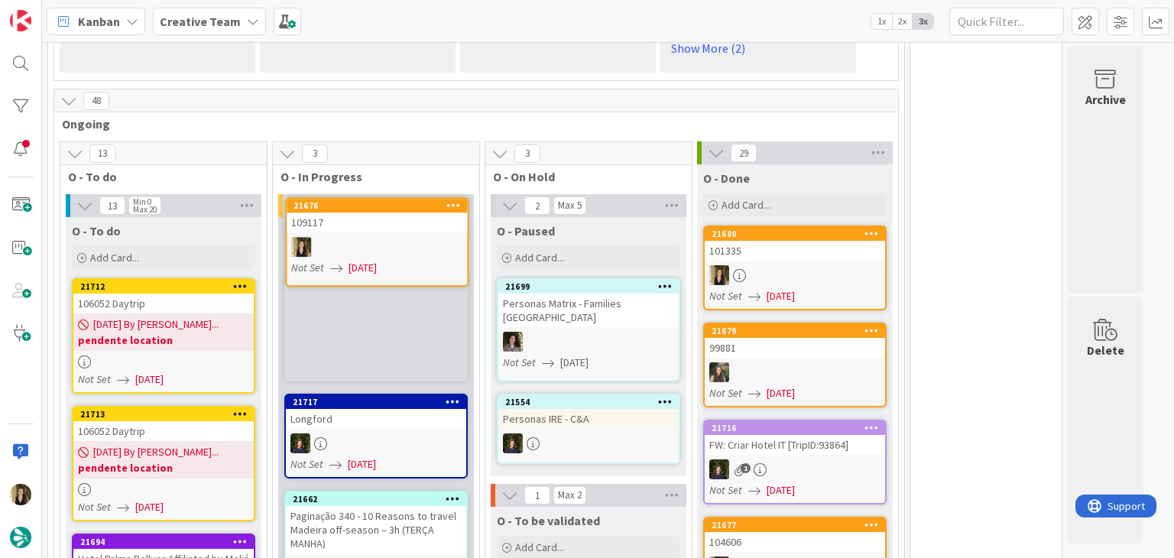
scroll to position [1304, 0]
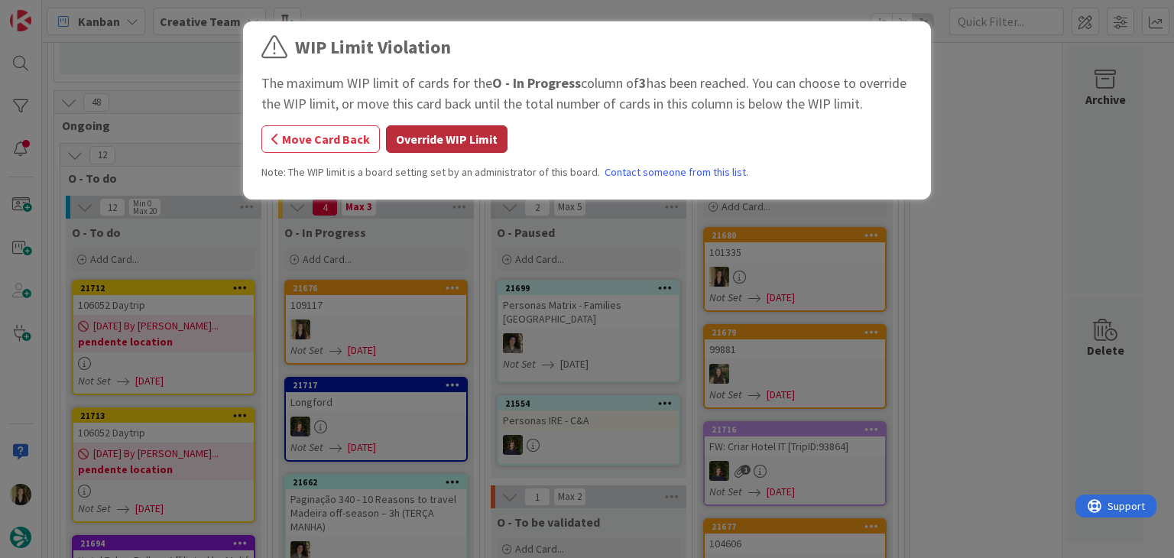
click at [468, 138] on button "Override WIP Limit" at bounding box center [447, 139] width 122 height 28
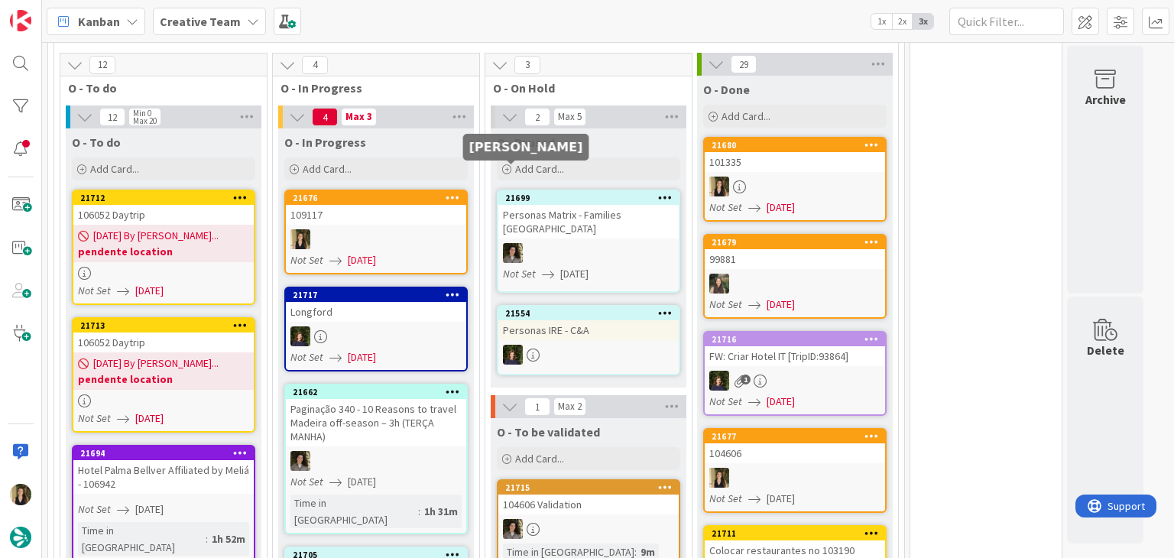
scroll to position [1380, 0]
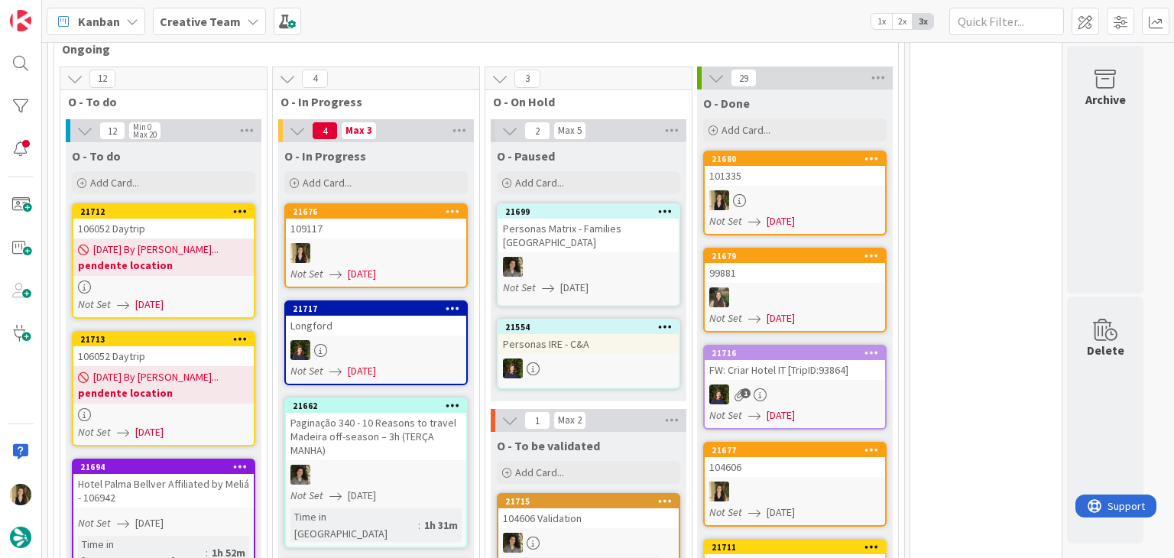
click at [339, 219] on div "109117" at bounding box center [376, 229] width 180 height 20
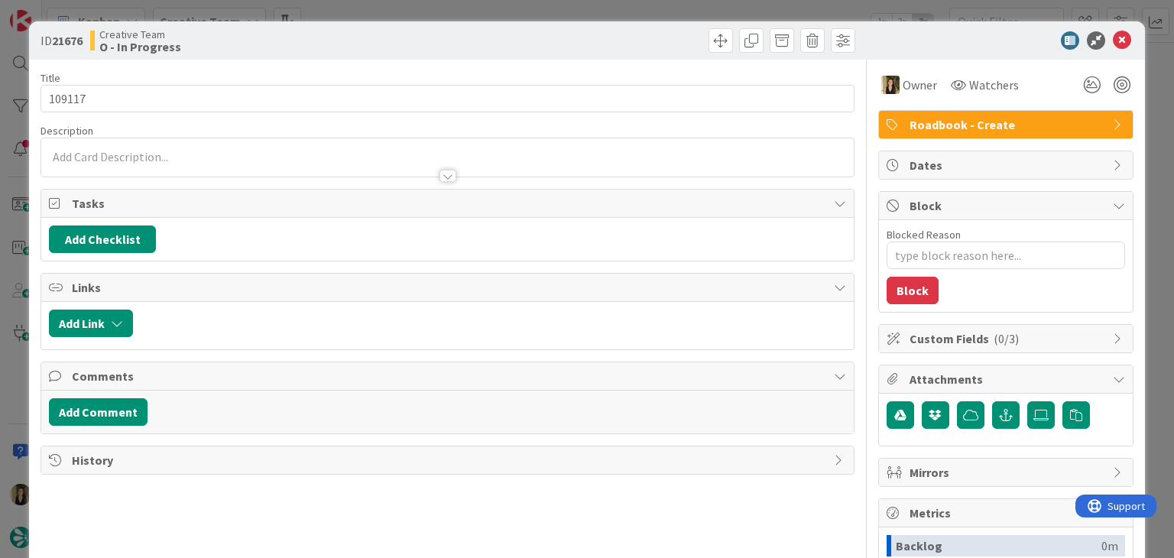
type textarea "x"
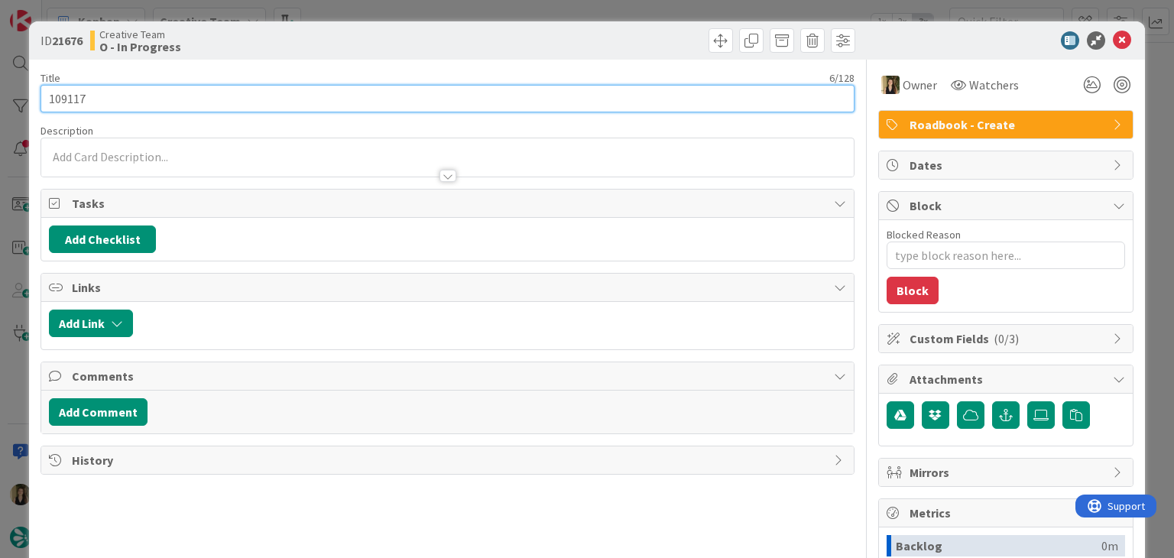
click at [71, 100] on input "109117" at bounding box center [447, 99] width 813 height 28
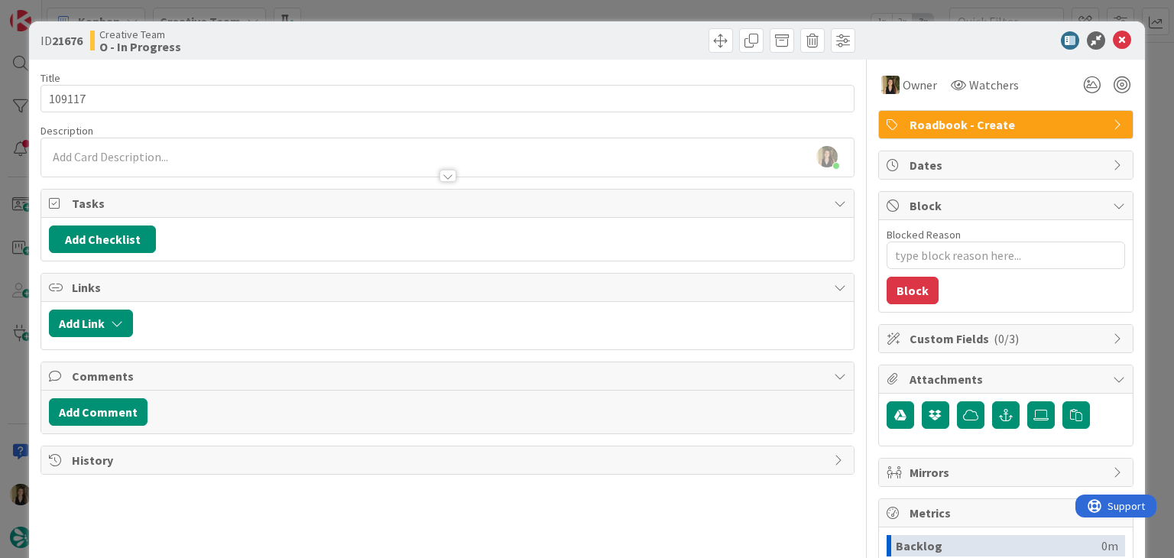
click at [208, 165] on div at bounding box center [447, 169] width 812 height 16
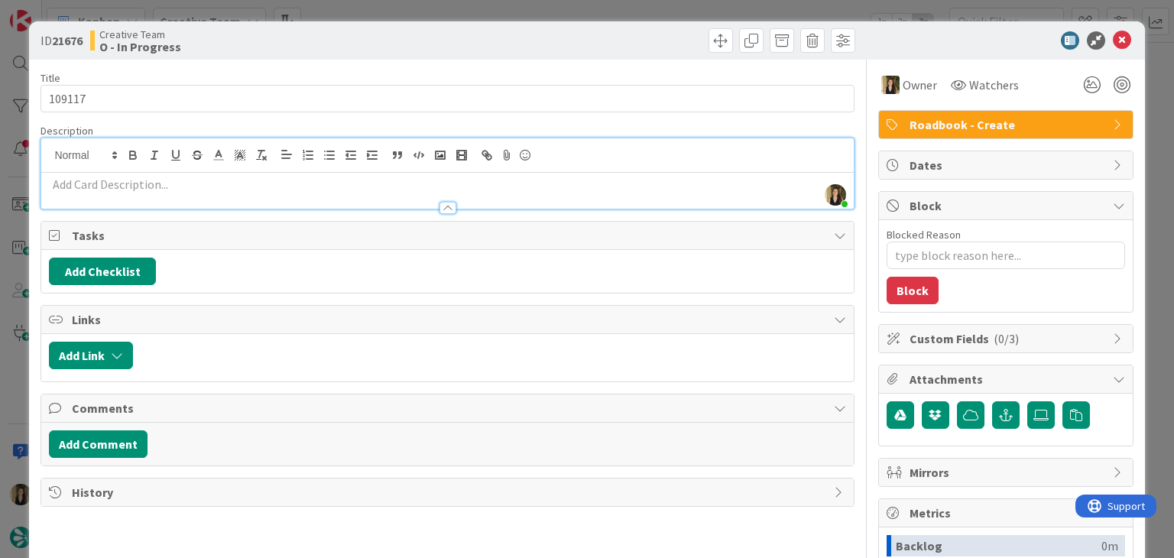
click at [203, 193] on div at bounding box center [447, 201] width 812 height 16
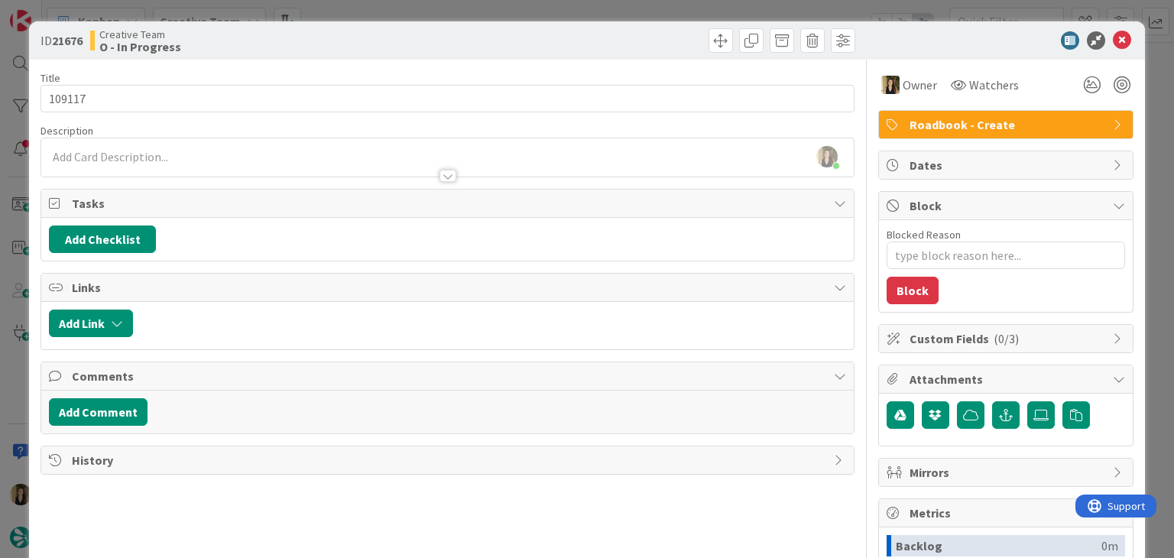
click at [183, 155] on p at bounding box center [447, 157] width 796 height 18
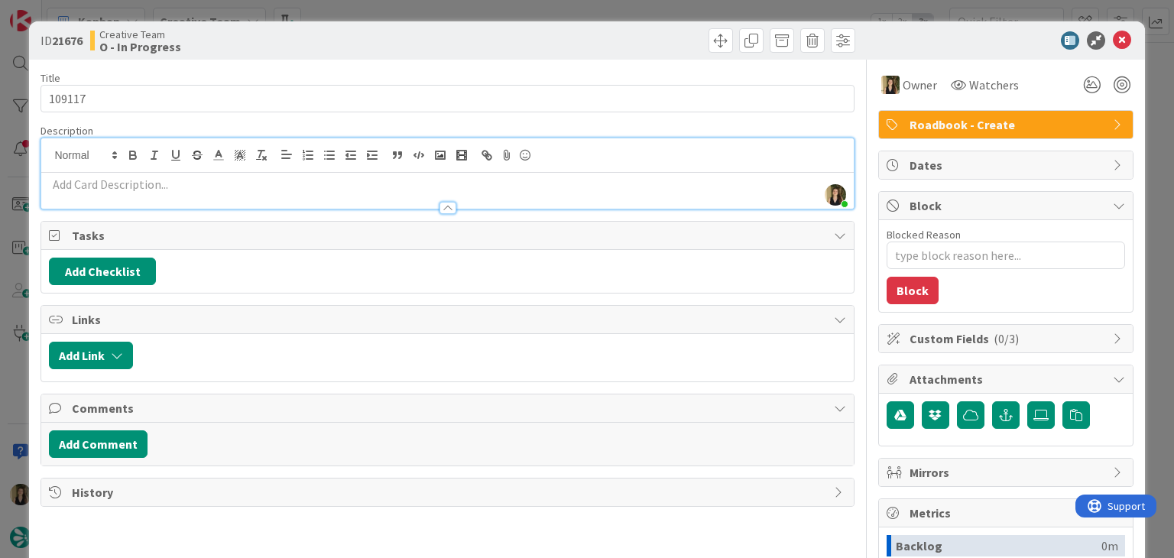
click at [171, 183] on p at bounding box center [447, 185] width 796 height 18
paste div
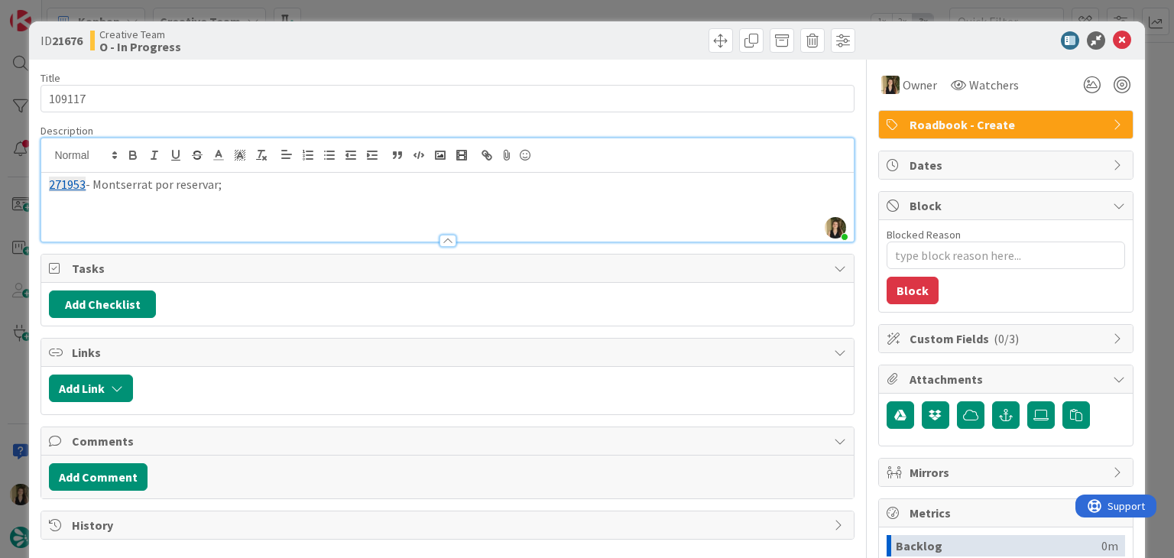
click at [200, 181] on p "271953 - Montserrat por reservar;" at bounding box center [447, 185] width 796 height 18
drag, startPoint x: 181, startPoint y: 180, endPoint x: 229, endPoint y: 171, distance: 48.1
click at [182, 180] on p "271953 - Montserrat por cpmprar;" at bounding box center [447, 185] width 796 height 18
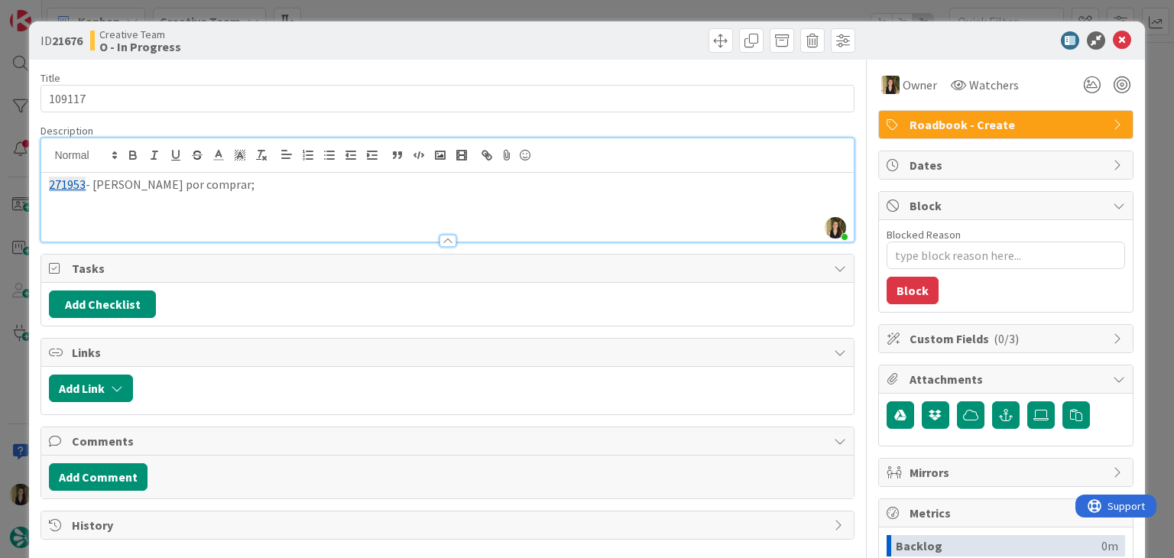
click at [303, 193] on div "271953 - Montserrat por comprar;" at bounding box center [447, 207] width 812 height 69
click at [162, 196] on p "271959 - Bilhetes a Tileod por comprar;" at bounding box center [447, 202] width 796 height 18
drag, startPoint x: 530, startPoint y: 43, endPoint x: 524, endPoint y: 8, distance: 34.9
click at [528, 40] on div at bounding box center [654, 40] width 404 height 24
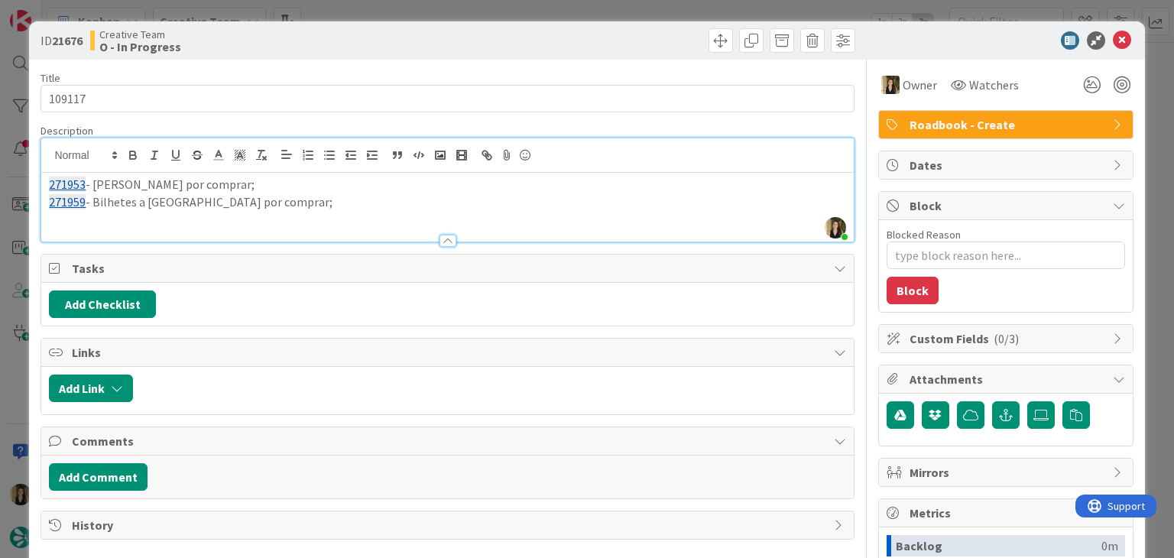
click at [524, 8] on div "ID 21676 Creative Team O - In Progress Title 6 / 128 109117 Description [GEOGRA…" at bounding box center [587, 279] width 1174 height 558
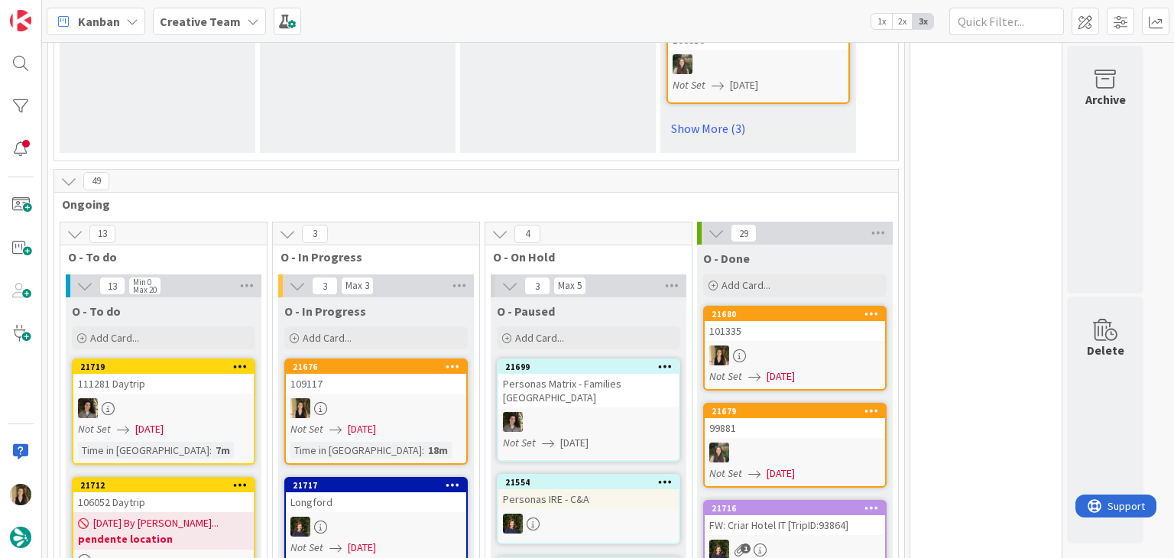
scroll to position [1376, 0]
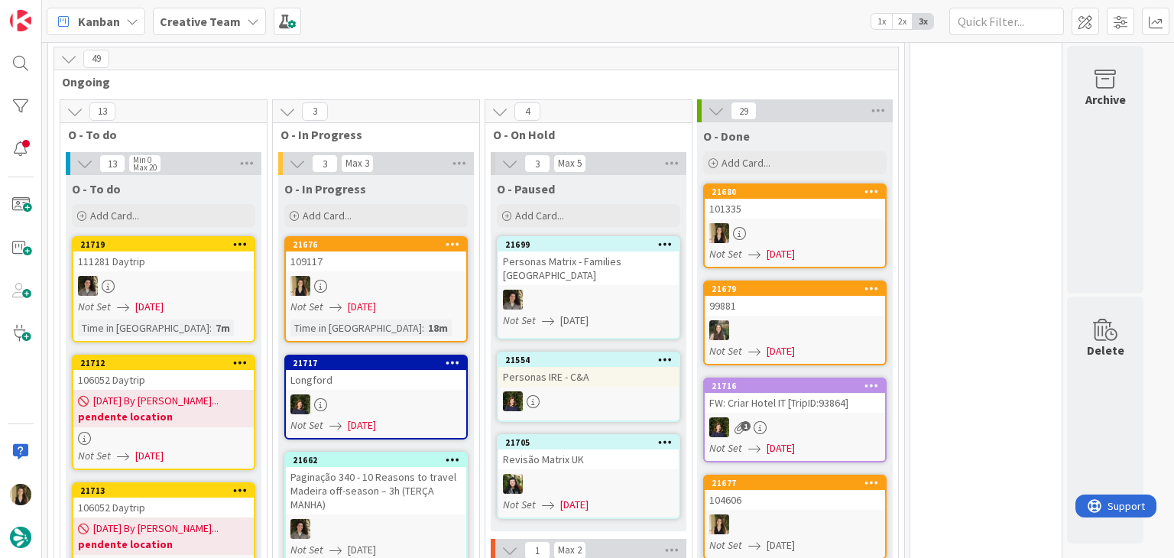
click at [410, 241] on link "21676 109117 Not Set [DATE] Time in [GEOGRAPHIC_DATA] : 18m" at bounding box center [375, 289] width 183 height 106
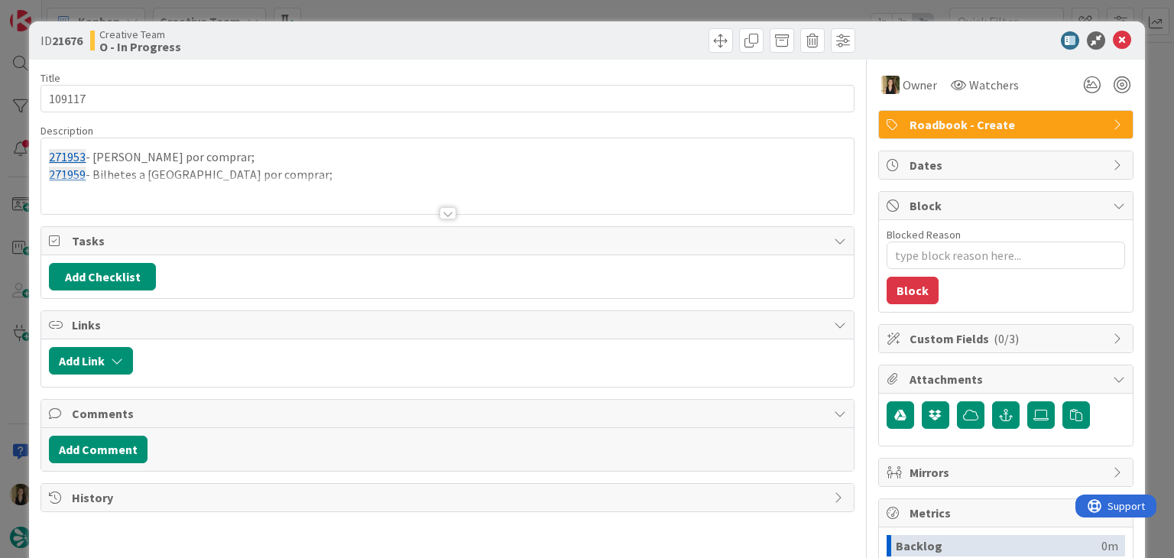
type textarea "x"
drag, startPoint x: 592, startPoint y: 44, endPoint x: 588, endPoint y: 21, distance: 24.0
click at [592, 44] on div at bounding box center [654, 40] width 404 height 24
click at [587, 14] on div "ID 21676 Creative Team O - In Progress Title 6 / 128 109117 Description 271953 …" at bounding box center [587, 279] width 1174 height 558
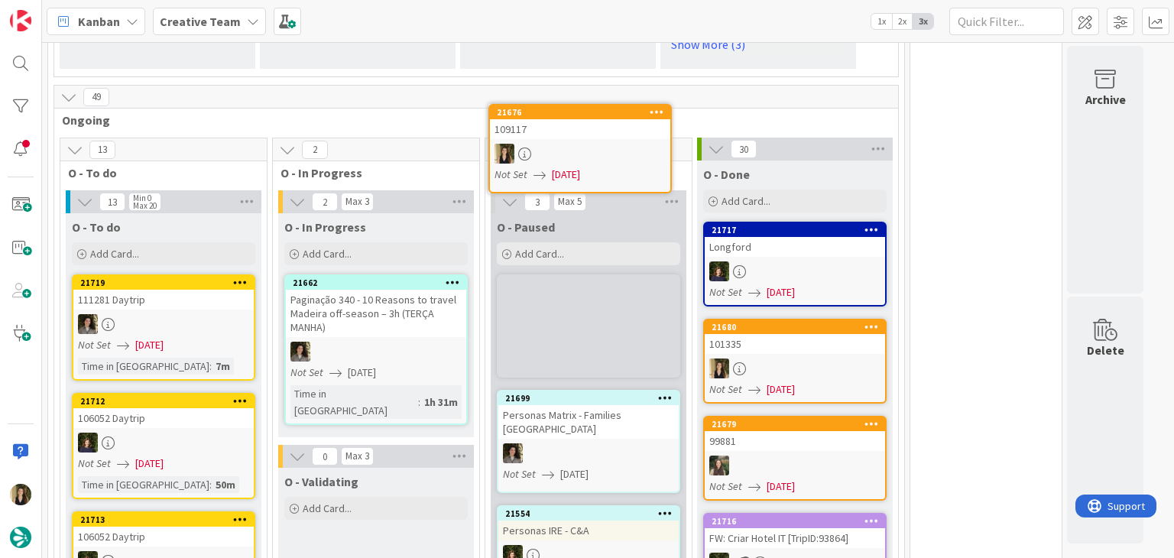
scroll to position [1295, 0]
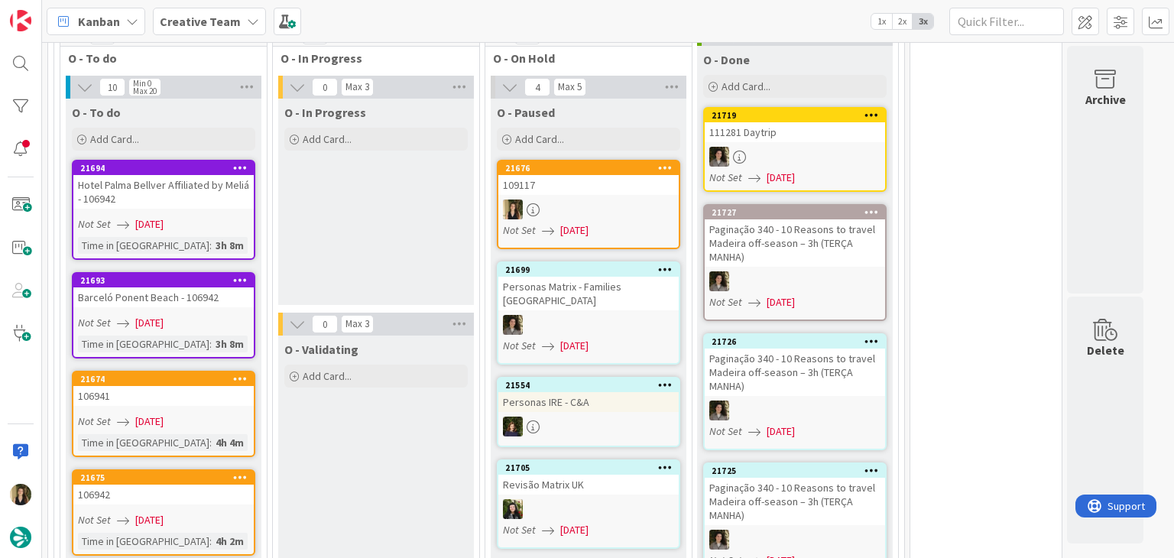
scroll to position [1457, 0]
